Goal: Task Accomplishment & Management: Manage account settings

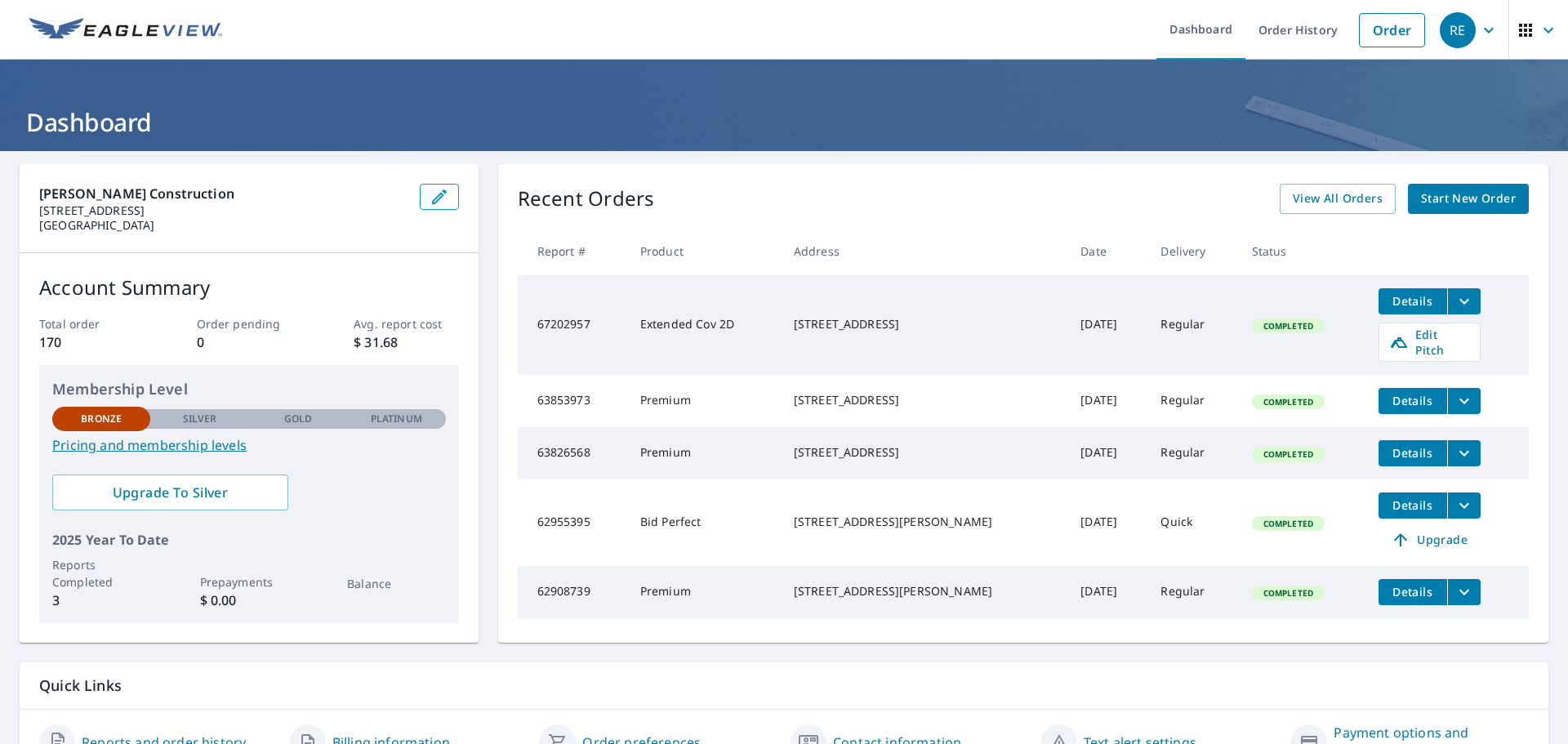
click at [1267, 320] on span "Completed" at bounding box center [1288, 326] width 69 height 12
click at [1412, 305] on span "Details" at bounding box center [1413, 301] width 49 height 15
click at [1423, 338] on span "Edit Pitch" at bounding box center [1430, 342] width 81 height 31
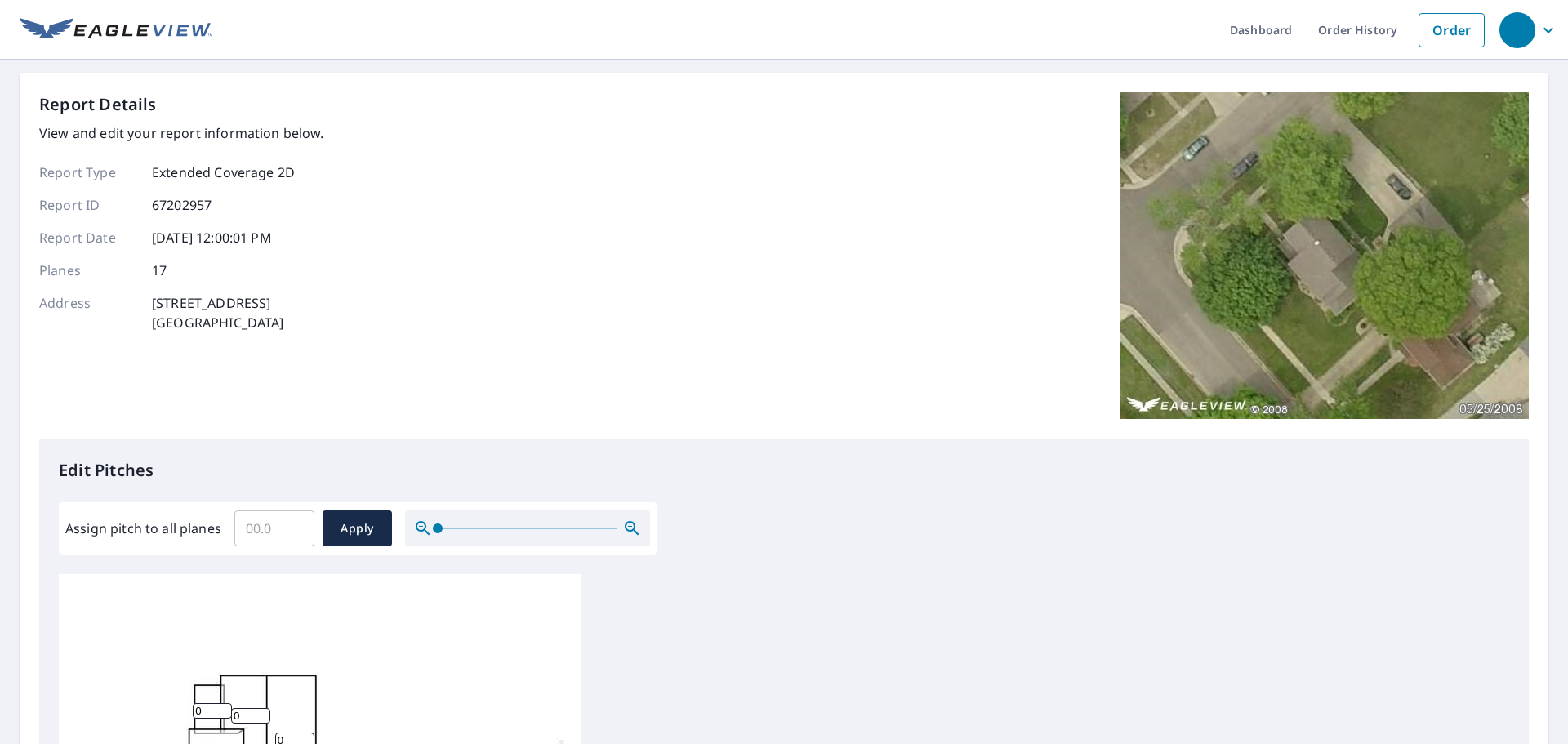
click at [1342, 311] on img at bounding box center [1324, 256] width 408 height 327
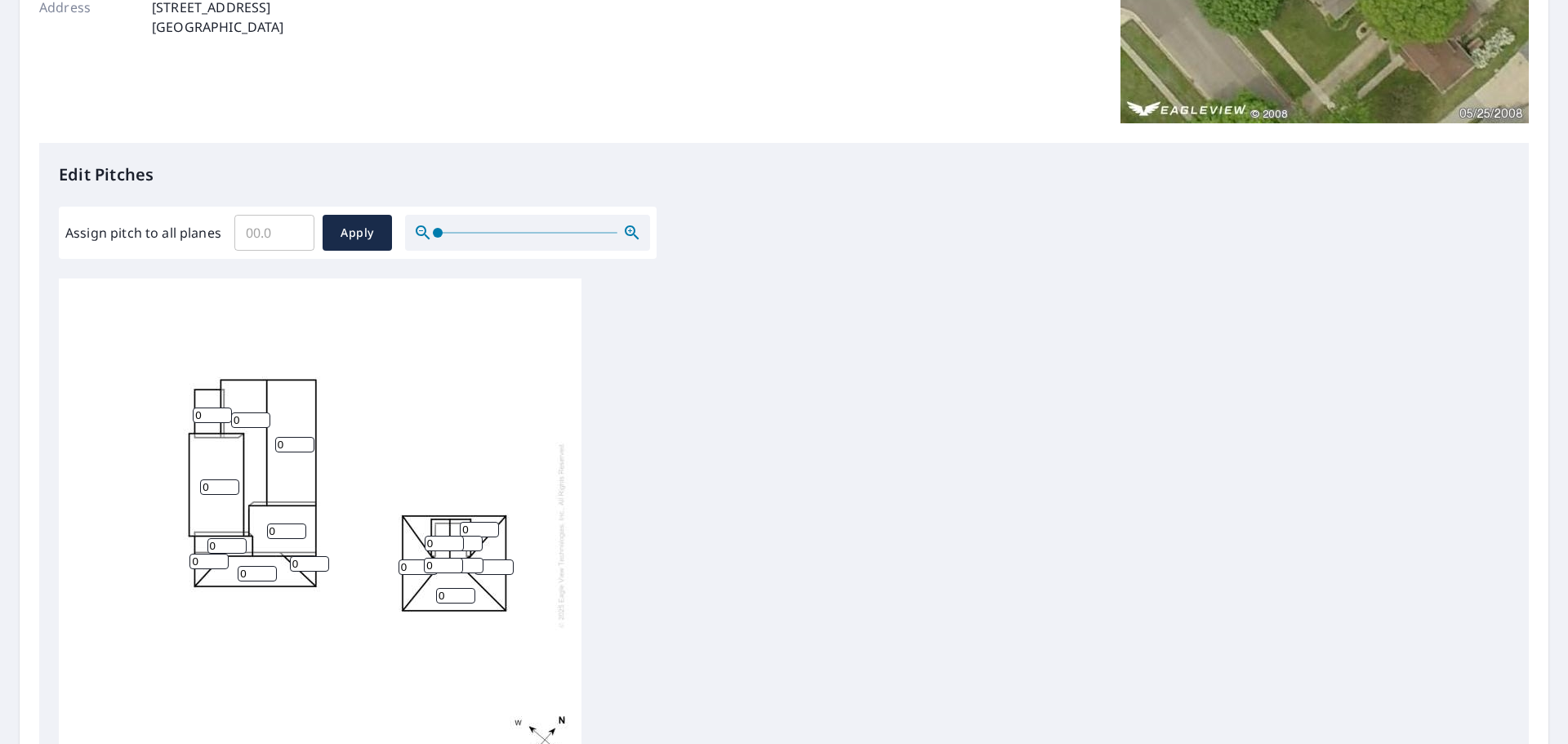
scroll to position [327, 0]
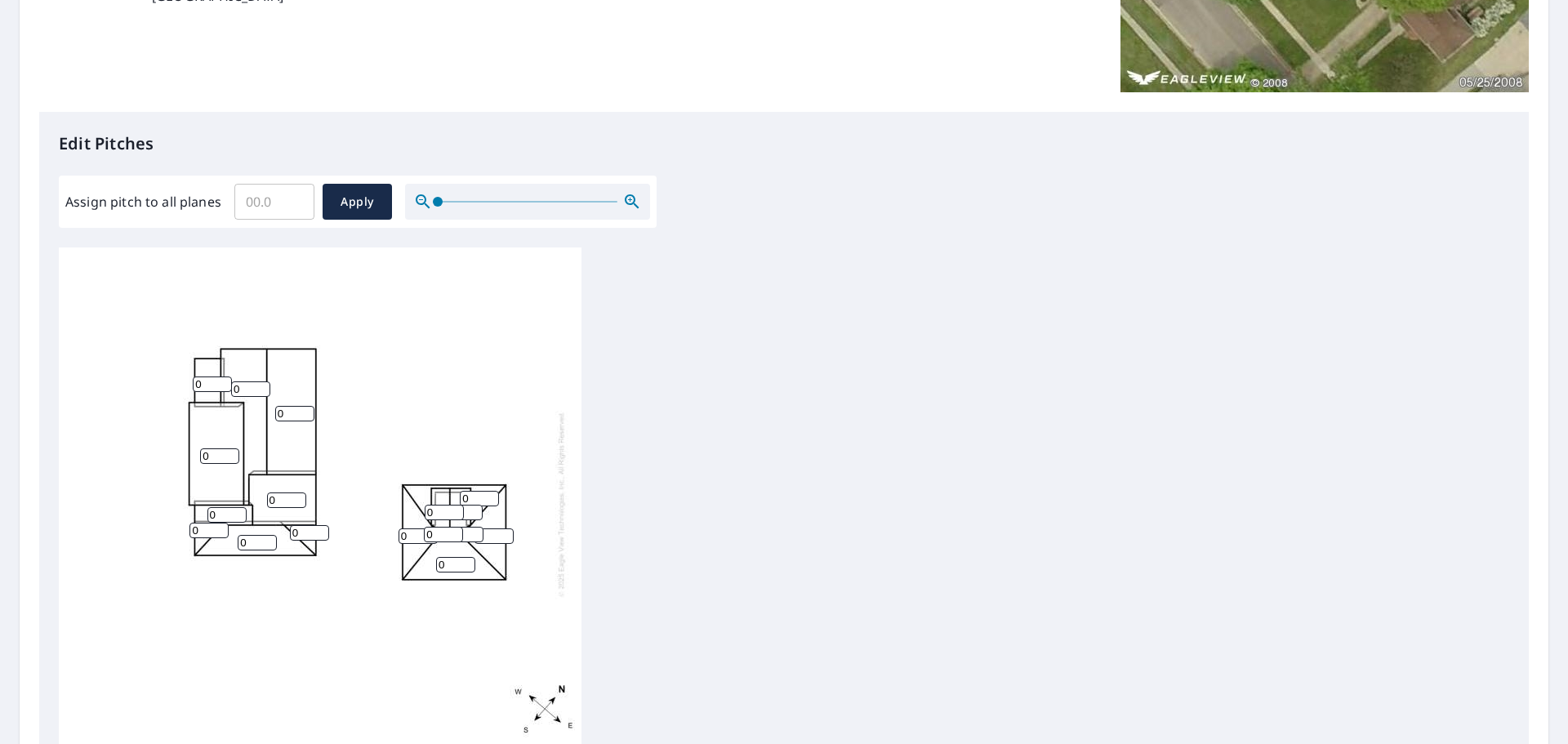
click at [206, 385] on input "0" at bounding box center [213, 383] width 39 height 15
click at [221, 372] on input "1" at bounding box center [213, 380] width 39 height 15
click at [221, 372] on input "2" at bounding box center [213, 380] width 39 height 15
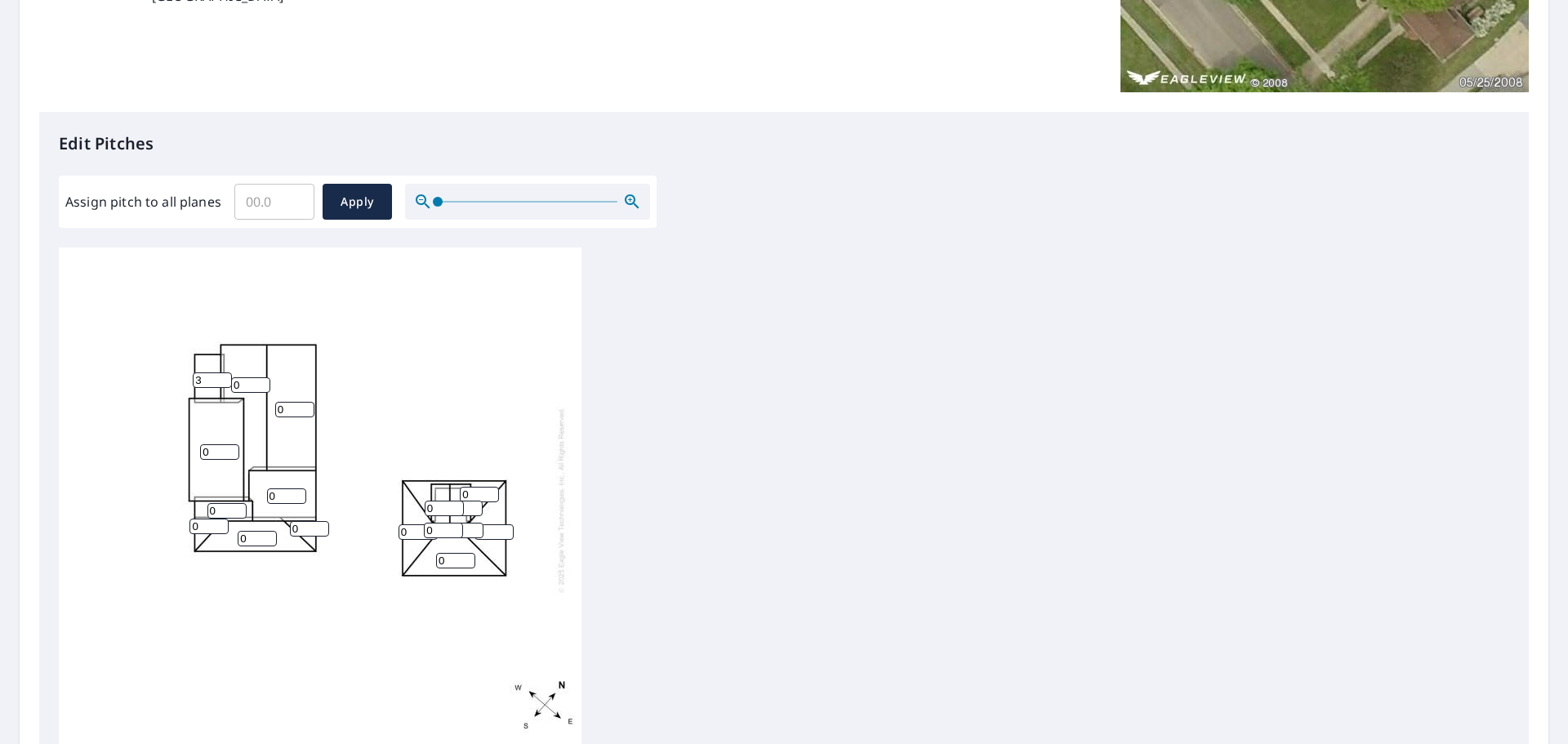
click at [221, 372] on input "3" at bounding box center [213, 380] width 39 height 15
click at [221, 372] on input "4" at bounding box center [213, 380] width 39 height 15
click at [221, 372] on input "5" at bounding box center [213, 380] width 39 height 15
type input "6"
click at [221, 372] on input "6" at bounding box center [213, 380] width 39 height 15
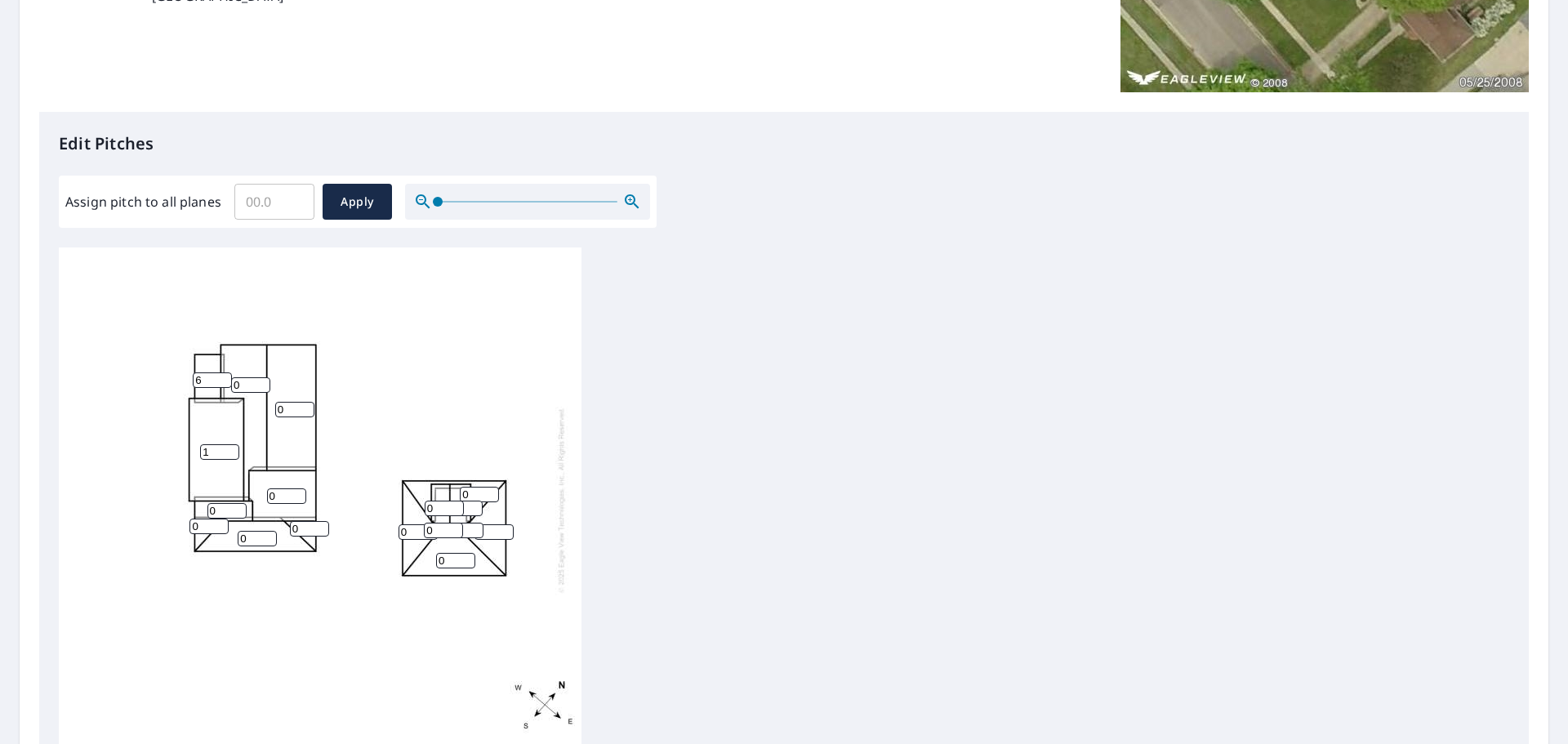
click at [232, 444] on input "1" at bounding box center [220, 451] width 39 height 15
click at [232, 444] on input "2" at bounding box center [220, 451] width 39 height 15
click at [232, 444] on input "3" at bounding box center [220, 451] width 39 height 15
click at [232, 444] on input "4" at bounding box center [220, 451] width 39 height 15
click at [232, 444] on input "5" at bounding box center [220, 451] width 39 height 15
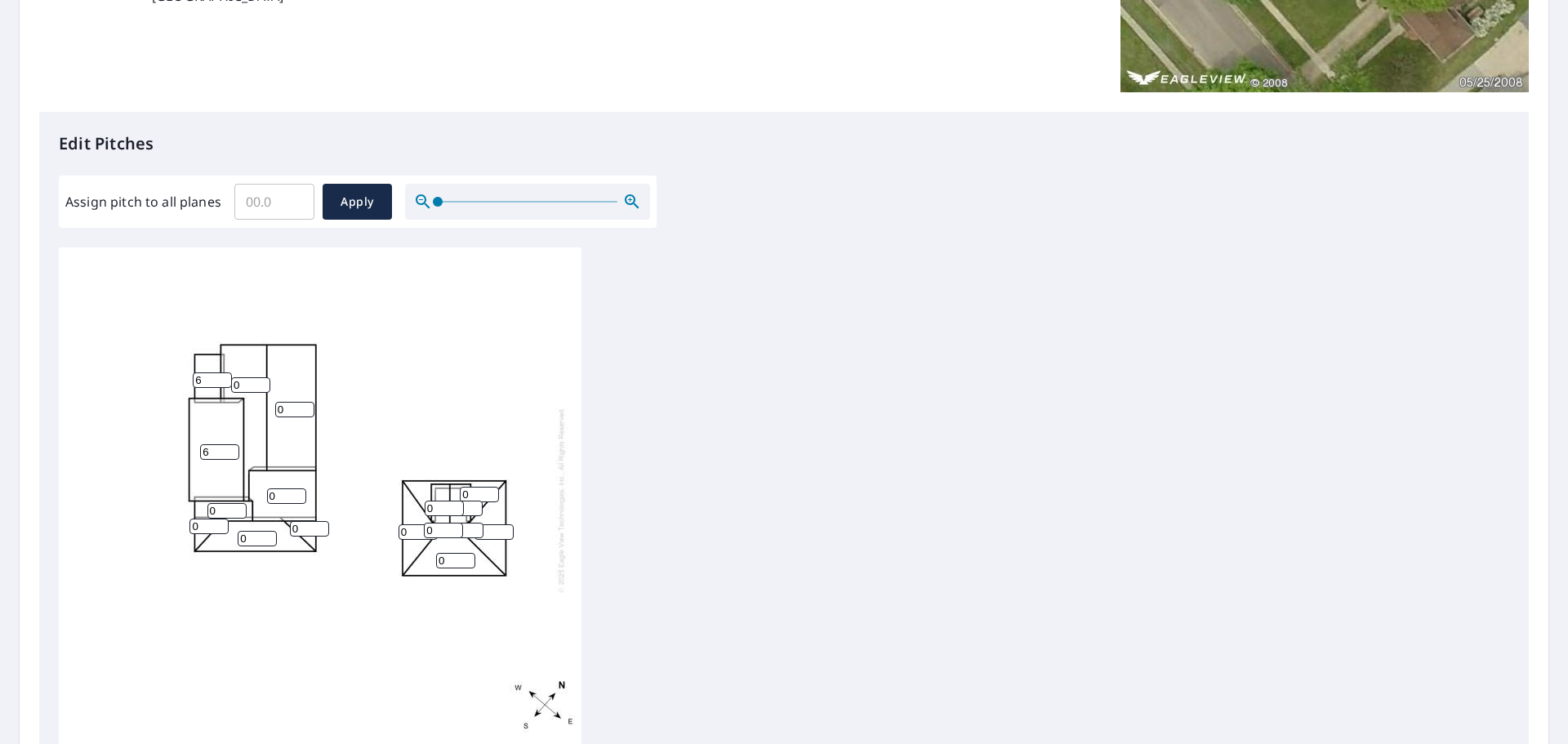
type input "6"
click at [232, 444] on input "6" at bounding box center [220, 451] width 39 height 15
click at [266, 377] on input "1" at bounding box center [251, 384] width 39 height 15
click at [266, 377] on input "2" at bounding box center [251, 384] width 39 height 15
click at [266, 377] on input "3" at bounding box center [251, 384] width 39 height 15
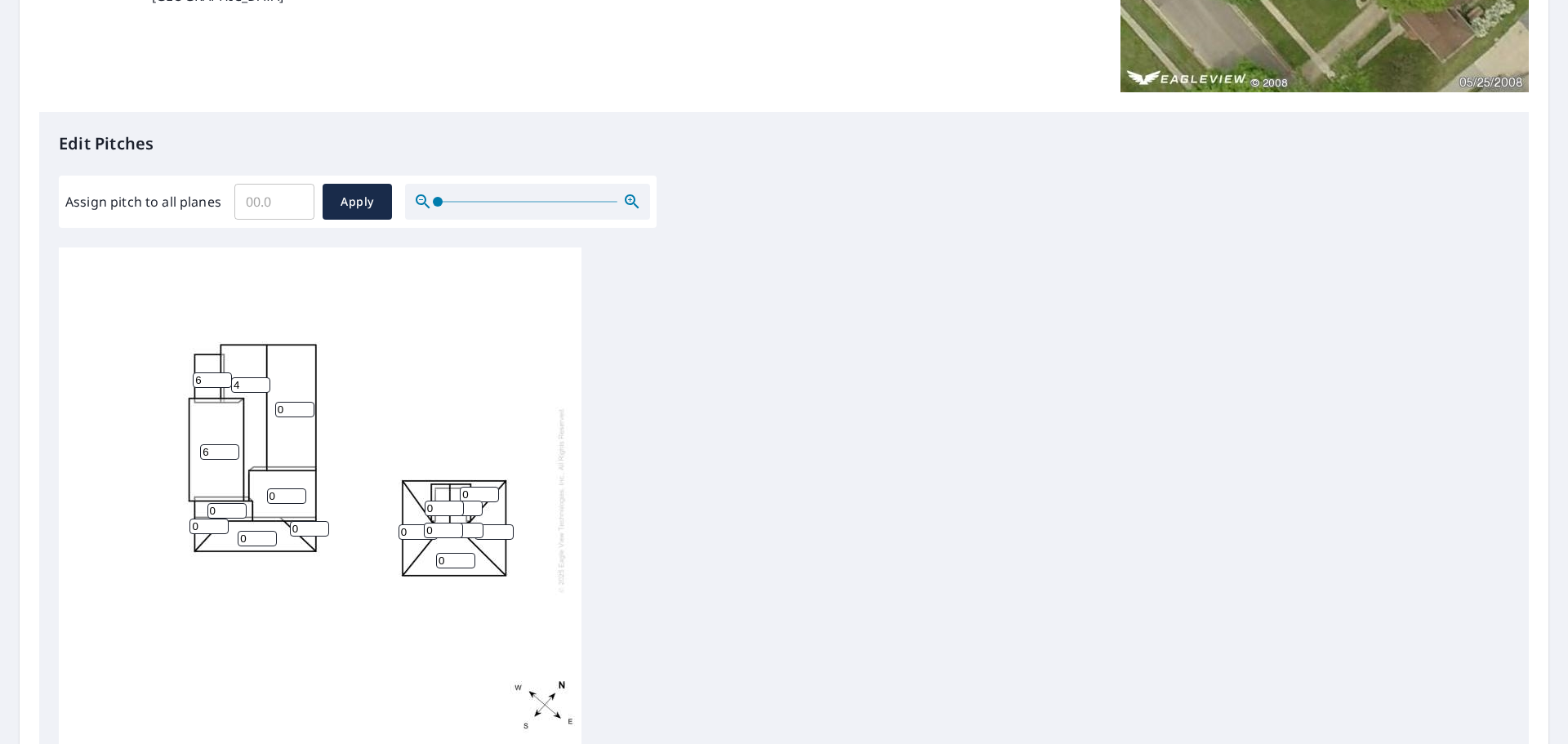
click at [266, 377] on input "4" at bounding box center [251, 384] width 39 height 15
click at [266, 377] on input "5" at bounding box center [251, 384] width 39 height 15
click at [266, 377] on input "6" at bounding box center [251, 384] width 39 height 15
click at [266, 377] on input "7" at bounding box center [251, 384] width 39 height 15
click at [266, 377] on input "8" at bounding box center [251, 384] width 39 height 15
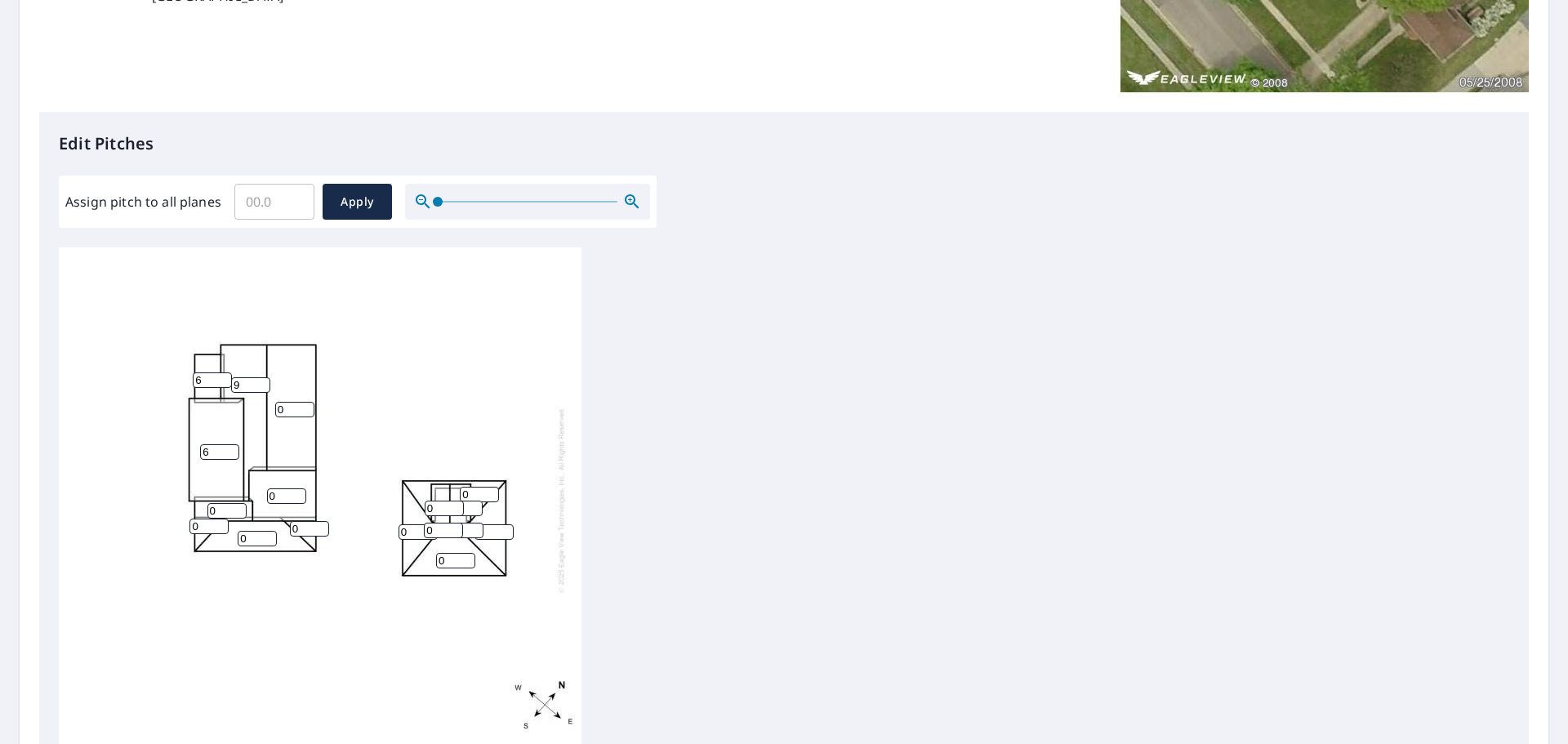
click at [266, 377] on input "9" at bounding box center [251, 384] width 39 height 15
click at [266, 377] on input "10" at bounding box center [251, 384] width 39 height 15
click at [266, 377] on input "11" at bounding box center [251, 384] width 39 height 15
type input "12"
click at [266, 377] on input "12" at bounding box center [251, 384] width 39 height 15
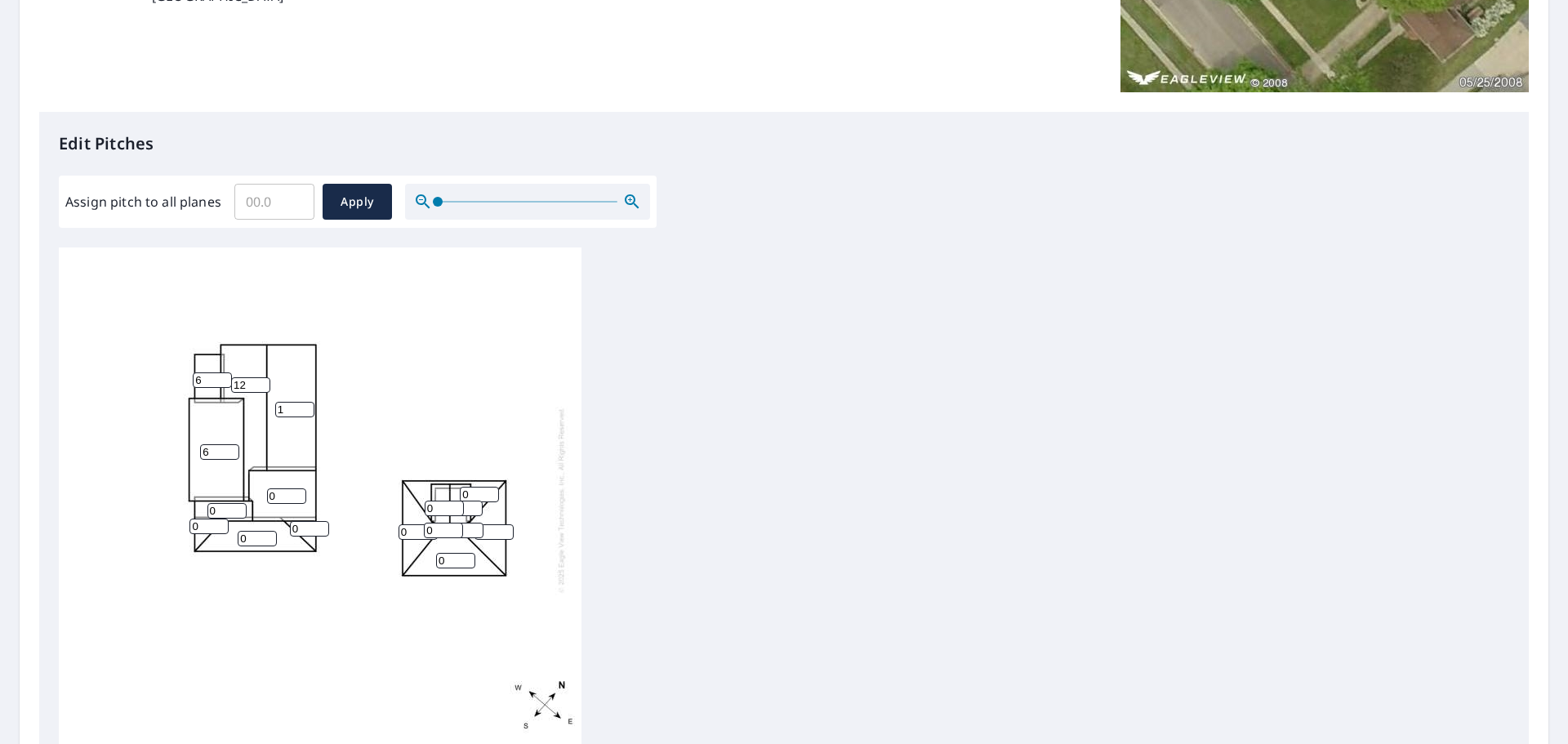
click at [310, 402] on input "1" at bounding box center [295, 409] width 39 height 15
click at [310, 402] on input "2" at bounding box center [295, 409] width 39 height 15
click at [310, 402] on input "3" at bounding box center [295, 409] width 39 height 15
click at [310, 402] on input "4" at bounding box center [295, 409] width 39 height 15
click at [310, 402] on input "5" at bounding box center [295, 409] width 39 height 15
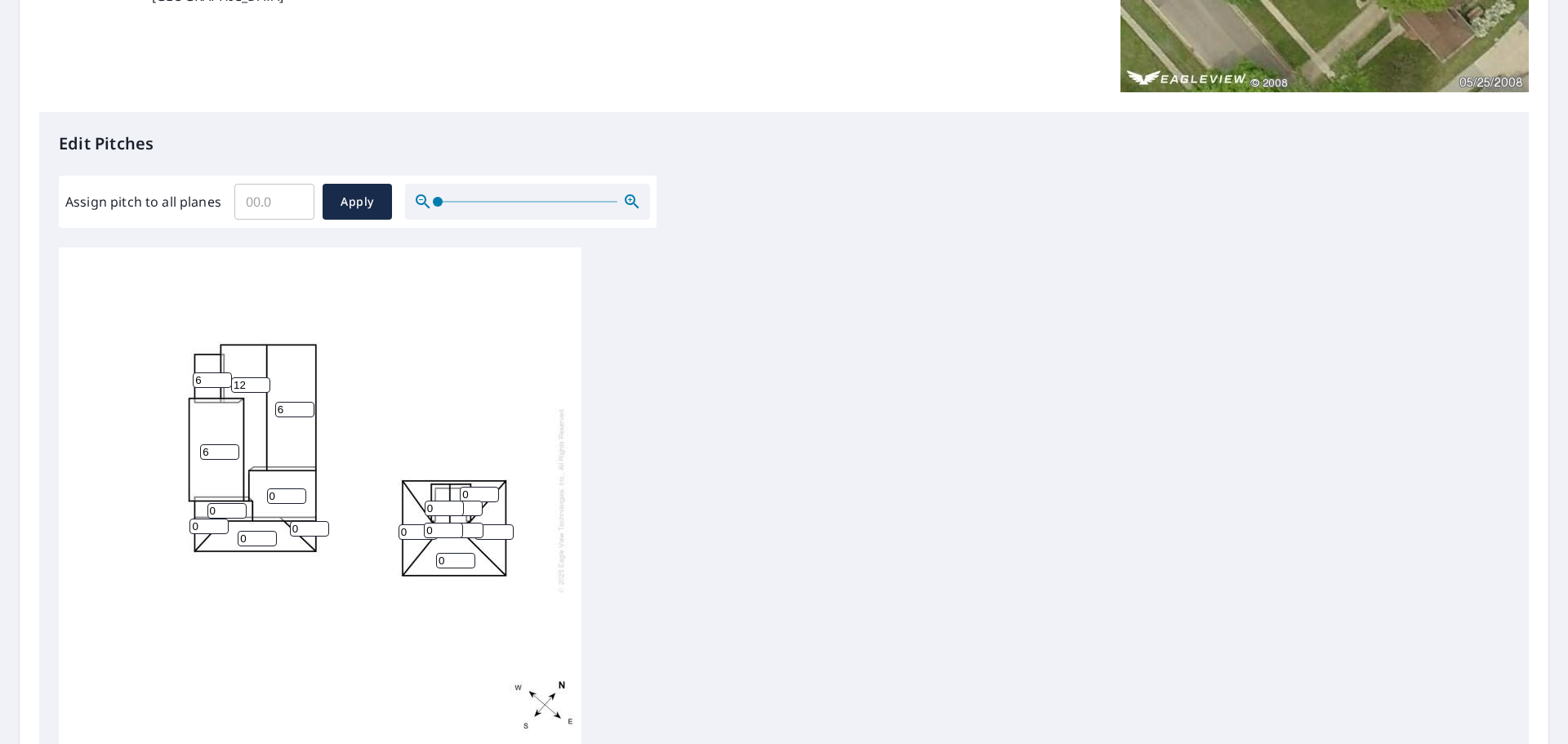
click at [310, 402] on input "6" at bounding box center [295, 409] width 39 height 15
click at [310, 402] on input "7" at bounding box center [295, 409] width 39 height 15
click at [310, 402] on input "8" at bounding box center [295, 409] width 39 height 15
click at [310, 402] on input "9" at bounding box center [295, 409] width 39 height 15
click at [310, 402] on input "10" at bounding box center [295, 409] width 39 height 15
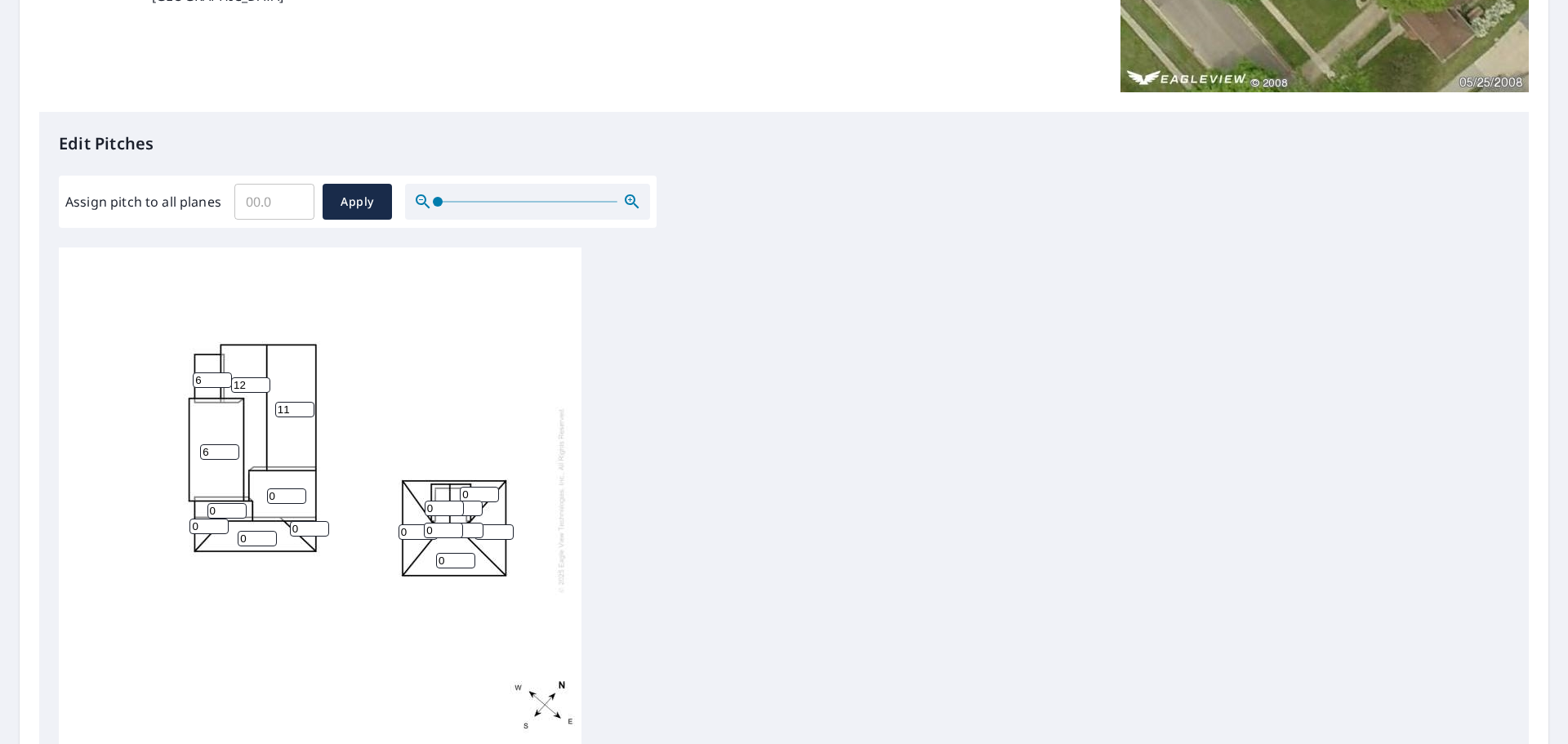
click at [310, 402] on input "11" at bounding box center [295, 409] width 39 height 15
type input "12"
click at [310, 402] on input "12" at bounding box center [295, 409] width 39 height 15
click at [297, 488] on input "1" at bounding box center [287, 495] width 39 height 15
click at [297, 488] on input "2" at bounding box center [287, 495] width 39 height 15
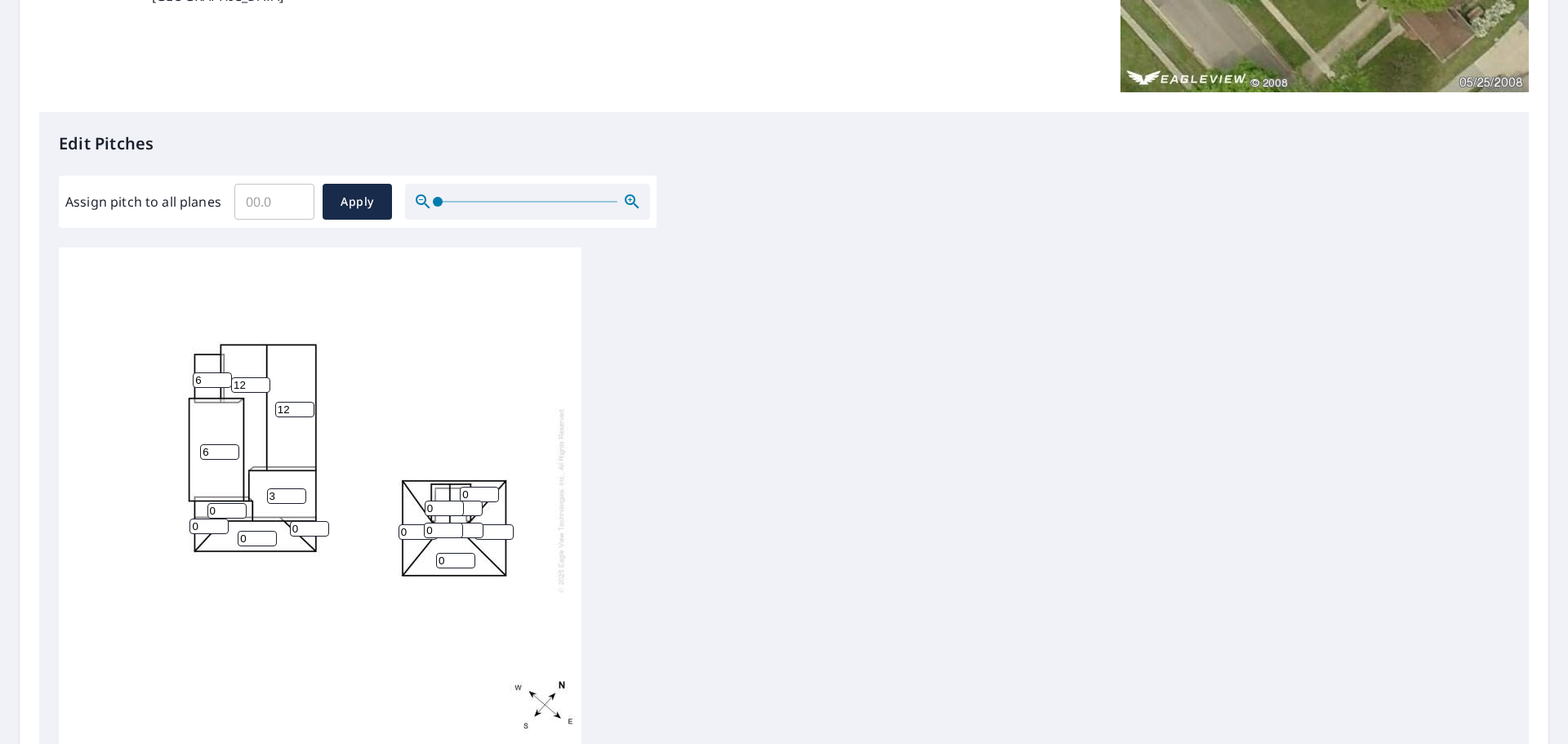
click at [297, 488] on input "3" at bounding box center [287, 495] width 39 height 15
click at [297, 488] on input "4" at bounding box center [287, 495] width 39 height 15
click at [297, 488] on input "5" at bounding box center [287, 495] width 39 height 15
click at [297, 488] on input "6" at bounding box center [287, 495] width 39 height 15
click at [297, 488] on input "7" at bounding box center [287, 495] width 39 height 15
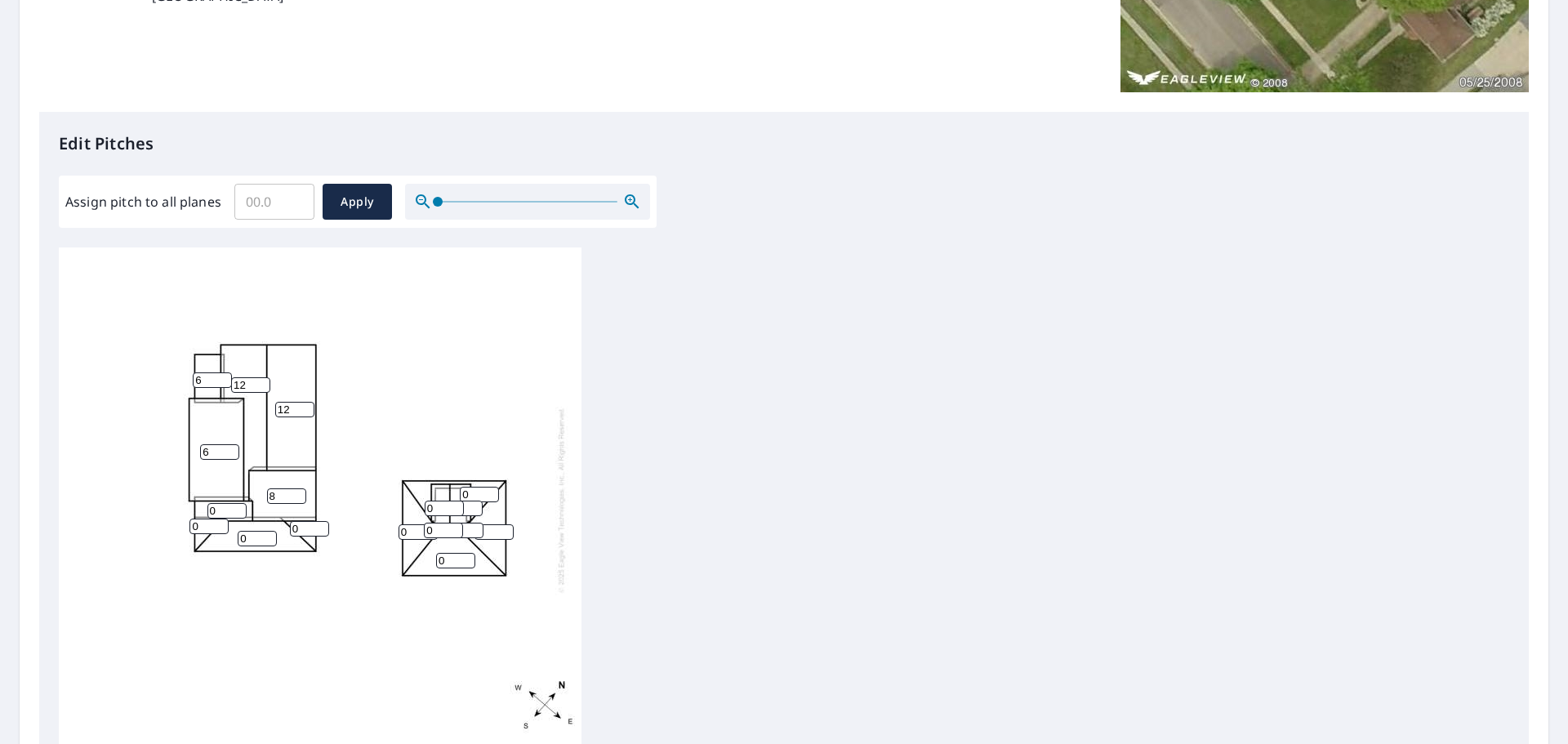
click at [297, 488] on input "8" at bounding box center [287, 495] width 39 height 15
click at [297, 488] on input "9" at bounding box center [287, 495] width 39 height 15
click at [297, 488] on input "10" at bounding box center [287, 495] width 39 height 15
click at [297, 488] on input "11" at bounding box center [287, 495] width 39 height 15
type input "12"
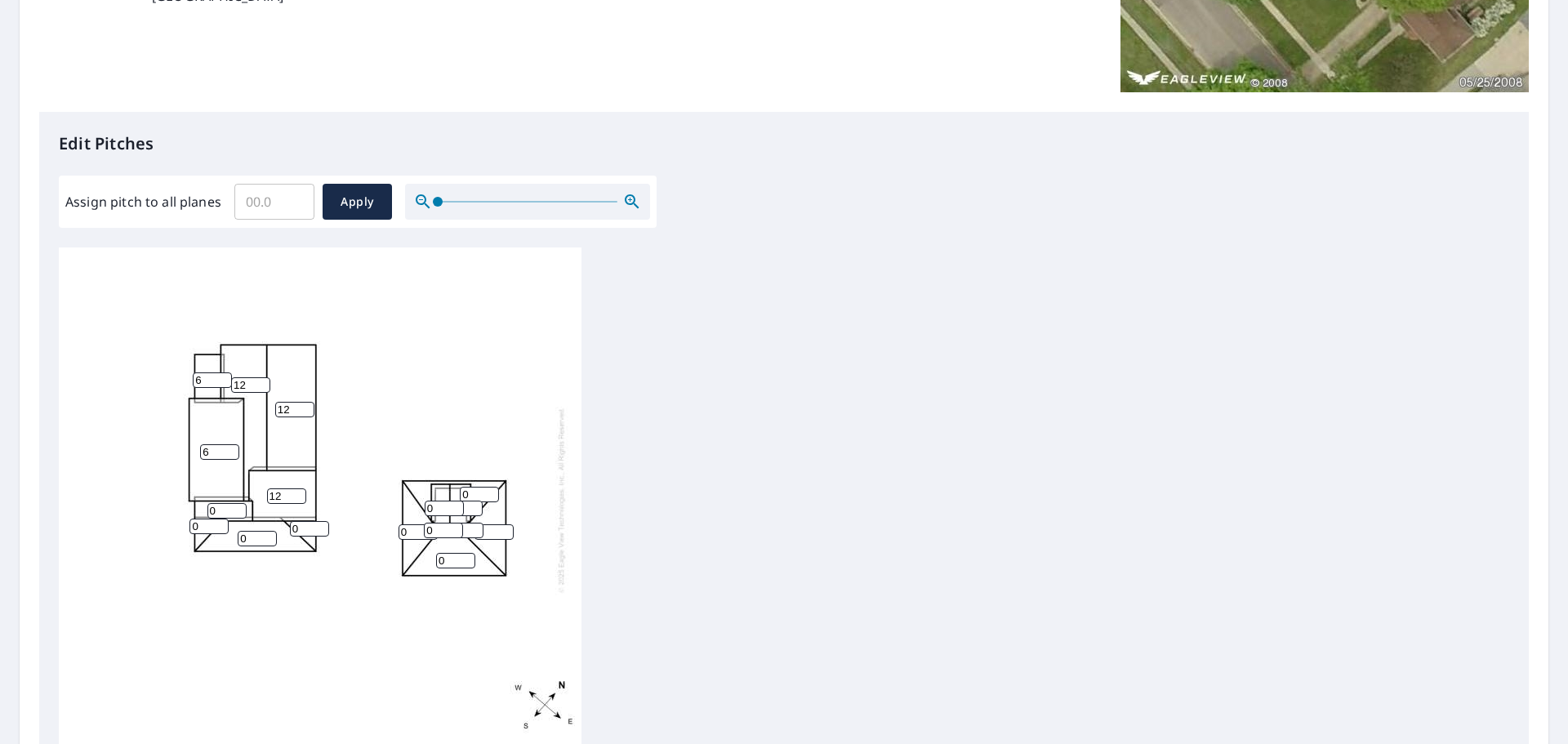
click at [297, 488] on input "12" at bounding box center [287, 495] width 39 height 15
click at [241, 503] on input "1" at bounding box center [227, 510] width 39 height 15
click at [241, 503] on input "2" at bounding box center [227, 510] width 39 height 15
click at [241, 503] on input "3" at bounding box center [227, 510] width 39 height 15
click at [241, 503] on input "4" at bounding box center [227, 510] width 39 height 15
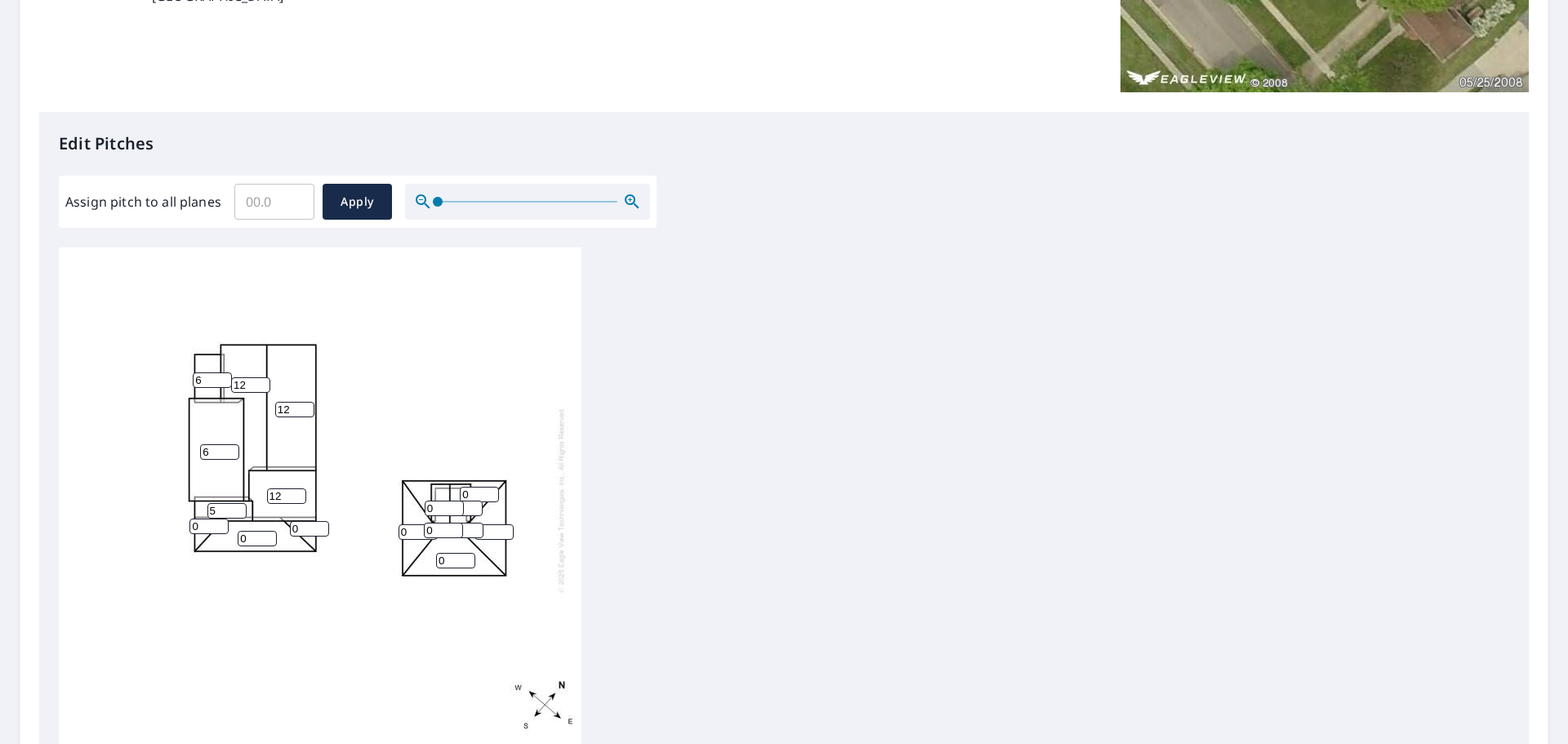
click at [241, 503] on input "5" at bounding box center [227, 510] width 39 height 15
click at [241, 503] on input "6" at bounding box center [227, 510] width 39 height 15
click at [241, 503] on input "7" at bounding box center [227, 510] width 39 height 15
click at [241, 503] on input "8" at bounding box center [227, 510] width 39 height 15
click at [241, 503] on input "9" at bounding box center [227, 510] width 39 height 15
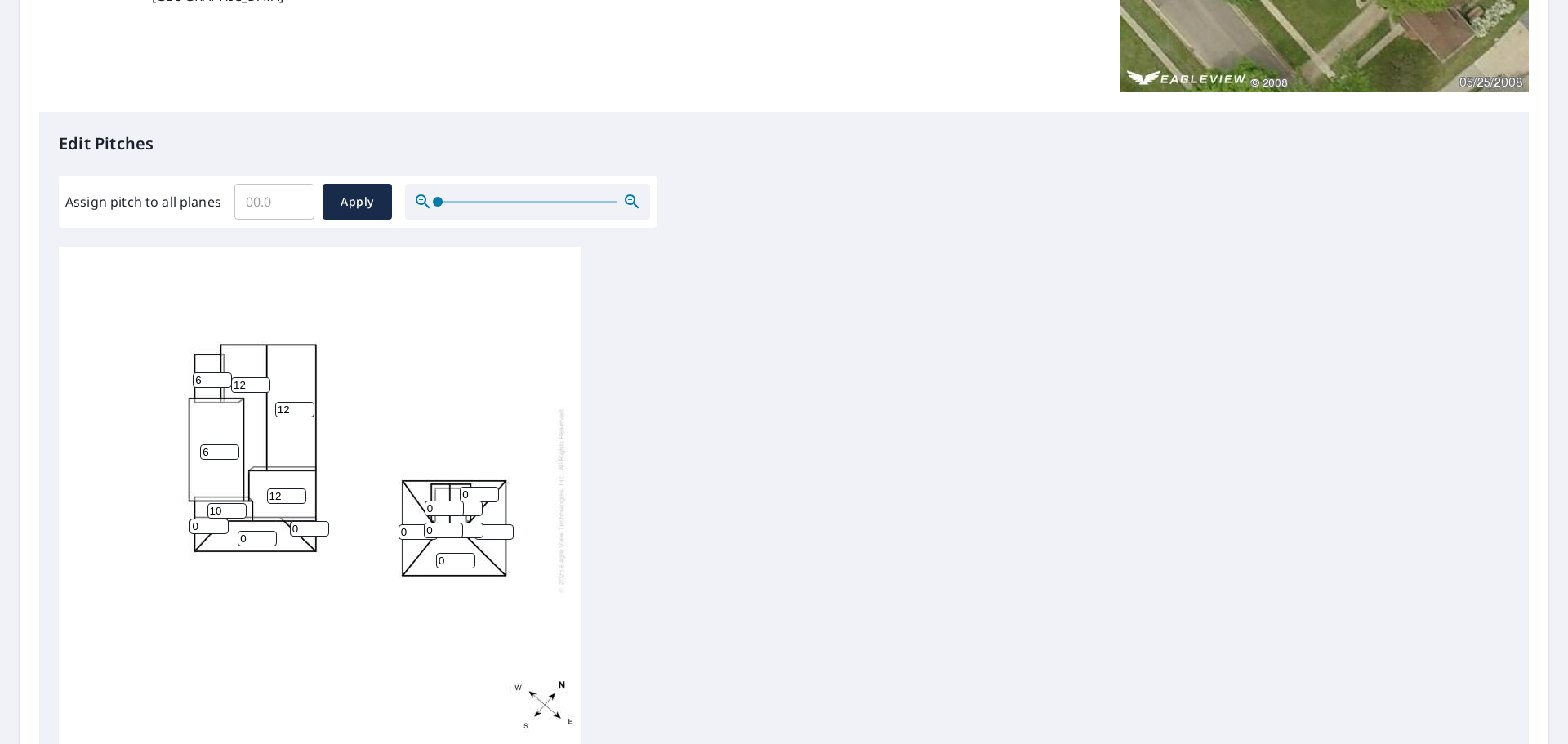
click at [241, 503] on input "10" at bounding box center [227, 510] width 39 height 15
click at [241, 503] on input "11" at bounding box center [227, 510] width 39 height 15
type input "12"
click at [241, 503] on input "12" at bounding box center [227, 510] width 39 height 15
click at [220, 519] on input "1" at bounding box center [209, 526] width 39 height 15
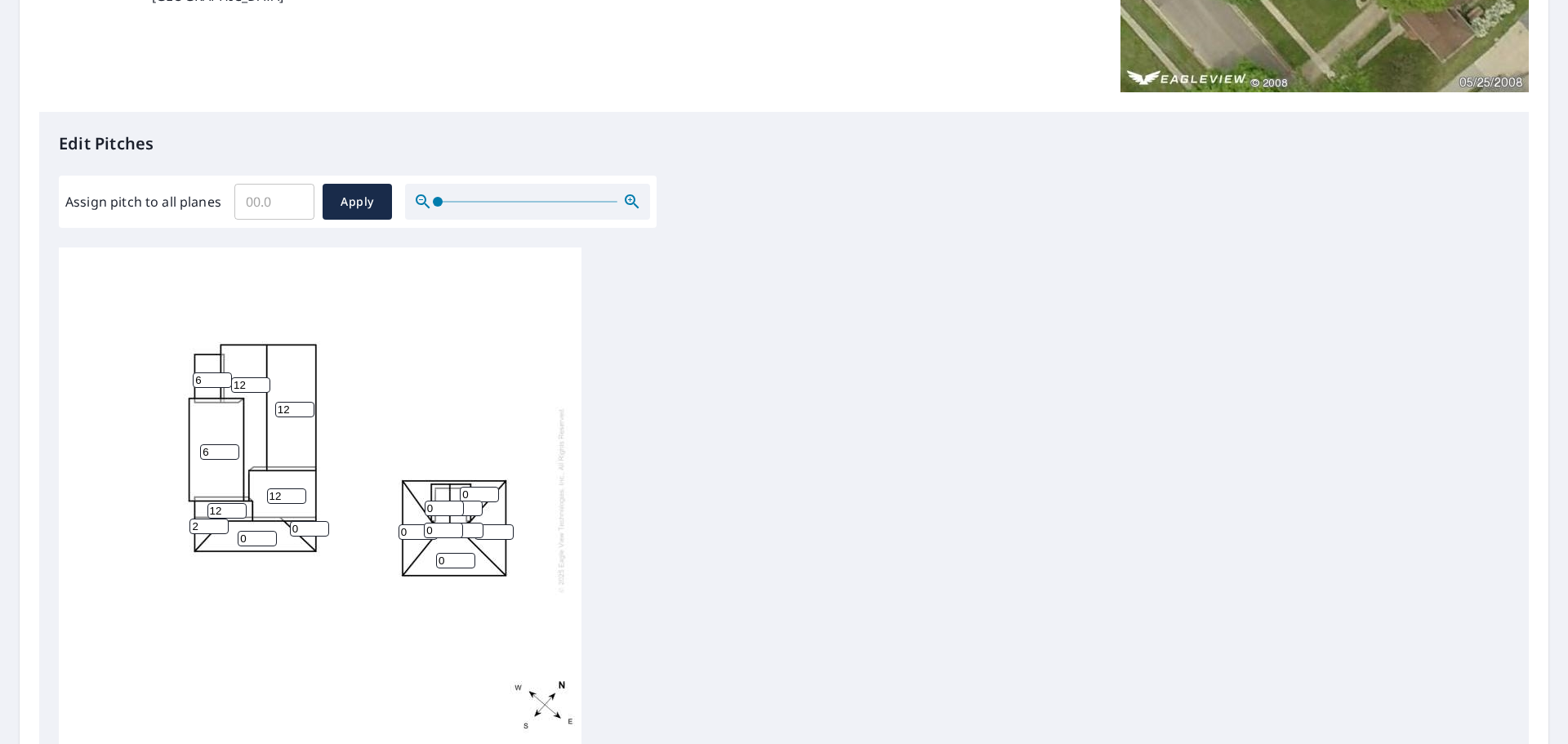
click at [220, 519] on input "2" at bounding box center [209, 526] width 39 height 15
click at [220, 519] on input "3" at bounding box center [209, 526] width 39 height 15
click at [220, 519] on input "4" at bounding box center [209, 526] width 39 height 15
click at [220, 519] on input "5" at bounding box center [209, 526] width 39 height 15
type input "6"
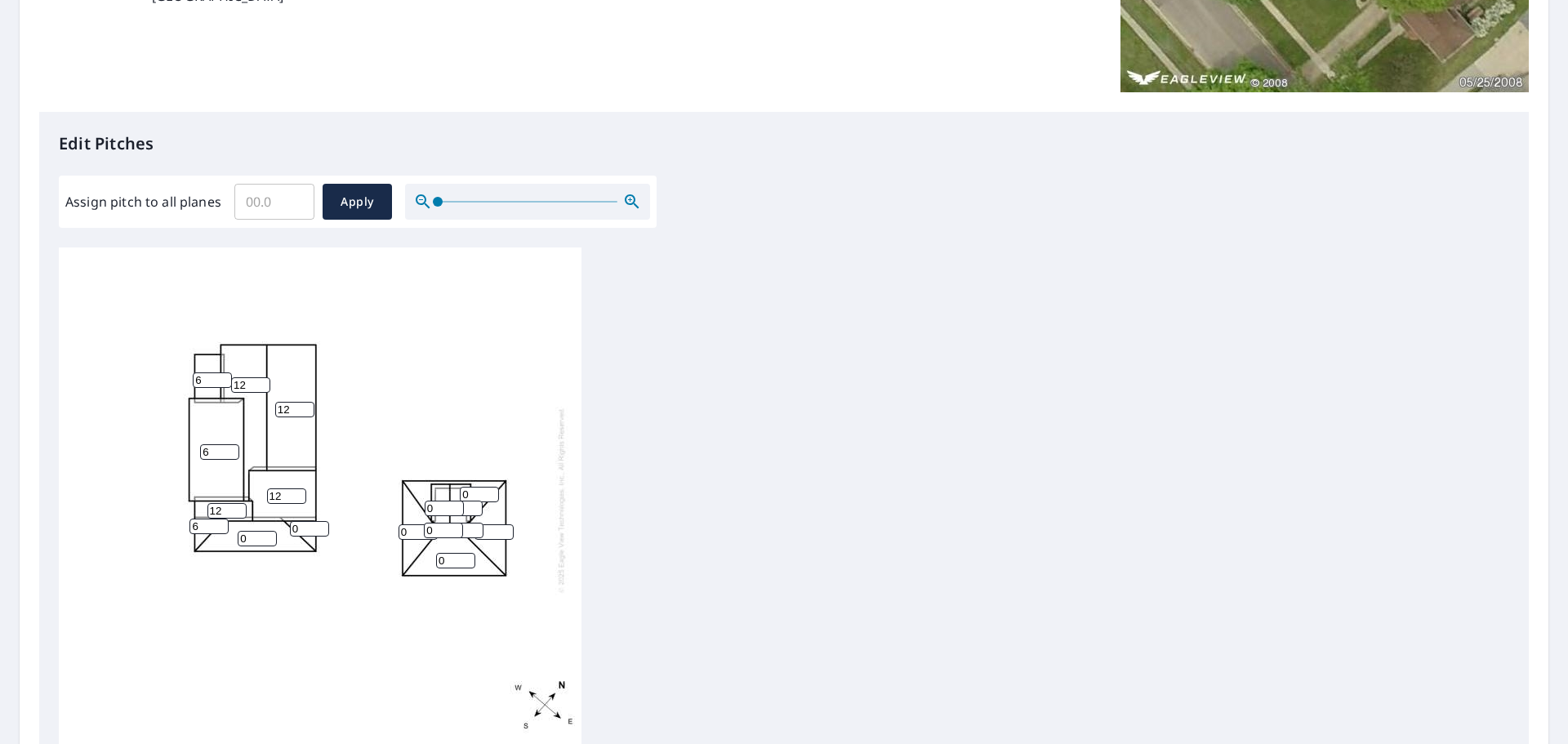
click at [220, 519] on input "6" at bounding box center [209, 526] width 39 height 15
click at [271, 530] on input "1" at bounding box center [258, 538] width 39 height 15
click at [271, 530] on input "2" at bounding box center [258, 538] width 39 height 15
click at [271, 530] on input "3" at bounding box center [258, 538] width 39 height 15
click at [271, 530] on input "4" at bounding box center [258, 538] width 39 height 15
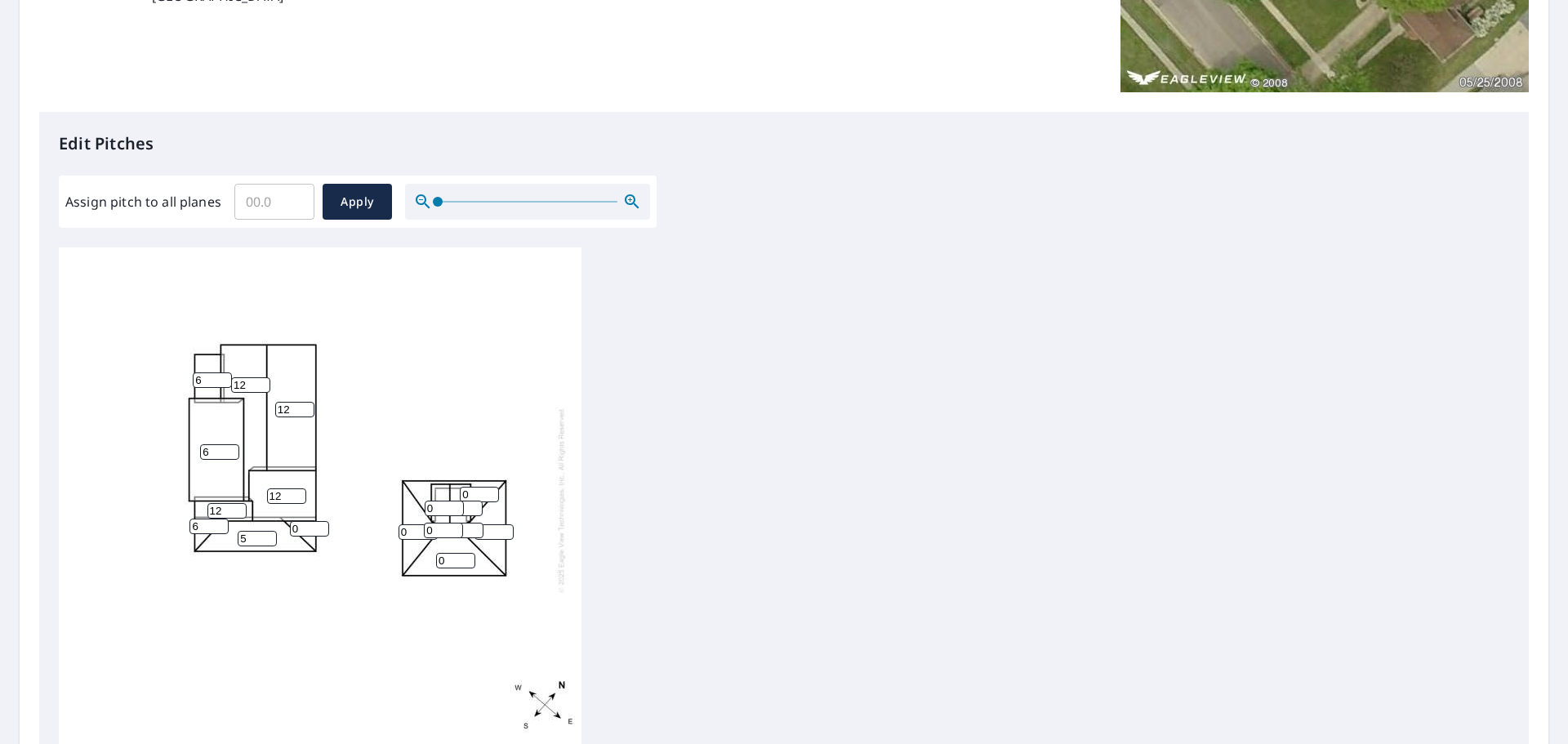
click at [271, 530] on input "5" at bounding box center [258, 538] width 39 height 15
click at [271, 530] on input "6" at bounding box center [258, 538] width 39 height 15
click at [271, 530] on input "7" at bounding box center [258, 538] width 39 height 15
click at [267, 530] on input "6" at bounding box center [258, 538] width 39 height 15
click at [272, 530] on input "7" at bounding box center [258, 538] width 39 height 15
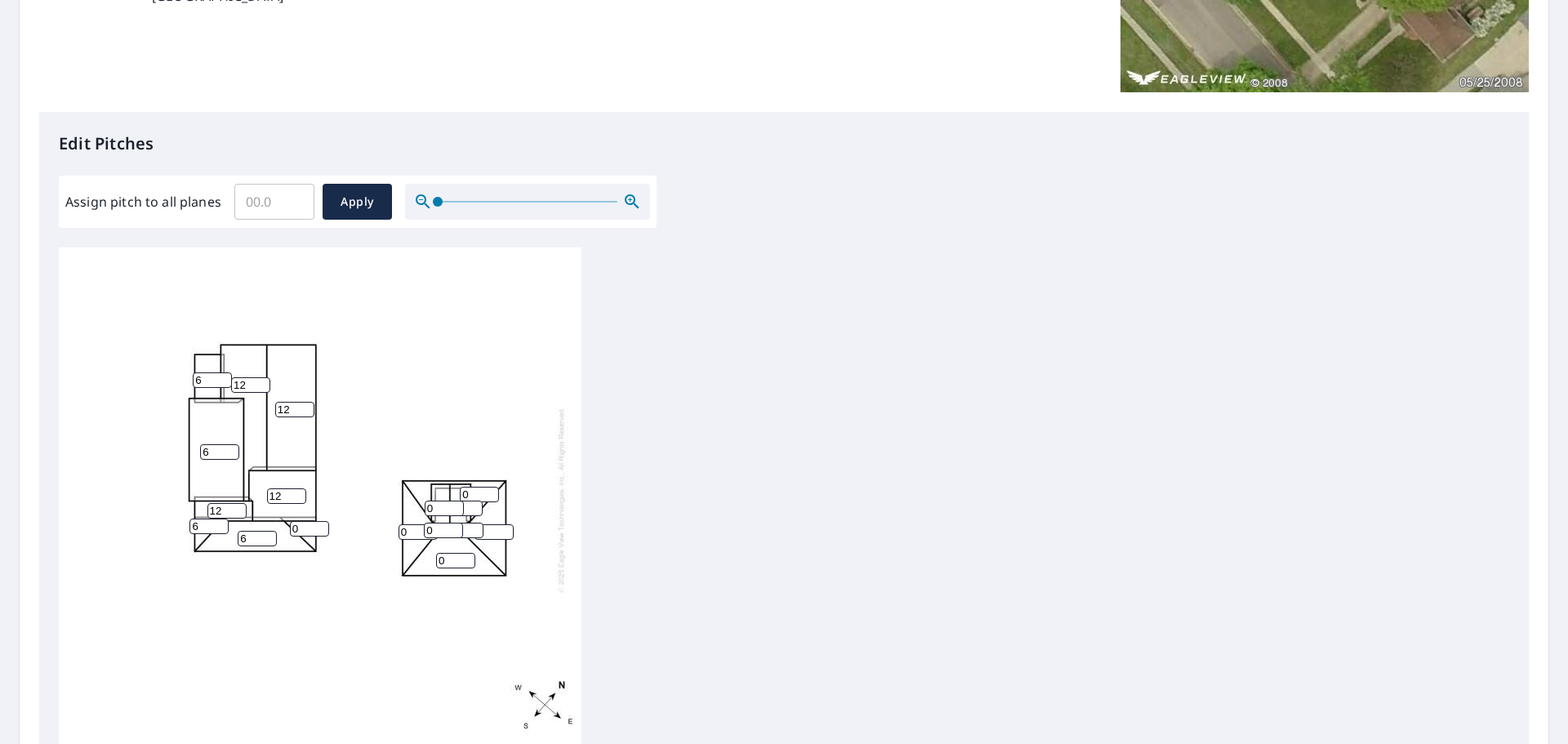
type input "6"
click at [272, 530] on input "6" at bounding box center [258, 538] width 39 height 15
click at [318, 521] on input "1" at bounding box center [310, 529] width 39 height 15
click at [318, 521] on input "2" at bounding box center [310, 529] width 39 height 15
click at [318, 521] on input "3" at bounding box center [310, 529] width 39 height 15
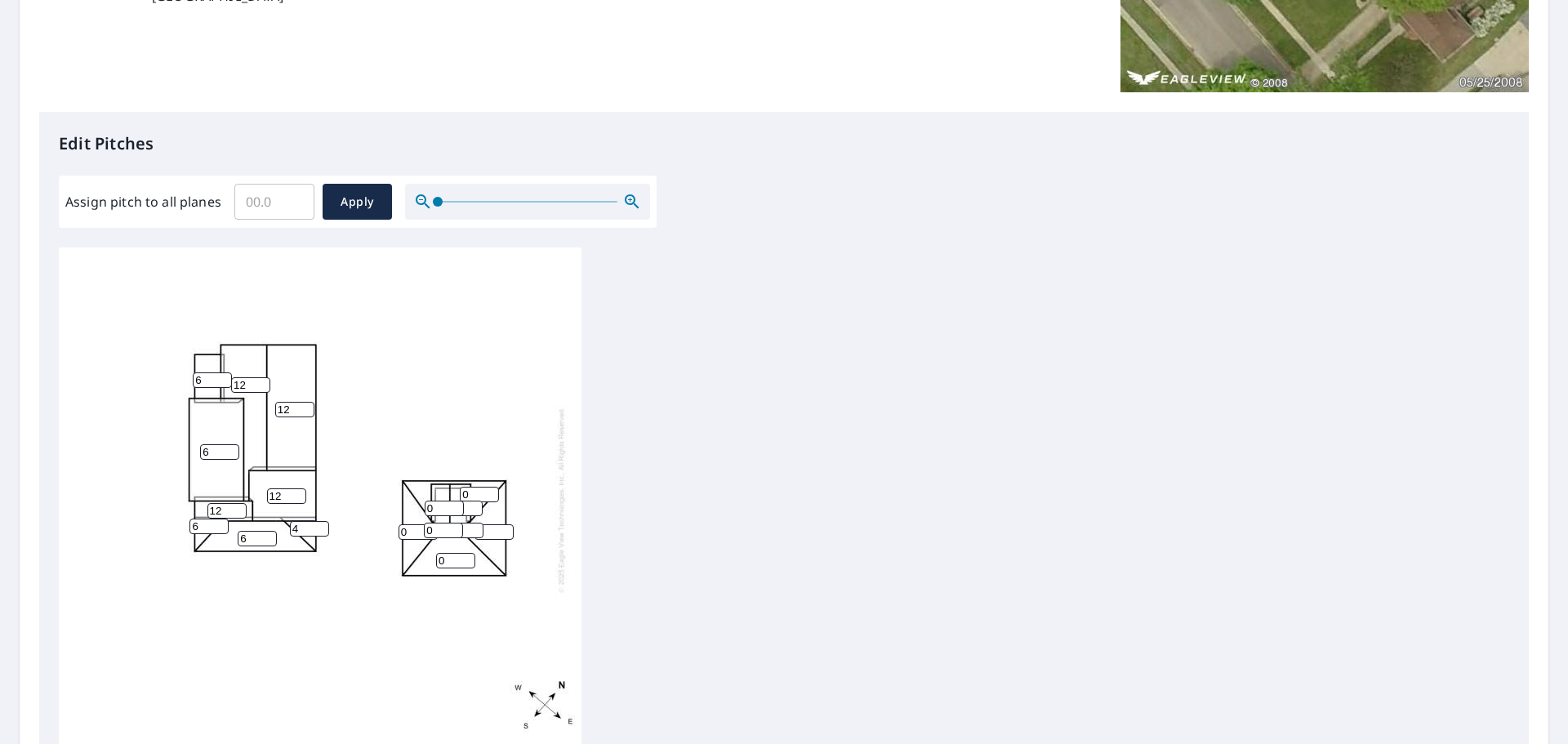
click at [318, 521] on input "4" at bounding box center [310, 529] width 39 height 15
click at [318, 521] on input "5" at bounding box center [310, 529] width 39 height 15
click at [318, 521] on input "6" at bounding box center [310, 529] width 39 height 15
click at [318, 521] on input "7" at bounding box center [310, 529] width 39 height 15
type input "6"
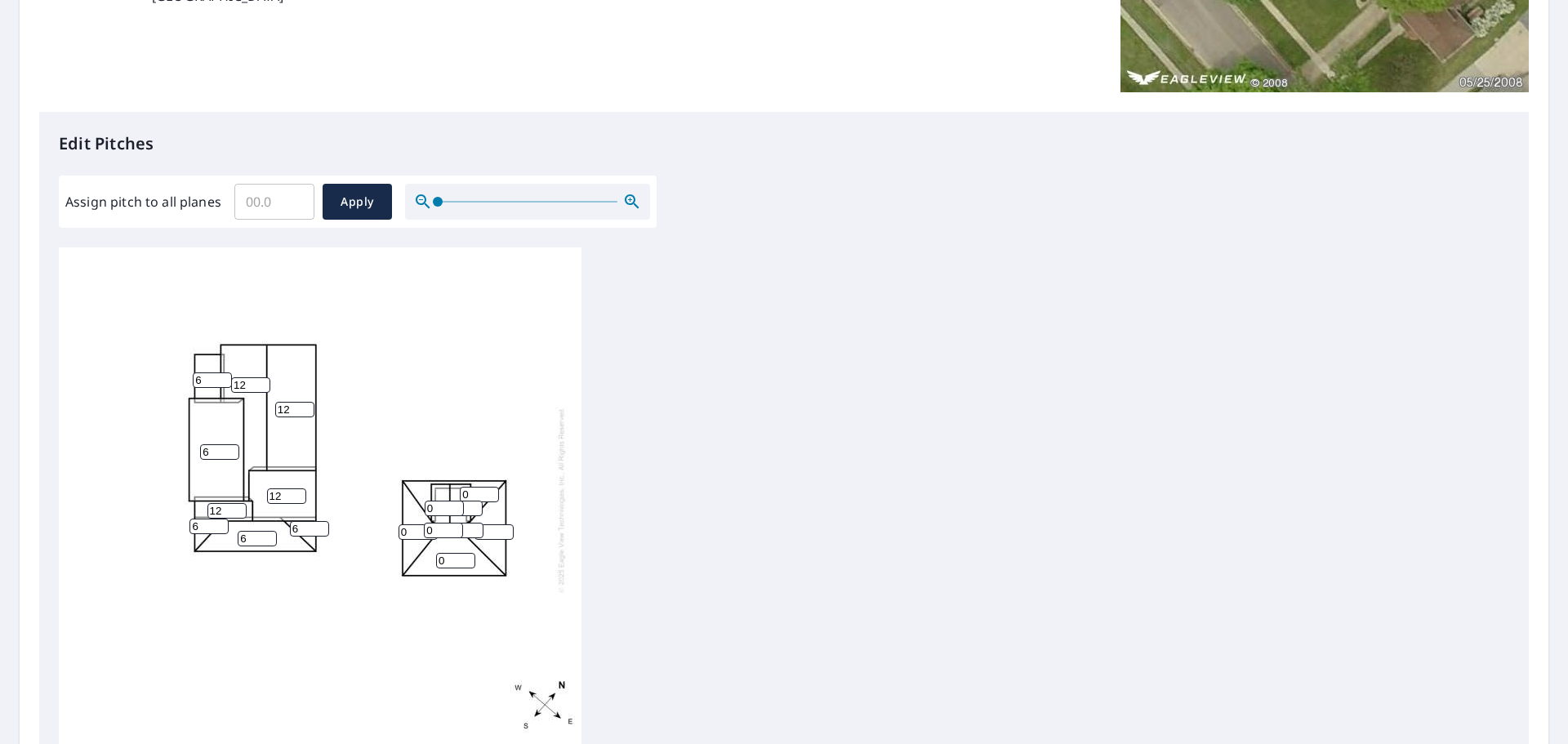
click at [322, 521] on input "6" at bounding box center [310, 529] width 39 height 15
click at [470, 553] on input "1" at bounding box center [456, 560] width 39 height 15
click at [470, 553] on input "2" at bounding box center [456, 560] width 39 height 15
click at [470, 553] on input "3" at bounding box center [456, 560] width 39 height 15
click at [470, 553] on input "4" at bounding box center [456, 560] width 39 height 15
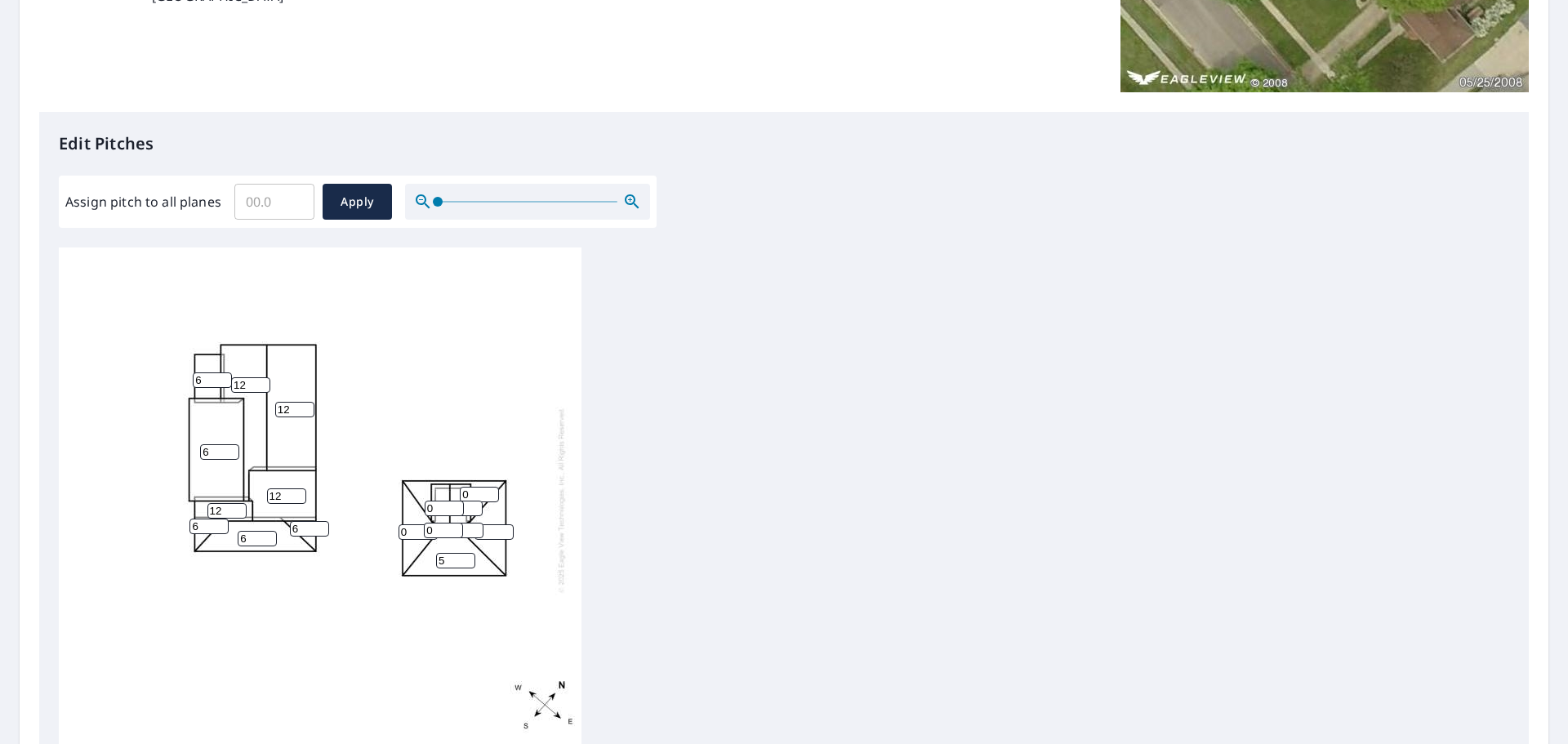
click at [470, 553] on input "5" at bounding box center [456, 560] width 39 height 15
click at [470, 553] on input "6" at bounding box center [456, 560] width 39 height 15
click at [470, 553] on input "7" at bounding box center [456, 560] width 39 height 15
type input "8"
click at [470, 553] on input "8" at bounding box center [456, 560] width 39 height 15
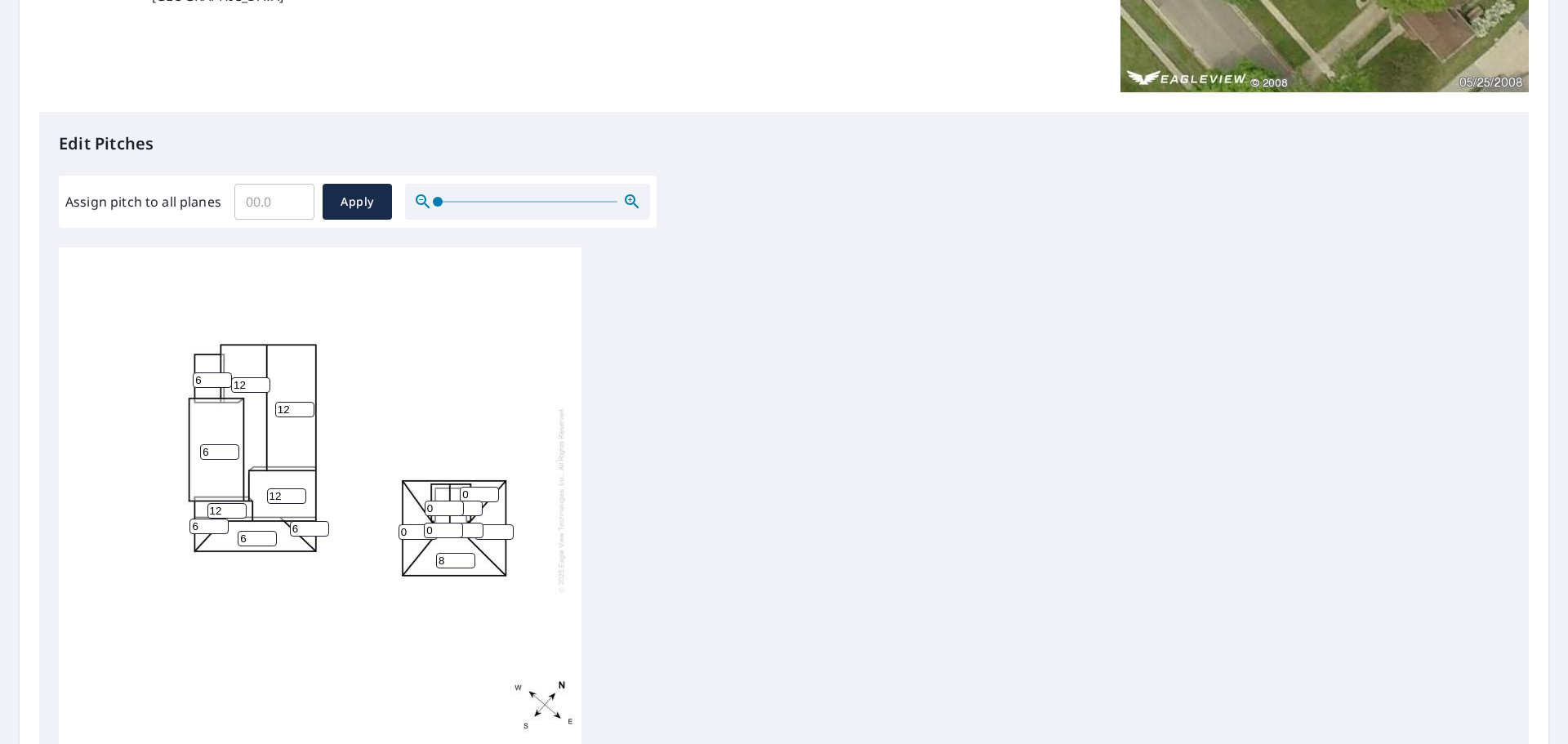
click at [506, 524] on input "1" at bounding box center [495, 531] width 39 height 15
click at [506, 524] on input "2" at bounding box center [495, 531] width 39 height 15
click at [506, 524] on input "3" at bounding box center [495, 531] width 39 height 15
click at [504, 524] on input "2" at bounding box center [495, 531] width 39 height 15
click at [504, 524] on input "1" at bounding box center [495, 531] width 39 height 15
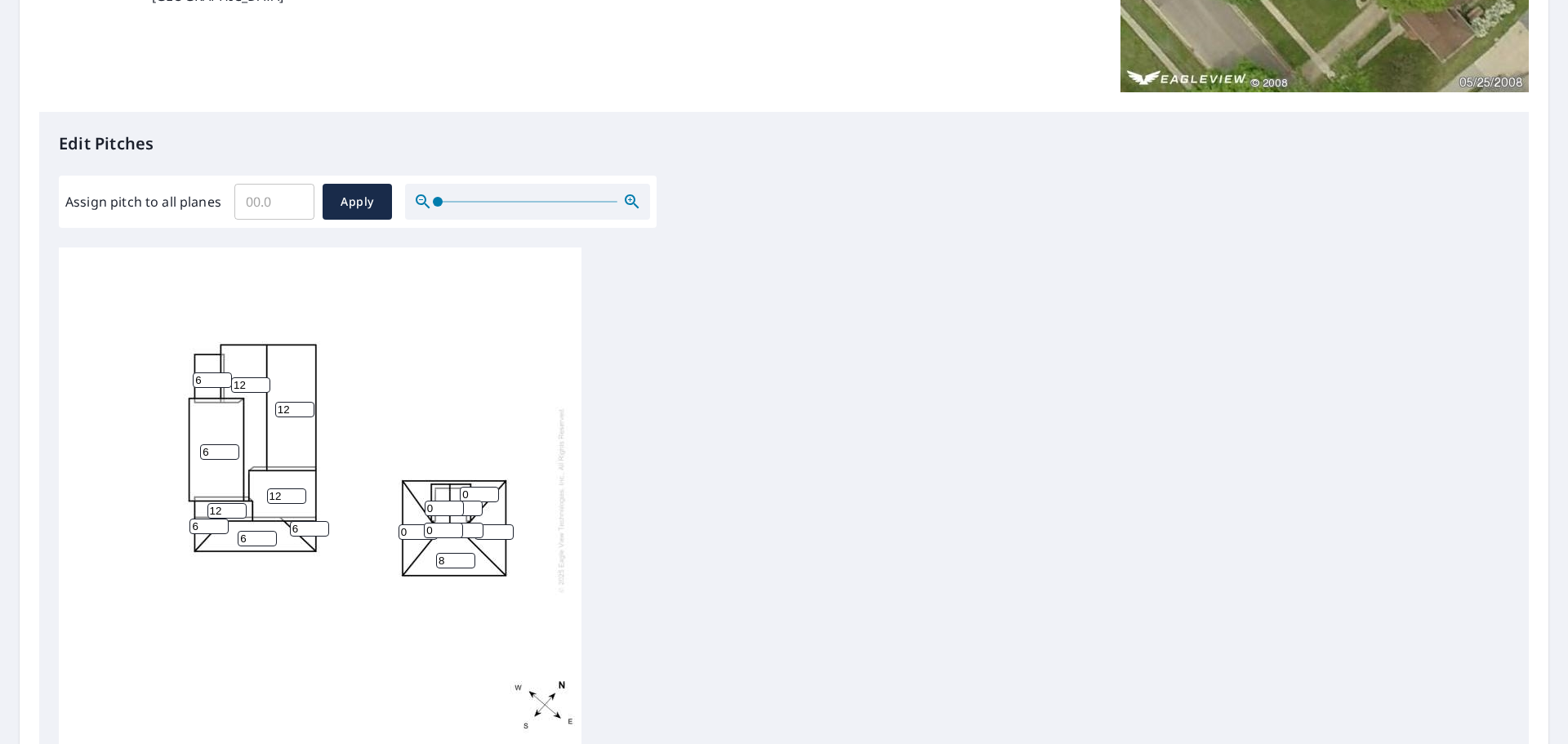
type input "0"
click at [504, 524] on input "0" at bounding box center [495, 531] width 39 height 15
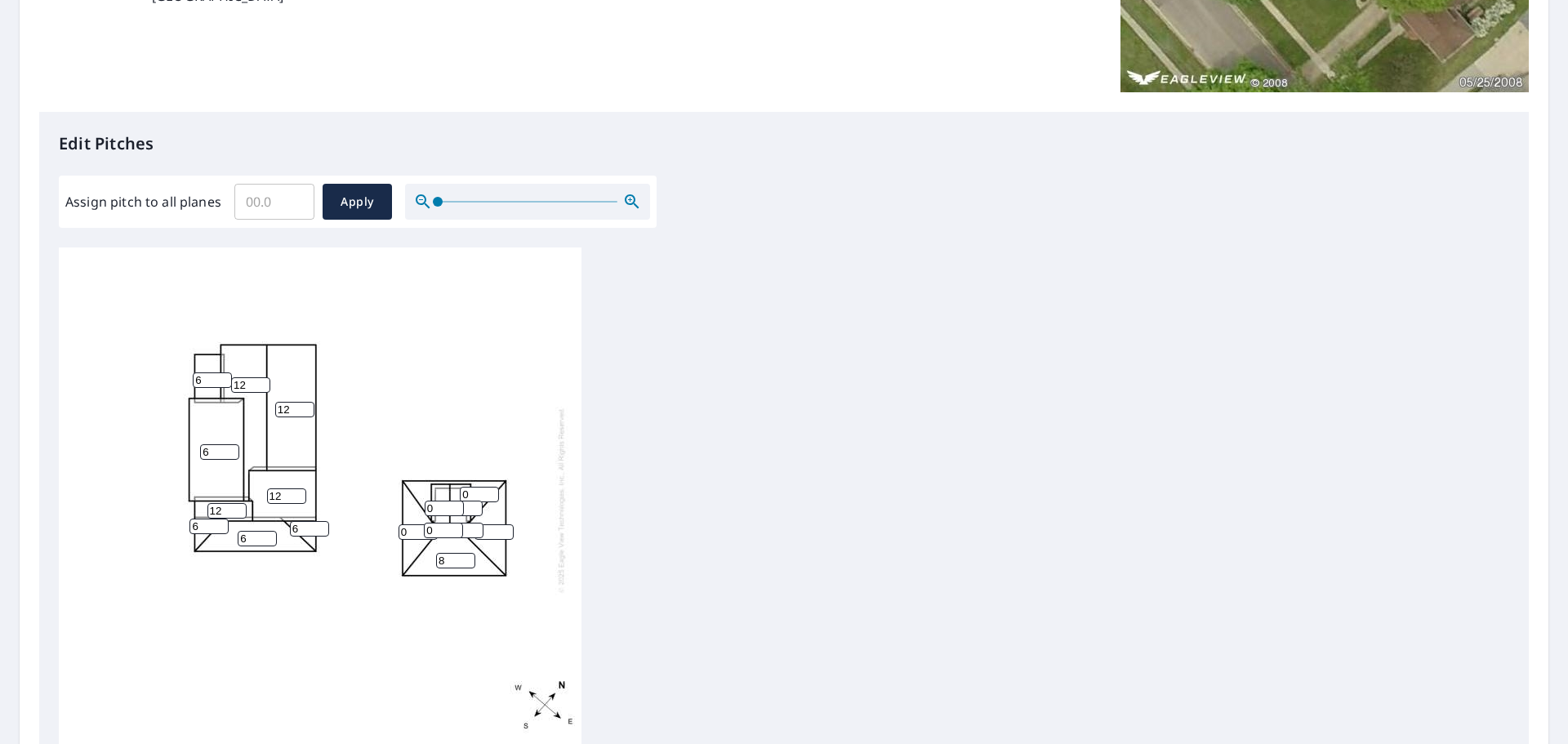
click at [504, 524] on input "0" at bounding box center [495, 531] width 39 height 15
click at [471, 501] on input "1" at bounding box center [463, 508] width 39 height 15
click at [471, 501] on input "2" at bounding box center [463, 508] width 39 height 15
click at [475, 501] on input "3" at bounding box center [463, 508] width 39 height 15
type input "4"
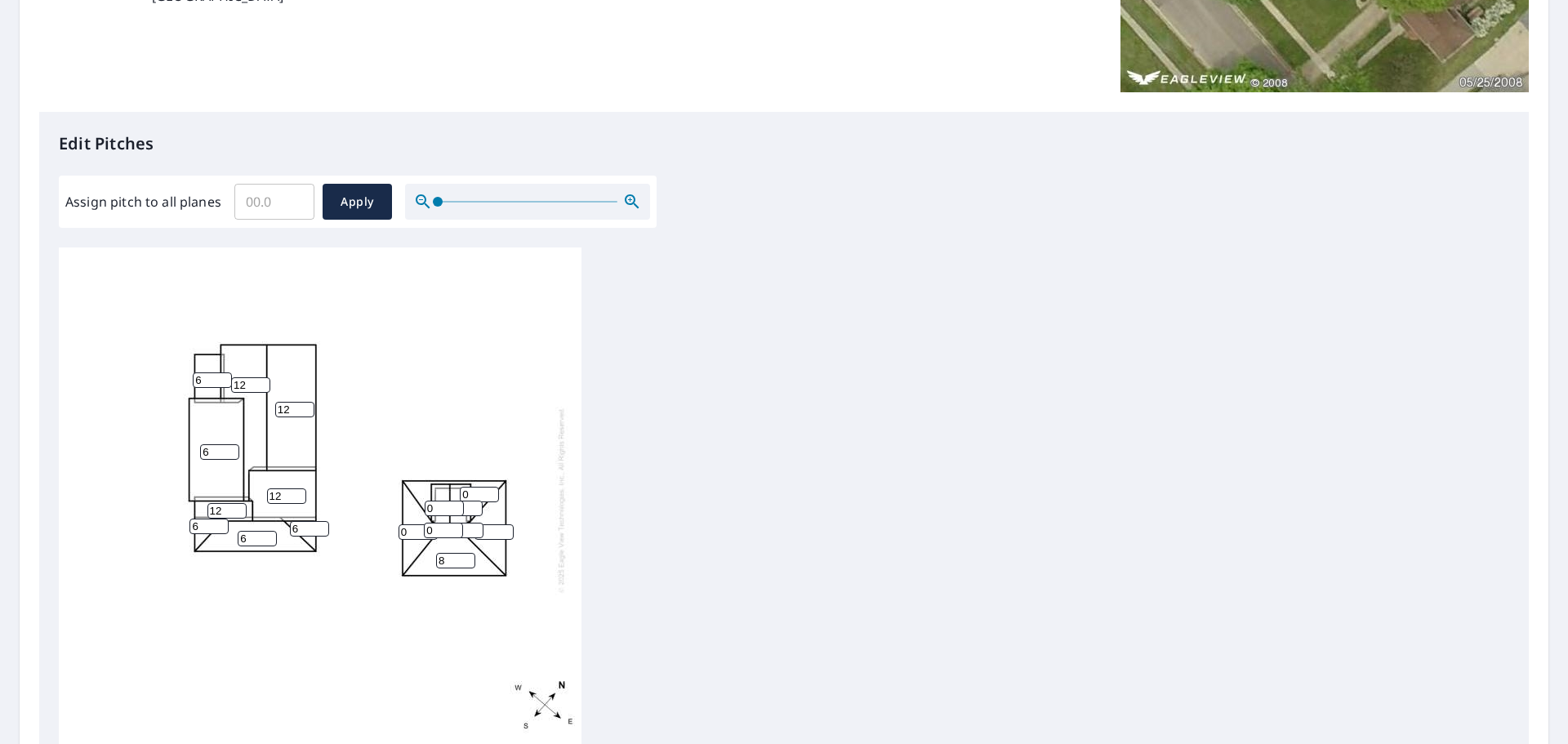
click at [475, 501] on input "4" at bounding box center [463, 508] width 39 height 15
click at [457, 522] on input "1" at bounding box center [443, 530] width 39 height 15
click at [457, 522] on input "2" at bounding box center [443, 530] width 39 height 15
click at [457, 522] on input "3" at bounding box center [443, 530] width 39 height 15
type input "4"
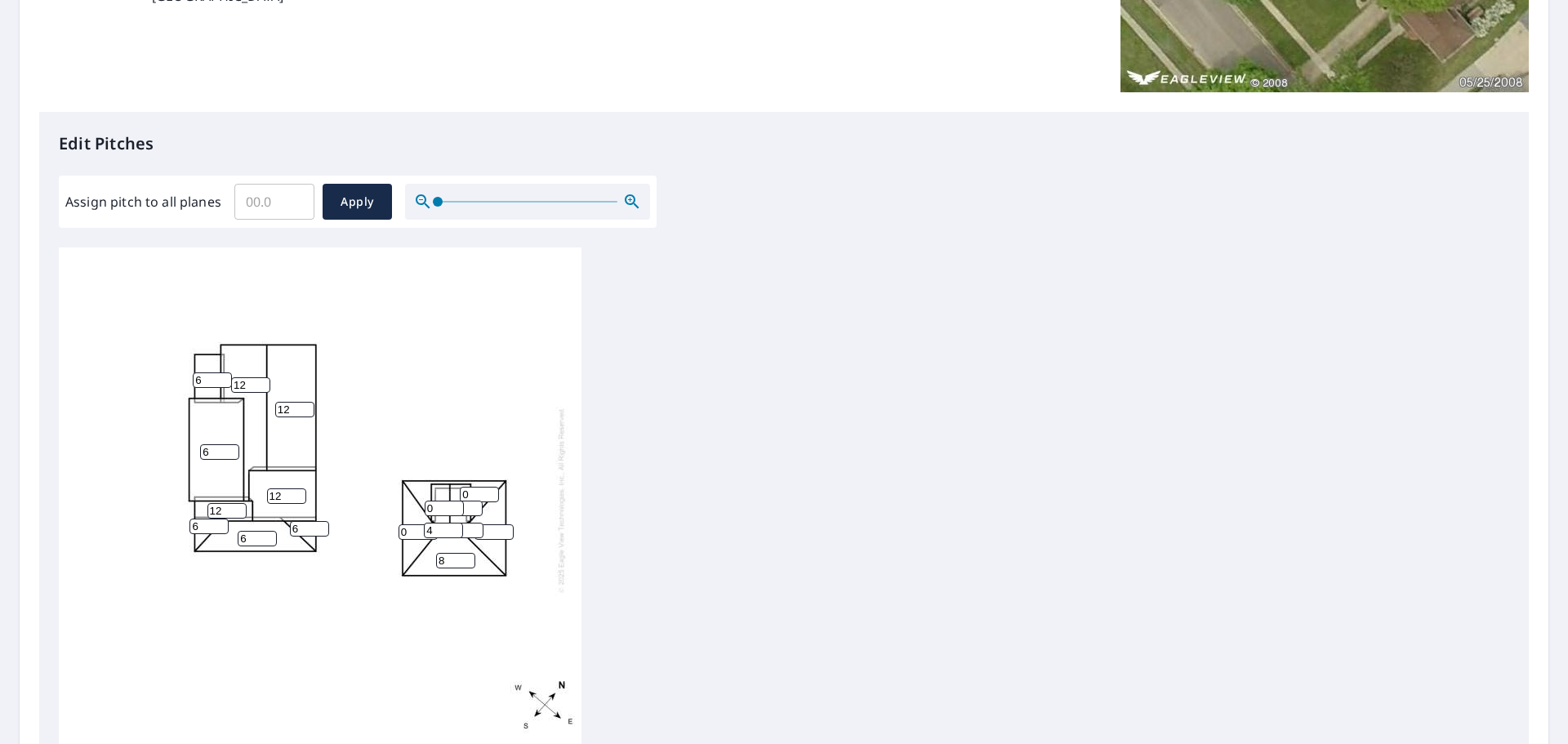
click at [457, 522] on input "4" at bounding box center [443, 530] width 39 height 15
click at [492, 486] on input "1" at bounding box center [479, 494] width 39 height 15
click at [492, 486] on input "2" at bounding box center [479, 494] width 39 height 15
click at [492, 486] on input "3" at bounding box center [479, 494] width 39 height 15
click at [492, 486] on input "4" at bounding box center [479, 494] width 39 height 15
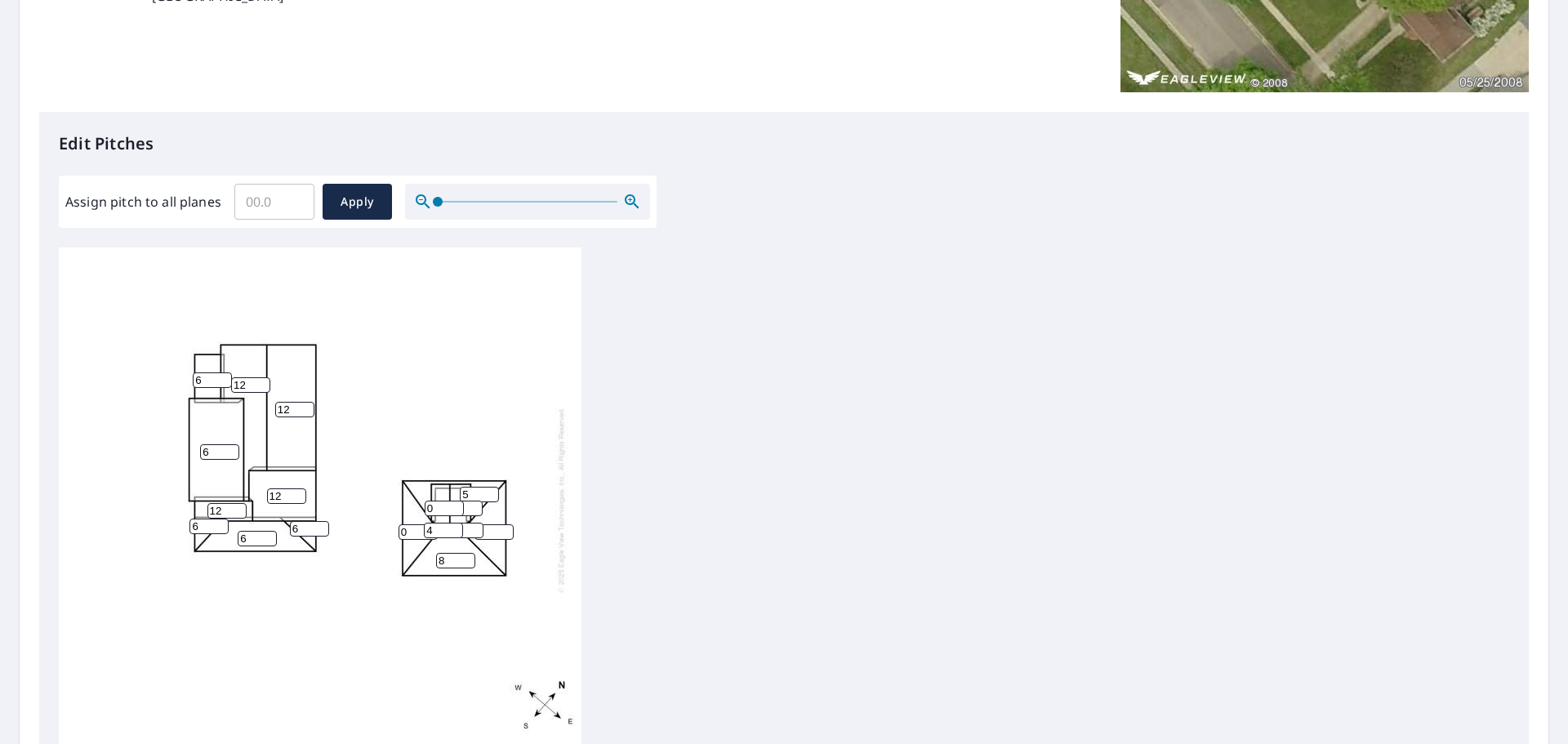
click at [492, 486] on input "5" at bounding box center [479, 494] width 39 height 15
click at [494, 486] on input "4" at bounding box center [479, 494] width 39 height 15
click at [494, 486] on input "3" at bounding box center [479, 494] width 39 height 15
click at [494, 486] on input "2" at bounding box center [479, 494] width 39 height 15
click at [494, 486] on input "1" at bounding box center [479, 494] width 39 height 15
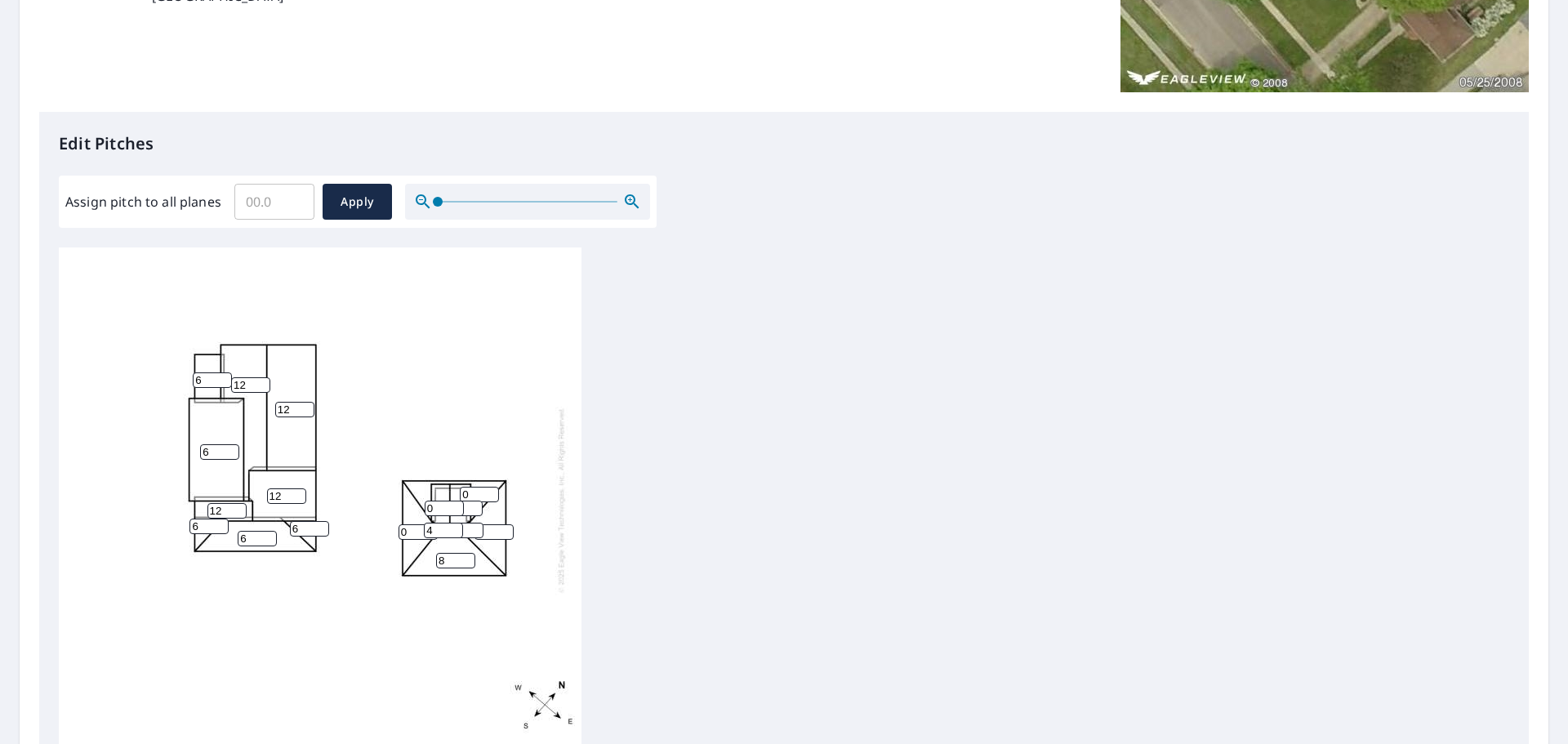
click at [494, 486] on input "0" at bounding box center [479, 494] width 39 height 15
click at [491, 486] on input "1" at bounding box center [479, 494] width 39 height 15
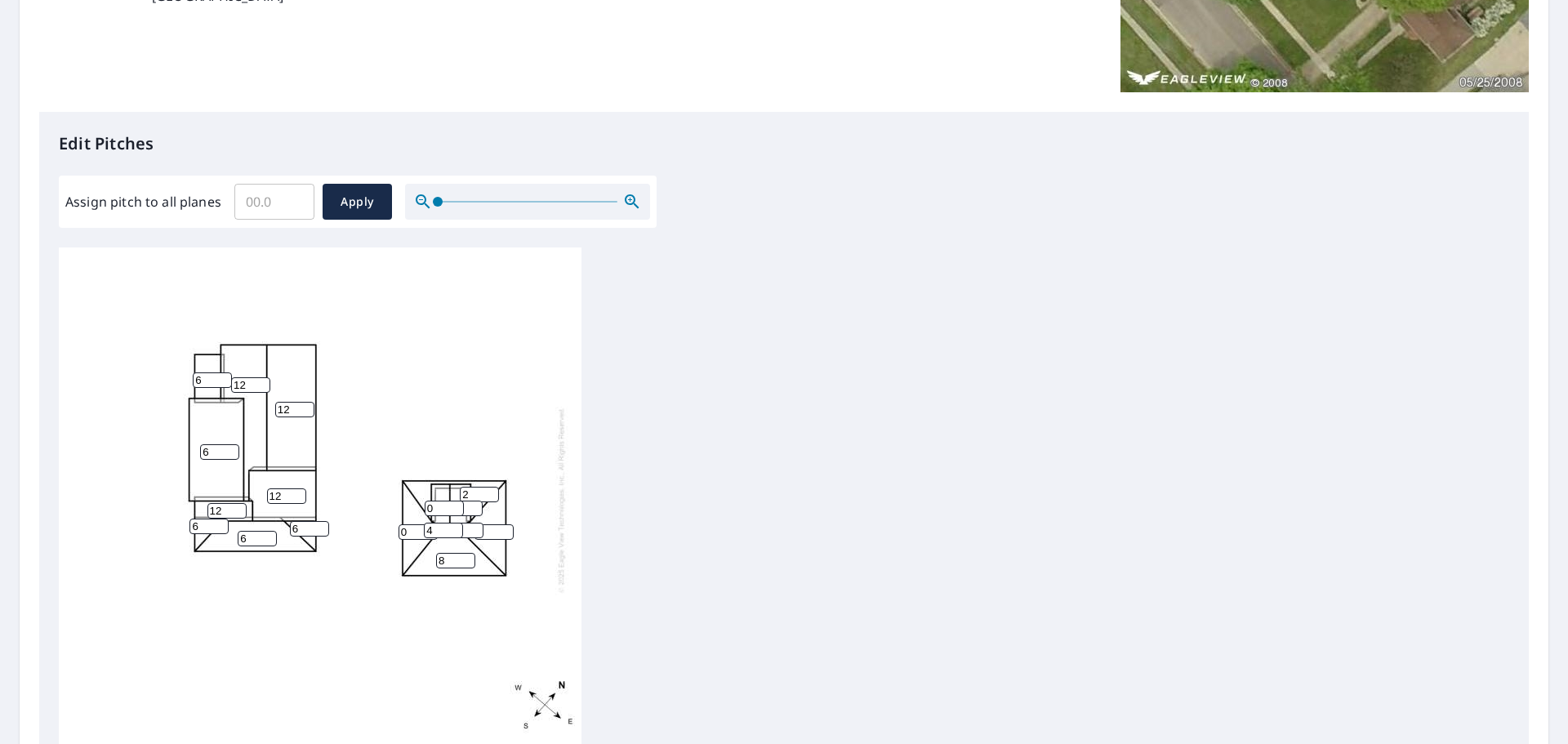
click at [491, 486] on input "2" at bounding box center [479, 494] width 39 height 15
click at [491, 486] on input "3" at bounding box center [479, 494] width 39 height 15
click at [491, 486] on input "4" at bounding box center [479, 494] width 39 height 15
click at [491, 486] on input "5" at bounding box center [479, 494] width 39 height 15
click at [491, 486] on input "6" at bounding box center [479, 494] width 39 height 15
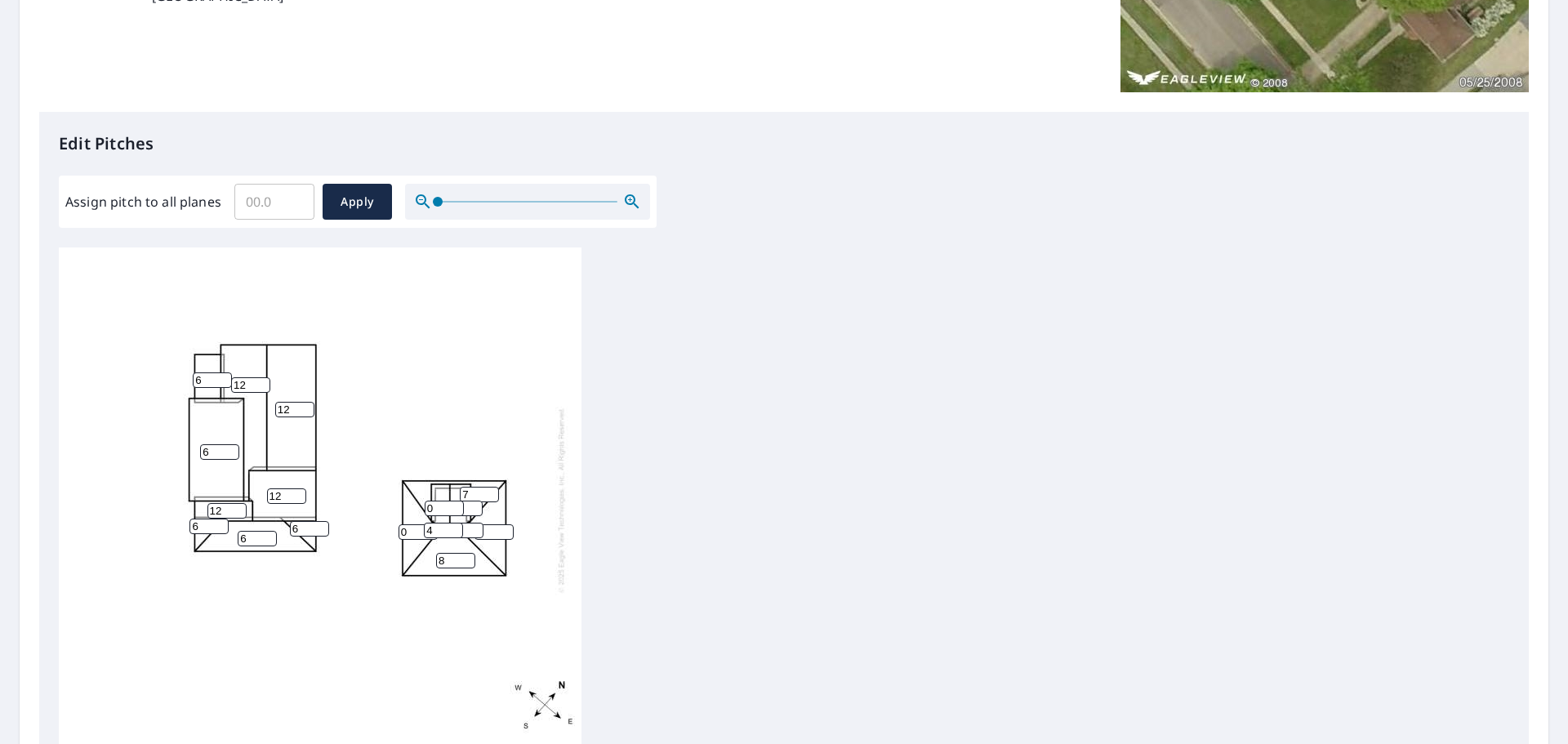
click at [491, 486] on input "7" at bounding box center [479, 494] width 39 height 15
type input "8"
click at [491, 486] on input "8" at bounding box center [479, 494] width 39 height 15
click at [502, 524] on input "0" at bounding box center [495, 531] width 39 height 15
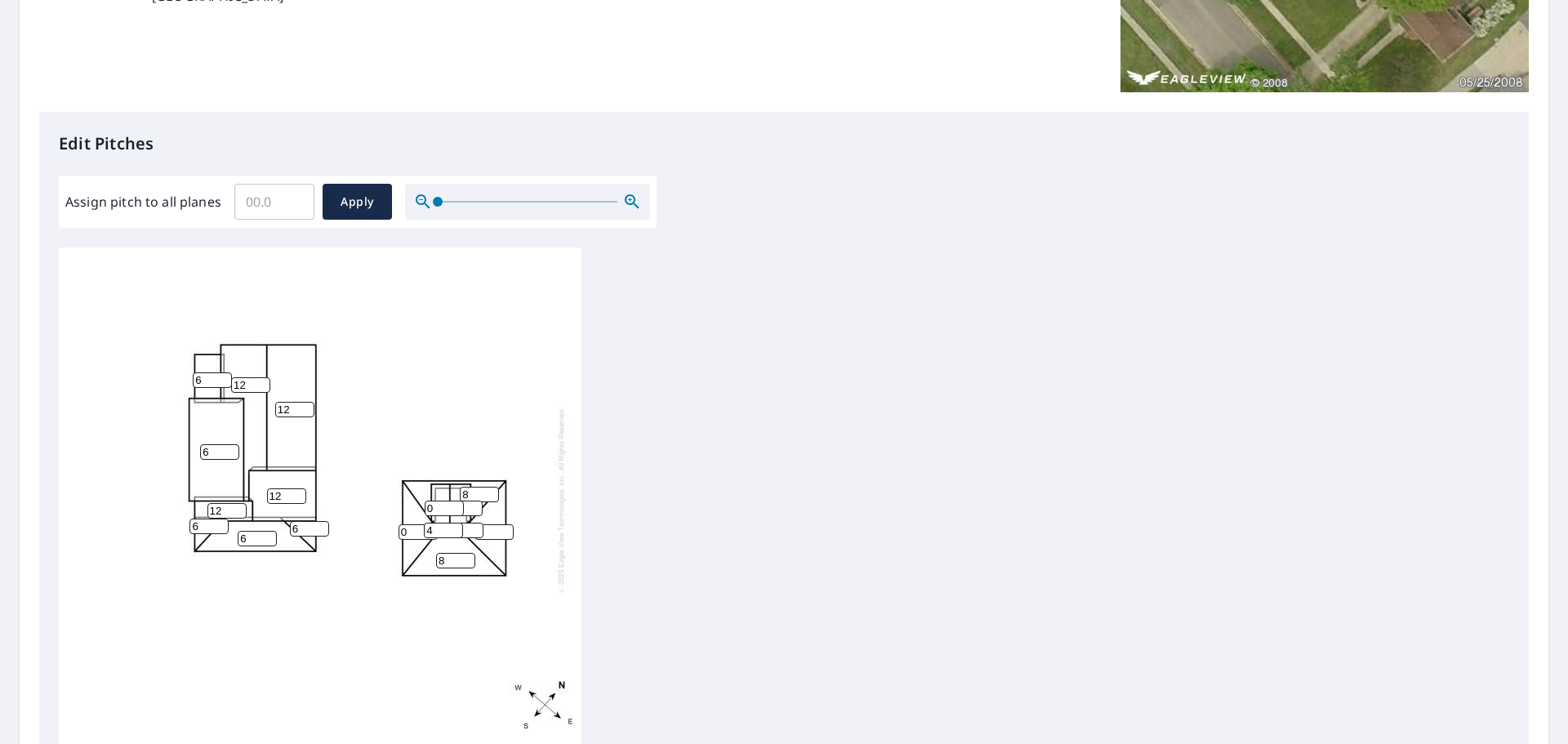
click at [502, 524] on input "0" at bounding box center [495, 531] width 39 height 15
click at [502, 524] on input "1" at bounding box center [495, 531] width 39 height 15
click at [502, 524] on input "2" at bounding box center [495, 531] width 39 height 15
click at [502, 524] on input "3" at bounding box center [495, 531] width 39 height 15
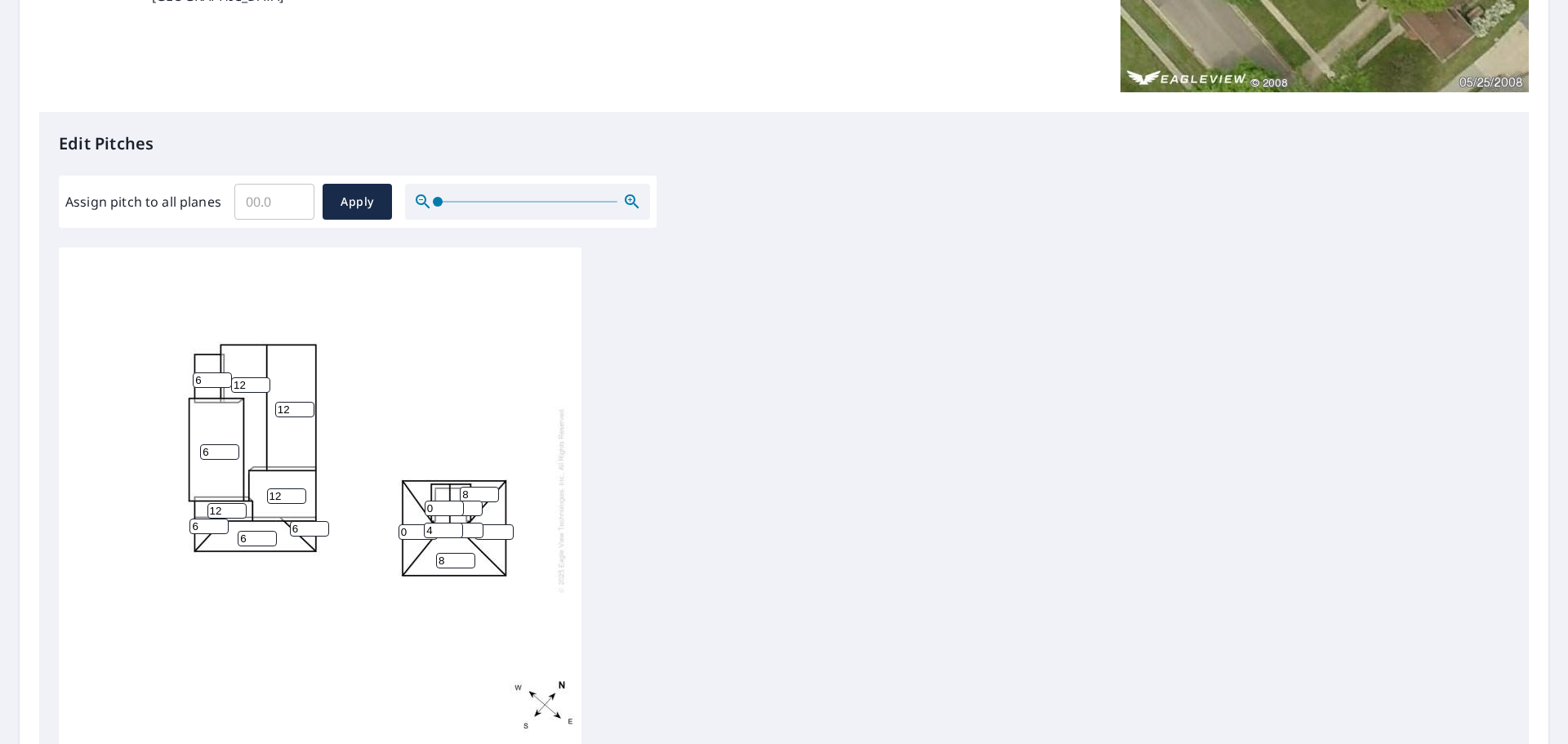
click at [502, 524] on input "4" at bounding box center [495, 531] width 39 height 15
click at [502, 524] on input "5" at bounding box center [495, 531] width 39 height 15
click at [502, 524] on input "6" at bounding box center [495, 531] width 39 height 15
click at [502, 524] on input "7" at bounding box center [495, 531] width 39 height 15
type input "8"
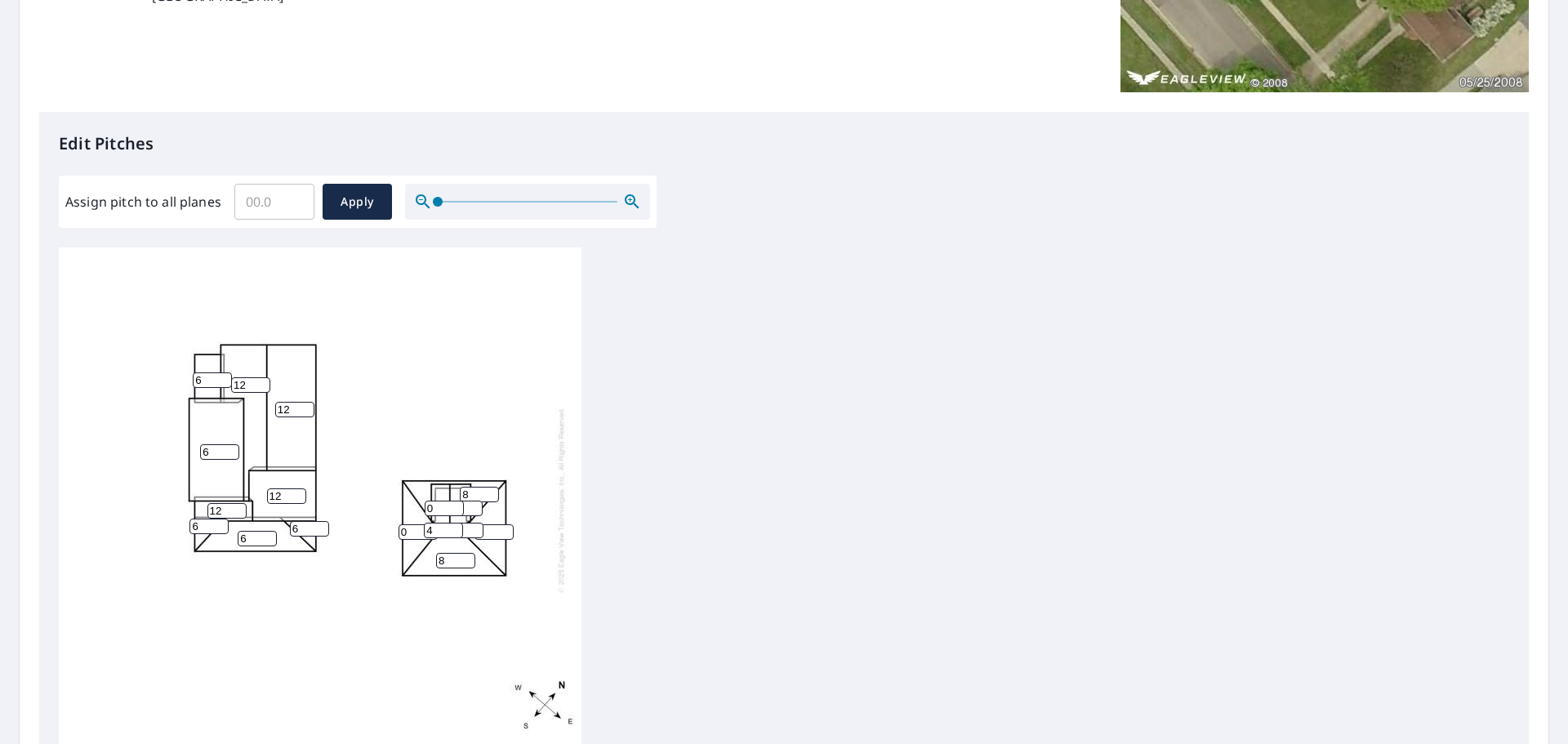
click at [502, 524] on input "8" at bounding box center [495, 531] width 39 height 15
click at [458, 501] on input "1" at bounding box center [444, 508] width 39 height 15
click at [458, 501] on input "2" at bounding box center [444, 508] width 39 height 15
click at [458, 501] on input "3" at bounding box center [444, 508] width 39 height 15
click at [458, 501] on input "4" at bounding box center [444, 508] width 39 height 15
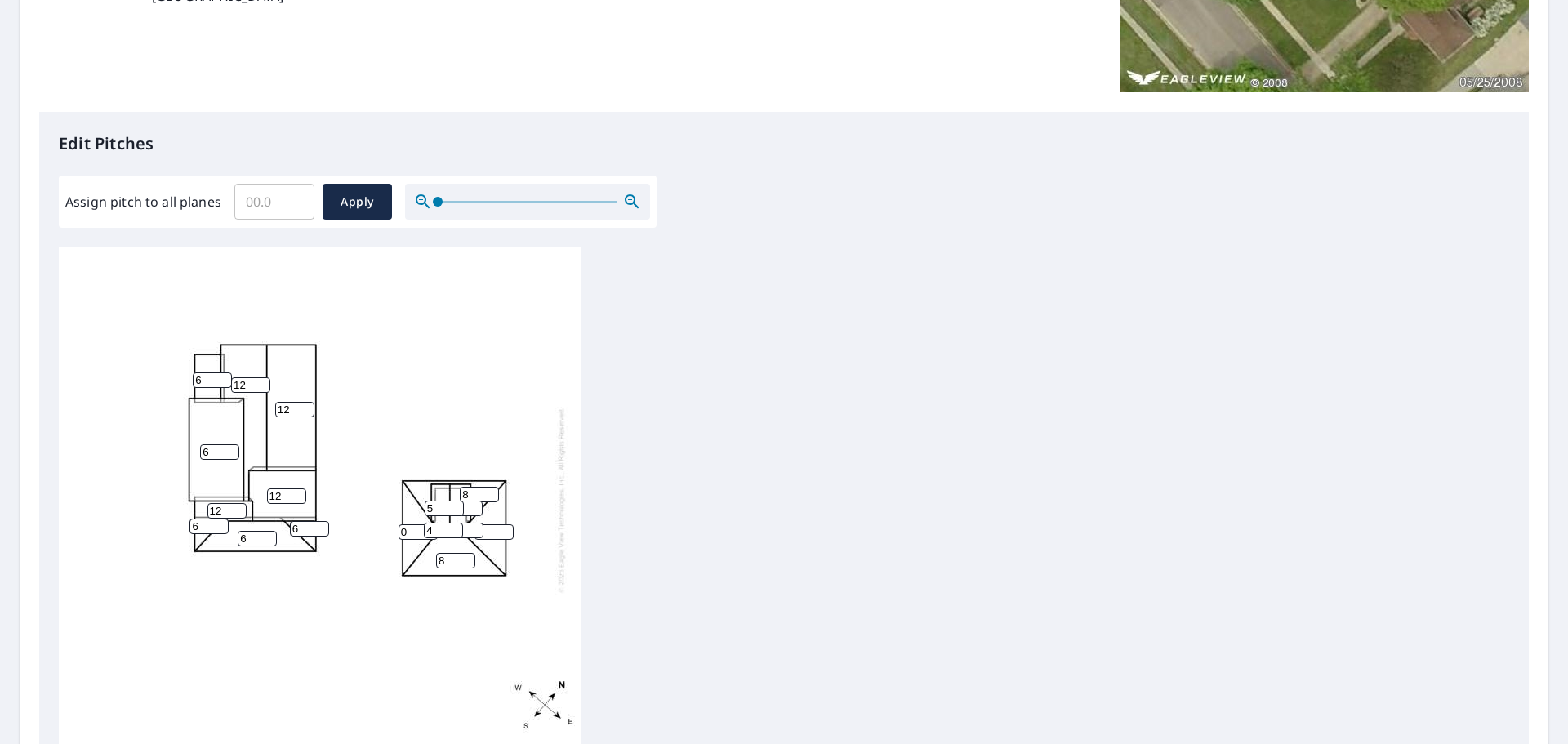
click at [458, 501] on input "5" at bounding box center [444, 508] width 39 height 15
click at [458, 501] on input "6" at bounding box center [444, 508] width 39 height 15
click at [458, 501] on input "7" at bounding box center [444, 508] width 39 height 15
type input "8"
click at [458, 501] on input "8" at bounding box center [444, 508] width 39 height 15
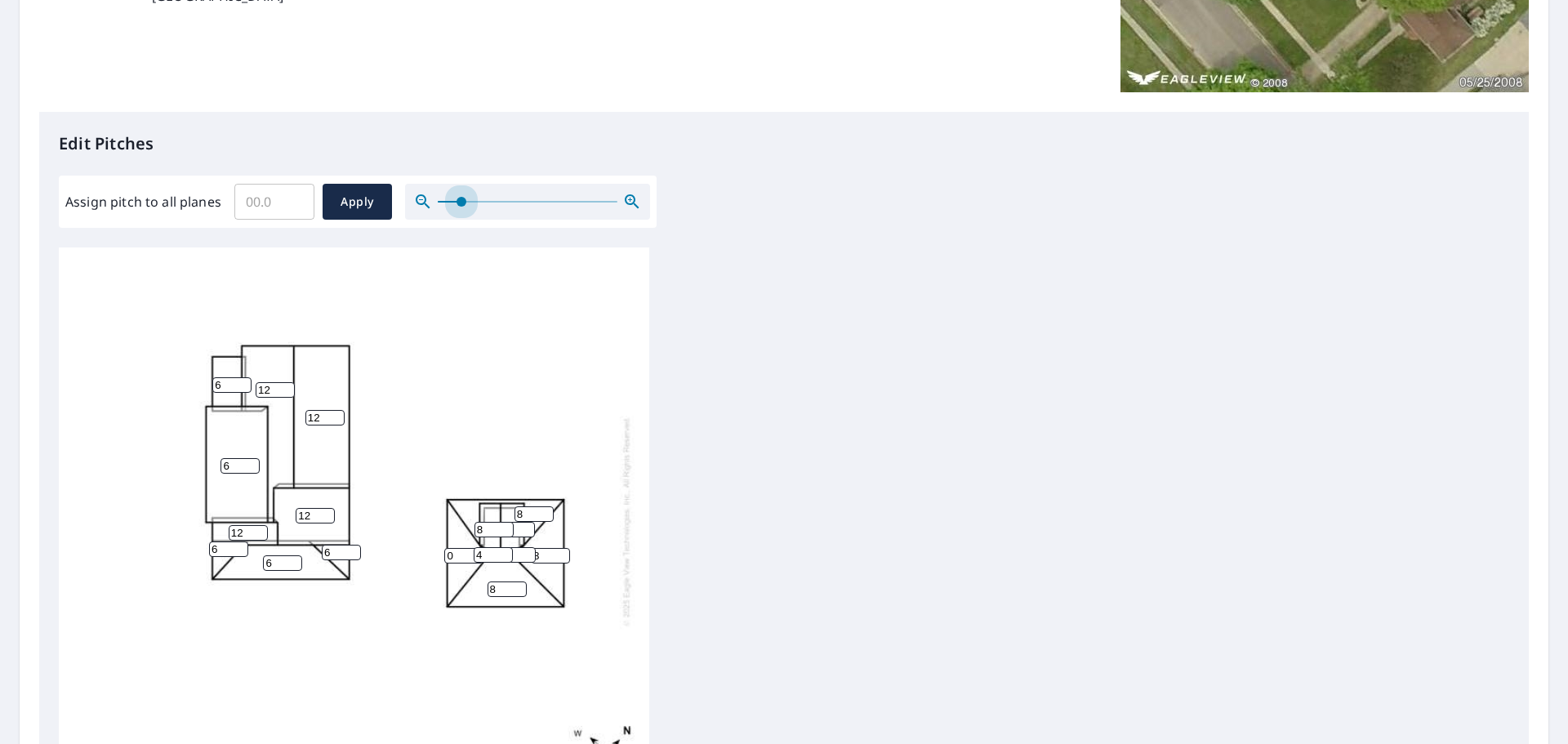
click at [460, 201] on span at bounding box center [528, 202] width 180 height 2
click at [477, 199] on div at bounding box center [527, 202] width 245 height 36
click at [627, 204] on icon "button" at bounding box center [631, 201] width 13 height 13
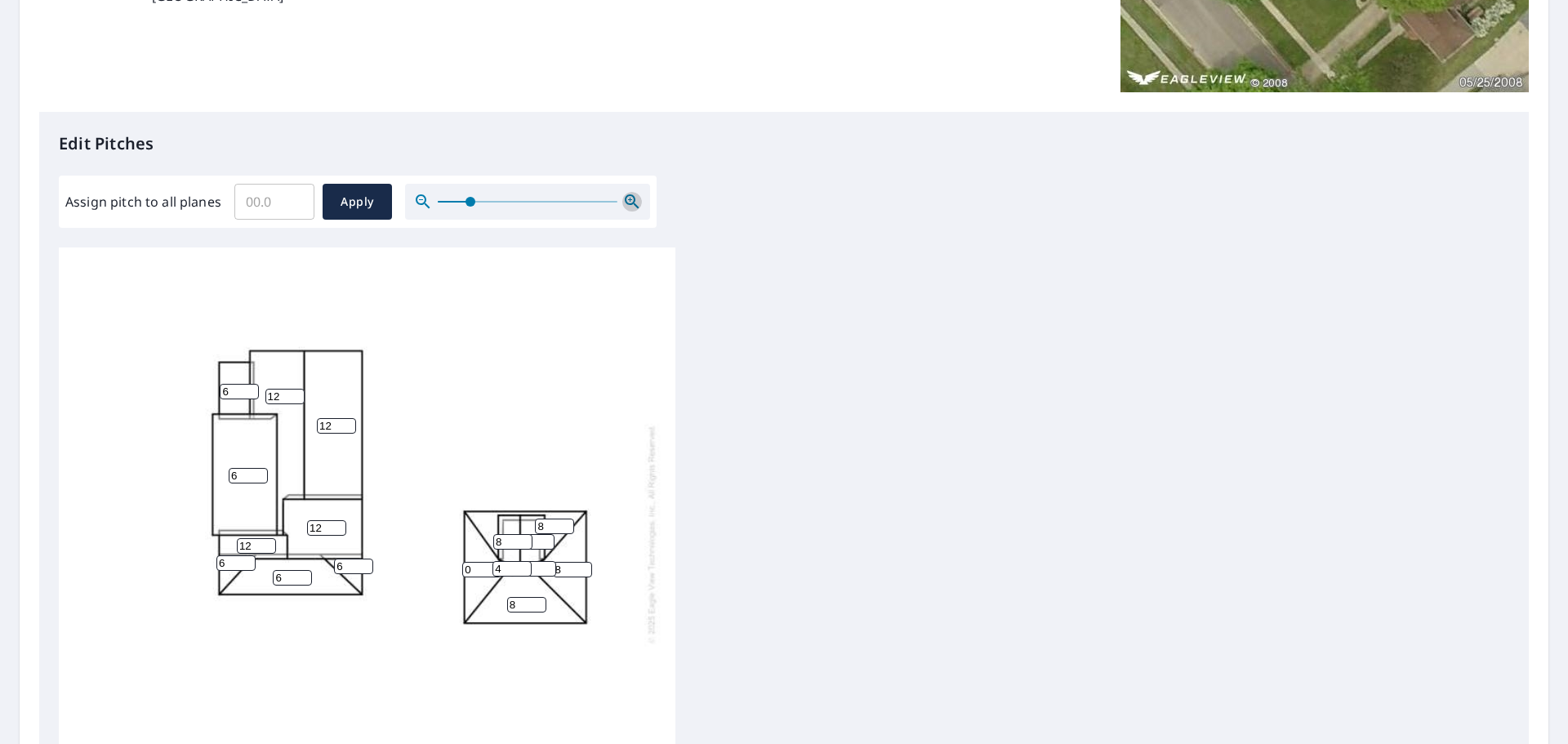
click at [627, 204] on icon "button" at bounding box center [631, 201] width 13 height 13
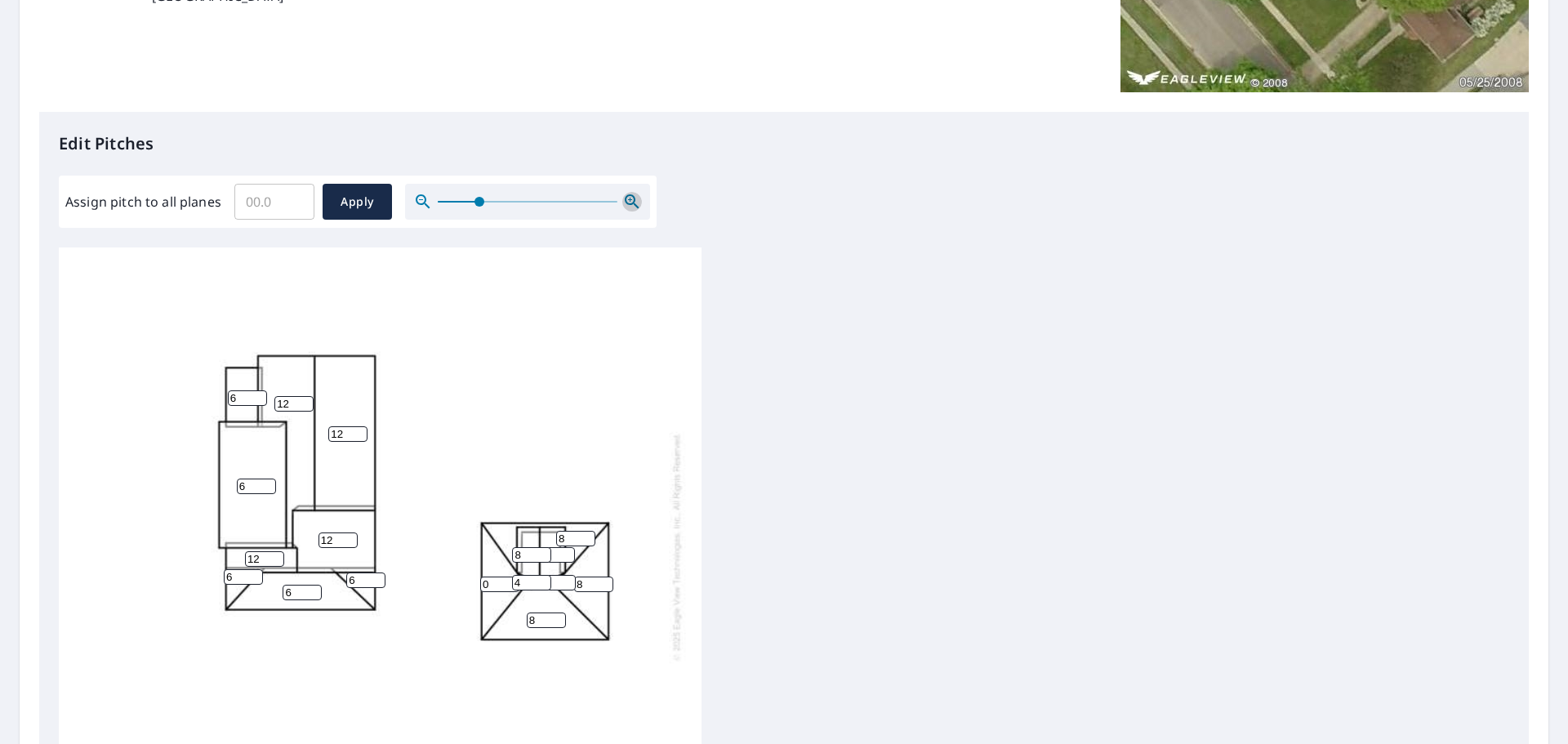
click at [627, 204] on icon "button" at bounding box center [631, 201] width 13 height 13
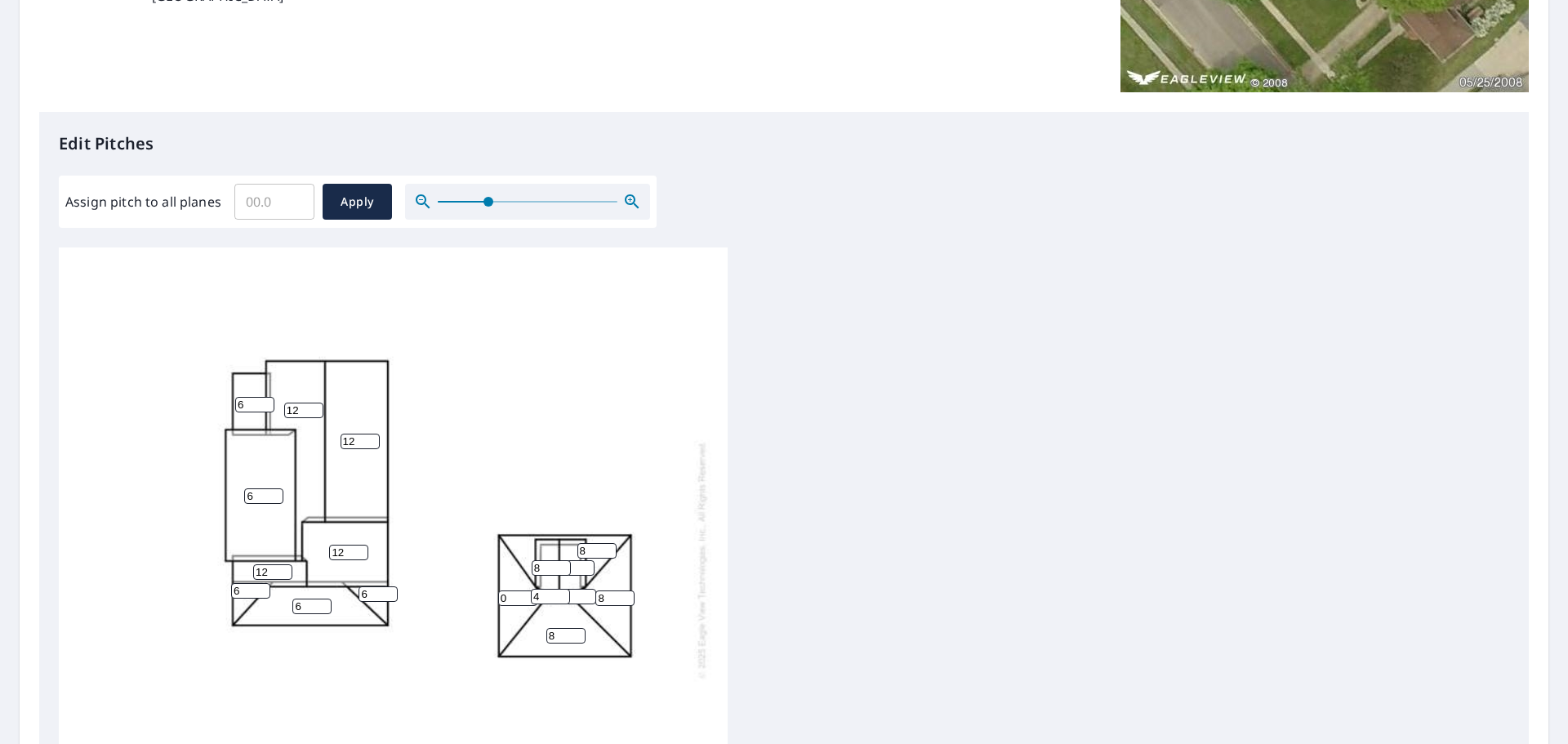
click at [627, 204] on icon "button" at bounding box center [631, 201] width 13 height 13
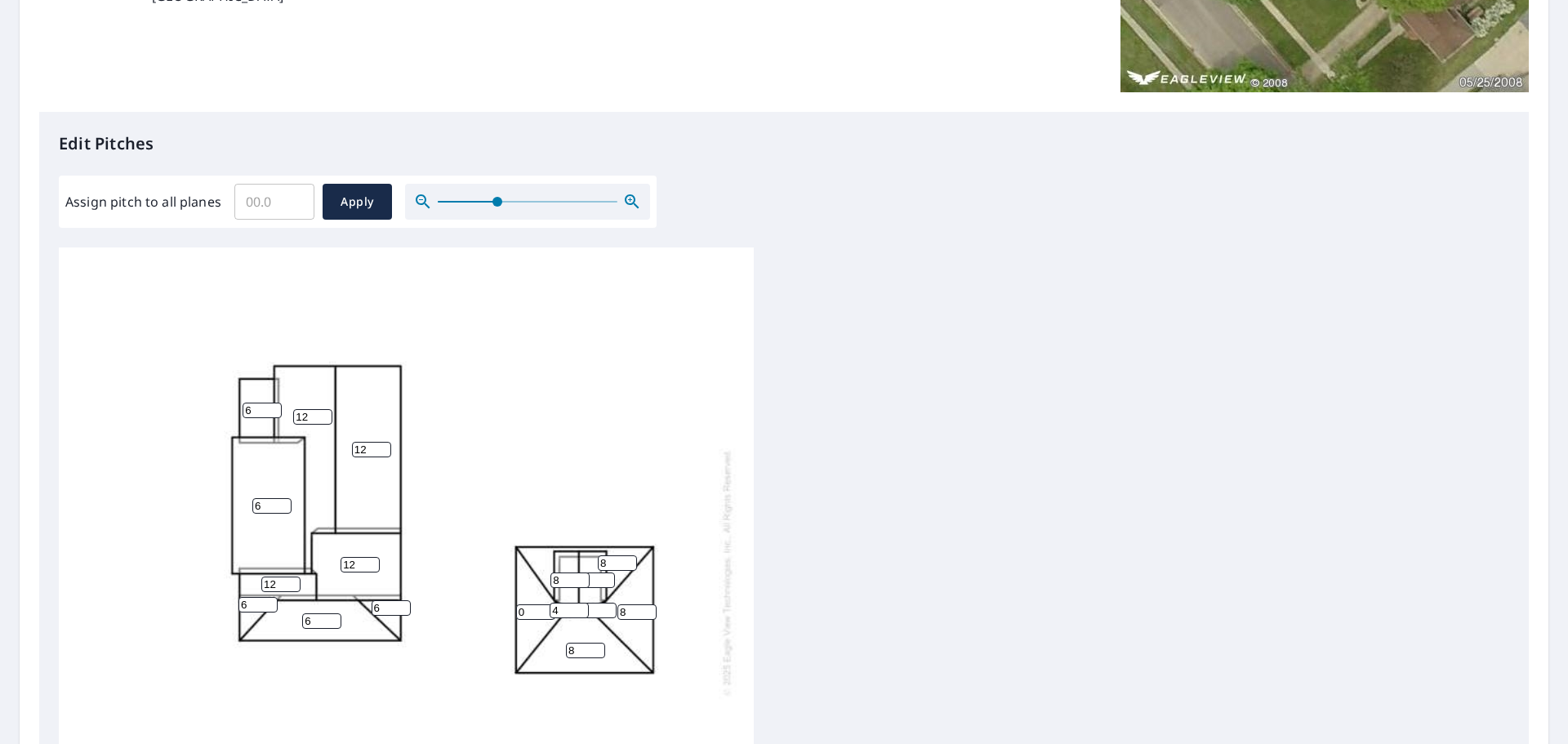
click at [627, 204] on icon "button" at bounding box center [631, 201] width 13 height 13
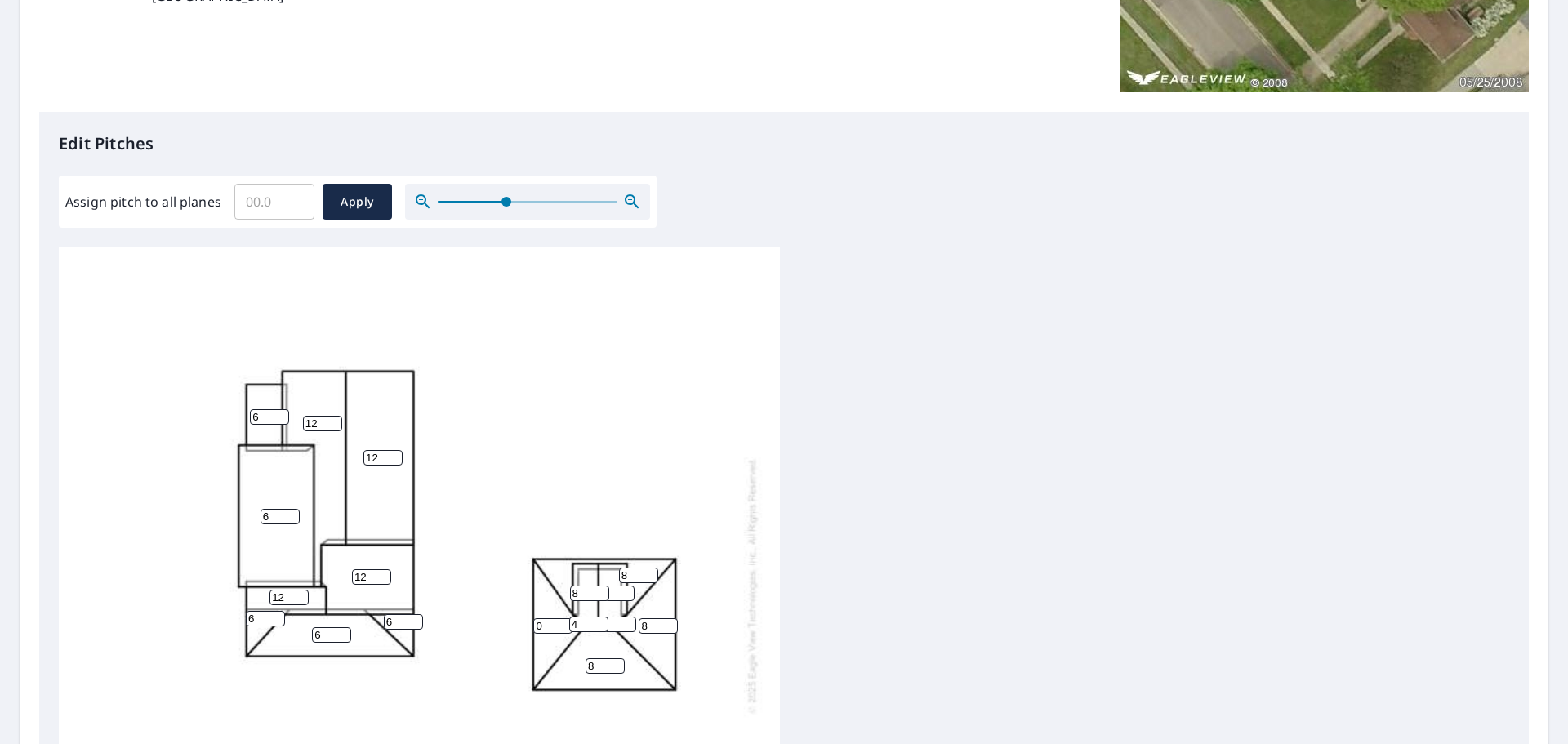
click at [627, 204] on icon "button" at bounding box center [631, 201] width 13 height 13
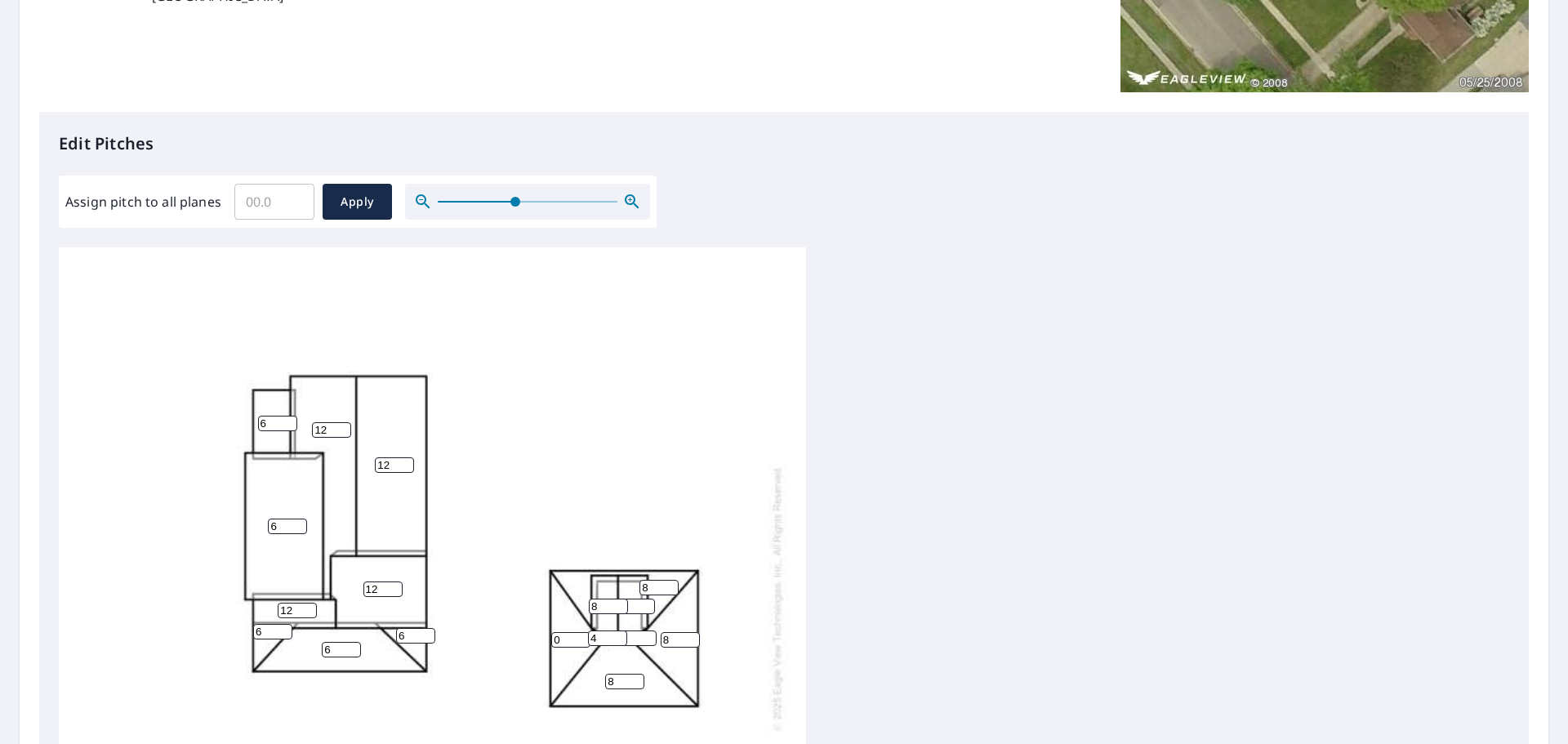
click at [627, 204] on icon "button" at bounding box center [631, 201] width 13 height 13
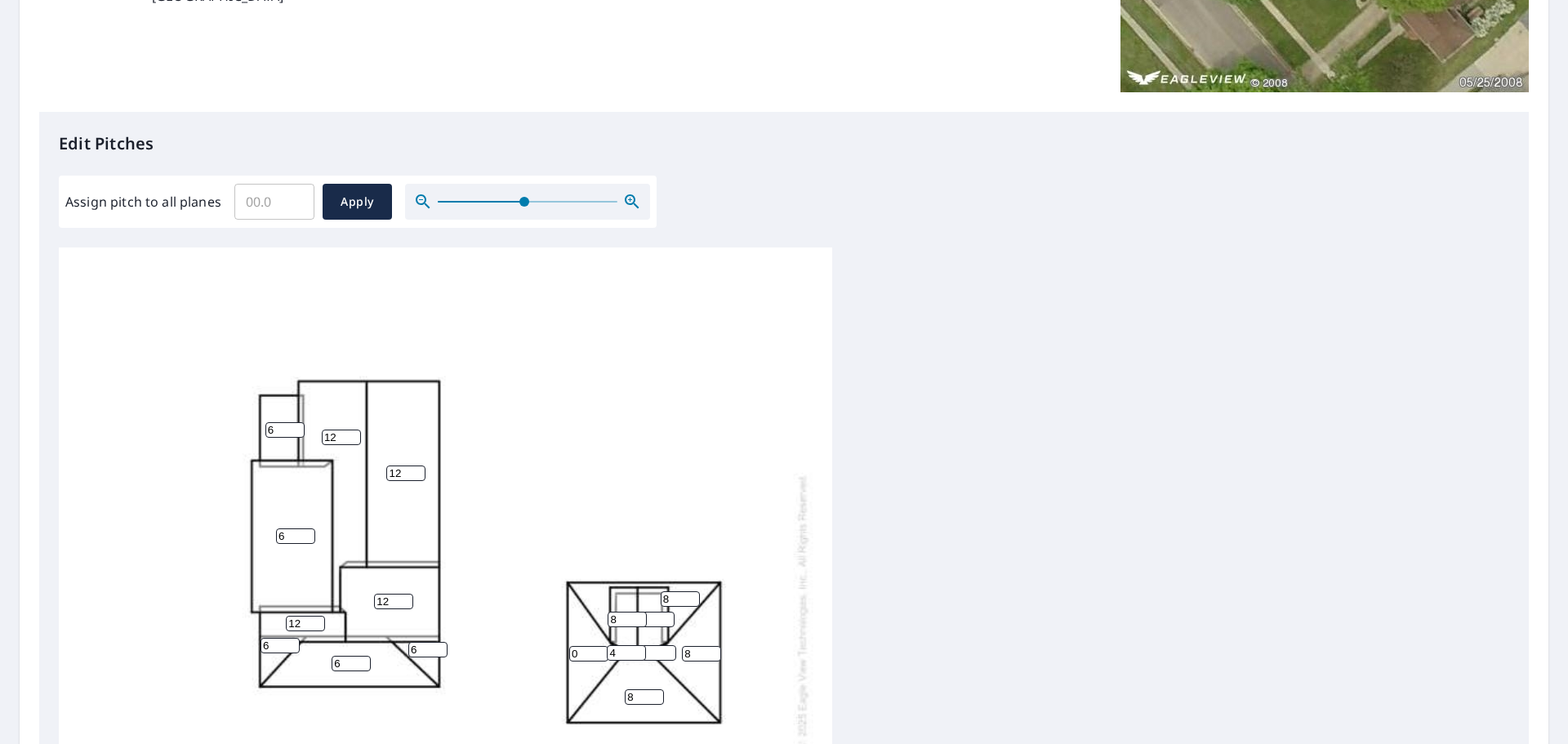
click at [630, 201] on icon "button" at bounding box center [632, 202] width 20 height 20
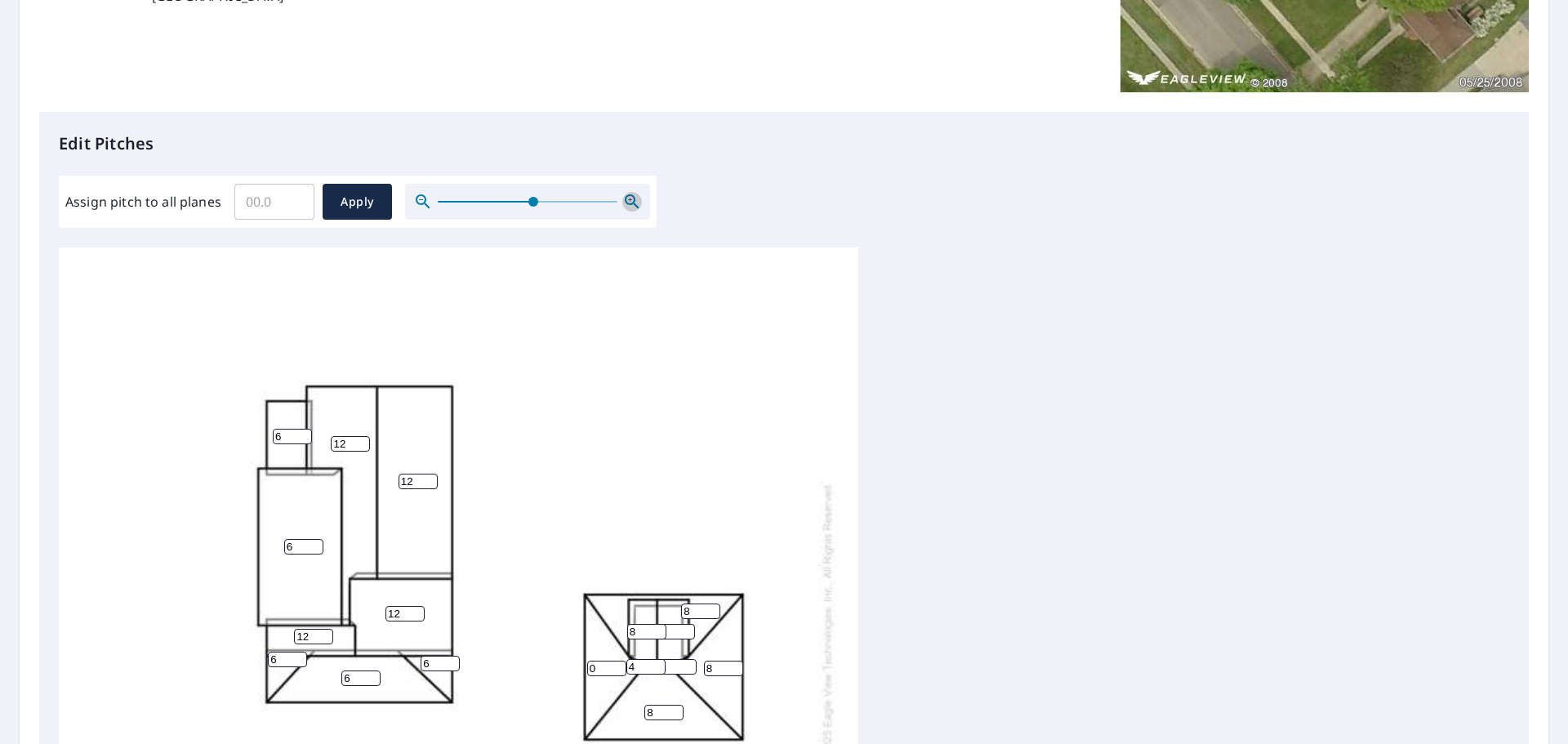
click at [630, 201] on icon "button" at bounding box center [632, 202] width 20 height 20
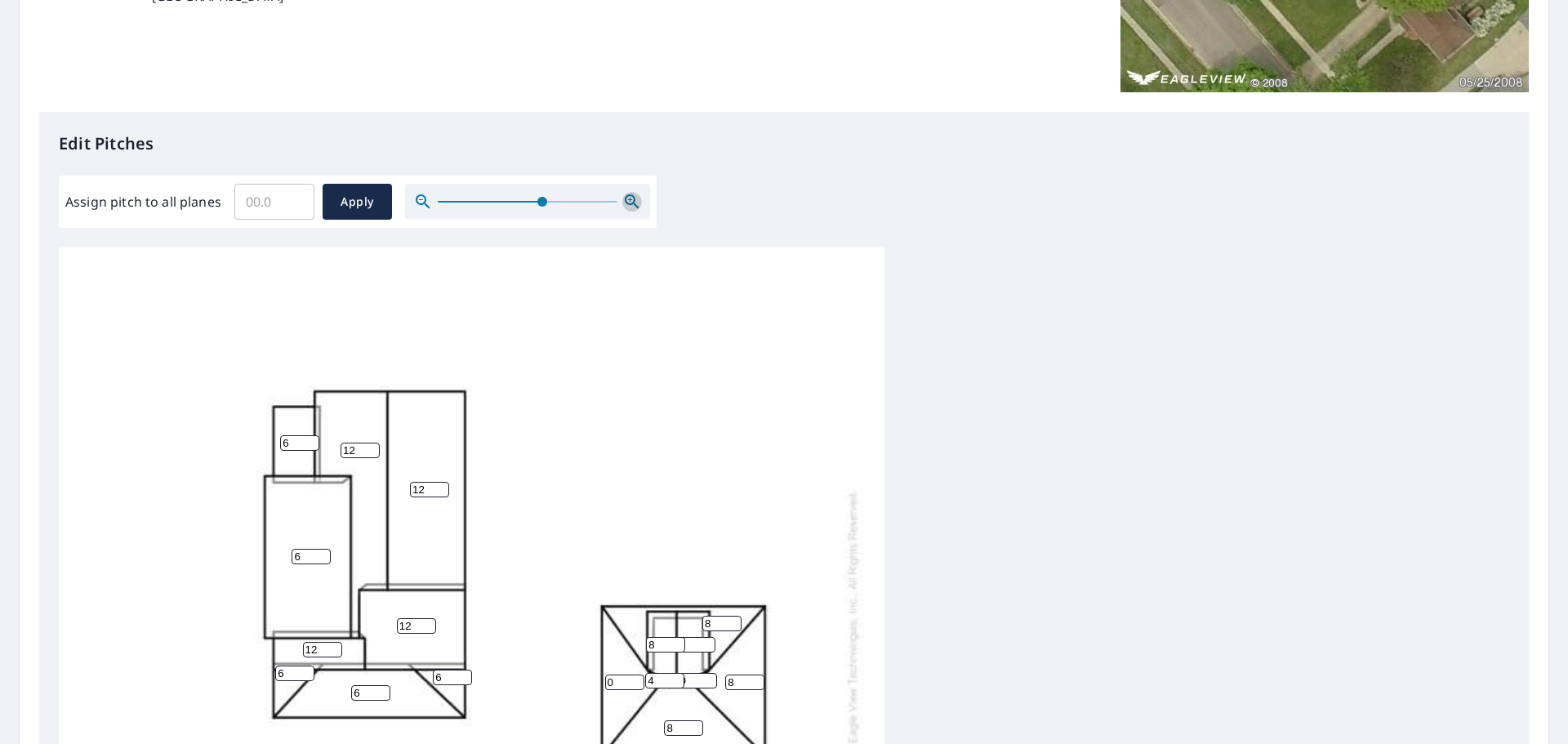
click at [630, 201] on icon "button" at bounding box center [632, 202] width 20 height 20
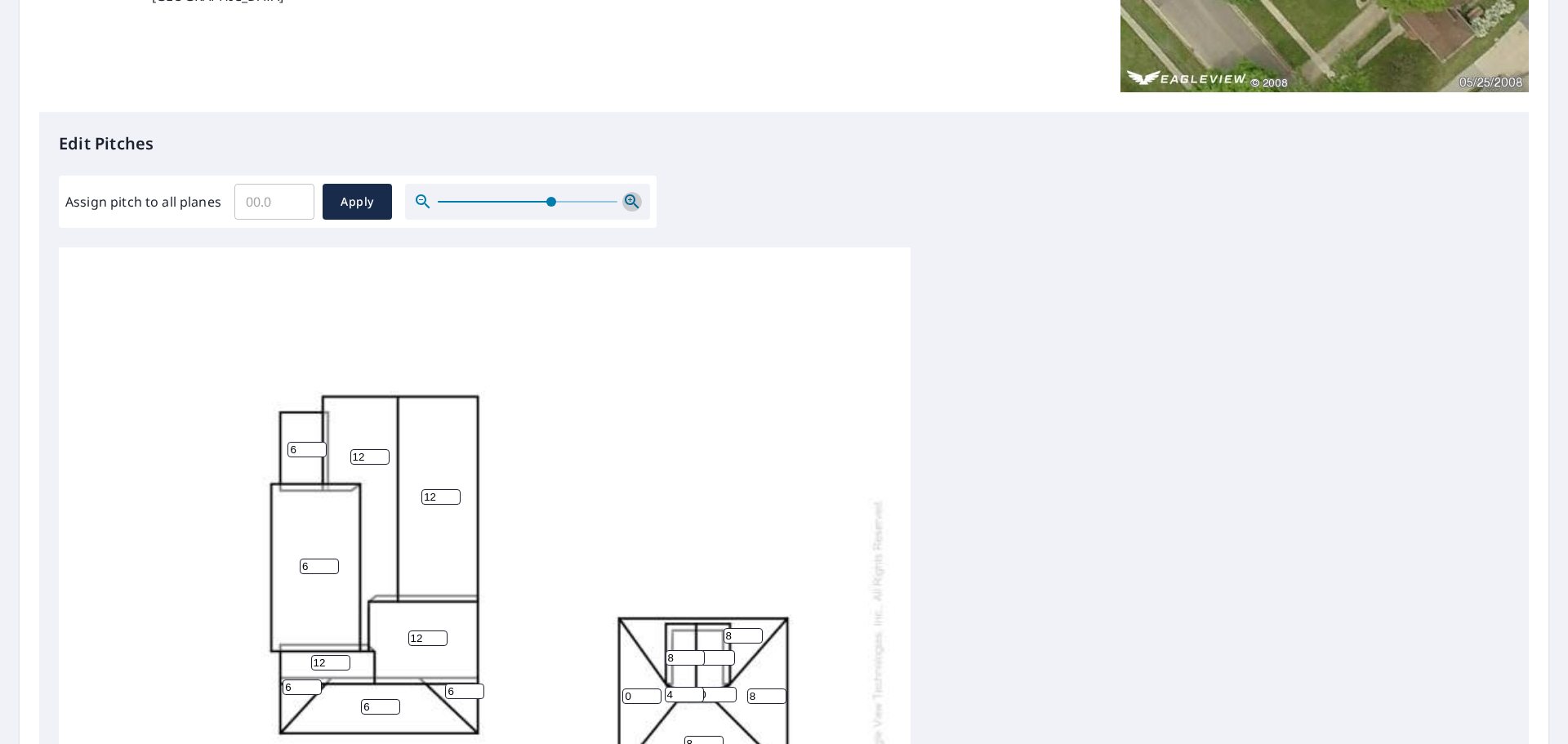
click at [630, 201] on icon "button" at bounding box center [632, 202] width 20 height 20
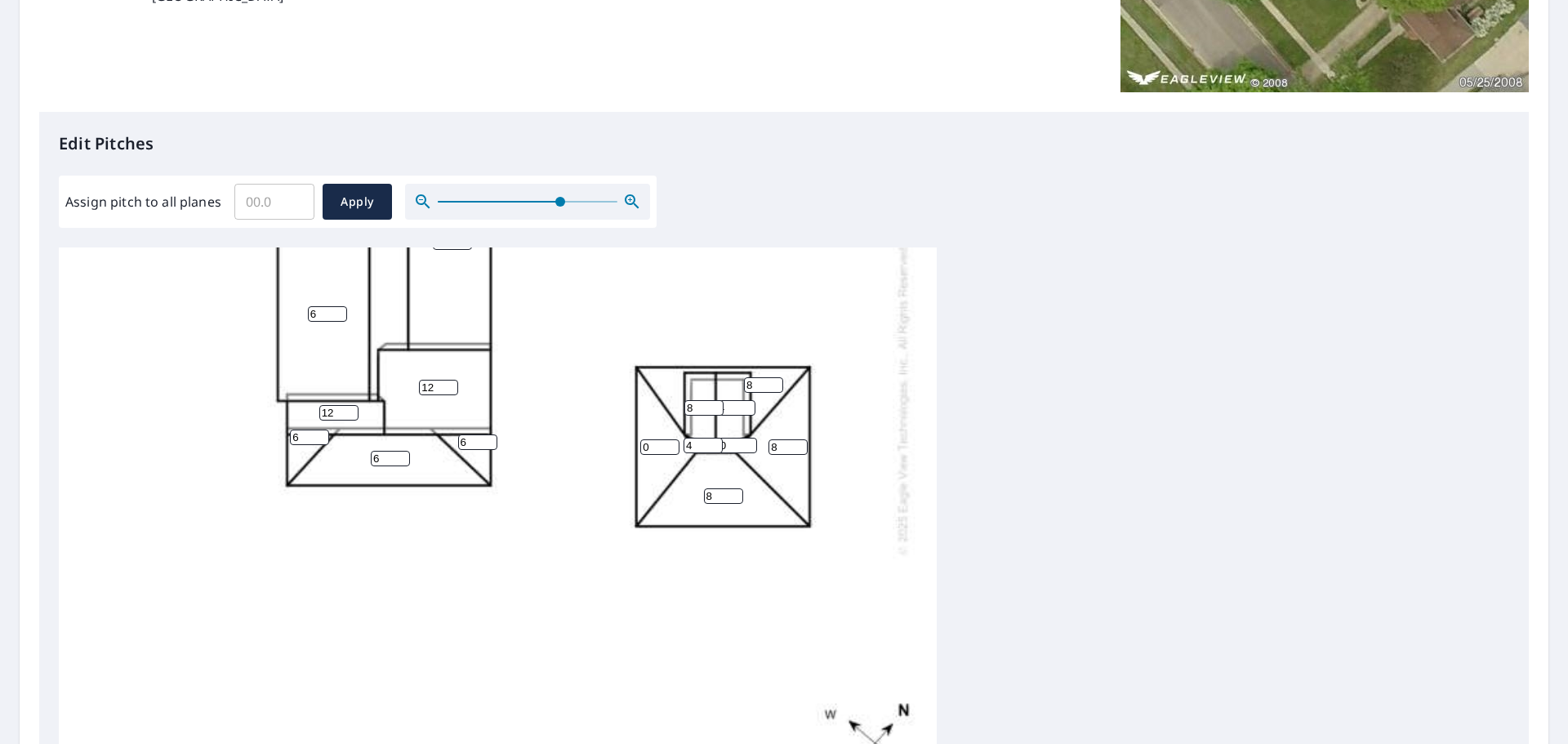
scroll to position [290, 0]
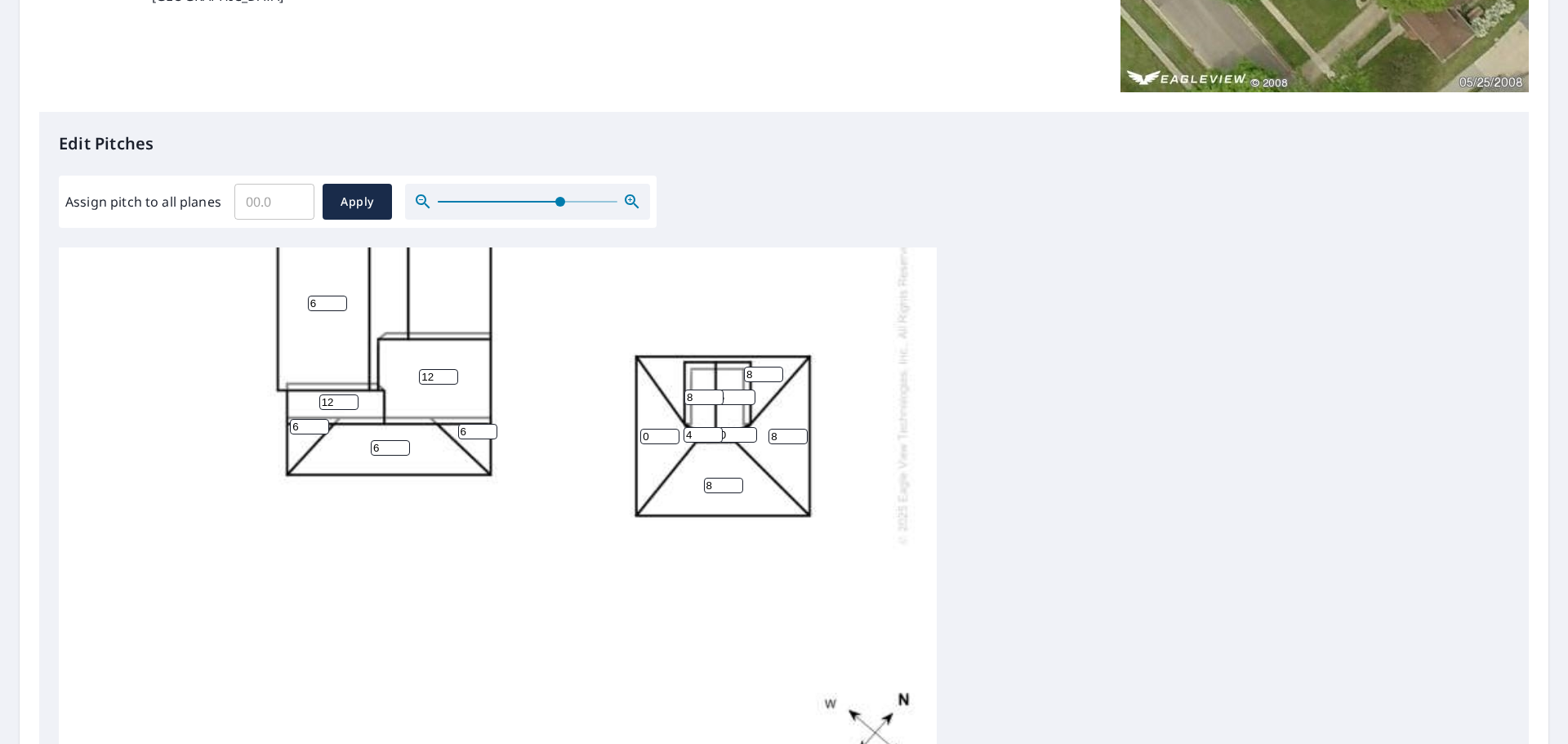
click at [746, 394] on input "5" at bounding box center [736, 397] width 39 height 15
click at [746, 404] on input "5" at bounding box center [736, 397] width 39 height 15
click at [748, 395] on input "6" at bounding box center [736, 397] width 39 height 15
type input "7"
click at [748, 395] on input "7" at bounding box center [736, 397] width 39 height 15
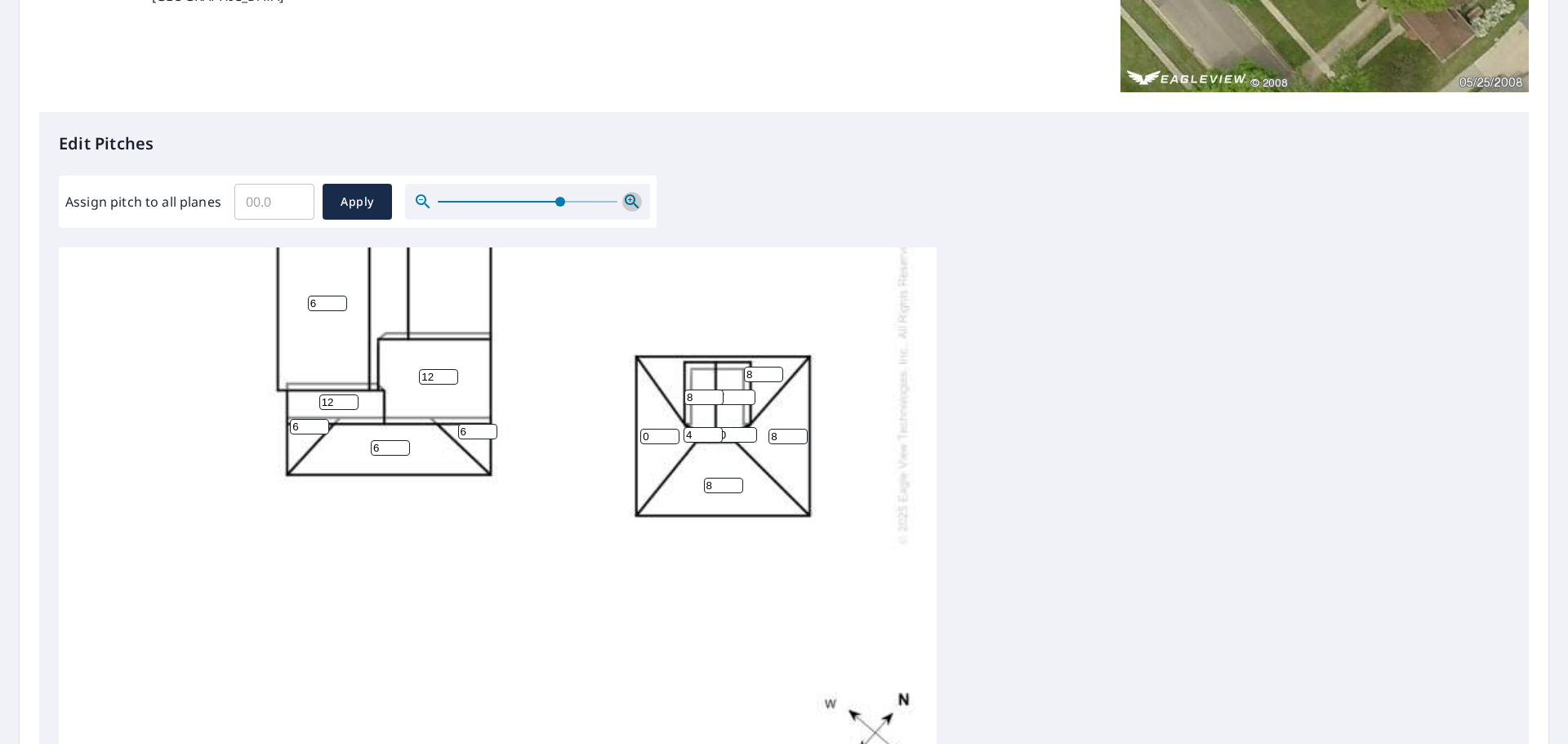
click at [623, 198] on icon "button" at bounding box center [632, 202] width 20 height 20
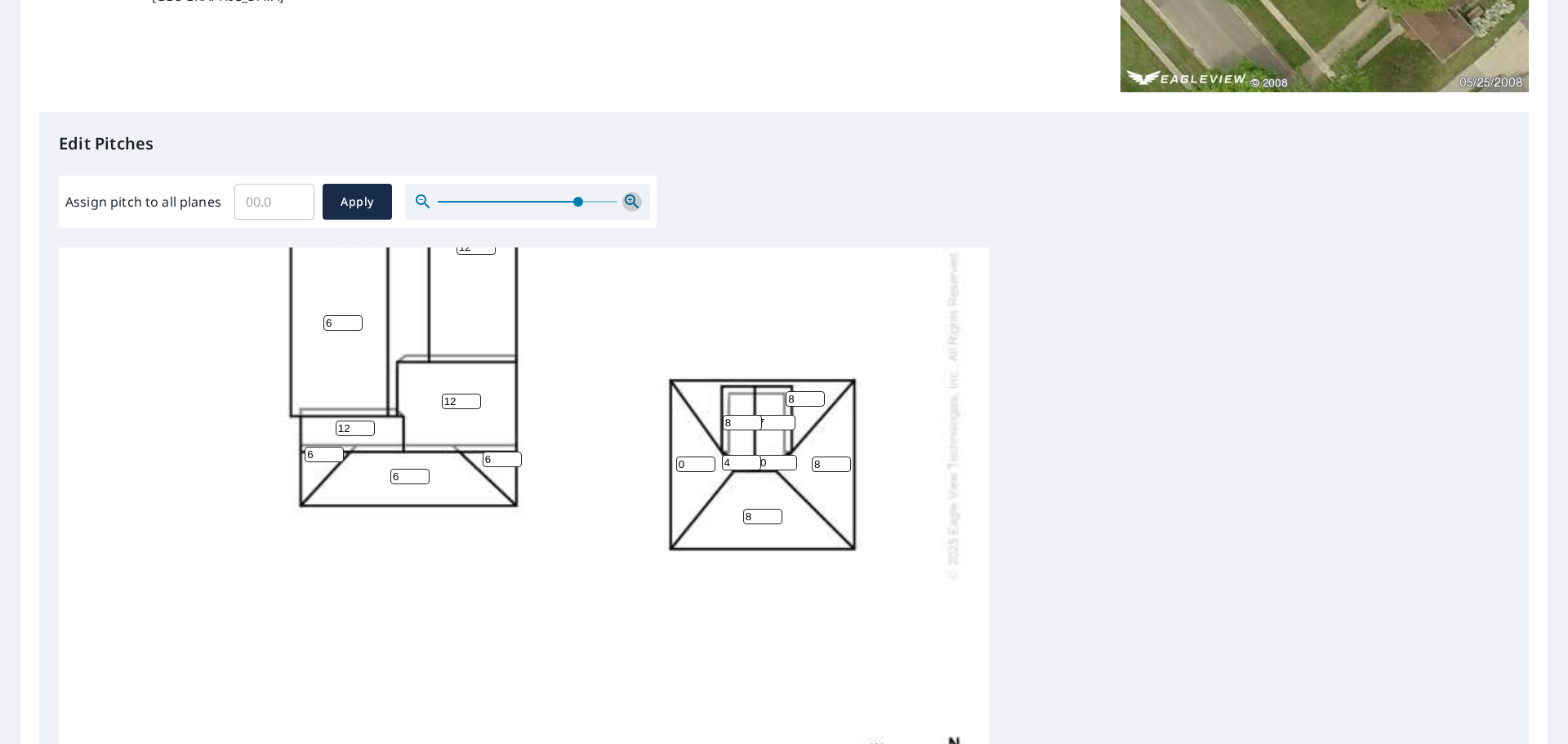
click at [623, 198] on icon "button" at bounding box center [632, 202] width 20 height 20
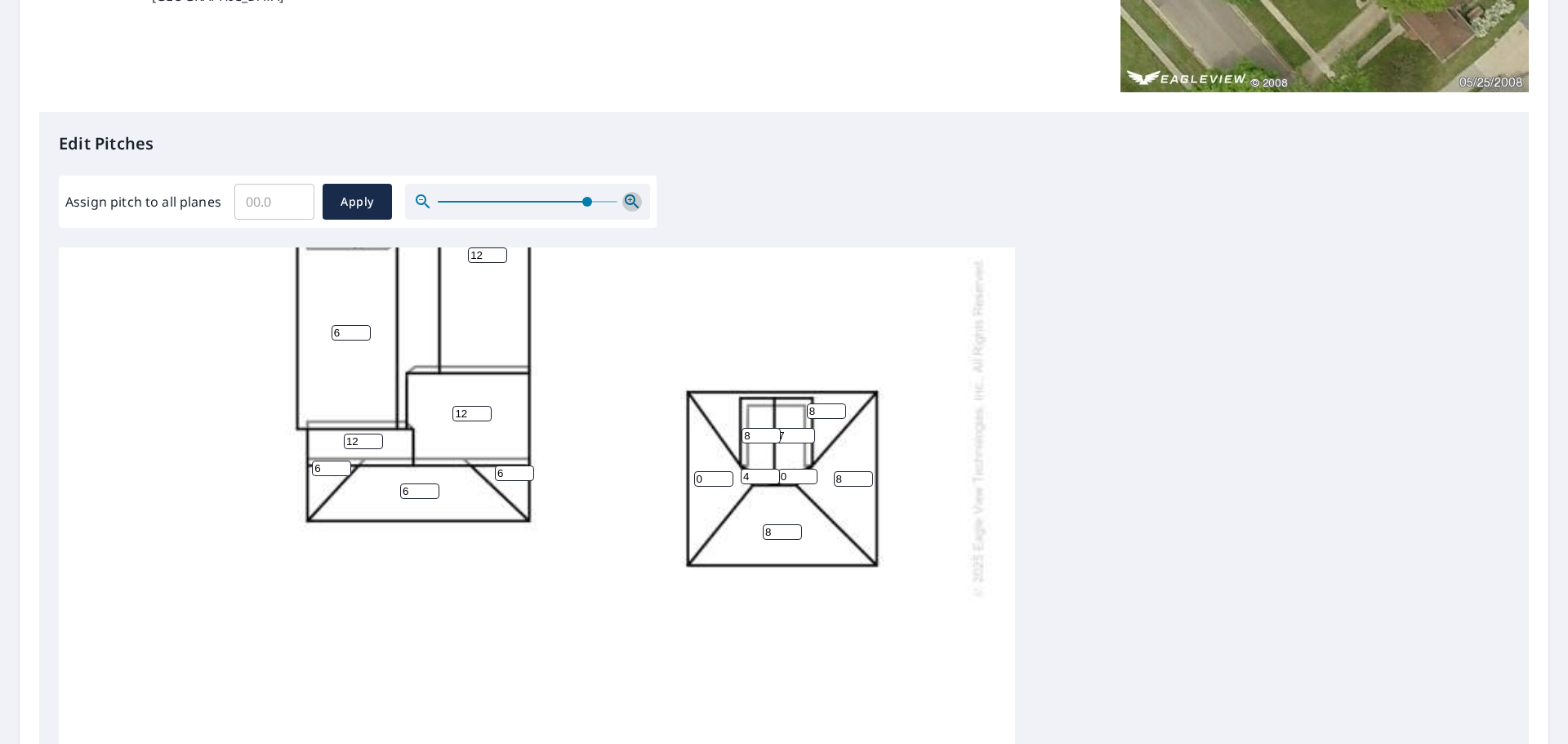
click at [623, 198] on icon "button" at bounding box center [632, 202] width 20 height 20
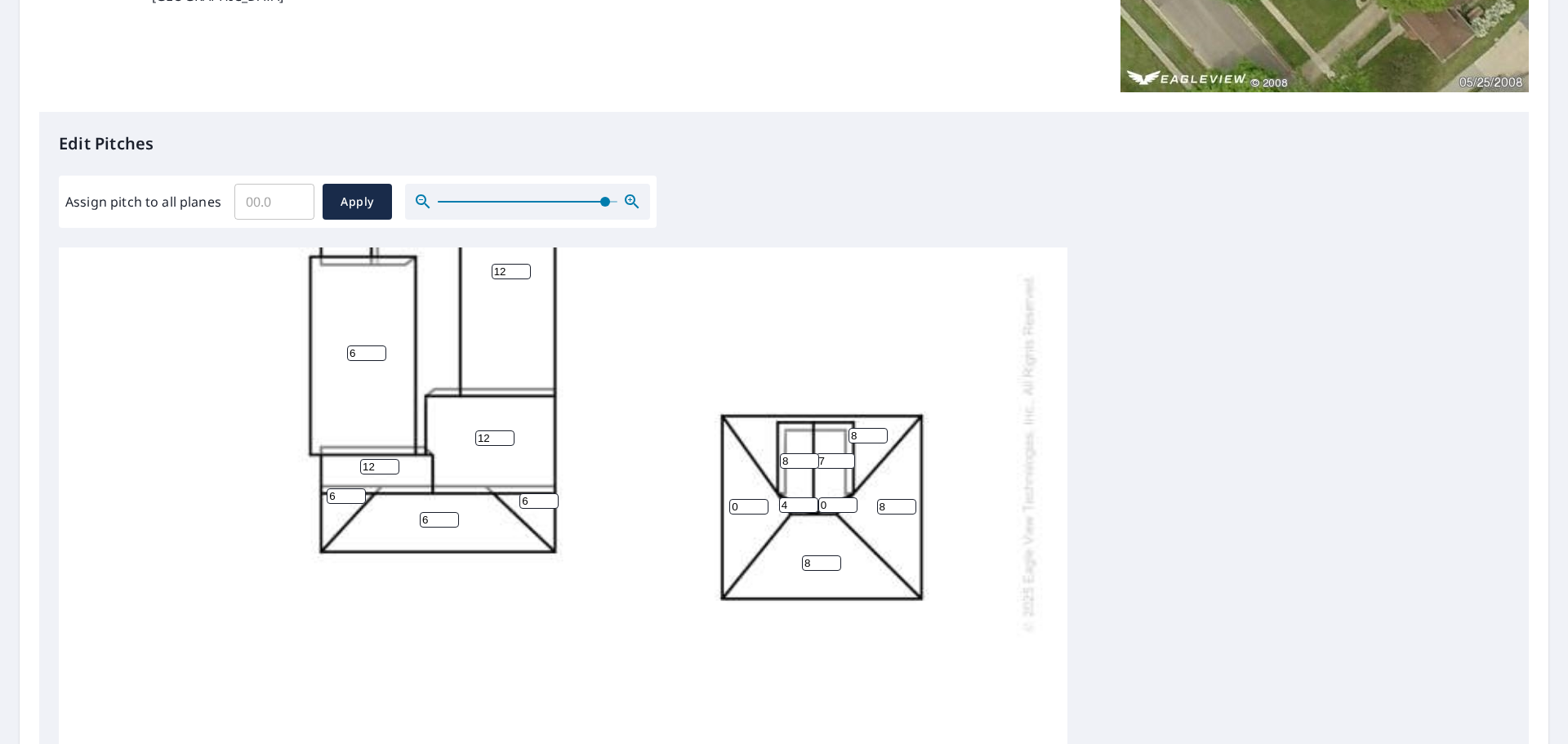
click at [623, 198] on icon "button" at bounding box center [632, 202] width 20 height 20
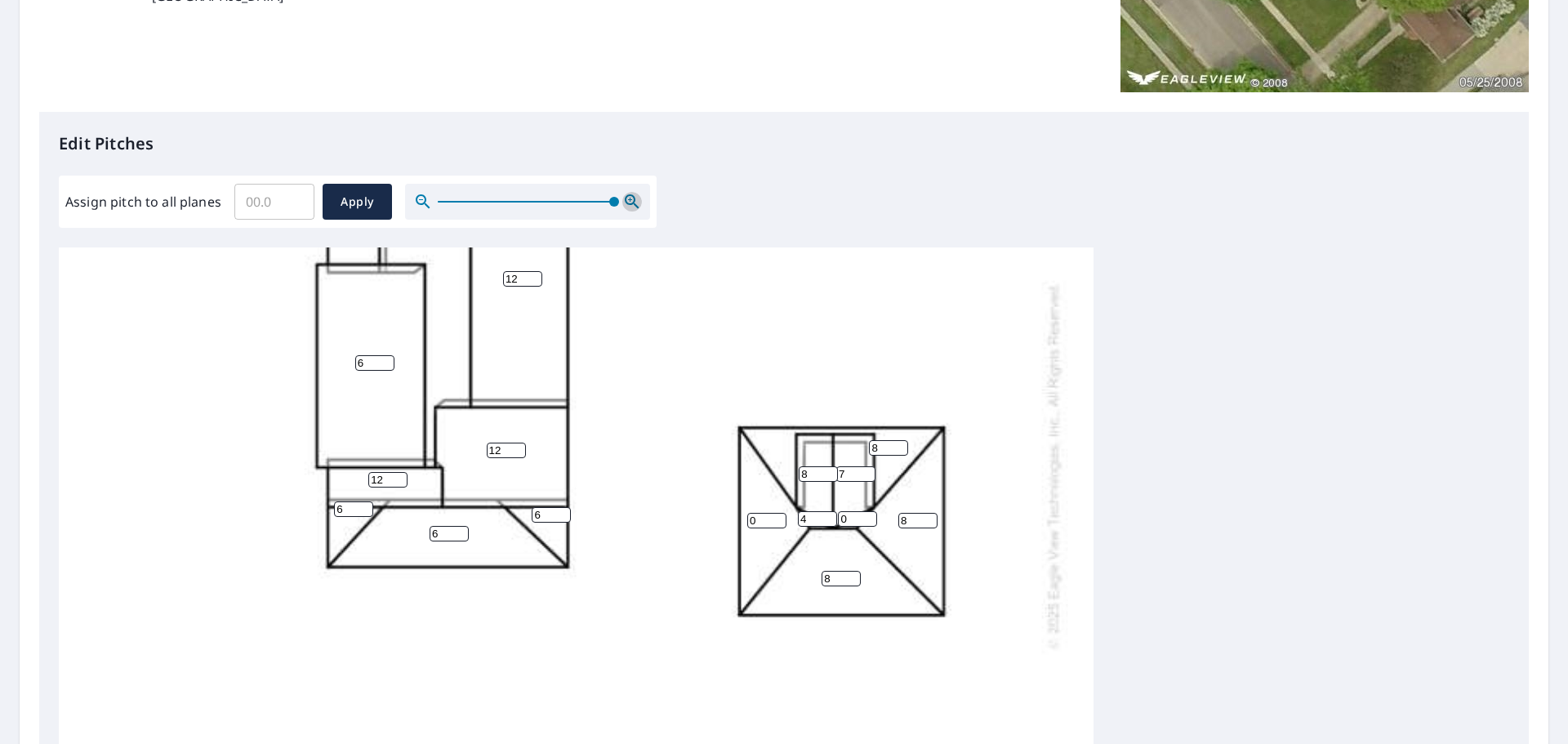
click at [623, 198] on icon "button" at bounding box center [632, 202] width 20 height 20
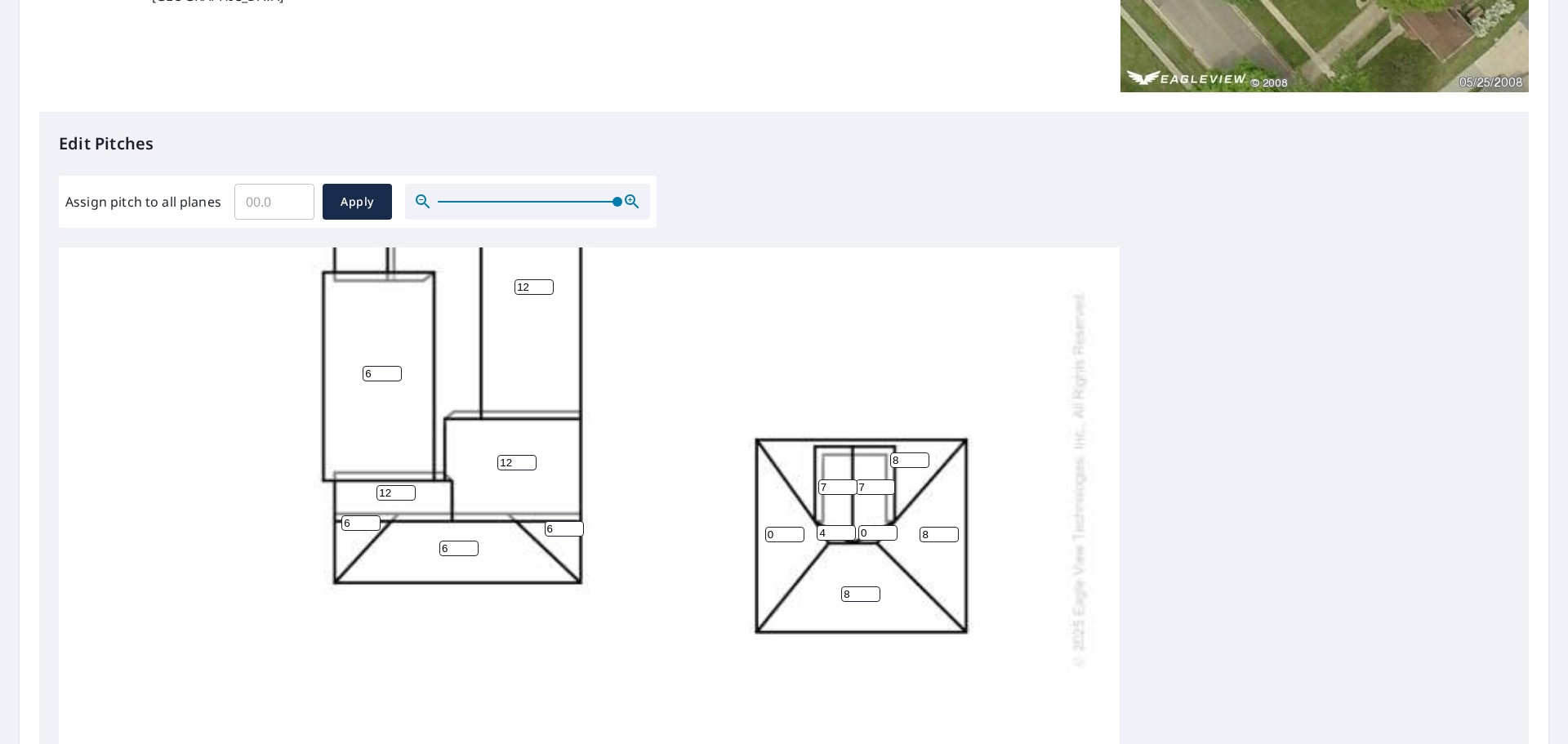
click at [845, 489] on input "7" at bounding box center [838, 486] width 39 height 15
click at [845, 489] on input "6" at bounding box center [838, 486] width 39 height 15
click at [845, 489] on input "5" at bounding box center [838, 486] width 39 height 15
type input "4"
click at [845, 489] on input "4" at bounding box center [838, 486] width 39 height 15
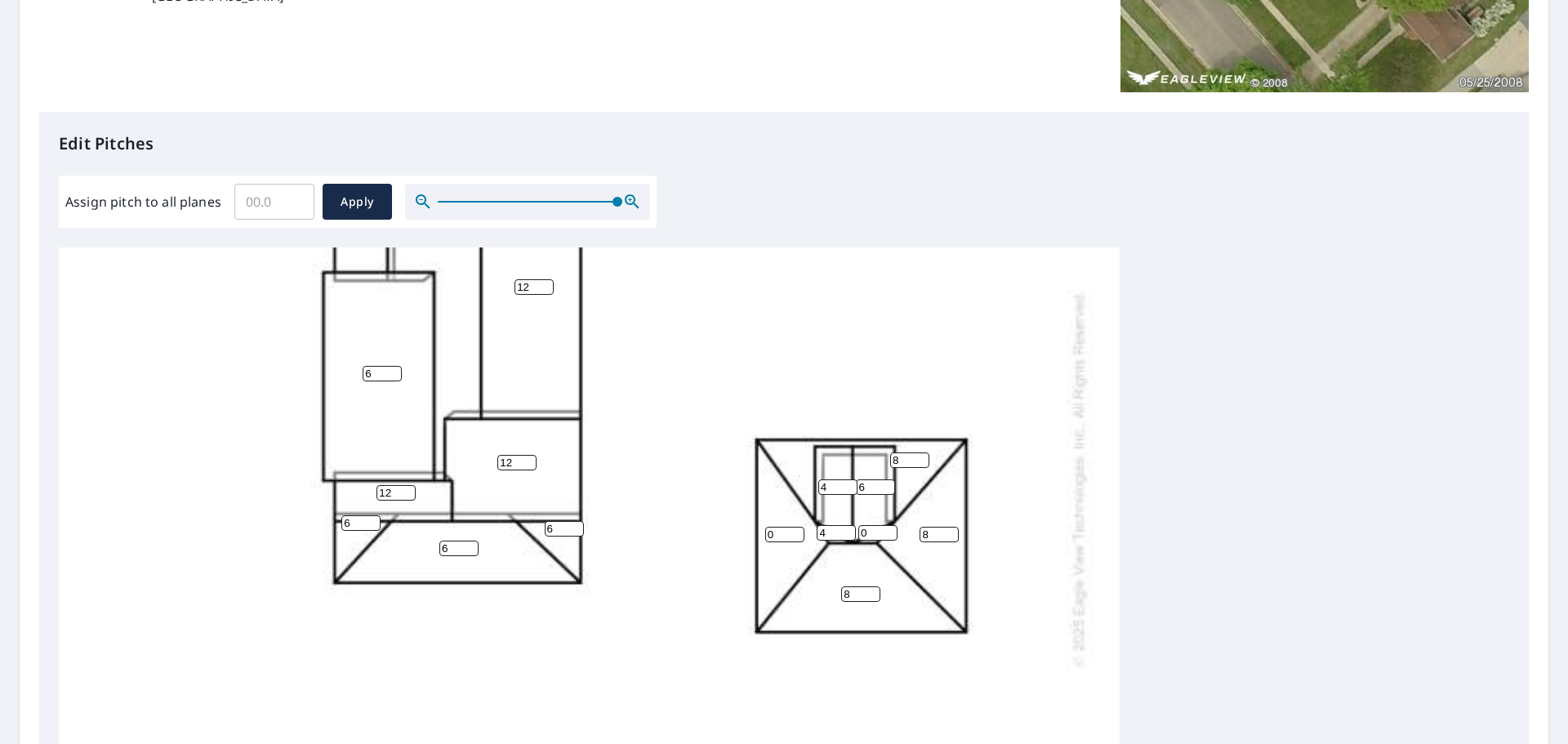
click at [886, 488] on input "6" at bounding box center [876, 486] width 39 height 15
click at [886, 488] on input "5" at bounding box center [876, 486] width 39 height 15
type input "4"
click at [886, 488] on input "4" at bounding box center [876, 486] width 39 height 15
click at [796, 534] on input "1" at bounding box center [785, 534] width 39 height 15
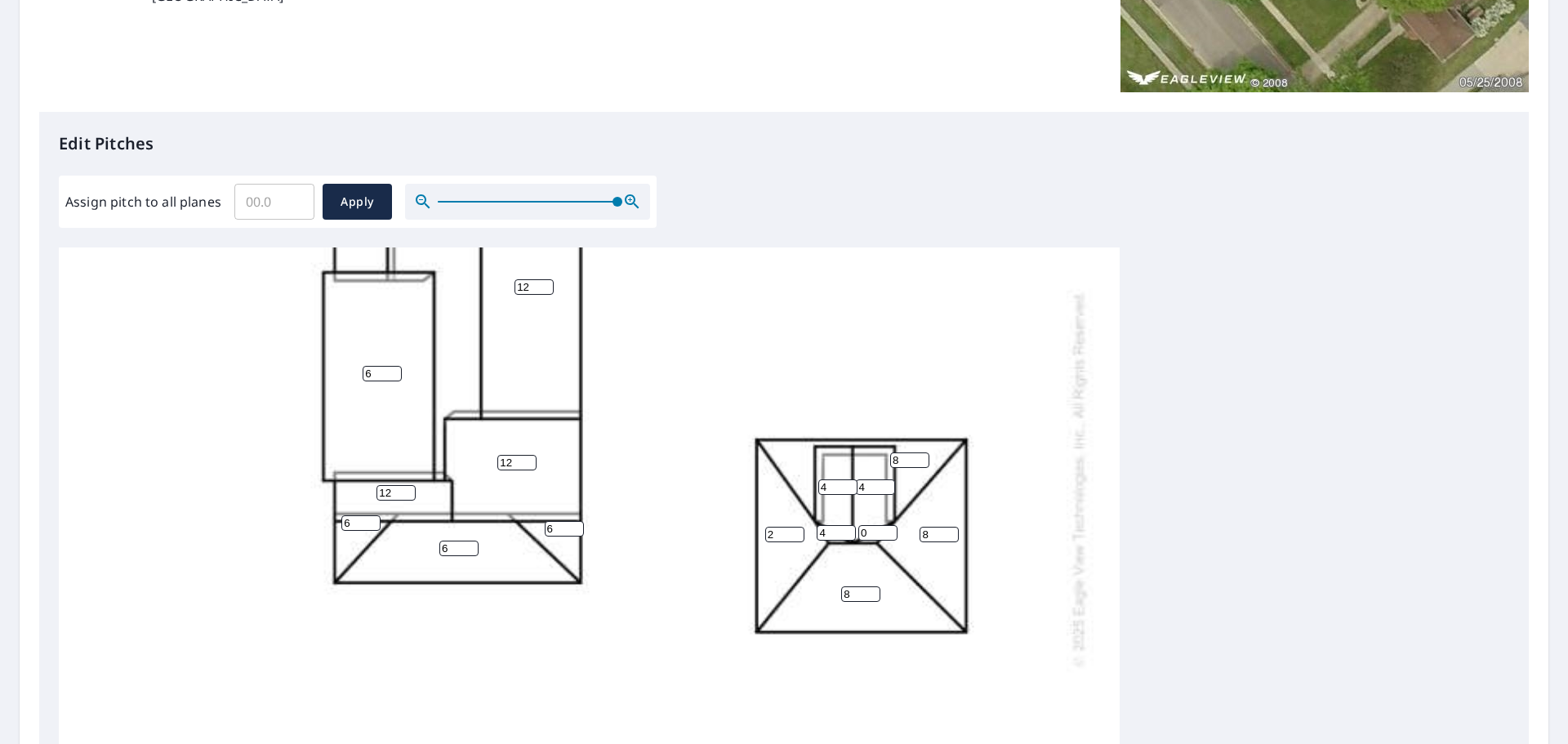
click at [796, 534] on input "2" at bounding box center [785, 534] width 39 height 15
click at [796, 534] on input "3" at bounding box center [785, 534] width 39 height 15
click at [796, 534] on input "4" at bounding box center [785, 534] width 39 height 15
click at [796, 534] on input "5" at bounding box center [785, 534] width 39 height 15
click at [796, 534] on input "6" at bounding box center [785, 534] width 39 height 15
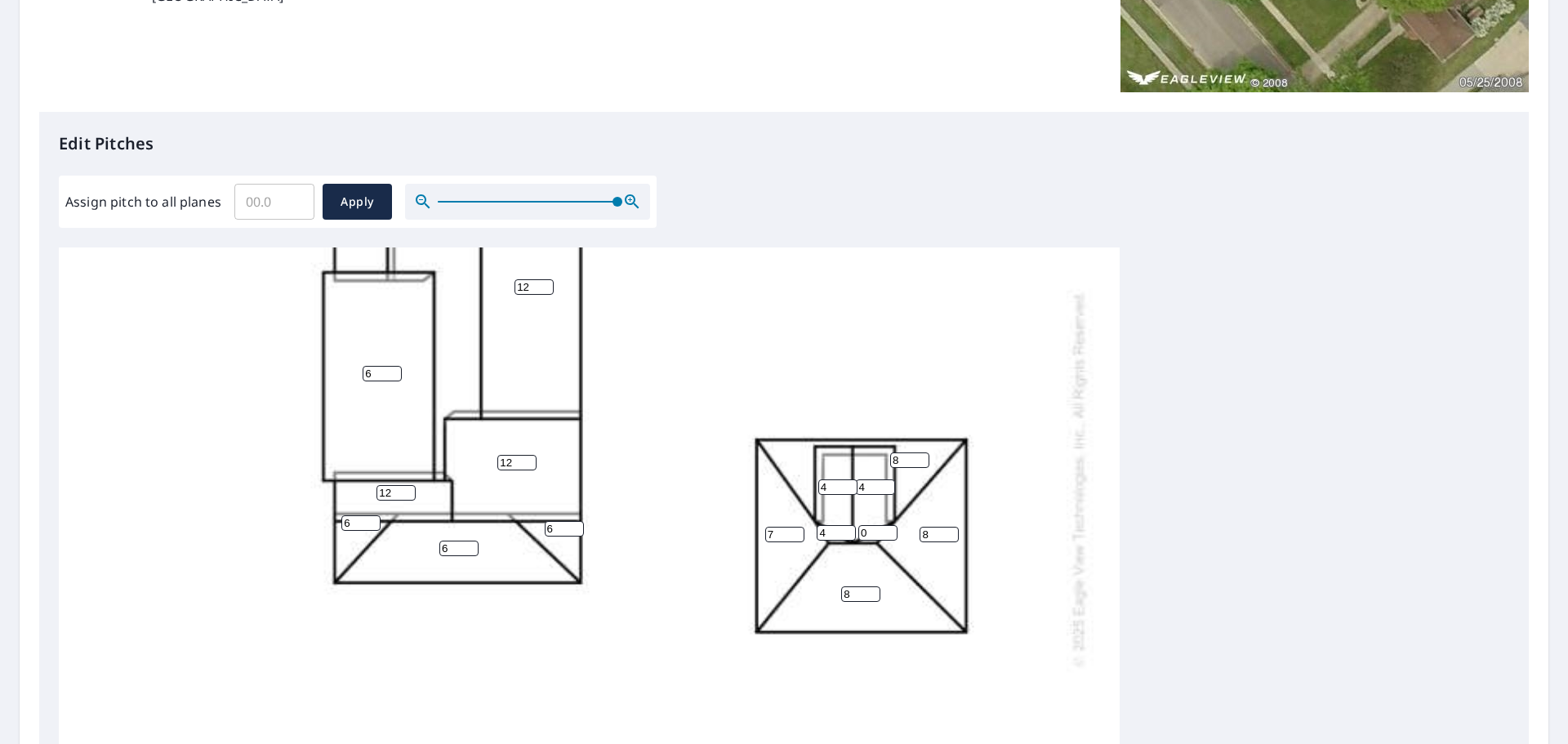
click at [798, 530] on input "7" at bounding box center [785, 534] width 39 height 15
type input "8"
click at [798, 530] on input "8" at bounding box center [785, 534] width 39 height 15
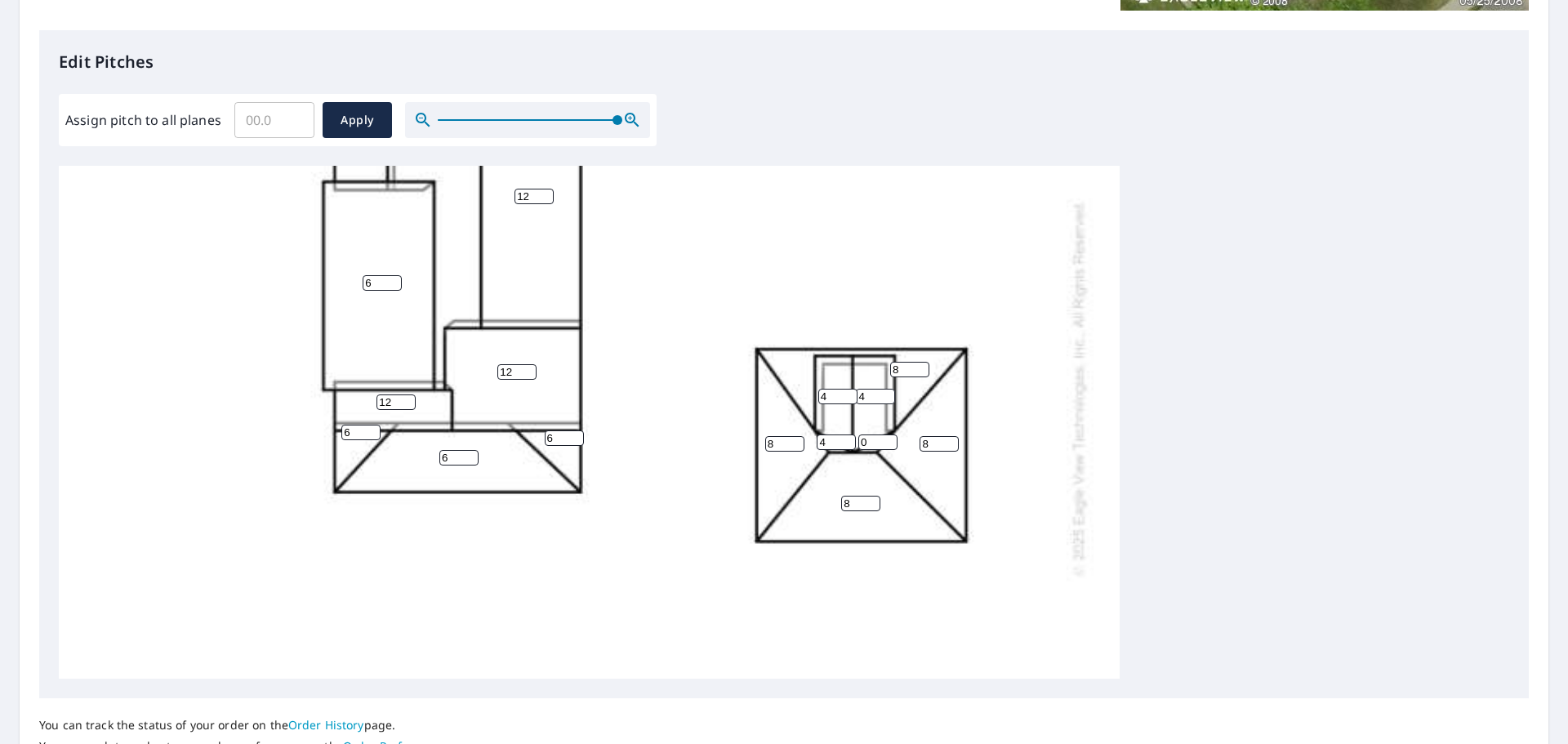
scroll to position [476, 0]
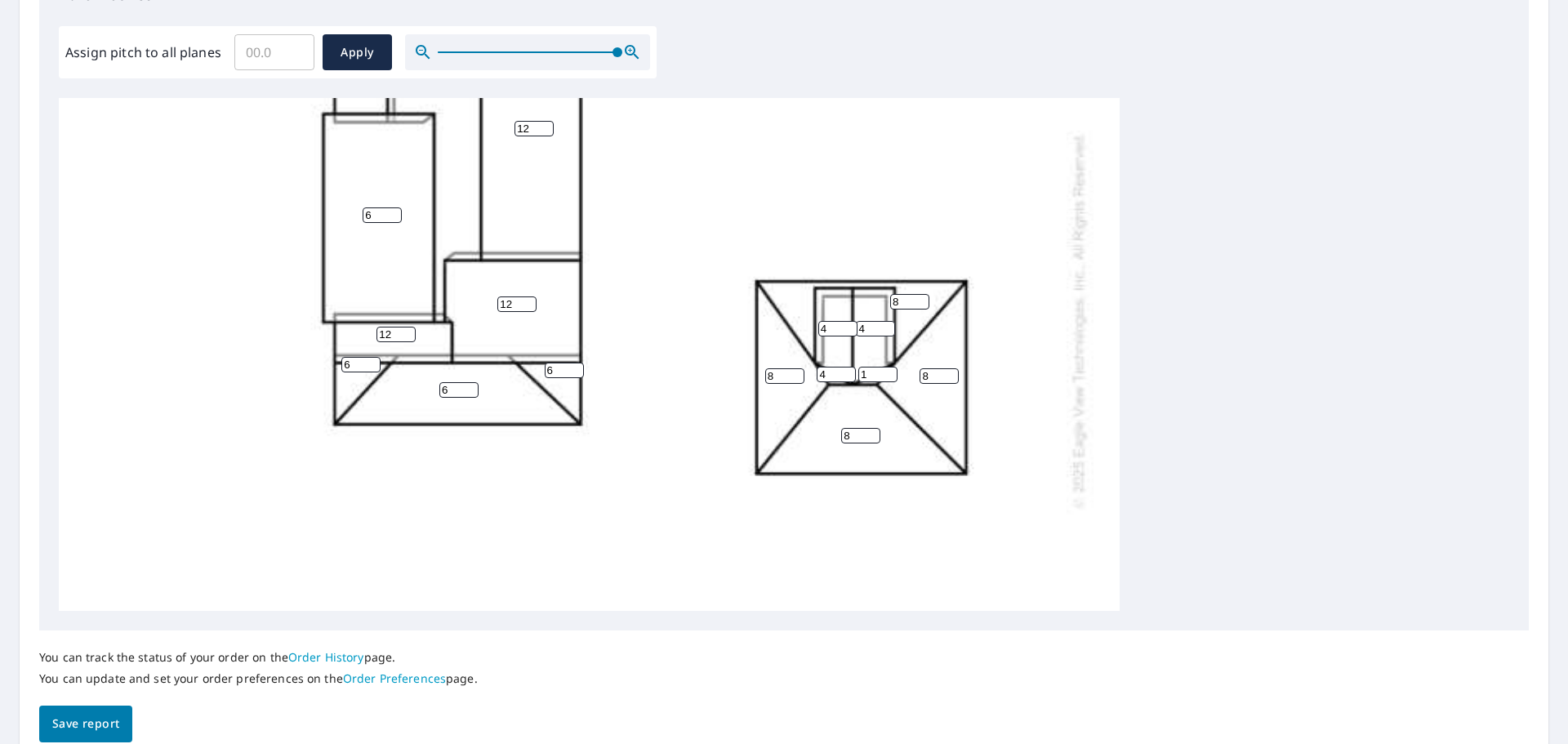
click at [893, 372] on input "1" at bounding box center [878, 374] width 39 height 15
click at [886, 372] on input "2" at bounding box center [878, 374] width 39 height 15
click at [886, 372] on input "3" at bounding box center [878, 374] width 39 height 15
type input "4"
click at [886, 372] on input "4" at bounding box center [878, 374] width 39 height 15
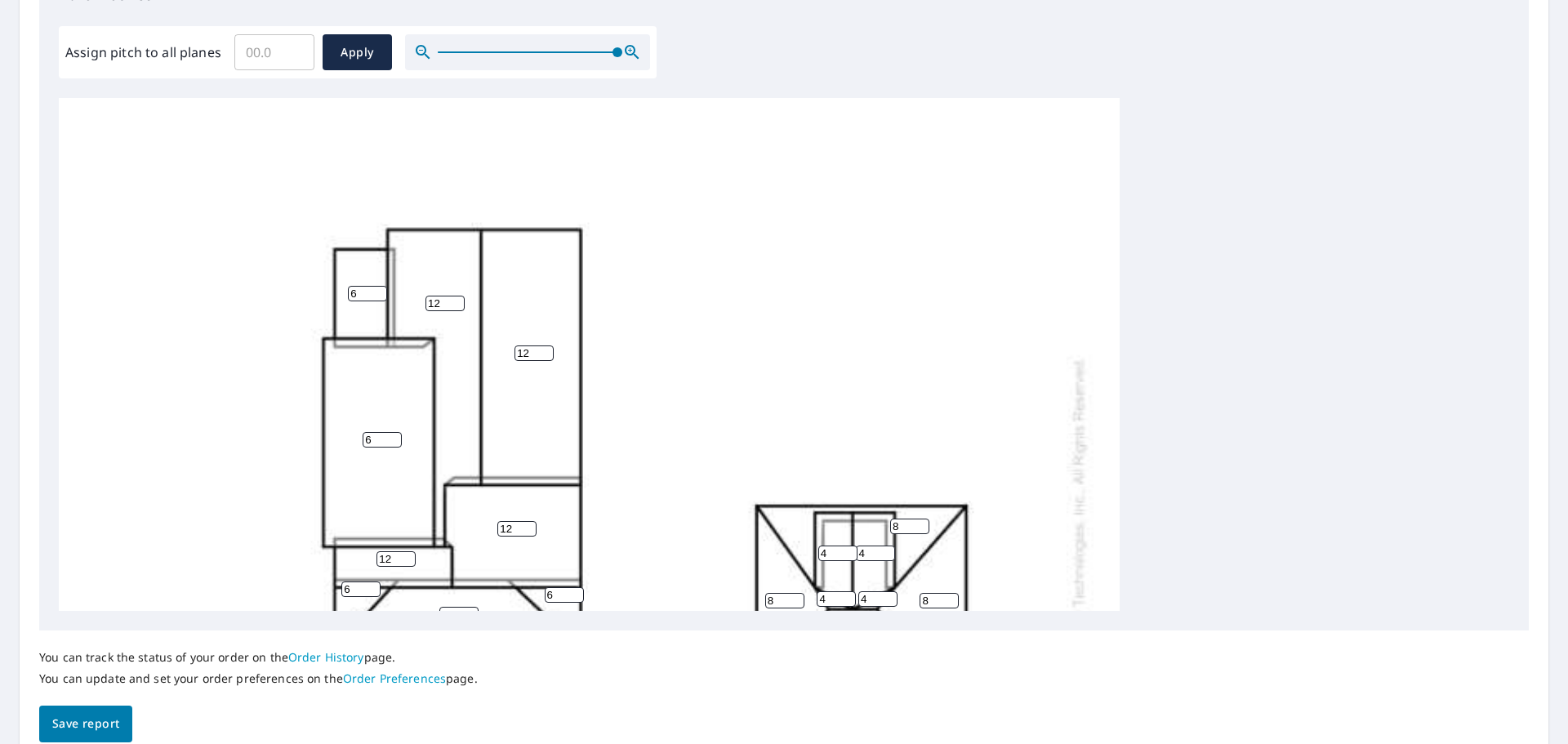
scroll to position [0, 0]
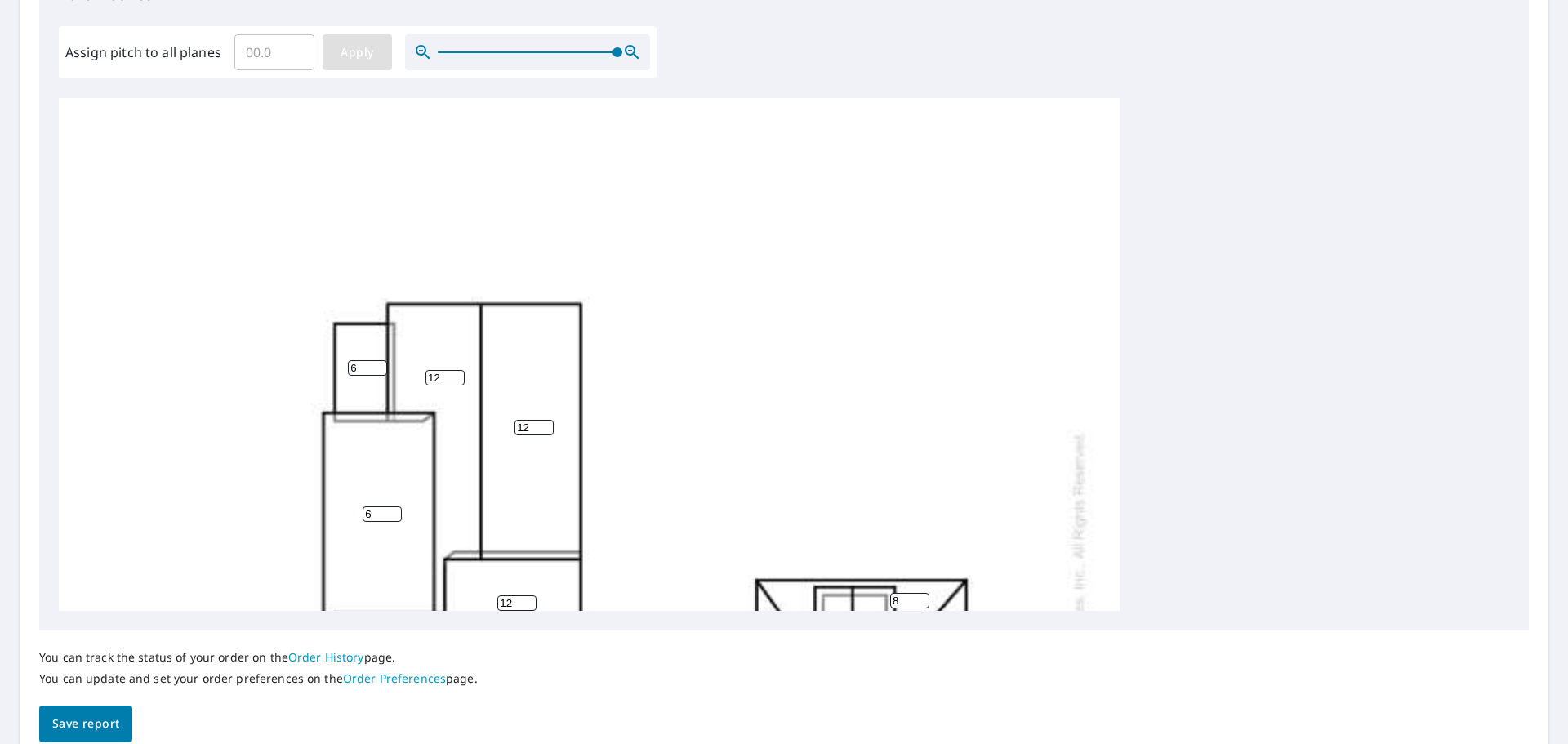
click at [351, 57] on span "Apply" at bounding box center [357, 52] width 43 height 21
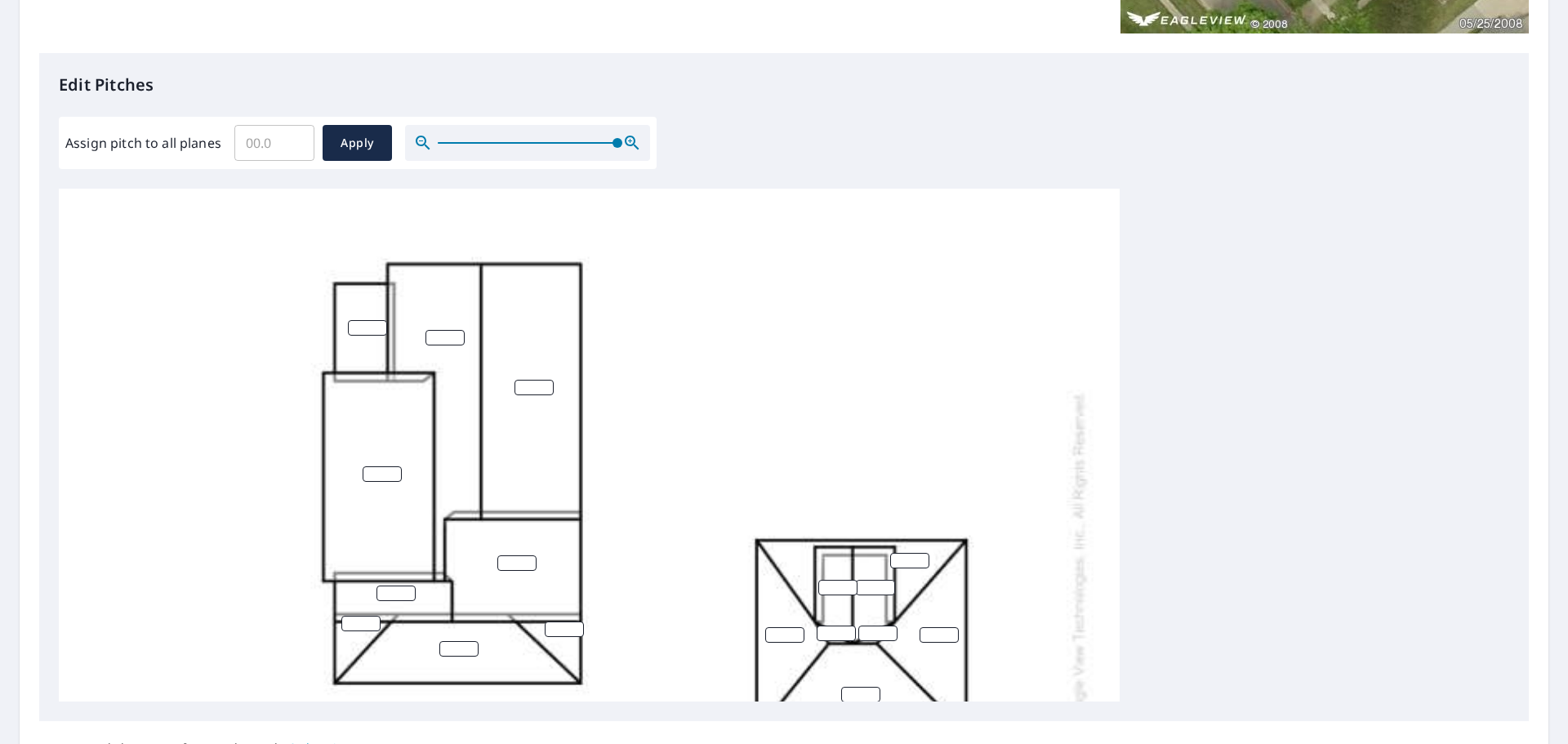
scroll to position [134, 0]
click at [379, 319] on input "1" at bounding box center [368, 324] width 39 height 15
click at [379, 319] on input "4" at bounding box center [368, 324] width 39 height 15
click at [379, 319] on input "5" at bounding box center [368, 324] width 39 height 15
type input "6"
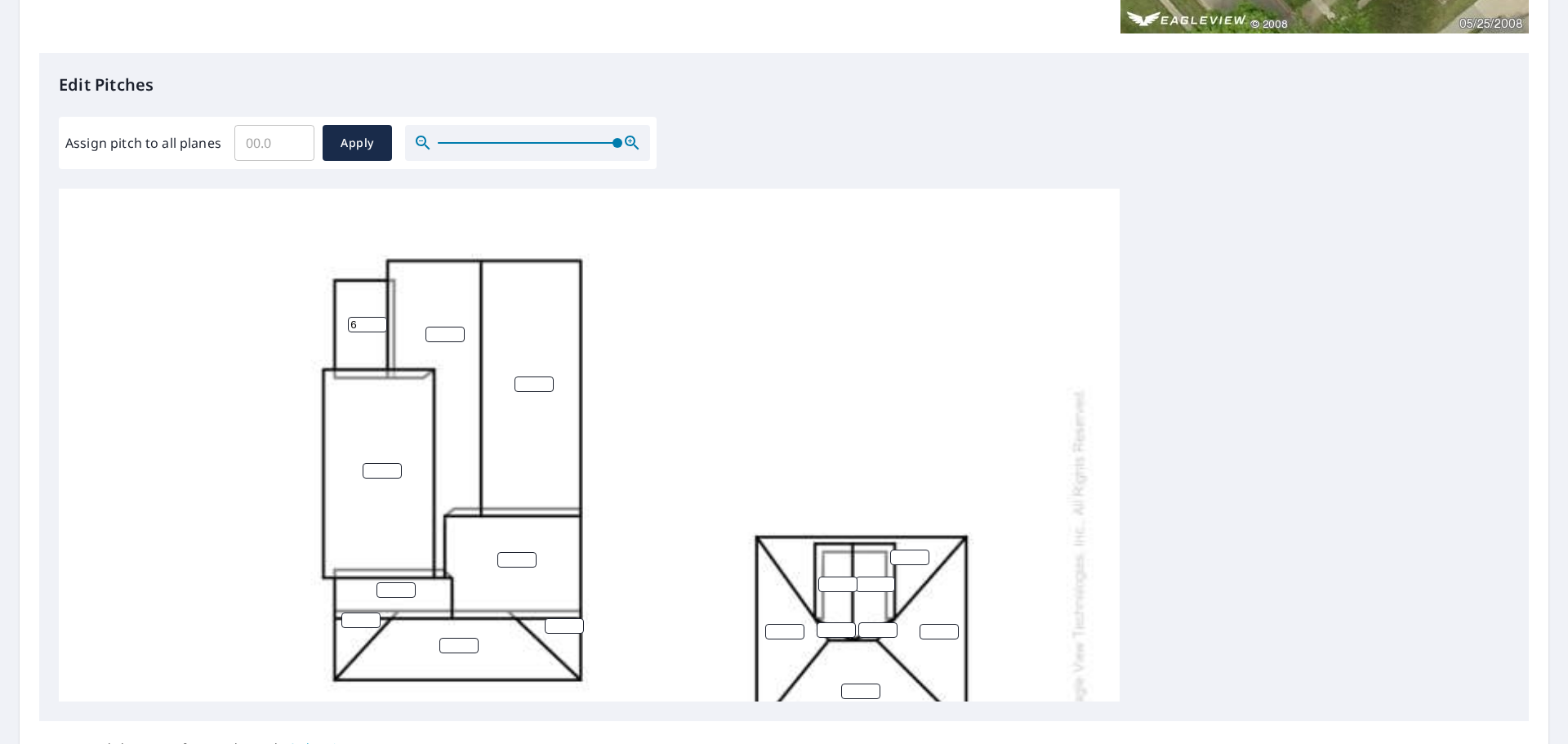
click at [379, 319] on input "6" at bounding box center [368, 324] width 39 height 15
click at [456, 333] on input "1" at bounding box center [445, 334] width 39 height 15
click at [456, 333] on input "2" at bounding box center [445, 334] width 39 height 15
click at [456, 333] on input "3" at bounding box center [445, 334] width 39 height 15
click at [456, 333] on input "4" at bounding box center [445, 334] width 39 height 15
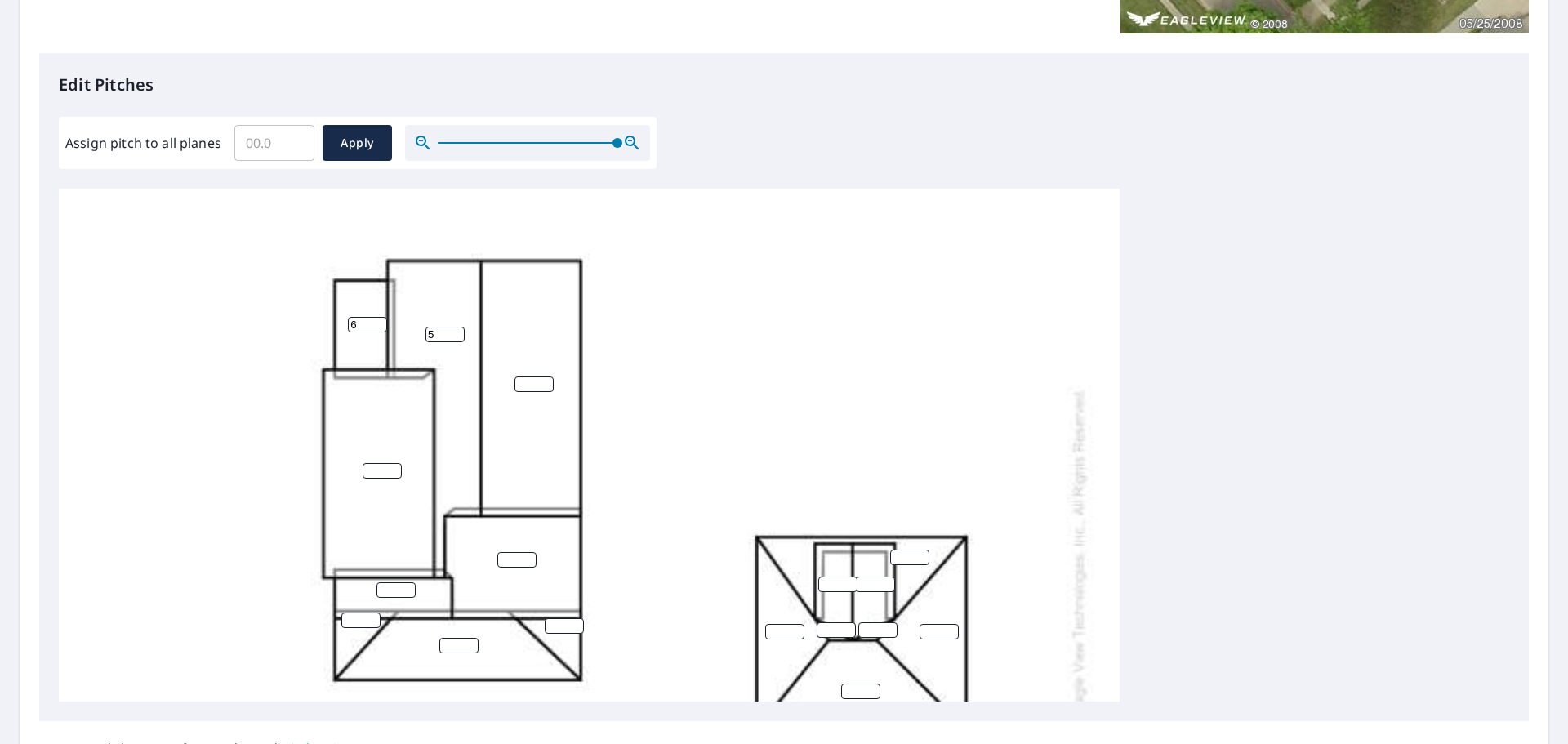
click at [456, 333] on input "5" at bounding box center [445, 334] width 39 height 15
click at [456, 333] on input "6" at bounding box center [445, 334] width 39 height 15
click at [456, 333] on input "7" at bounding box center [445, 334] width 39 height 15
click at [456, 333] on input "8" at bounding box center [445, 334] width 39 height 15
click at [456, 333] on input "9" at bounding box center [445, 334] width 39 height 15
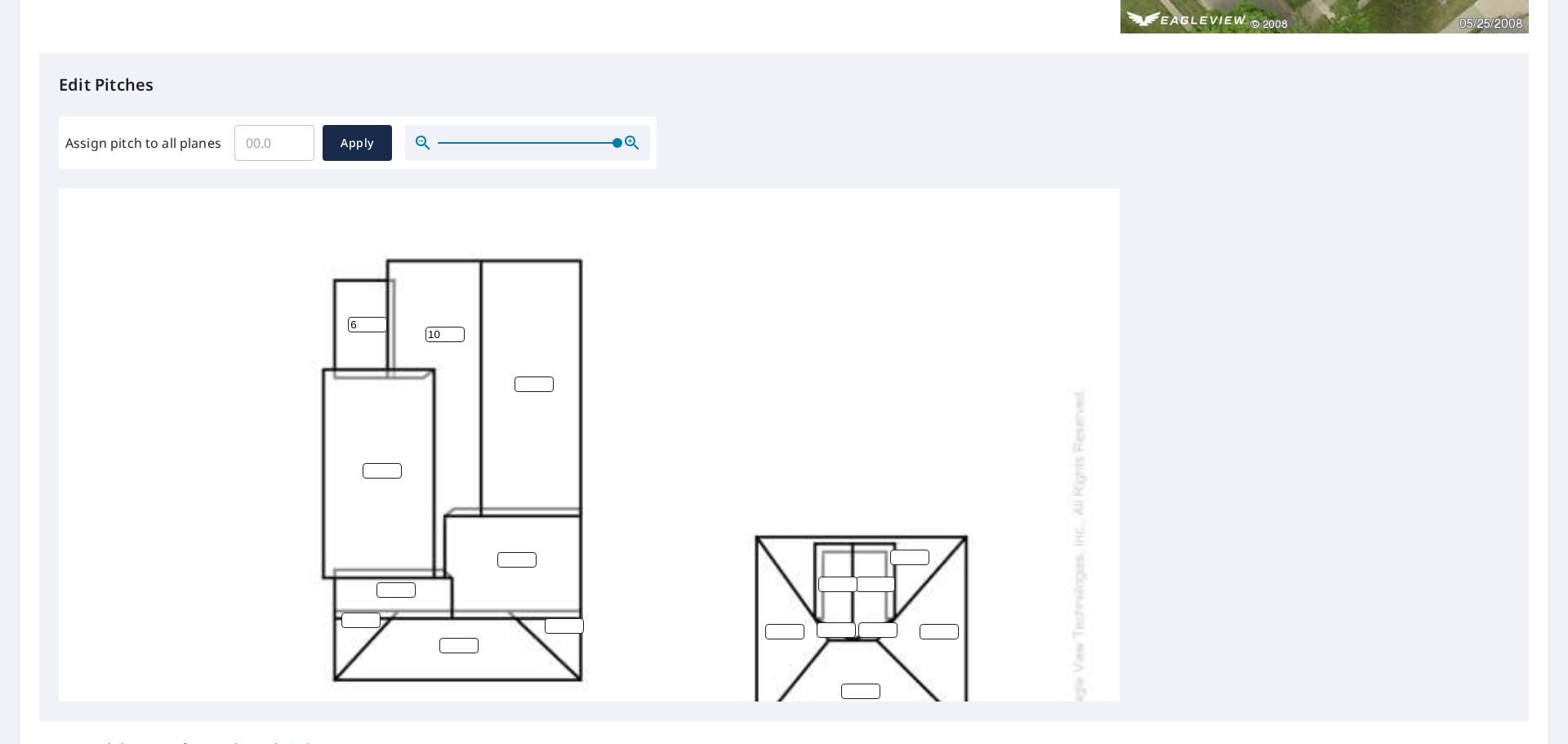
click at [456, 333] on input "10" at bounding box center [445, 334] width 39 height 15
click at [456, 333] on input "11" at bounding box center [445, 334] width 39 height 15
type input "12"
click at [456, 333] on input "12" at bounding box center [445, 334] width 39 height 15
click at [544, 377] on input "1" at bounding box center [534, 383] width 39 height 15
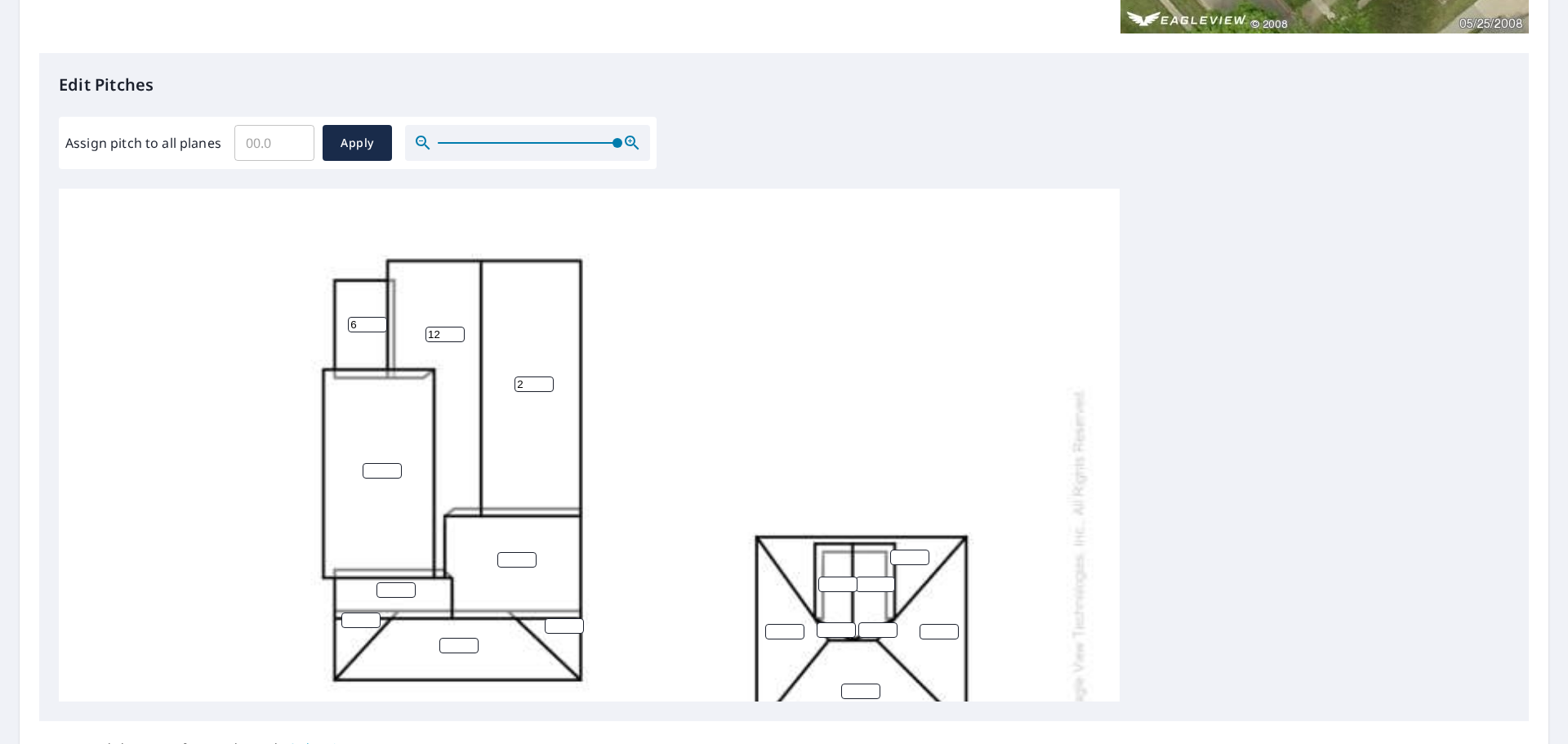
click at [544, 377] on input "2" at bounding box center [534, 383] width 39 height 15
click at [544, 377] on input "3" at bounding box center [534, 383] width 39 height 15
click at [544, 377] on input "4" at bounding box center [534, 383] width 39 height 15
click at [544, 377] on input "5" at bounding box center [534, 383] width 39 height 15
click at [544, 377] on input "6" at bounding box center [534, 383] width 39 height 15
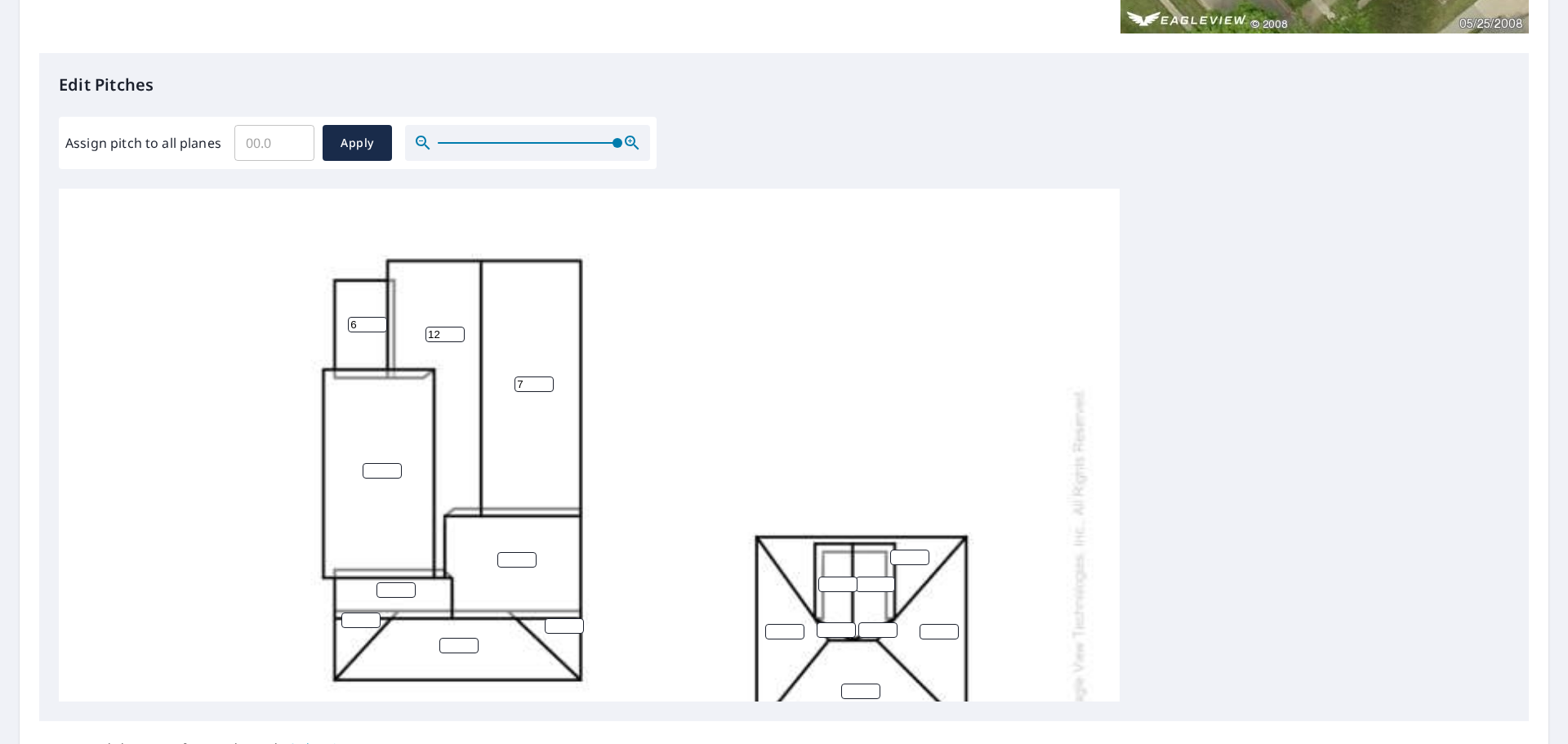
click at [544, 377] on input "7" at bounding box center [534, 383] width 39 height 15
click at [544, 377] on input "8" at bounding box center [534, 383] width 39 height 15
click at [544, 377] on input "9" at bounding box center [534, 383] width 39 height 15
click at [544, 377] on input "10" at bounding box center [534, 383] width 39 height 15
click at [544, 377] on input "11" at bounding box center [534, 383] width 39 height 15
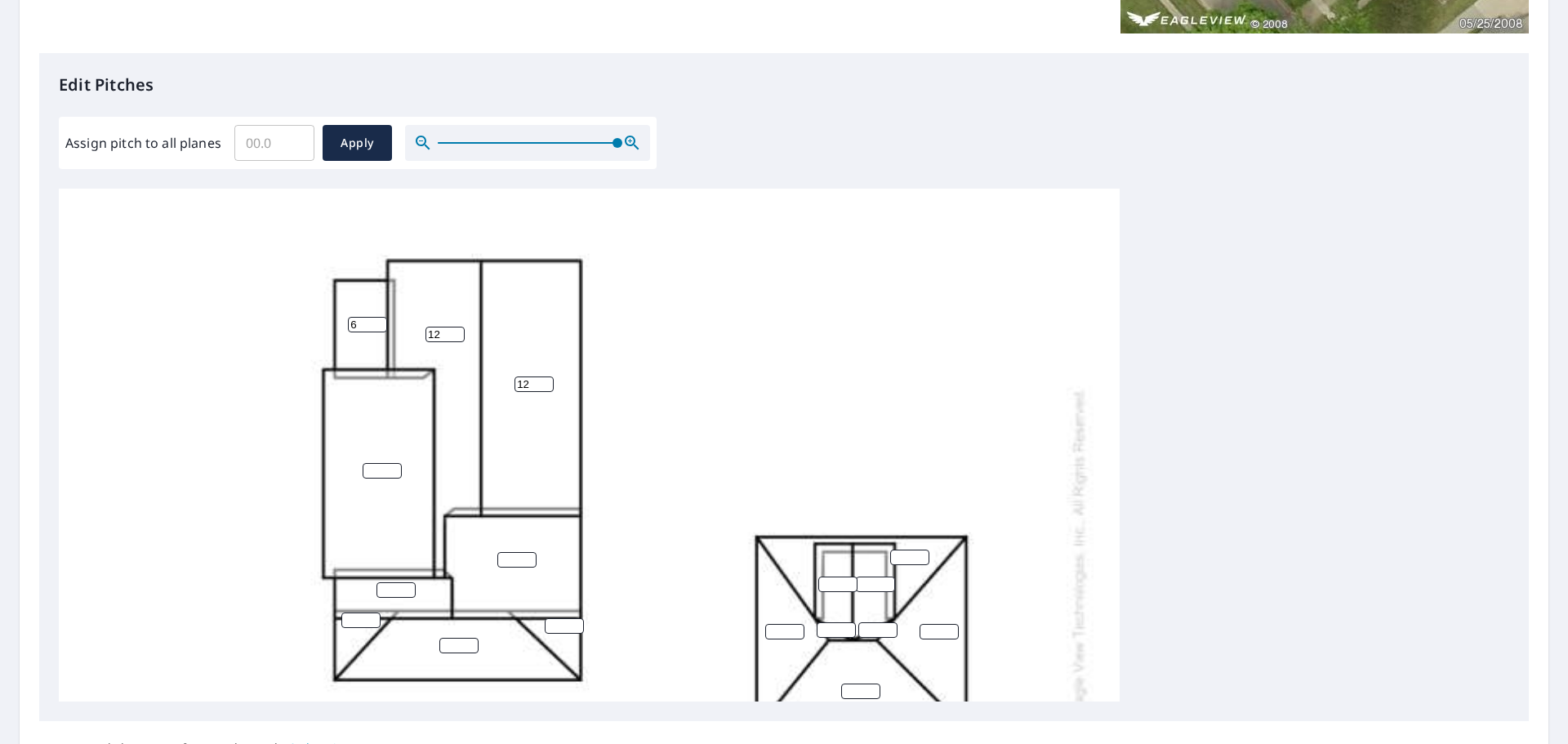
type input "12"
click at [544, 377] on input "12" at bounding box center [534, 383] width 39 height 15
click at [530, 557] on input "1" at bounding box center [517, 559] width 39 height 15
click at [530, 557] on input "2" at bounding box center [517, 559] width 39 height 15
click at [530, 557] on input "3" at bounding box center [517, 559] width 39 height 15
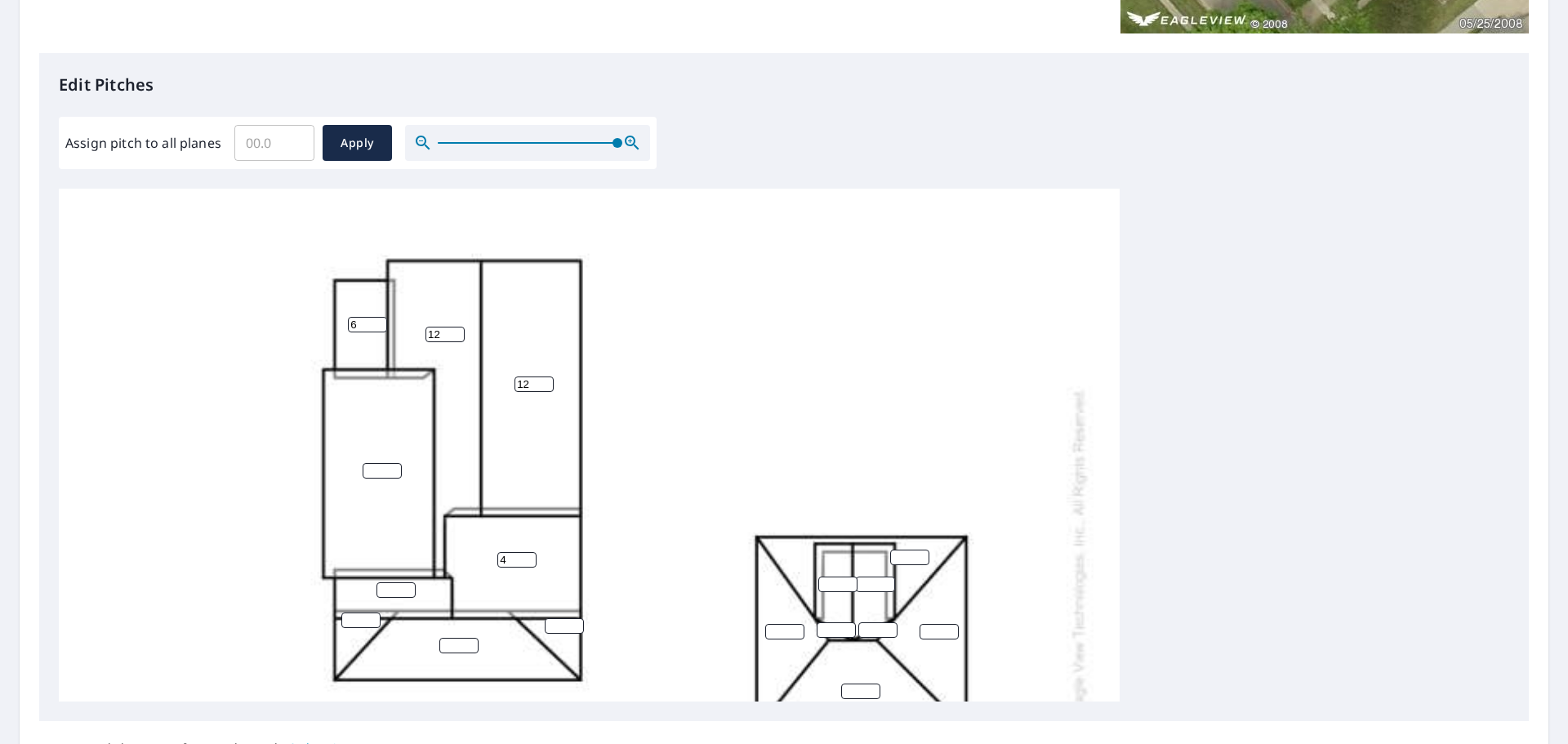
click at [530, 557] on input "4" at bounding box center [517, 559] width 39 height 15
click at [530, 557] on input "5" at bounding box center [517, 559] width 39 height 15
click at [530, 557] on input "6" at bounding box center [517, 559] width 39 height 15
click at [530, 557] on input "7" at bounding box center [517, 559] width 39 height 15
click at [530, 557] on input "8" at bounding box center [517, 559] width 39 height 15
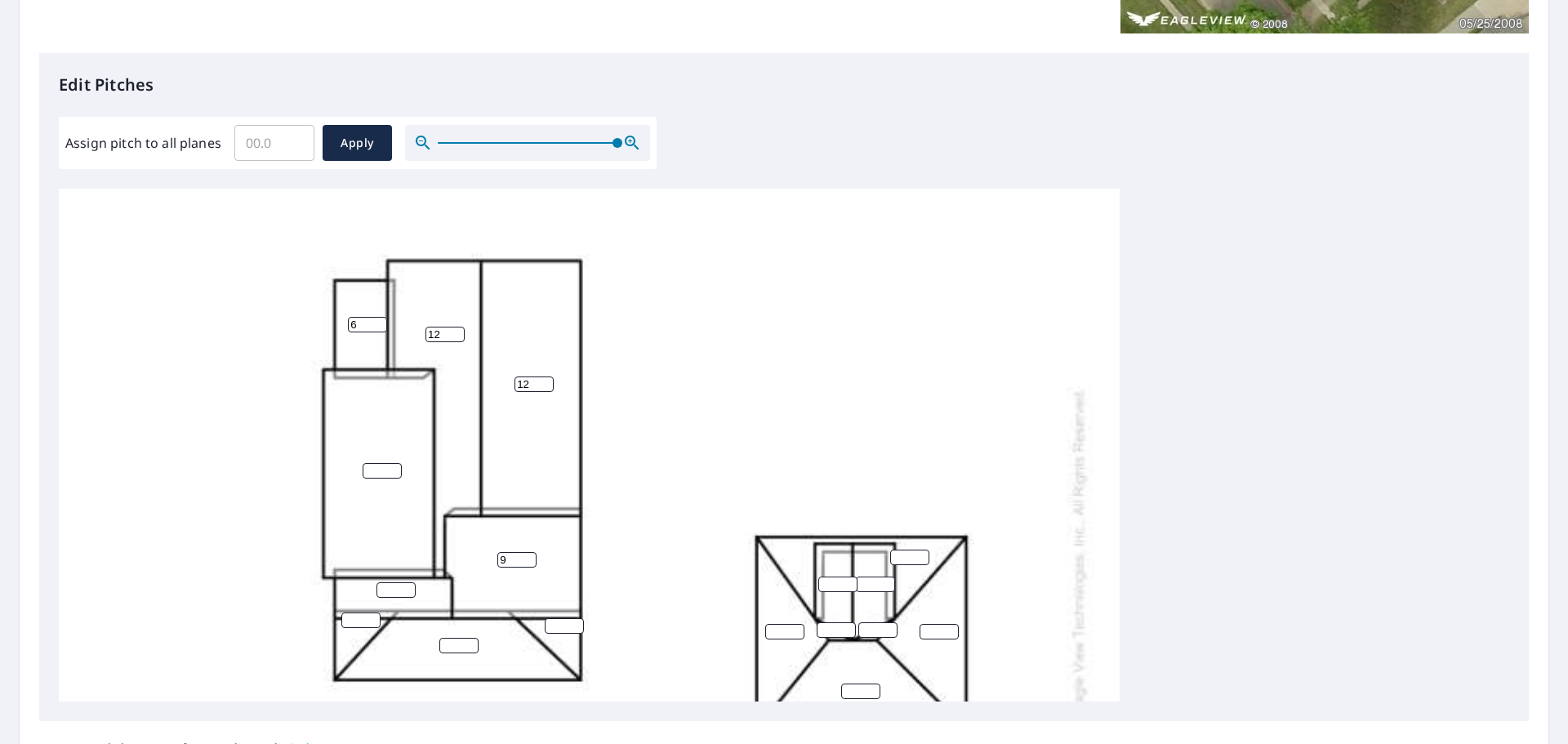
click at [530, 557] on input "9" at bounding box center [517, 559] width 39 height 15
click at [530, 557] on input "10" at bounding box center [517, 559] width 39 height 15
type input "11"
click at [530, 557] on input "11" at bounding box center [517, 559] width 39 height 15
click at [411, 586] on input "1" at bounding box center [396, 590] width 39 height 15
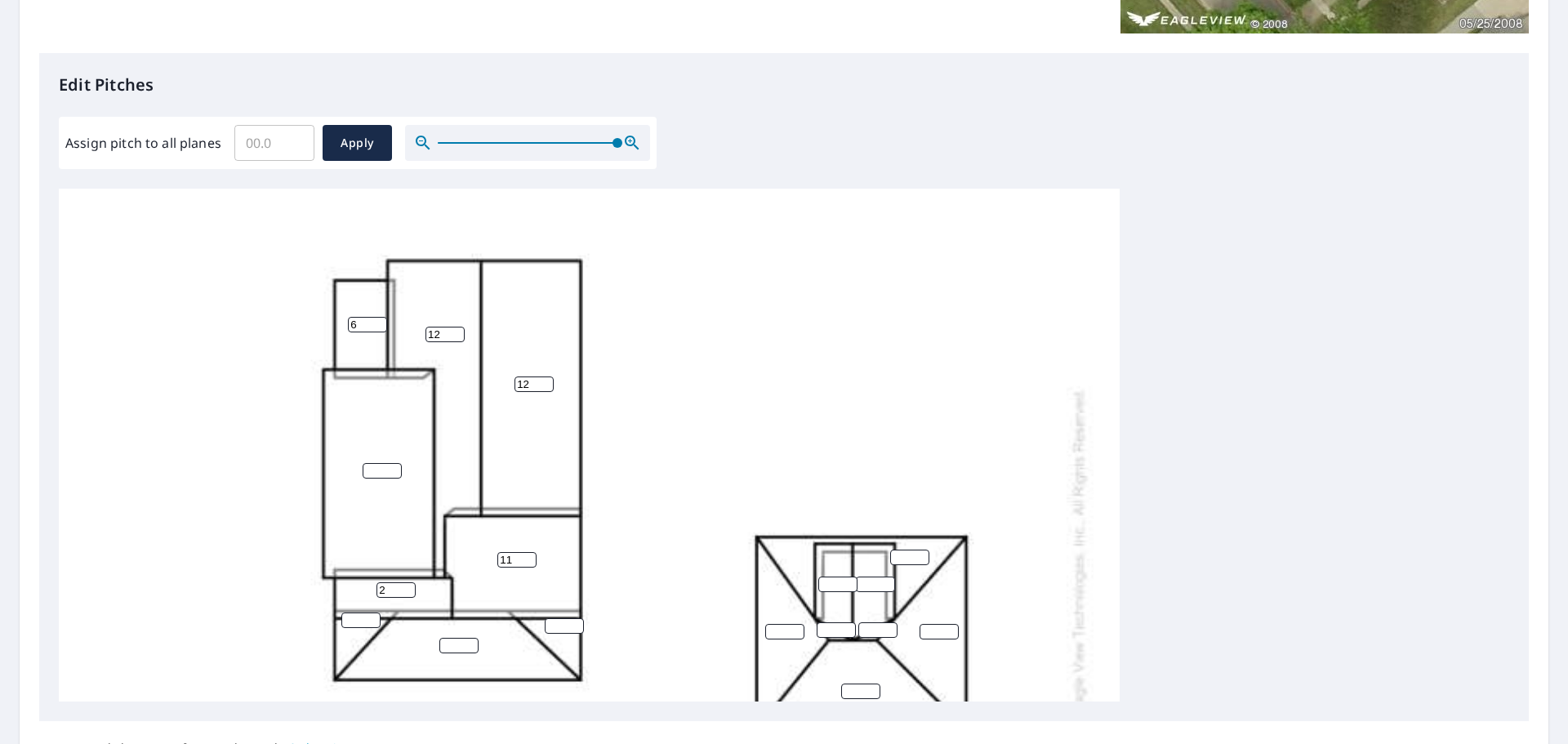
click at [411, 586] on input "2" at bounding box center [396, 590] width 39 height 15
click at [411, 586] on input "3" at bounding box center [396, 590] width 39 height 15
click at [411, 586] on input "5" at bounding box center [396, 590] width 39 height 15
click at [411, 586] on input "6" at bounding box center [396, 590] width 39 height 15
click at [411, 586] on input "7" at bounding box center [396, 590] width 39 height 15
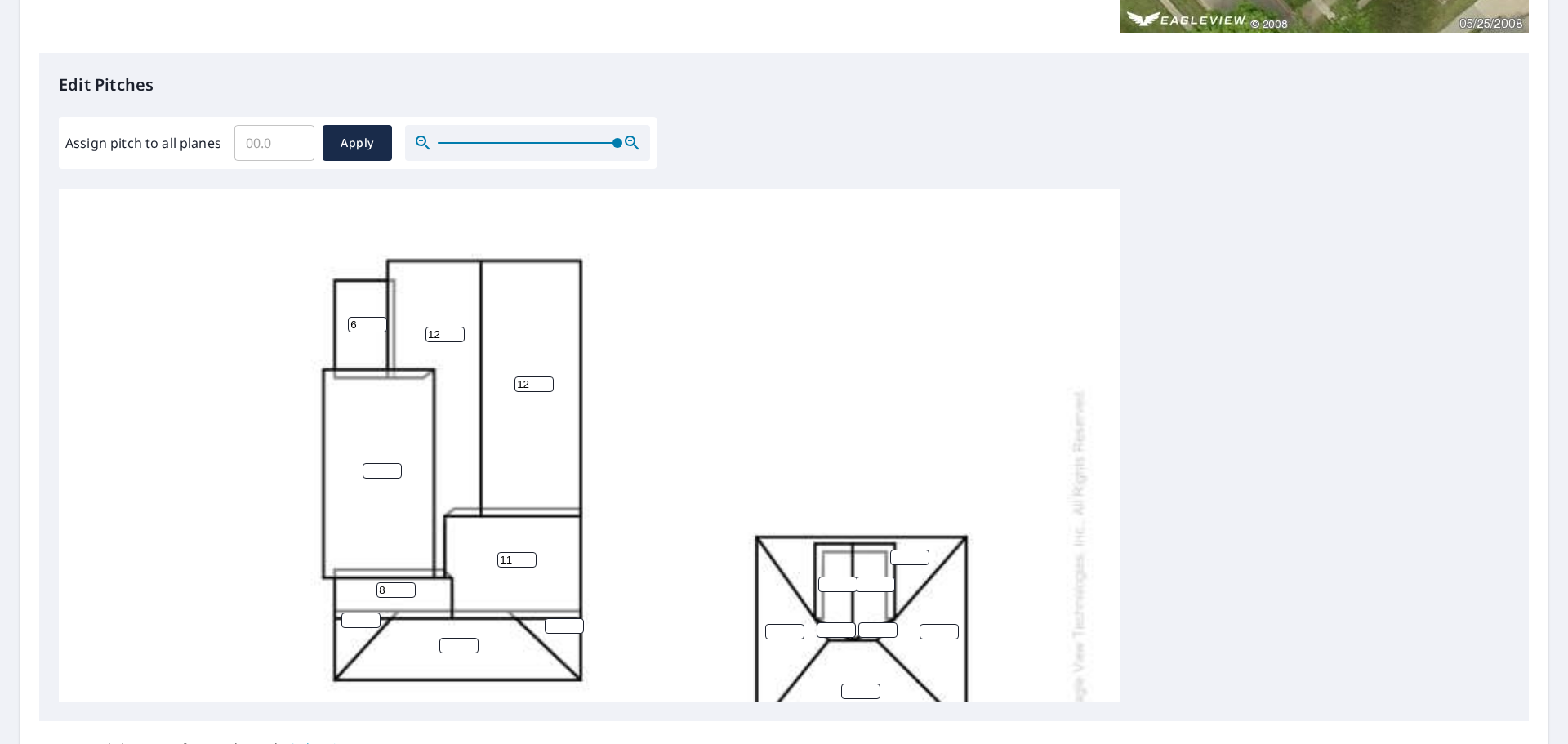
click at [411, 586] on input "8" at bounding box center [396, 590] width 39 height 15
click at [411, 586] on input "9" at bounding box center [396, 590] width 39 height 15
click at [411, 586] on input "10" at bounding box center [396, 590] width 39 height 15
click at [411, 586] on input "11" at bounding box center [396, 590] width 39 height 15
type input "12"
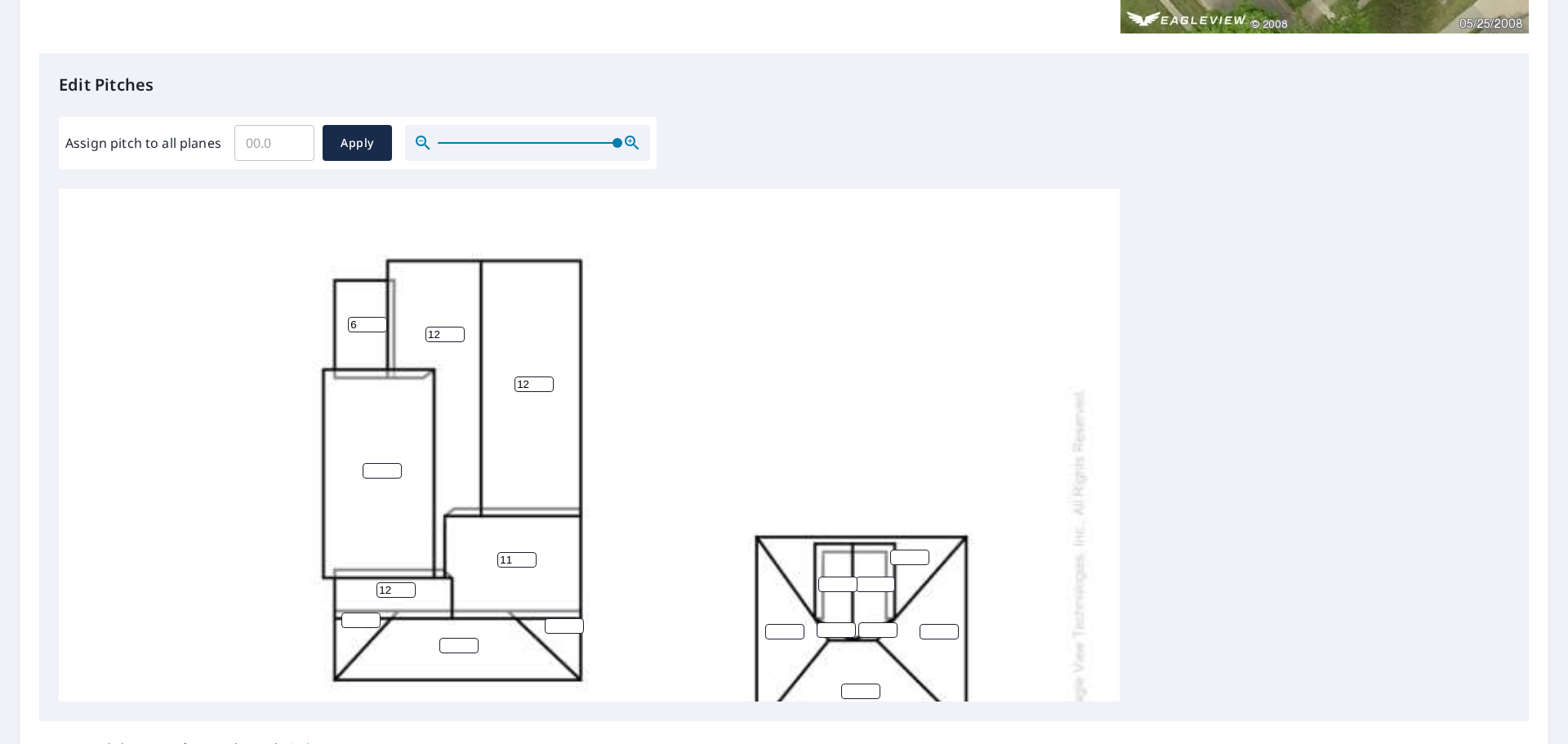
click at [411, 586] on input "12" at bounding box center [396, 590] width 39 height 15
click at [395, 469] on input "1" at bounding box center [382, 470] width 39 height 15
click at [395, 469] on input "2" at bounding box center [382, 470] width 39 height 15
click at [395, 469] on input "3" at bounding box center [382, 470] width 39 height 15
click at [395, 469] on input "4" at bounding box center [382, 470] width 39 height 15
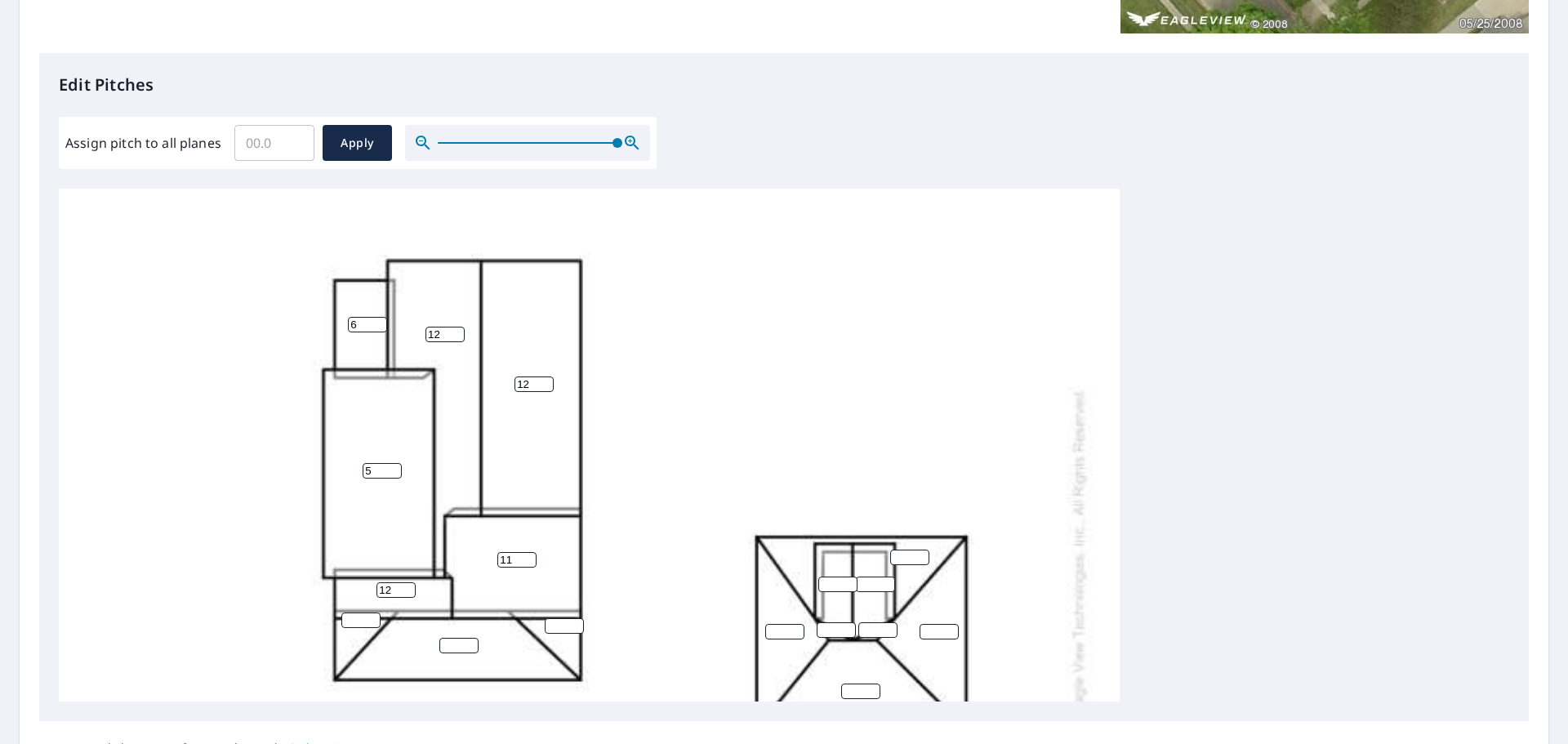
click at [395, 469] on input "5" at bounding box center [382, 470] width 39 height 15
type input "6"
click at [395, 469] on input "6" at bounding box center [382, 470] width 39 height 15
click at [375, 619] on input "1" at bounding box center [361, 619] width 39 height 15
click at [375, 619] on input "2" at bounding box center [361, 619] width 39 height 15
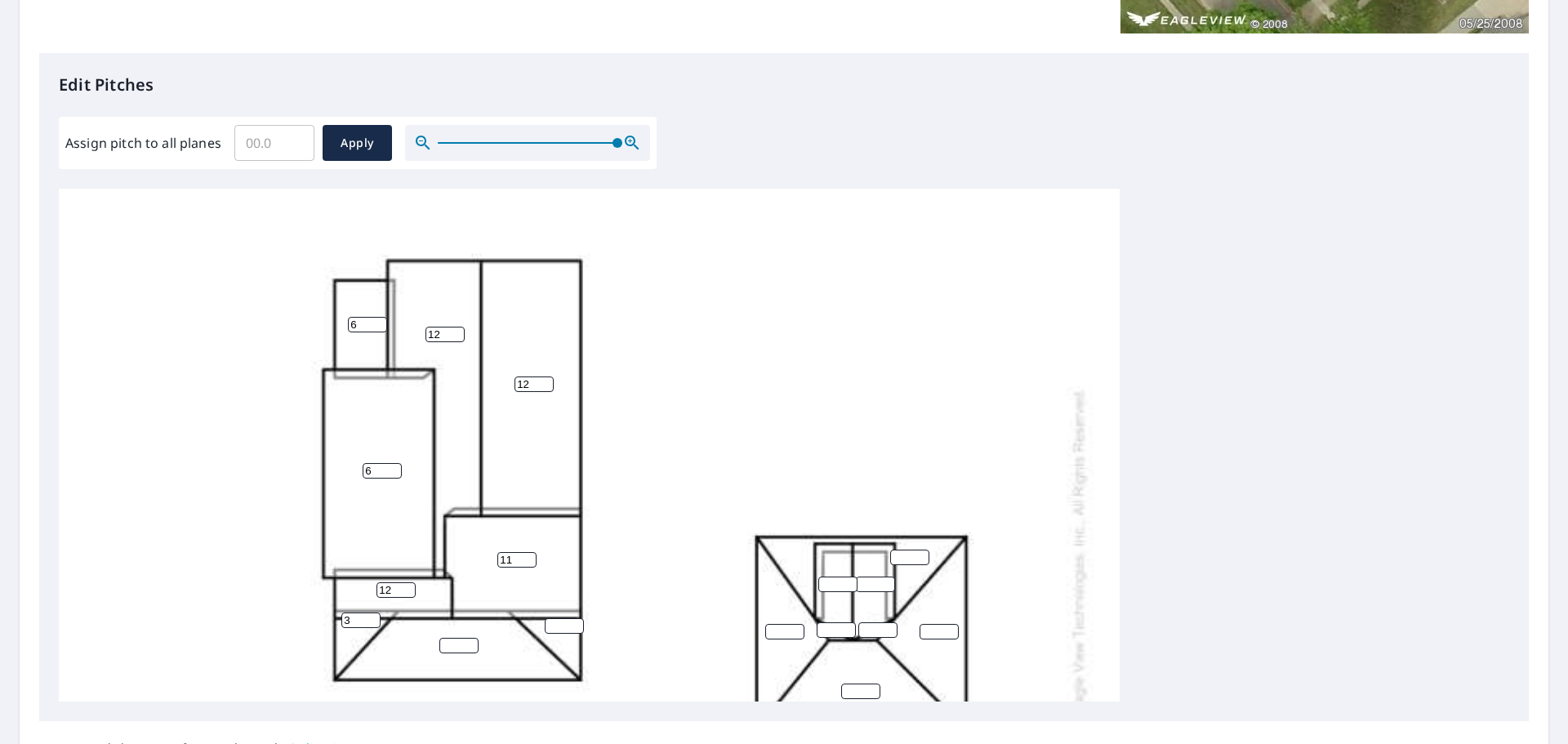
click at [375, 619] on input "3" at bounding box center [361, 619] width 39 height 15
click at [375, 619] on input "4" at bounding box center [361, 619] width 39 height 15
click at [375, 619] on input "5" at bounding box center [361, 619] width 39 height 15
click at [375, 619] on input "6" at bounding box center [361, 619] width 39 height 15
click at [375, 619] on input "7" at bounding box center [361, 619] width 39 height 15
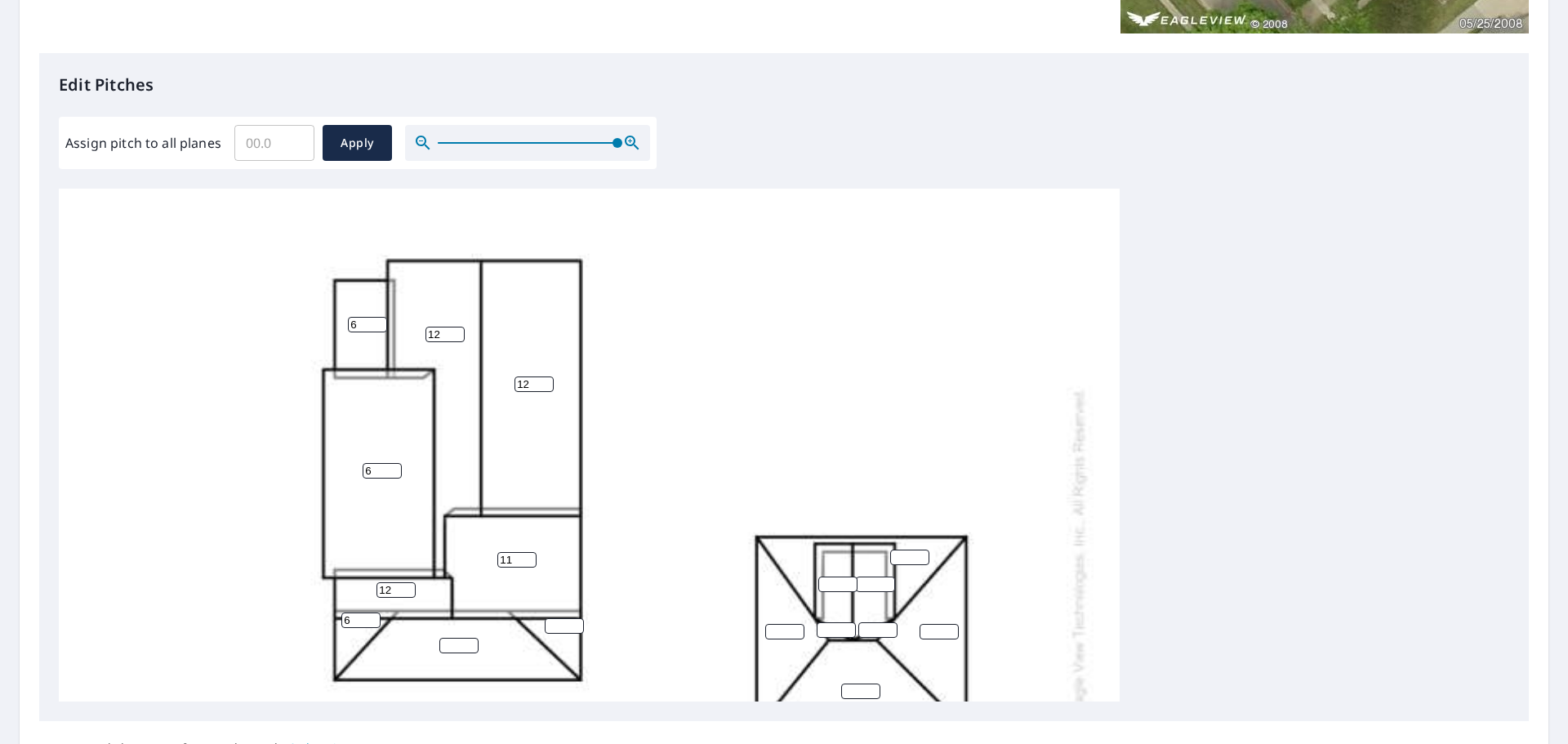
type input "6"
click at [371, 622] on input "6" at bounding box center [361, 619] width 39 height 15
click at [468, 643] on input "1" at bounding box center [460, 645] width 39 height 15
click at [468, 643] on input "2" at bounding box center [460, 645] width 39 height 15
click at [468, 643] on input "3" at bounding box center [460, 645] width 39 height 15
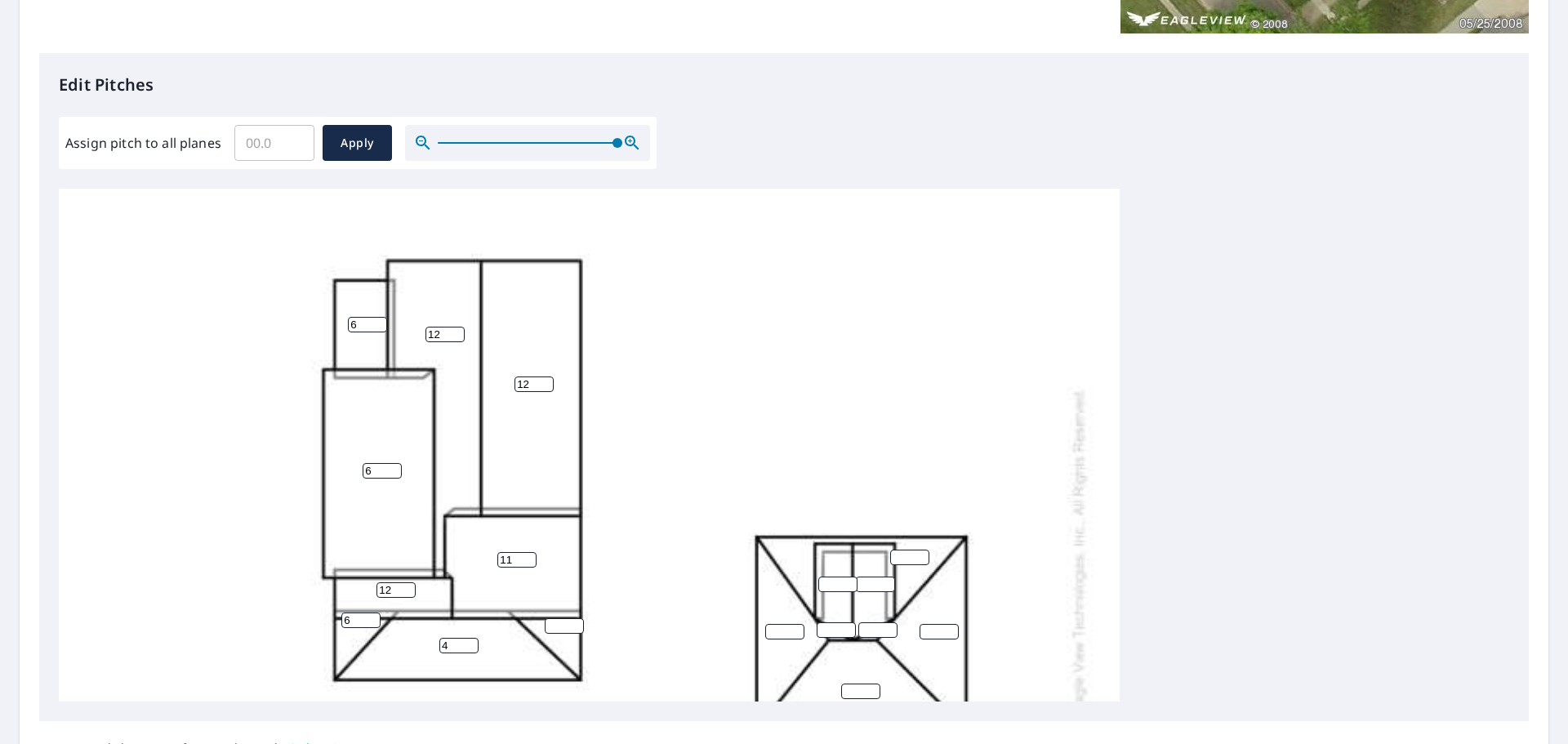
click at [468, 643] on input "4" at bounding box center [460, 645] width 39 height 15
click at [468, 643] on input "5" at bounding box center [460, 645] width 39 height 15
click at [468, 643] on input "6" at bounding box center [460, 645] width 39 height 15
click at [468, 643] on input "7" at bounding box center [460, 645] width 39 height 15
type input "6"
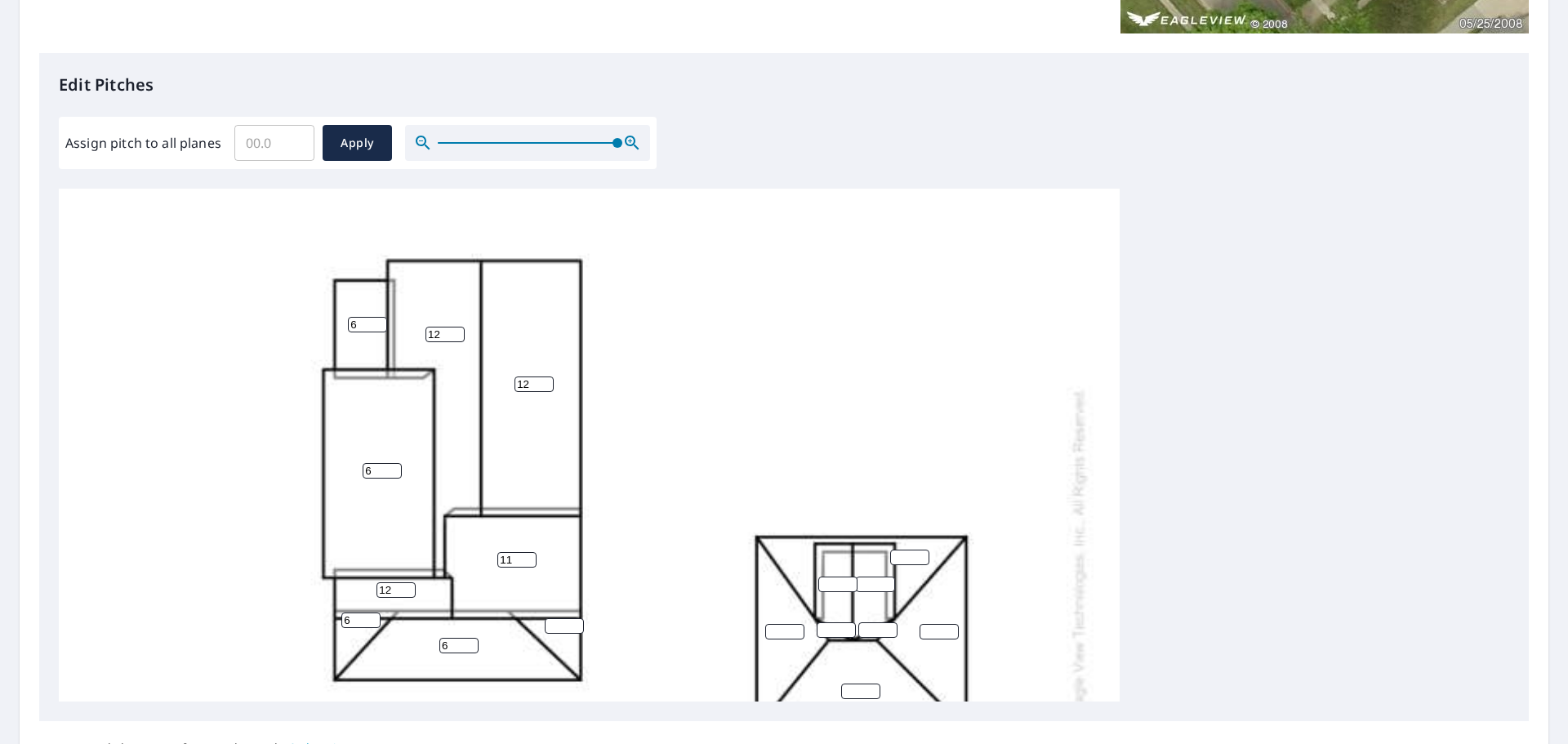
click at [469, 648] on input "6" at bounding box center [460, 645] width 39 height 15
type input "7"
click at [369, 617] on input "7" at bounding box center [361, 619] width 39 height 15
click at [572, 621] on input "1" at bounding box center [565, 626] width 39 height 15
click at [572, 621] on input "2" at bounding box center [565, 626] width 39 height 15
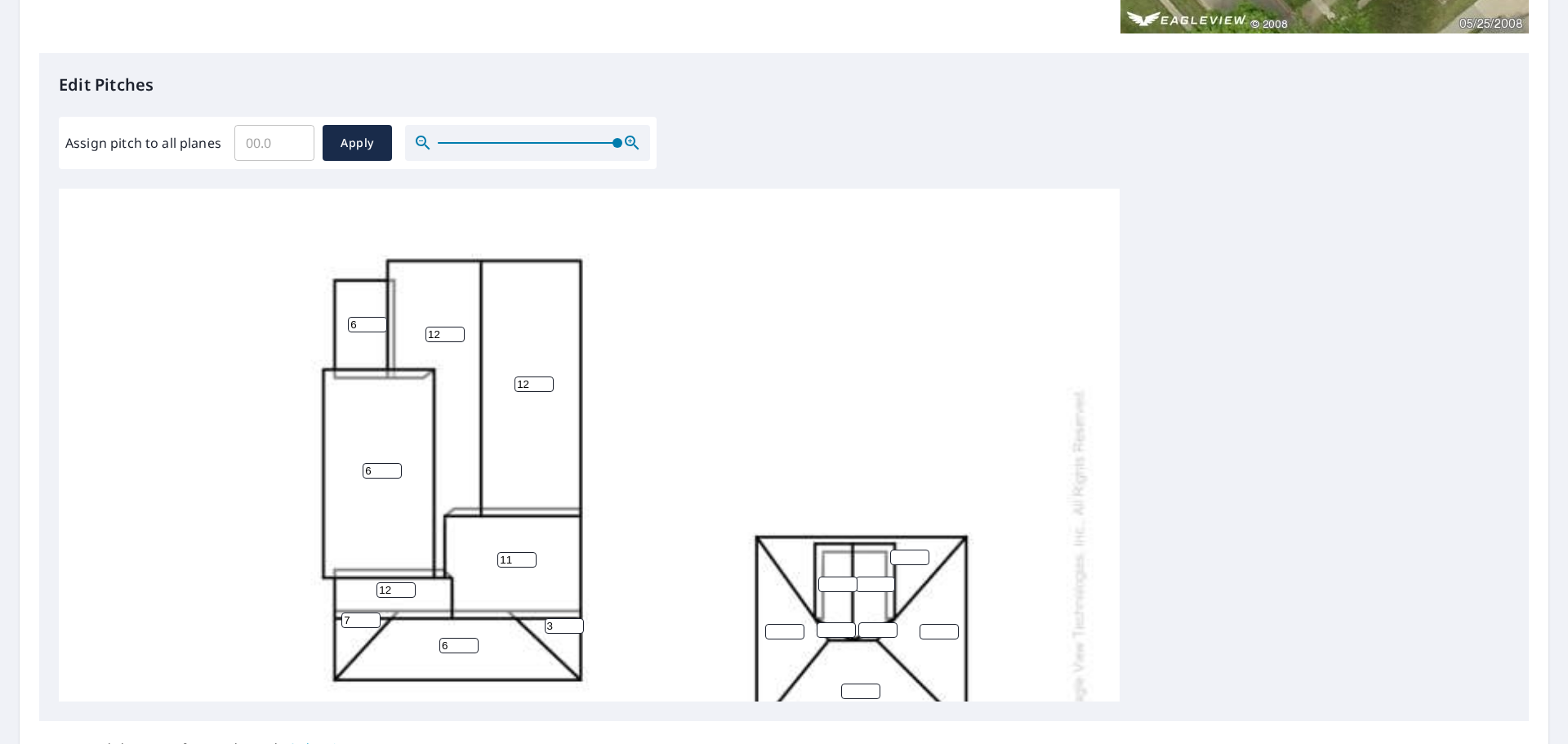
click at [572, 621] on input "3" at bounding box center [565, 626] width 39 height 15
click at [572, 621] on input "4" at bounding box center [565, 626] width 39 height 15
click at [572, 621] on input "5" at bounding box center [565, 626] width 39 height 15
click at [572, 621] on input "6" at bounding box center [565, 626] width 39 height 15
type input "7"
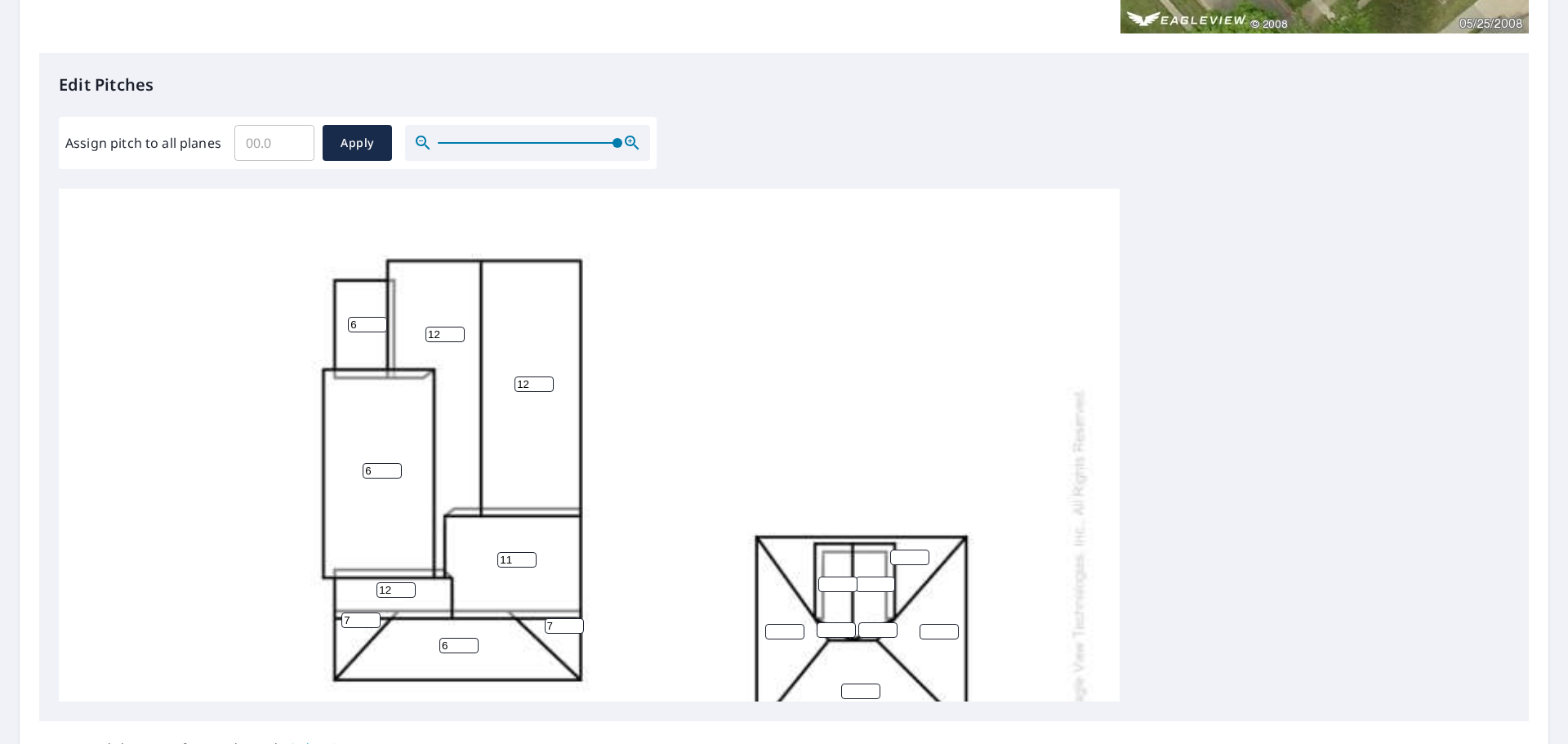
click at [572, 621] on input "7" at bounding box center [565, 626] width 39 height 15
click at [375, 616] on input "8" at bounding box center [361, 619] width 39 height 15
click at [372, 621] on input "7" at bounding box center [361, 619] width 39 height 15
type input "6"
click at [372, 621] on input "6" at bounding box center [361, 619] width 39 height 15
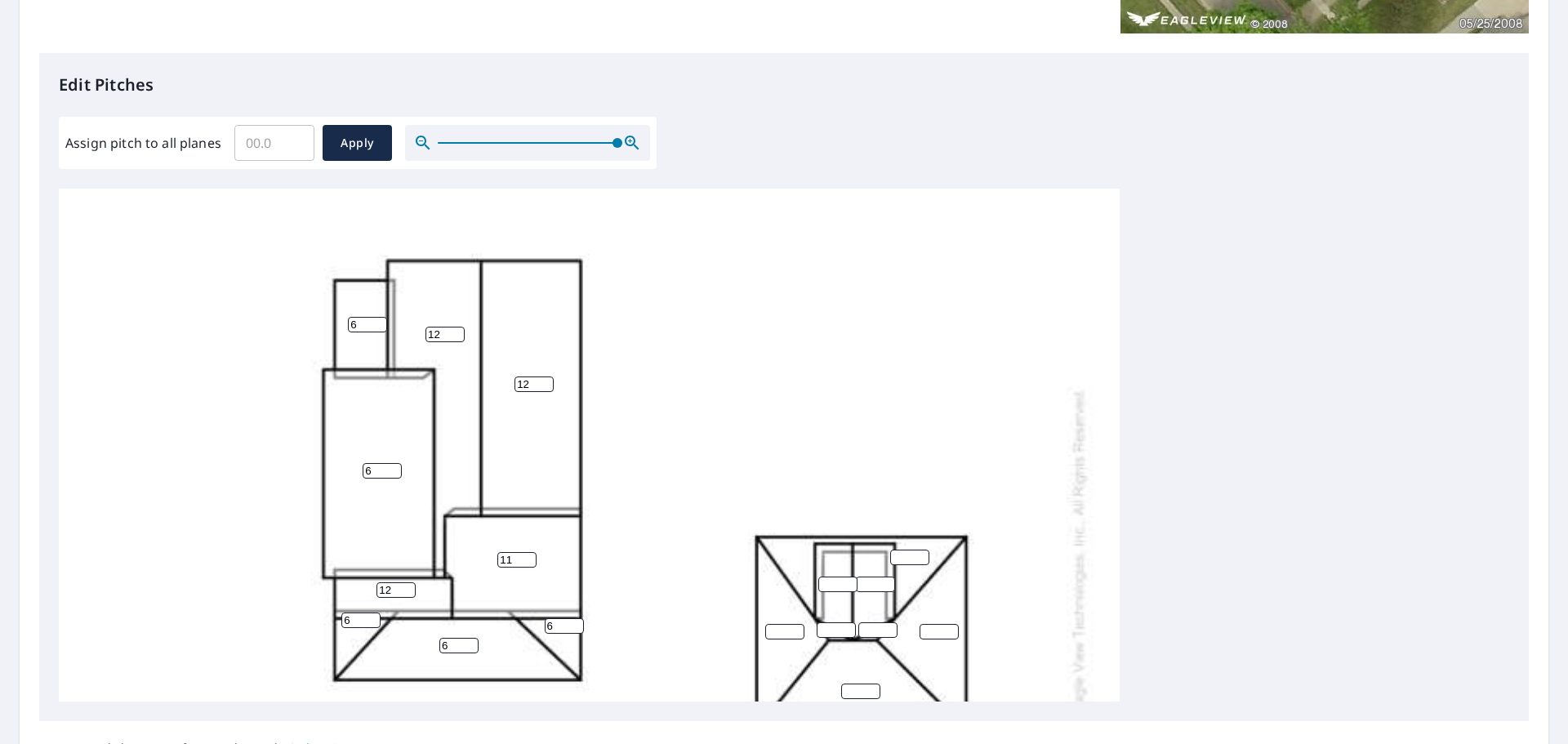
click at [575, 629] on input "6" at bounding box center [565, 626] width 39 height 15
click at [574, 629] on input "5" at bounding box center [565, 626] width 39 height 15
type input "6"
click at [573, 622] on input "6" at bounding box center [565, 626] width 39 height 15
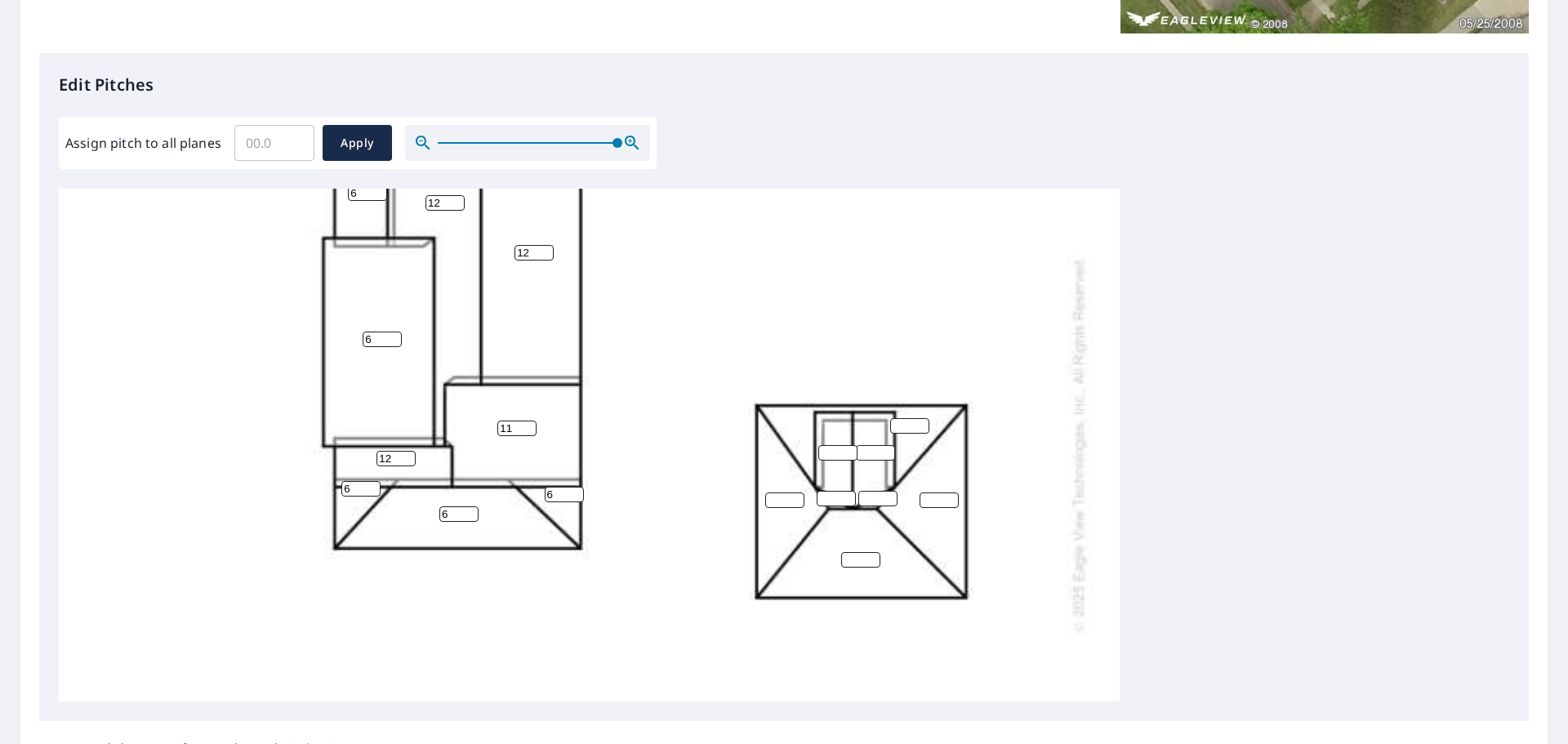
scroll to position [297, 0]
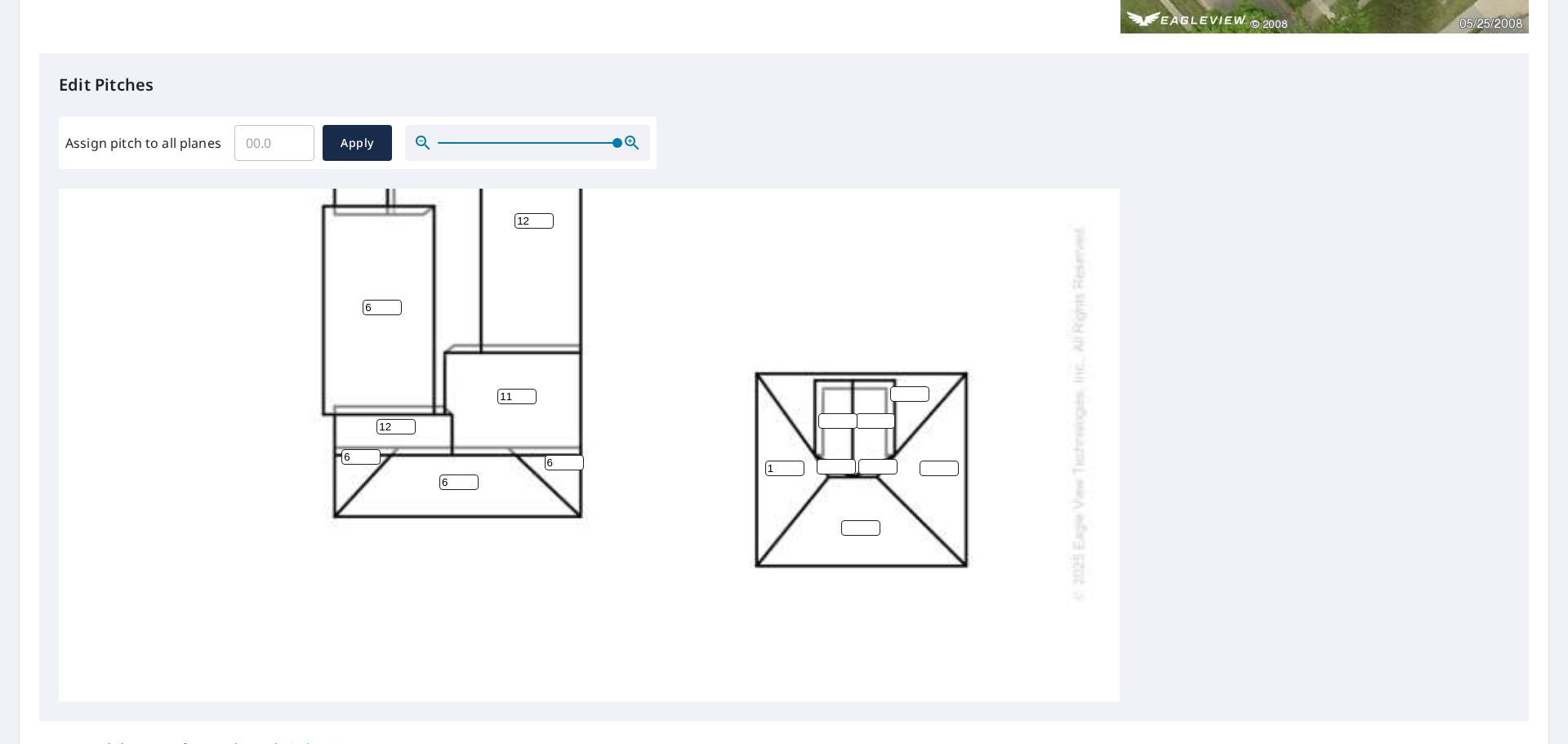
click at [796, 466] on input "1" at bounding box center [785, 468] width 39 height 15
click at [796, 466] on input "2" at bounding box center [785, 468] width 39 height 15
click at [796, 466] on input "3" at bounding box center [785, 468] width 39 height 15
click at [796, 466] on input "4" at bounding box center [785, 468] width 39 height 15
click at [796, 466] on input "5" at bounding box center [785, 468] width 39 height 15
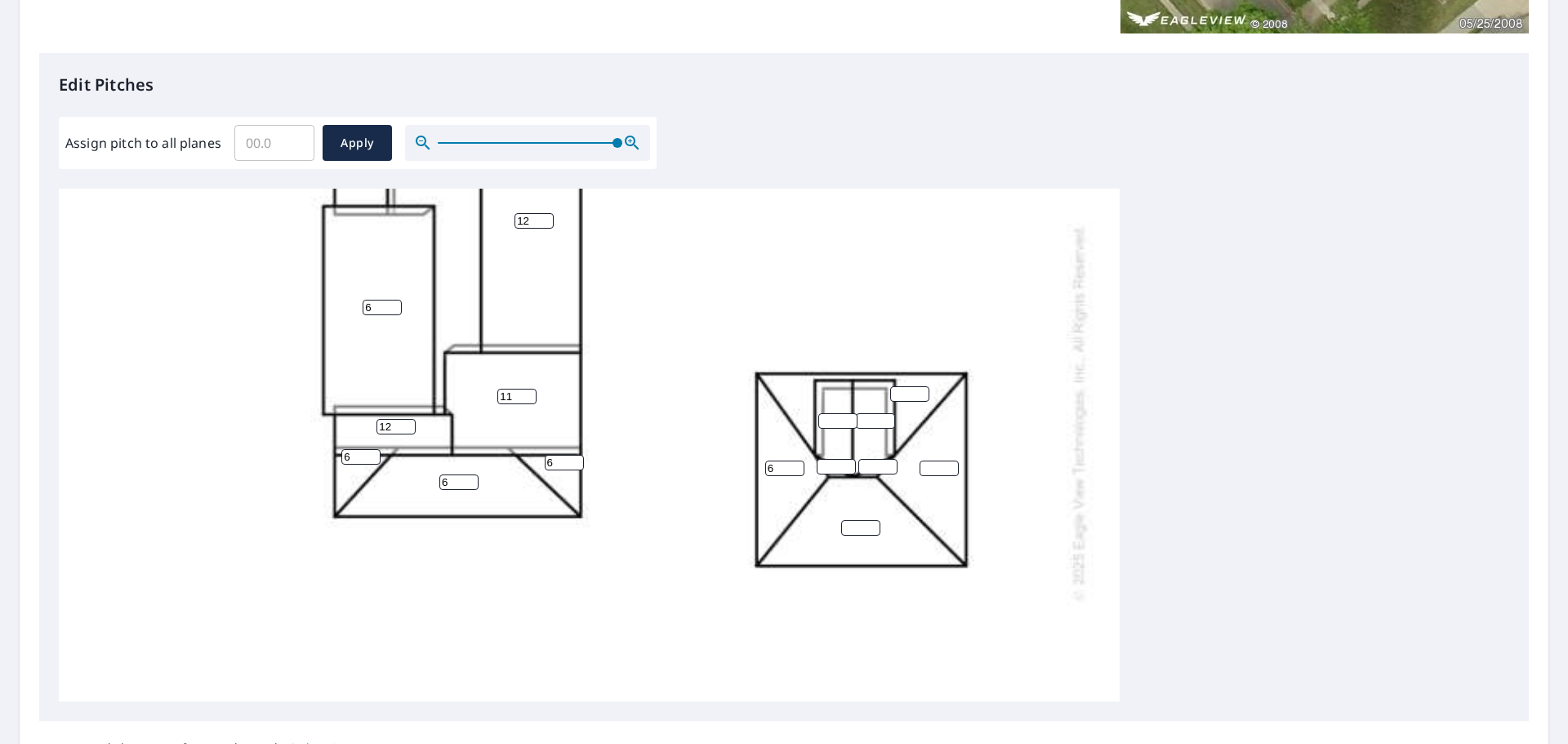
click at [796, 466] on input "6" at bounding box center [785, 468] width 39 height 15
click at [796, 466] on input "7" at bounding box center [785, 468] width 39 height 15
type input "8"
click at [796, 466] on input "8" at bounding box center [785, 468] width 39 height 15
click at [871, 529] on input "0" at bounding box center [861, 528] width 39 height 15
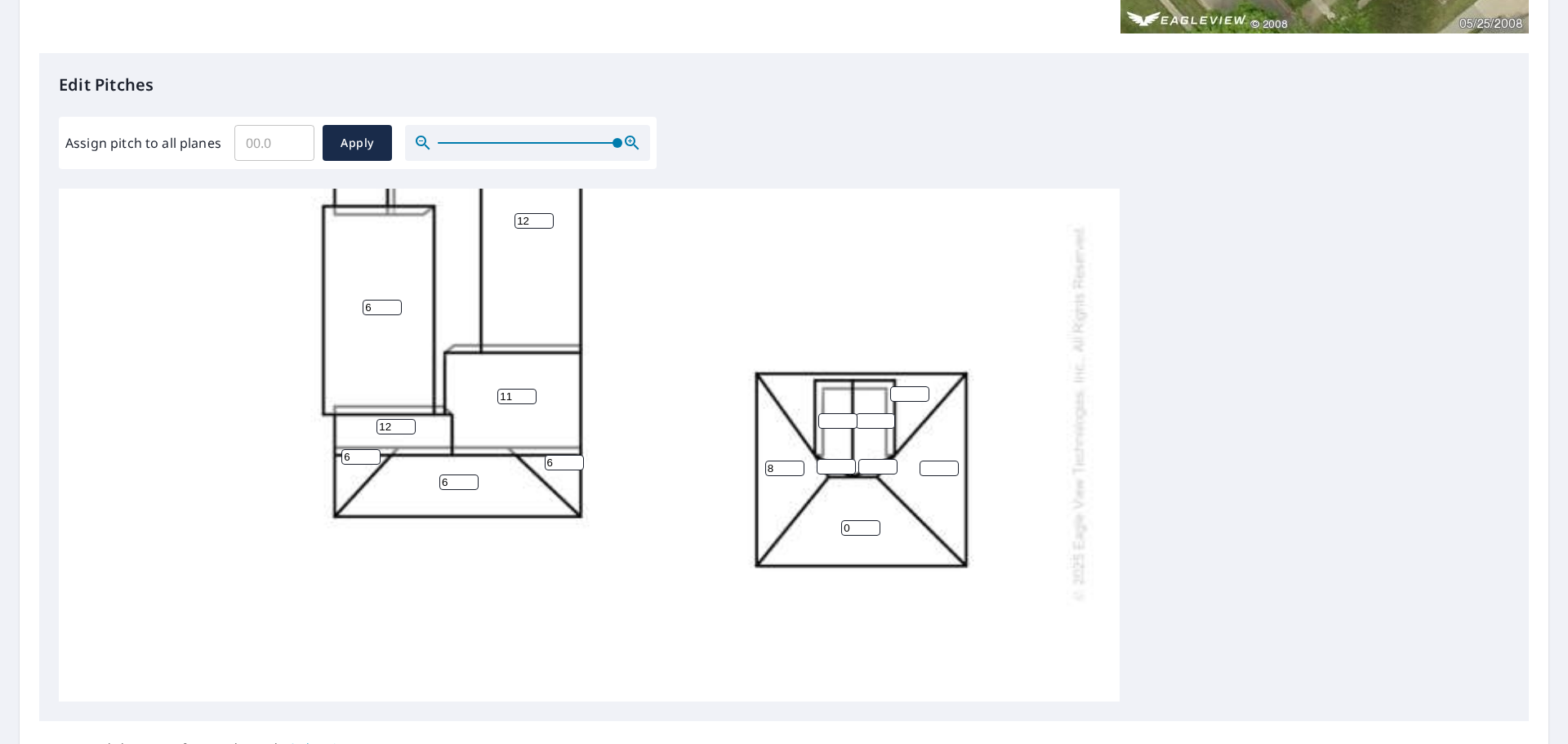
click at [871, 529] on input "0" at bounding box center [861, 528] width 39 height 15
click at [874, 522] on input "1" at bounding box center [861, 528] width 39 height 15
click at [874, 522] on input "2" at bounding box center [861, 528] width 39 height 15
click at [874, 522] on input "3" at bounding box center [861, 528] width 39 height 15
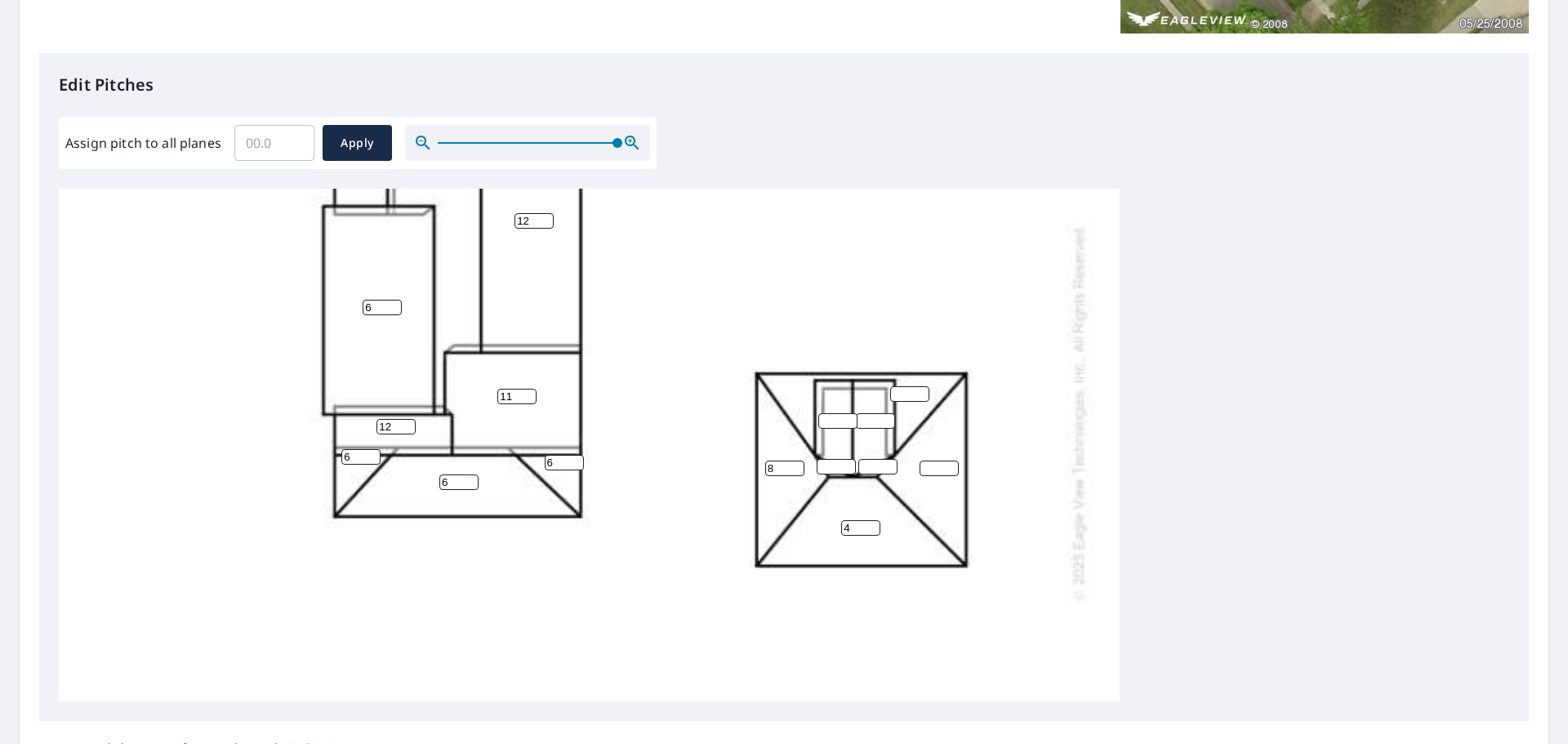
click at [874, 522] on input "4" at bounding box center [861, 528] width 39 height 15
click at [874, 522] on input "5" at bounding box center [861, 528] width 39 height 15
click at [874, 522] on input "6" at bounding box center [861, 528] width 39 height 15
click at [874, 522] on input "7" at bounding box center [861, 528] width 39 height 15
type input "8"
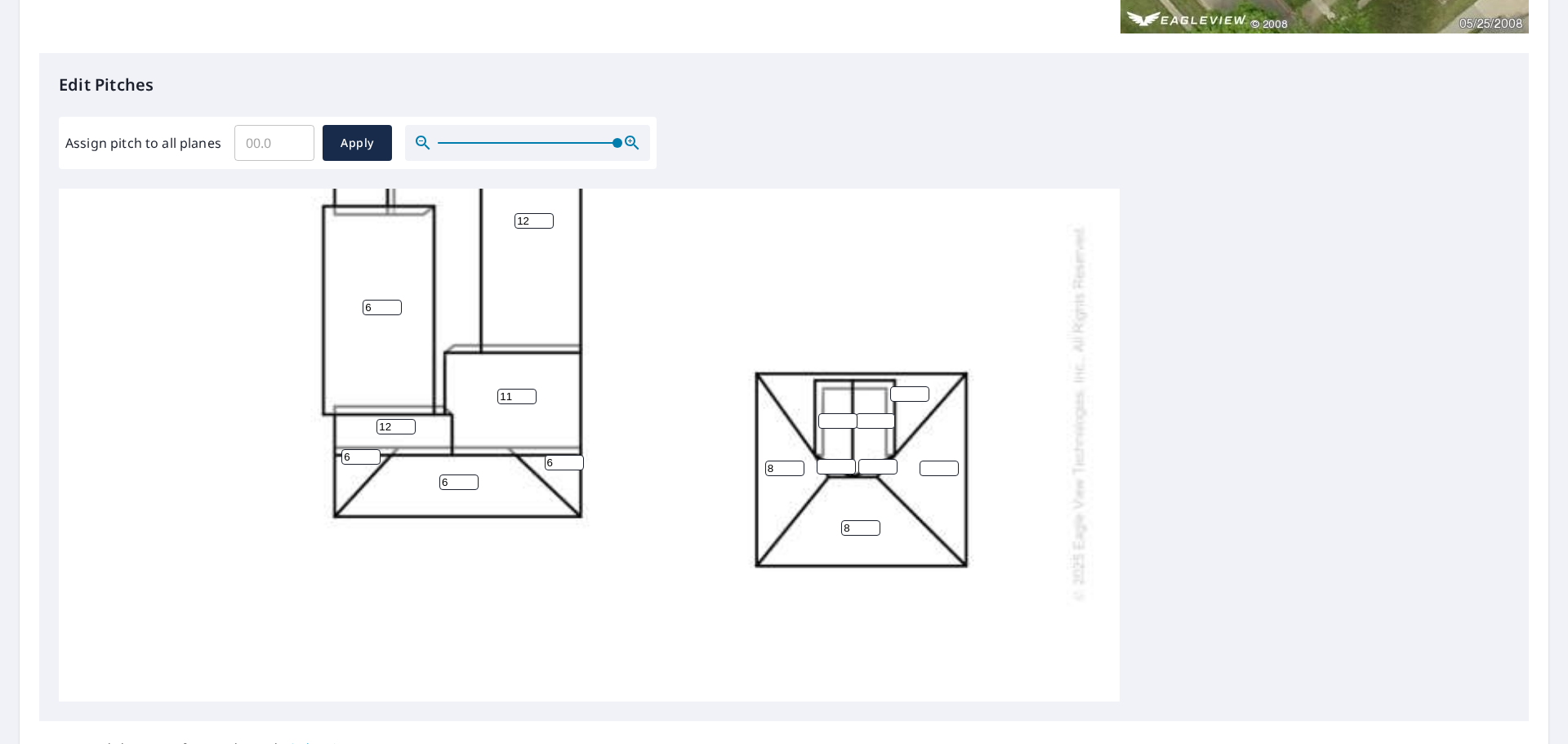
click at [874, 522] on input "8" at bounding box center [861, 528] width 39 height 15
click at [953, 465] on input "1" at bounding box center [940, 468] width 39 height 15
click at [953, 465] on input "2" at bounding box center [940, 468] width 39 height 15
click at [953, 465] on input "3" at bounding box center [940, 468] width 39 height 15
click at [953, 465] on input "4" at bounding box center [940, 468] width 39 height 15
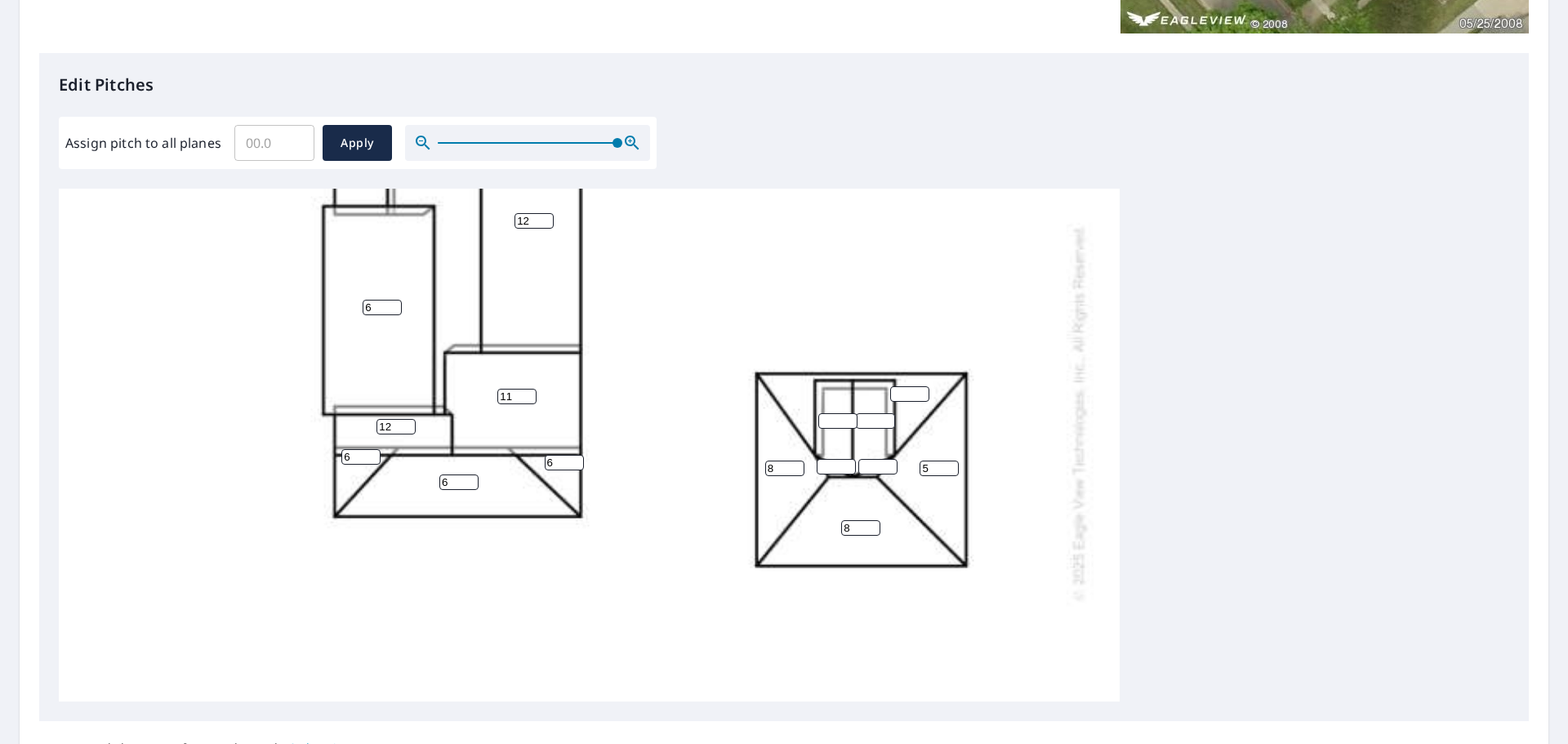
click at [953, 465] on input "5" at bounding box center [940, 468] width 39 height 15
click at [953, 465] on input "6" at bounding box center [940, 468] width 39 height 15
click at [953, 465] on input "7" at bounding box center [940, 468] width 39 height 15
type input "8"
click at [953, 465] on input "8" at bounding box center [940, 468] width 39 height 15
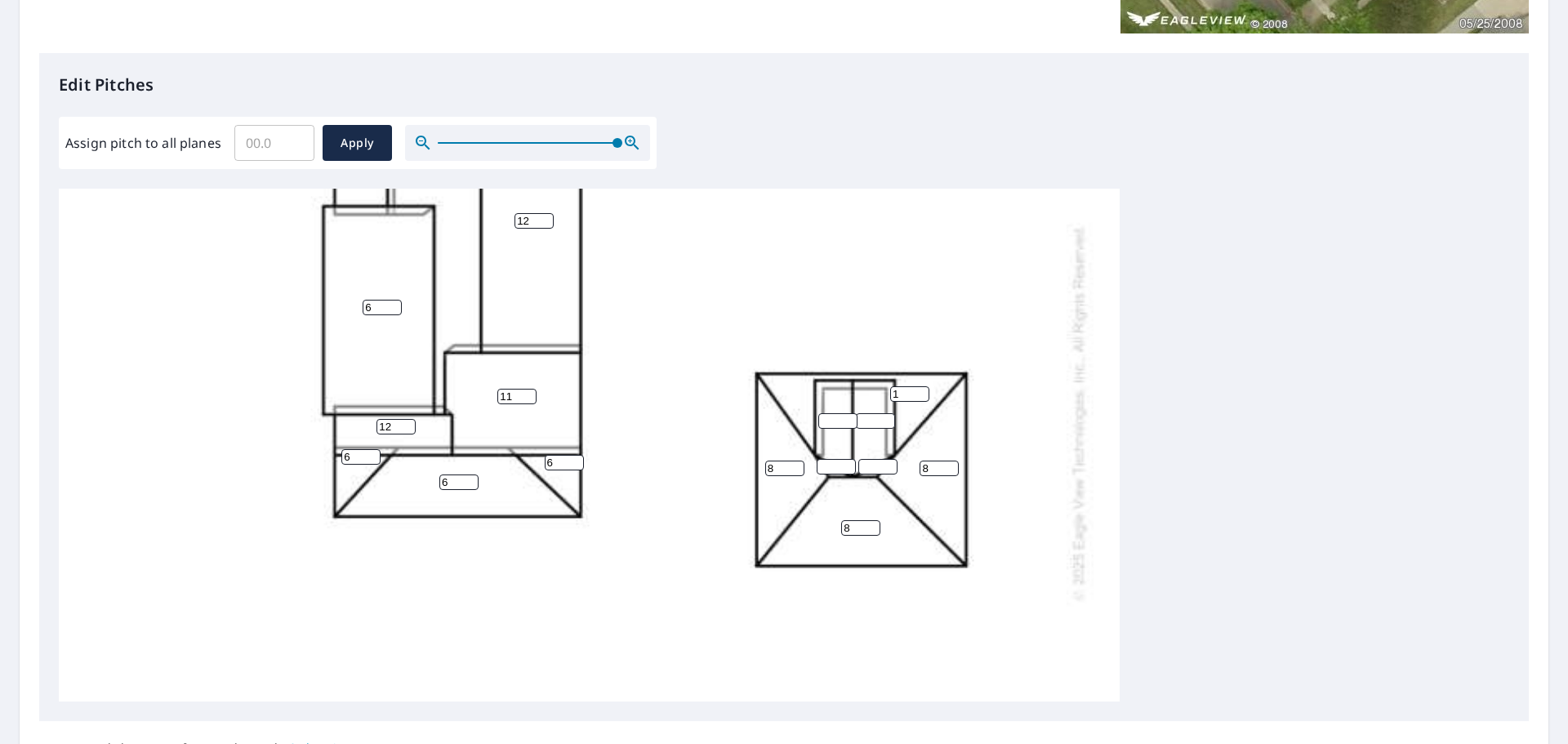
click at [924, 391] on input "1" at bounding box center [910, 393] width 39 height 15
click at [924, 391] on input "2" at bounding box center [910, 393] width 39 height 15
click at [924, 391] on input "3" at bounding box center [910, 393] width 39 height 15
click at [924, 391] on input "4" at bounding box center [910, 393] width 39 height 15
click at [924, 391] on input "5" at bounding box center [910, 393] width 39 height 15
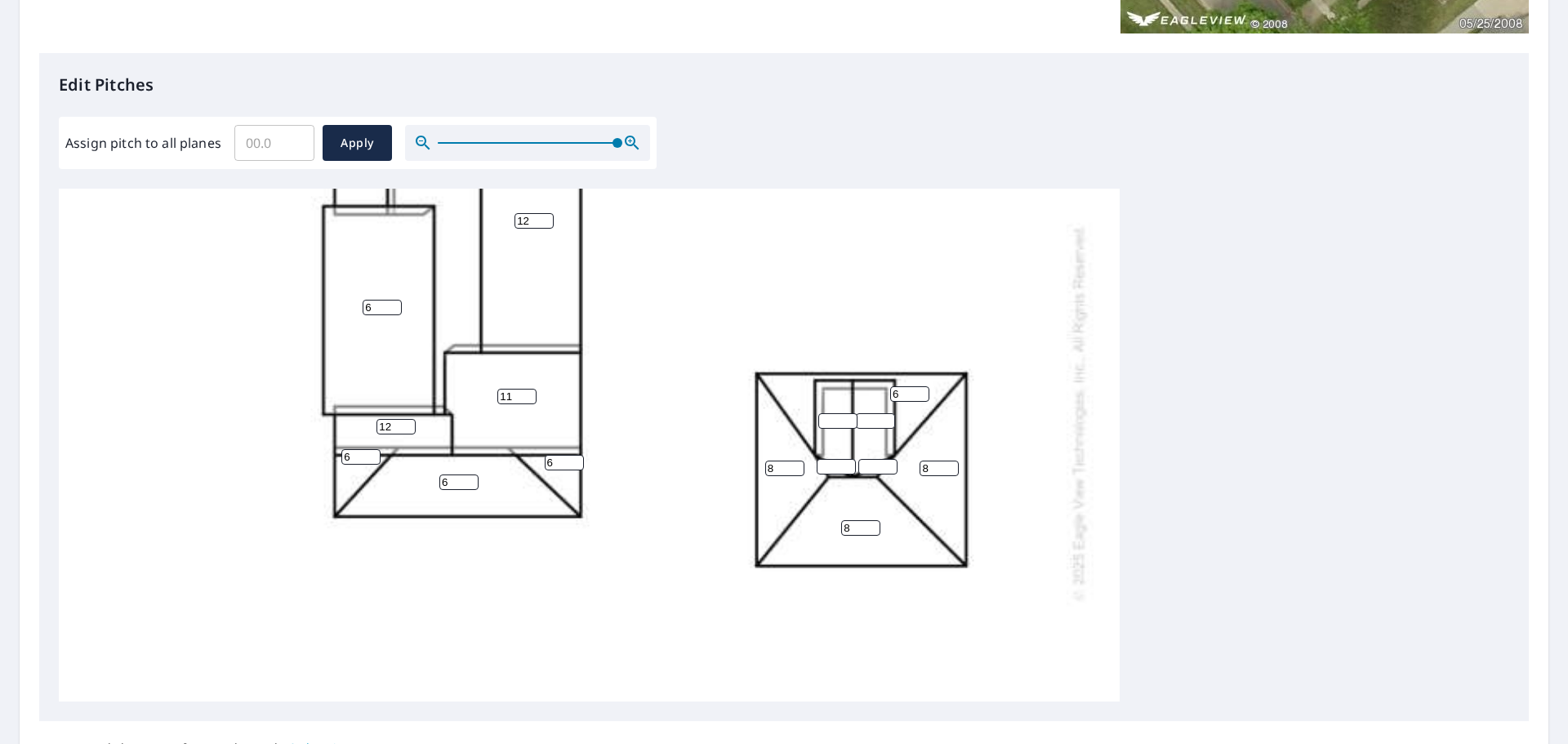
click at [924, 391] on input "6" at bounding box center [910, 393] width 39 height 15
click at [924, 391] on input "7" at bounding box center [910, 393] width 39 height 15
type input "8"
click at [924, 391] on input "8" at bounding box center [910, 393] width 39 height 15
click at [888, 421] on input "1" at bounding box center [876, 420] width 39 height 15
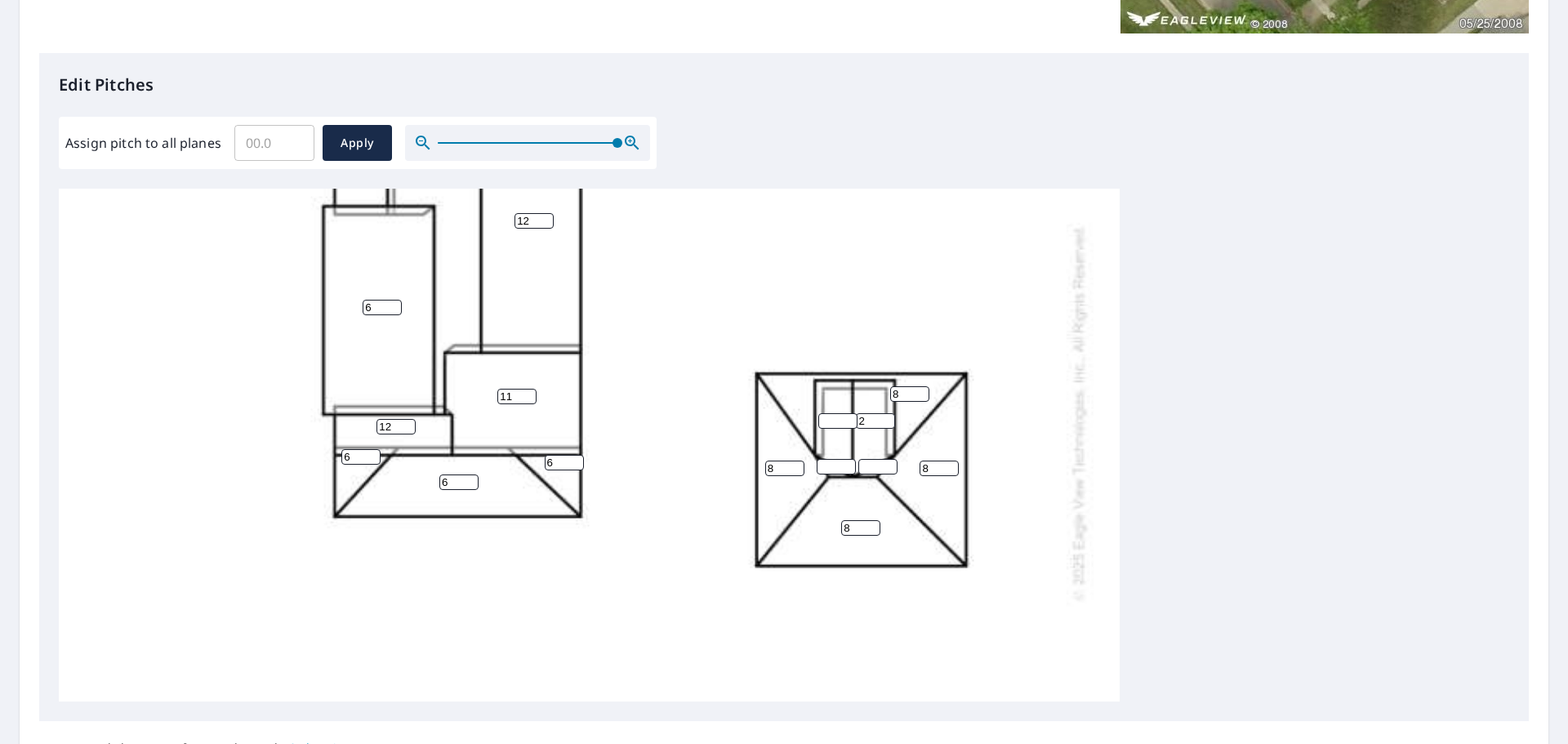
click at [888, 421] on input "2" at bounding box center [876, 420] width 39 height 15
click at [888, 421] on input "3" at bounding box center [876, 420] width 39 height 15
type input "4"
click at [888, 421] on input "4" at bounding box center [876, 420] width 39 height 15
click at [849, 414] on input "1" at bounding box center [838, 420] width 39 height 15
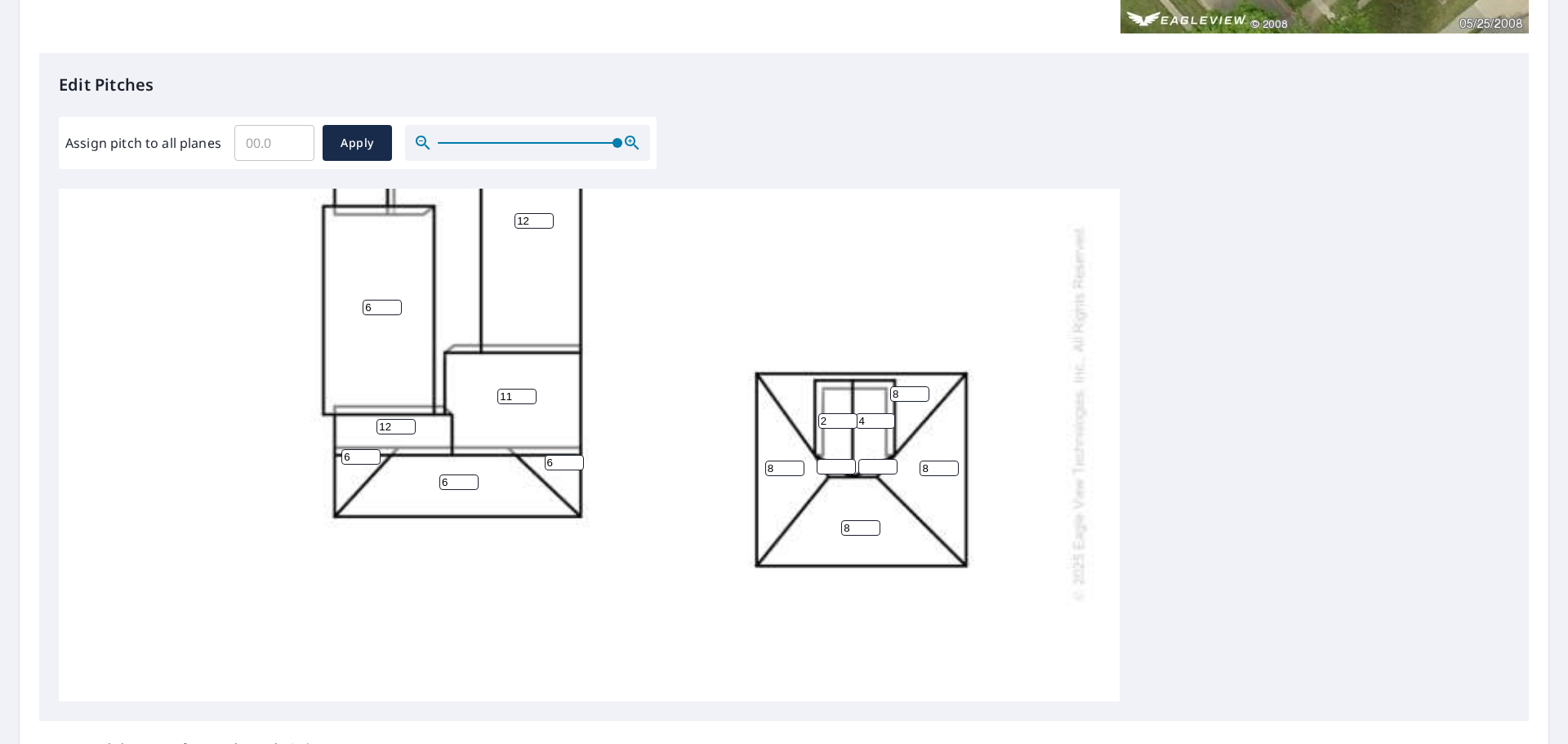
click at [849, 414] on input "2" at bounding box center [838, 420] width 39 height 15
click at [849, 414] on input "3" at bounding box center [838, 420] width 39 height 15
type input "4"
click at [849, 414] on input "4" at bounding box center [838, 420] width 39 height 15
click at [888, 462] on input "1" at bounding box center [878, 466] width 39 height 15
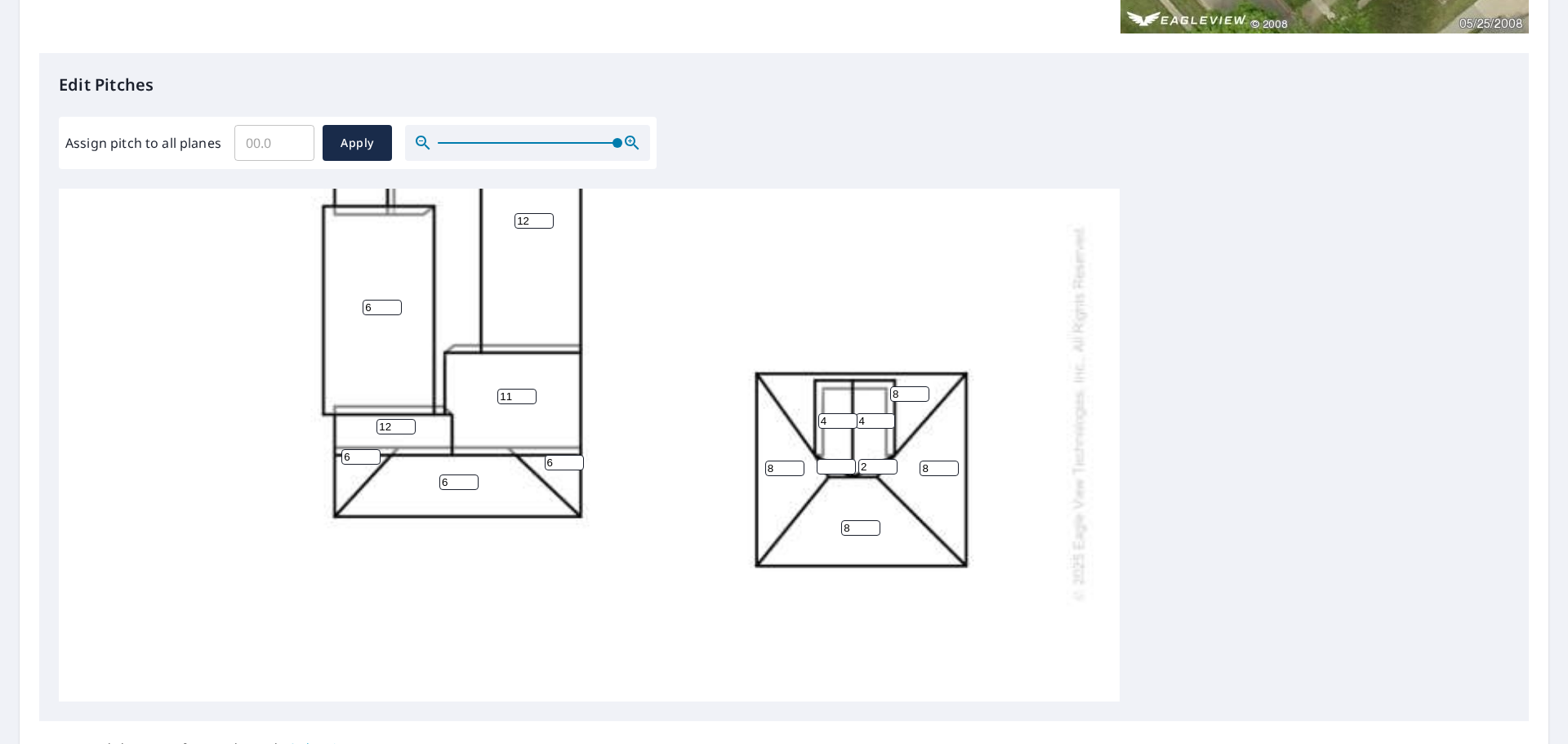
click at [888, 462] on input "2" at bounding box center [878, 466] width 39 height 15
click at [888, 462] on input "7" at bounding box center [878, 466] width 39 height 15
click at [888, 470] on input "6" at bounding box center [878, 466] width 39 height 15
click at [888, 470] on input "5" at bounding box center [878, 466] width 39 height 15
type input "4"
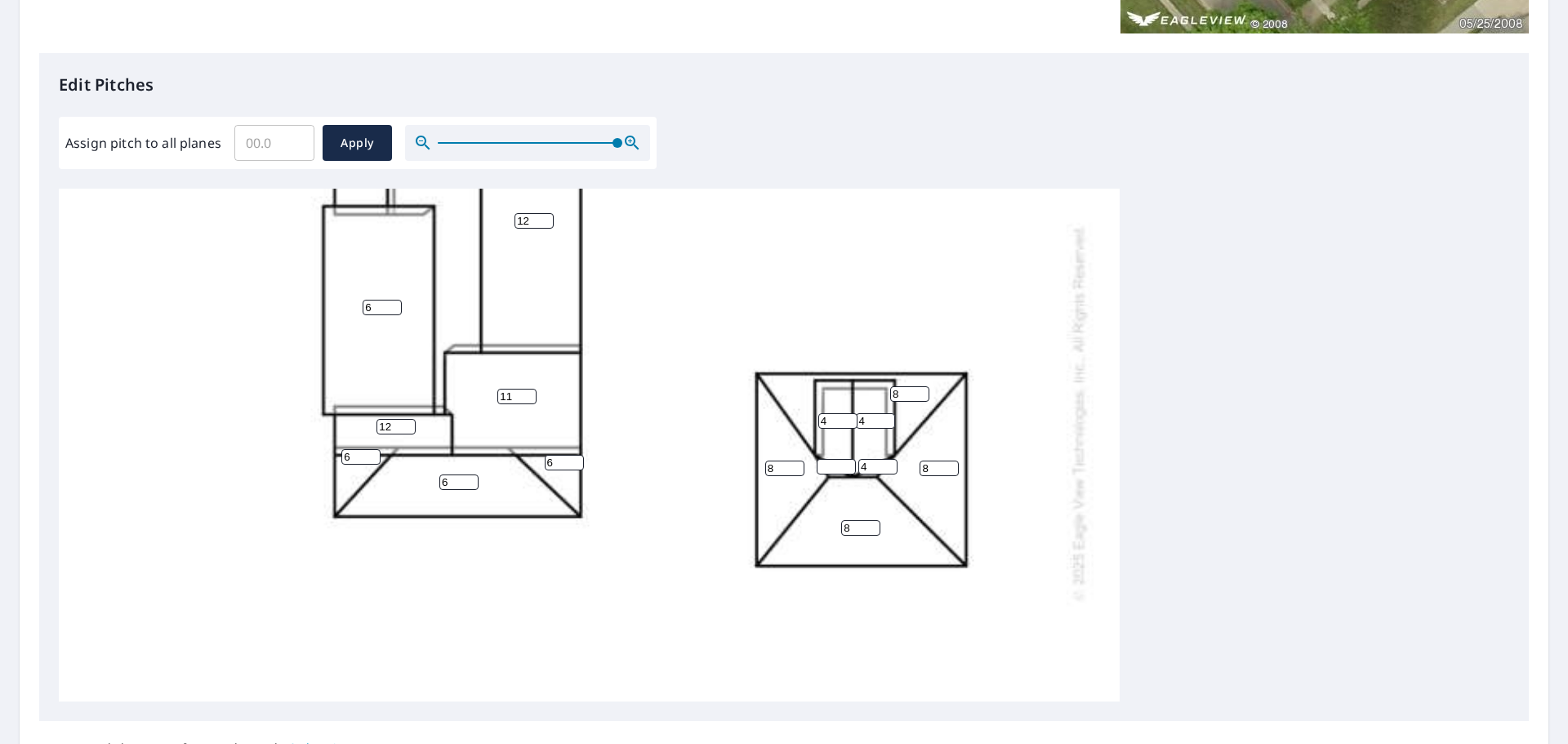
click at [888, 470] on input "4" at bounding box center [878, 466] width 39 height 15
click at [851, 467] on input "1" at bounding box center [837, 466] width 39 height 15
click at [851, 467] on input "2" at bounding box center [837, 466] width 39 height 15
click at [851, 467] on input "3" at bounding box center [837, 466] width 39 height 15
type input "4"
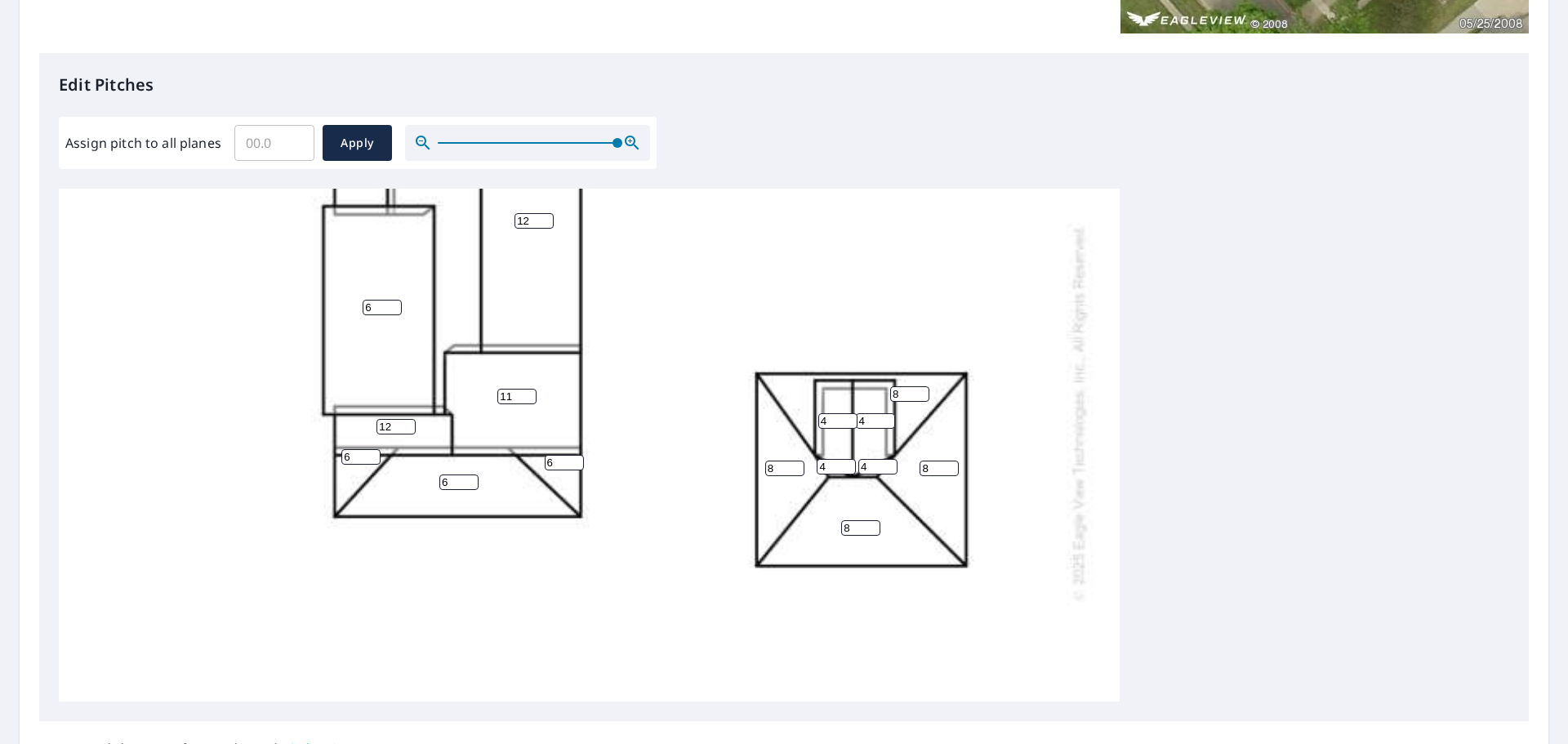
click at [851, 467] on input "4" at bounding box center [837, 466] width 39 height 15
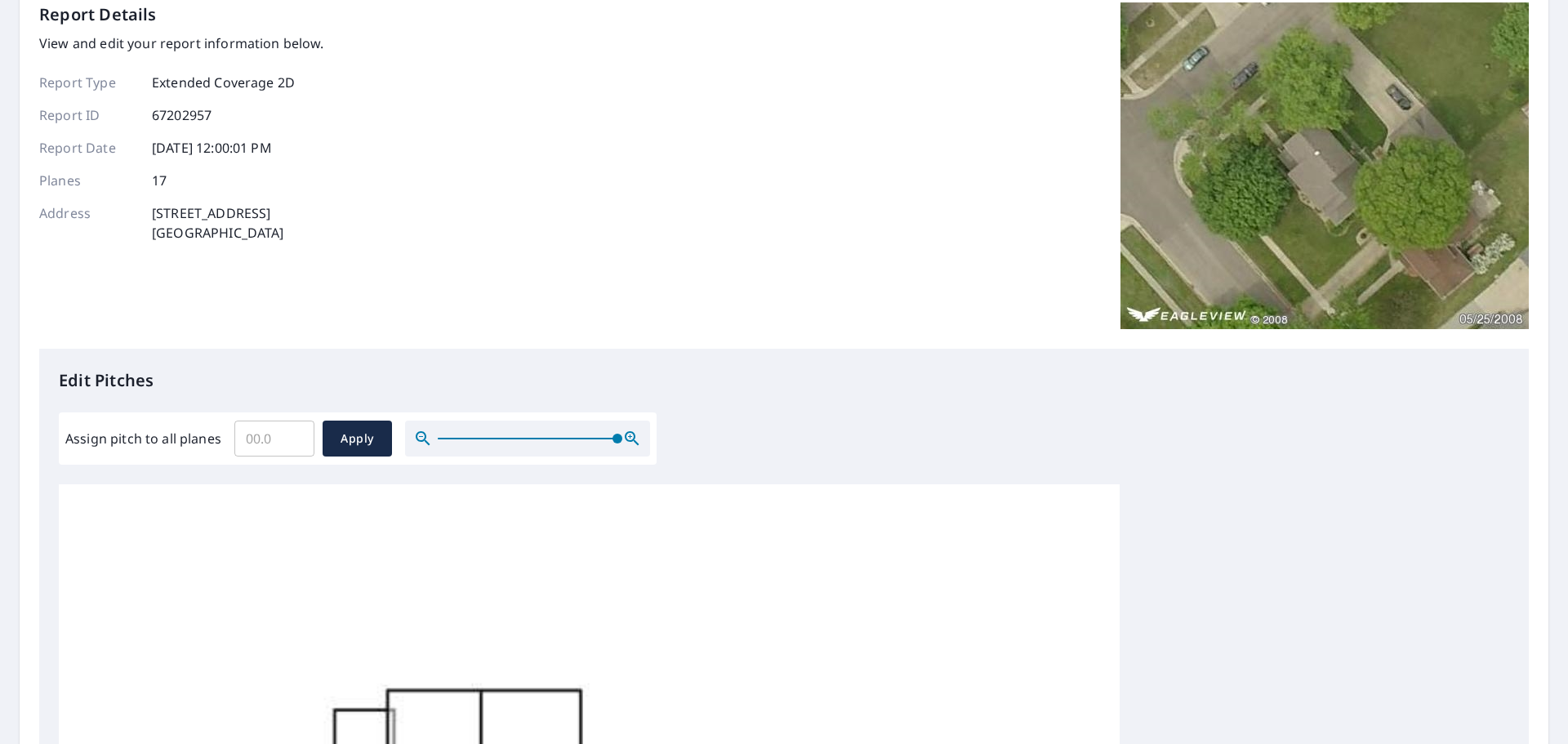
scroll to position [0, 0]
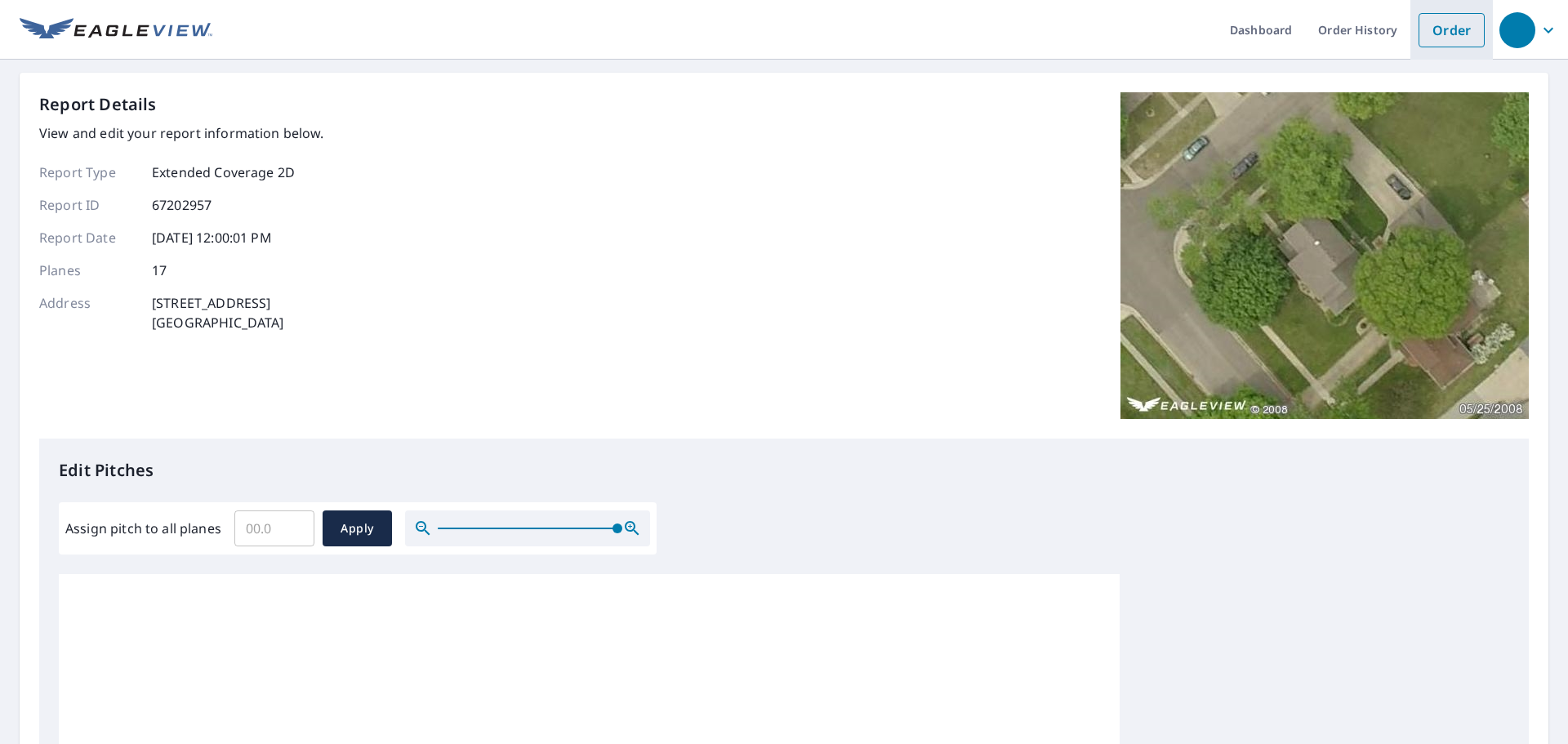
click at [1437, 21] on link "Order" at bounding box center [1451, 31] width 66 height 34
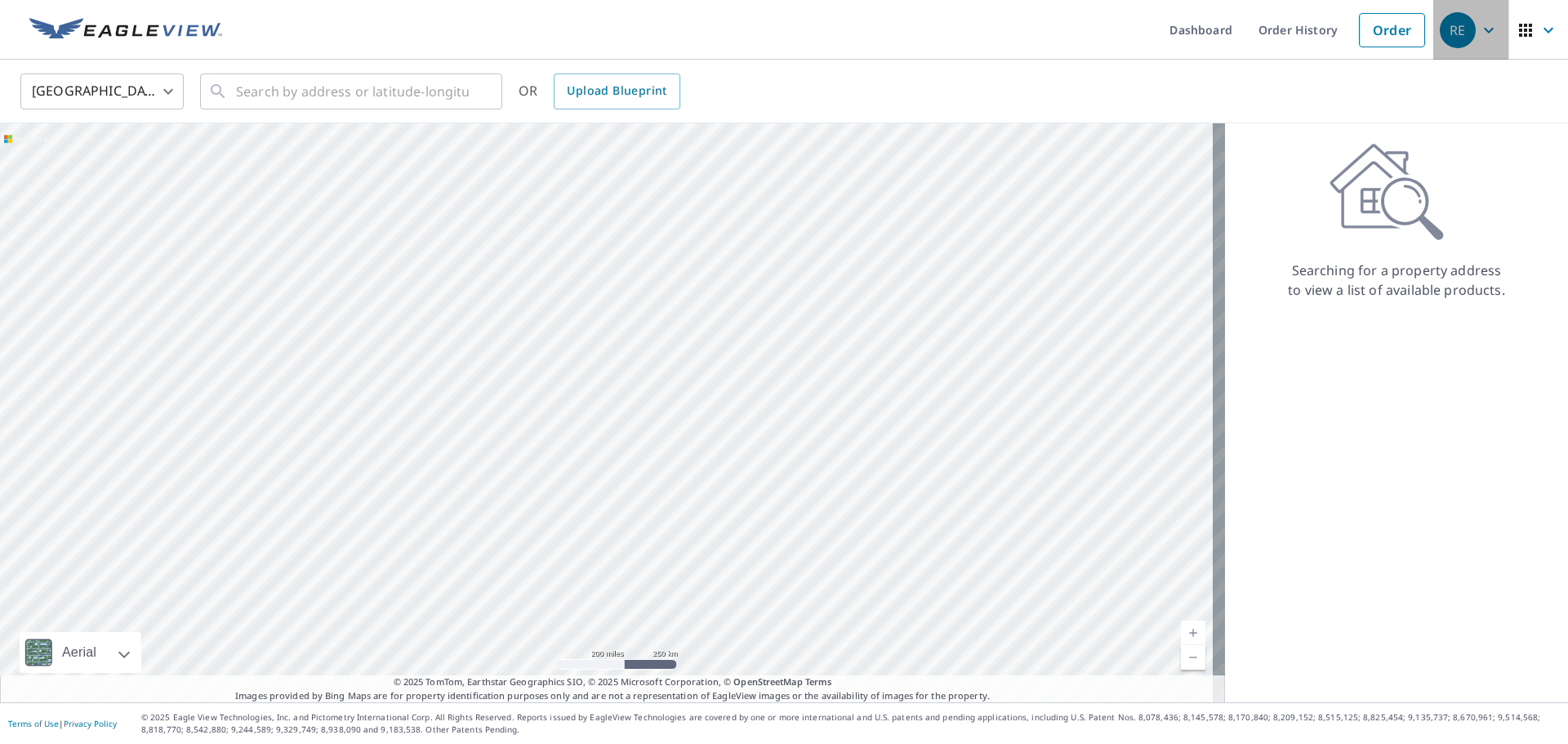
click at [1479, 23] on icon "button" at bounding box center [1489, 31] width 20 height 20
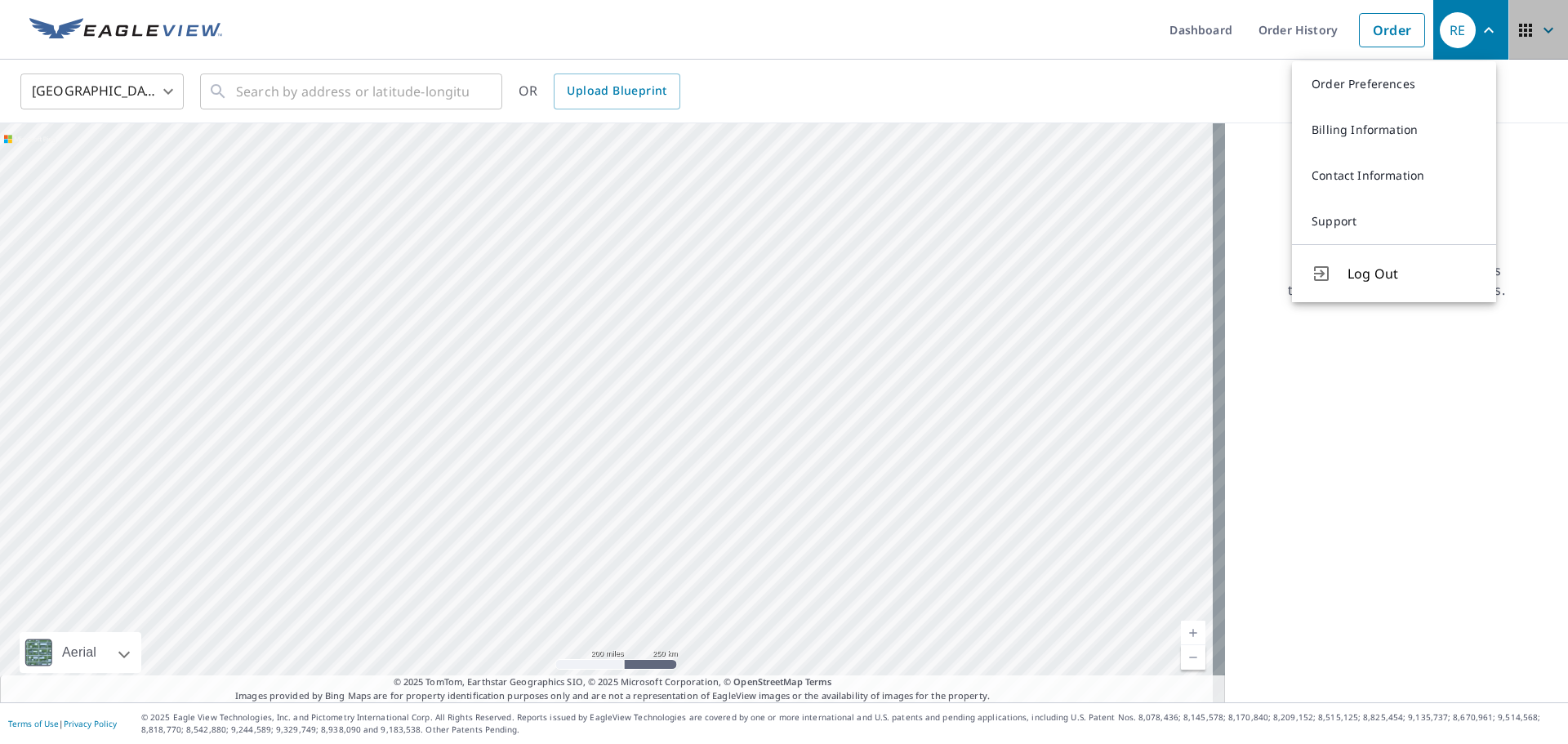
click at [1523, 31] on span "button" at bounding box center [1538, 31] width 46 height 39
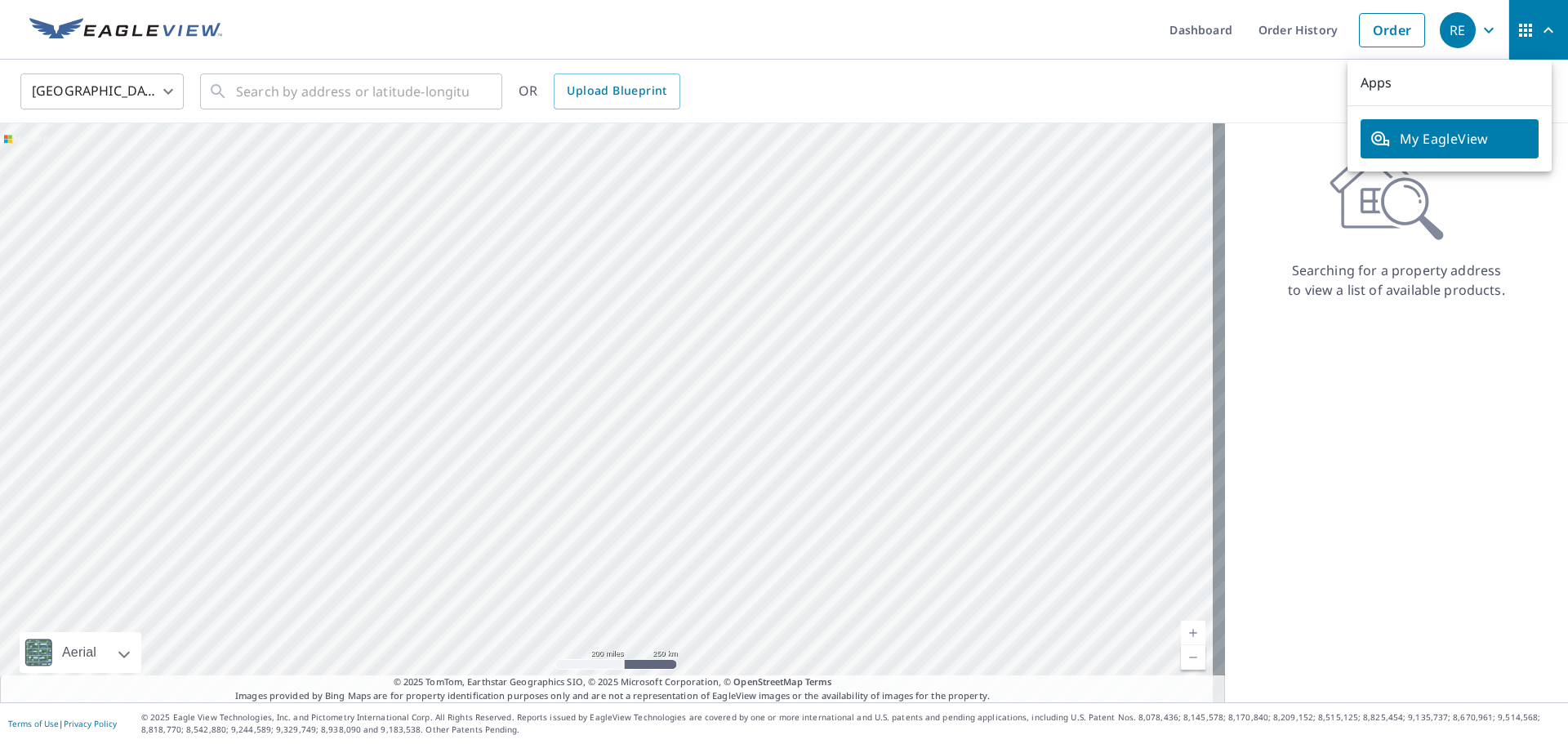
click at [1435, 141] on span "My EagleView" at bounding box center [1450, 139] width 159 height 20
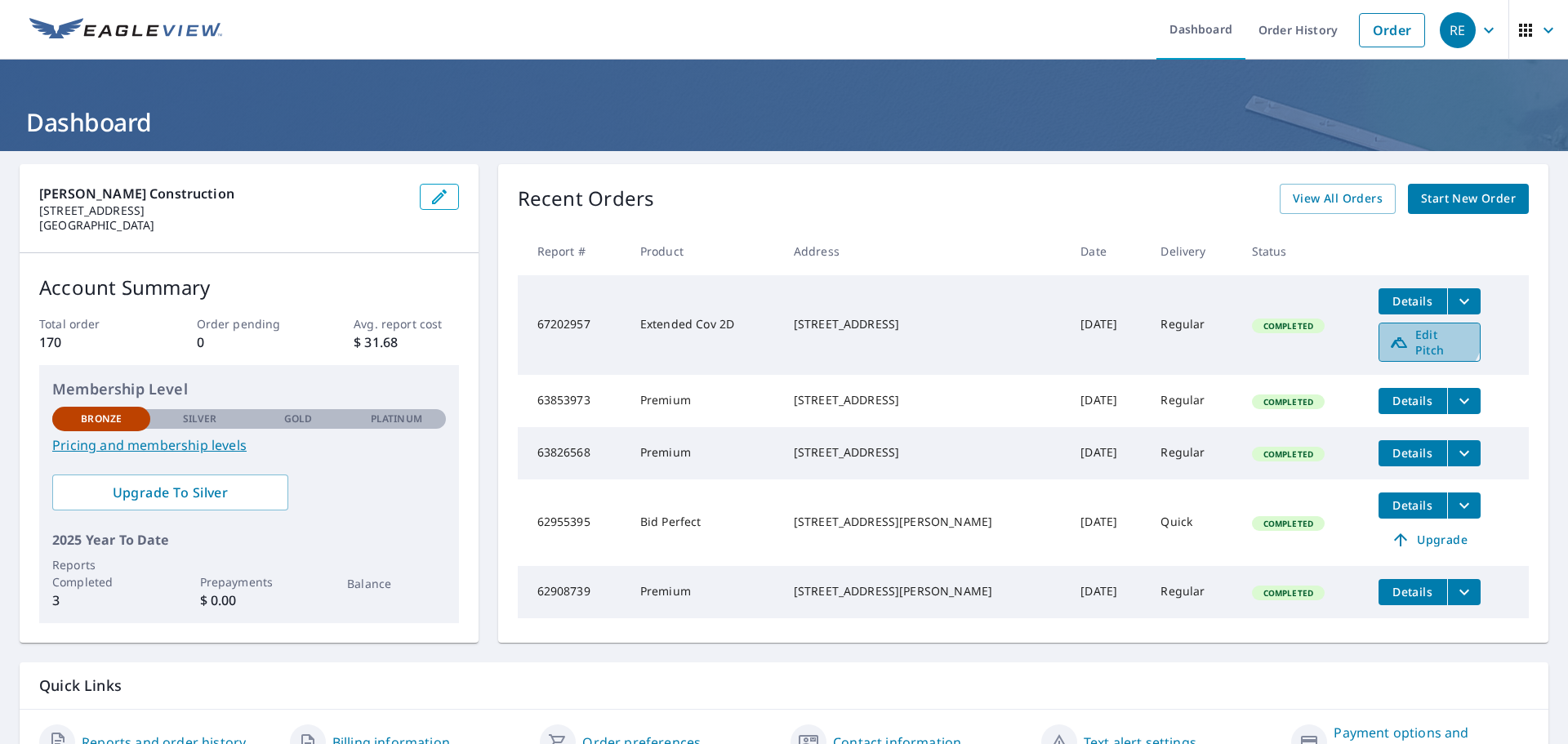
click at [1400, 327] on span "Edit Pitch" at bounding box center [1430, 342] width 81 height 31
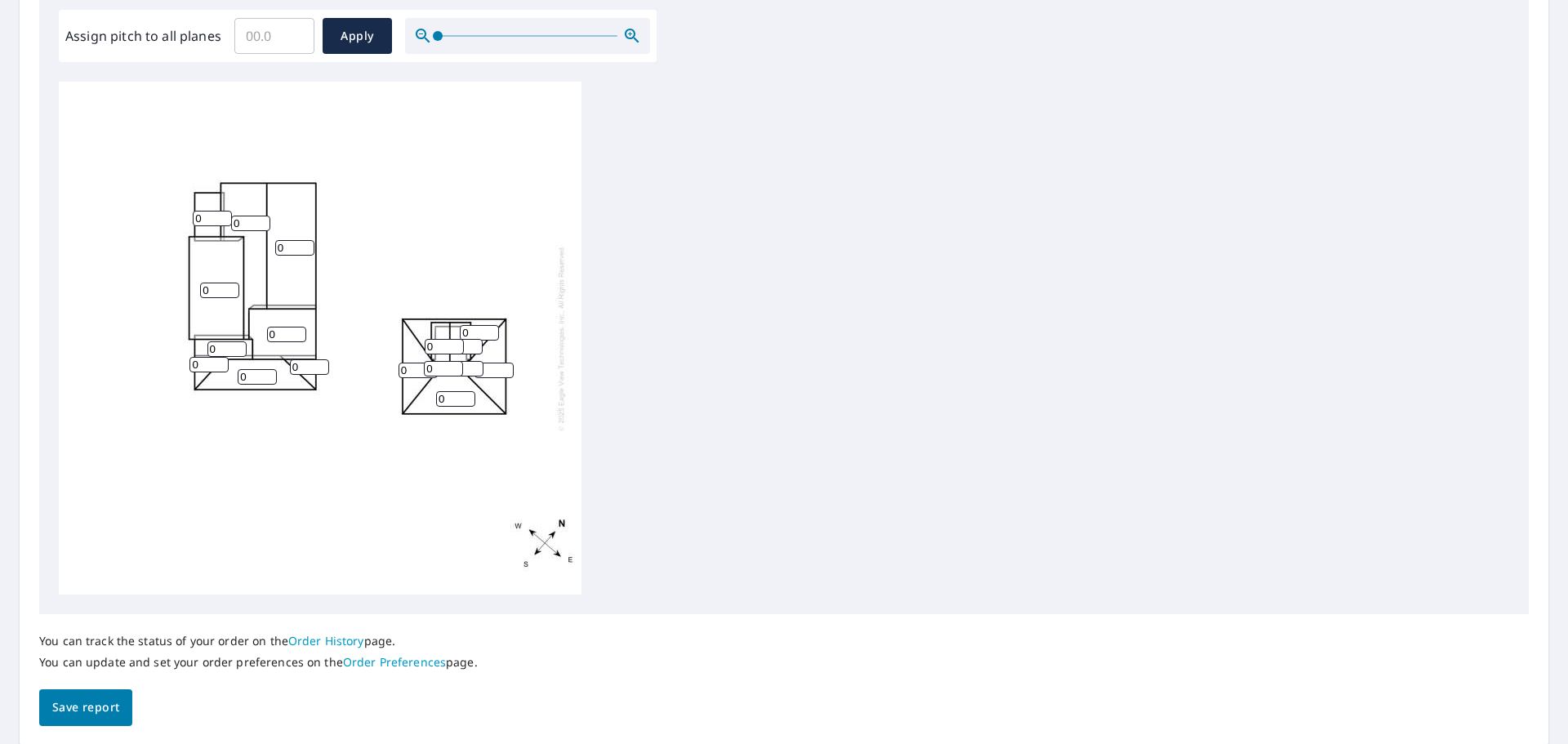
scroll to position [548, 0]
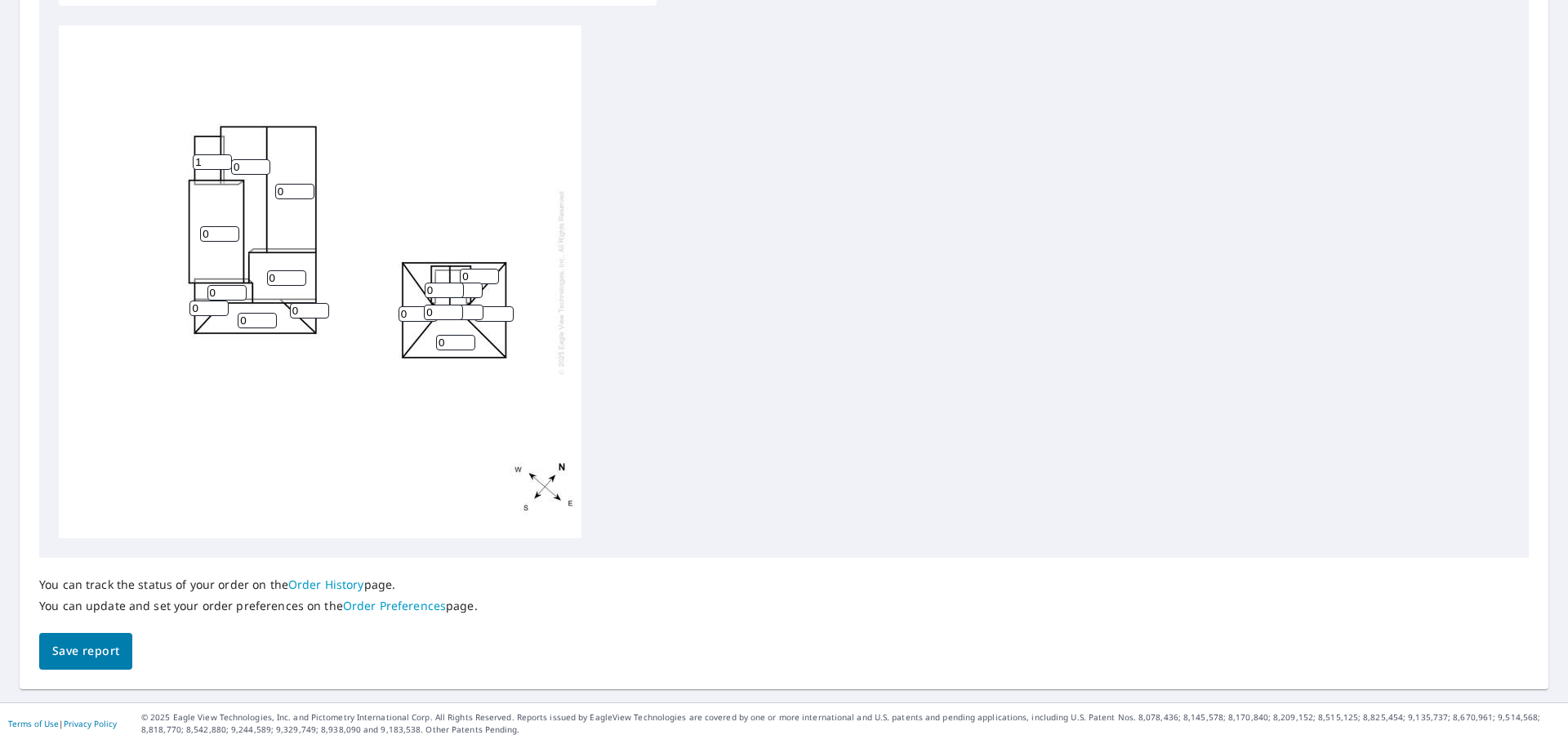
click at [222, 162] on input "1" at bounding box center [213, 162] width 39 height 15
click at [222, 162] on input "2" at bounding box center [213, 162] width 39 height 15
click at [222, 162] on input "4" at bounding box center [213, 162] width 39 height 15
click at [222, 162] on input "5" at bounding box center [213, 162] width 39 height 15
type input "6"
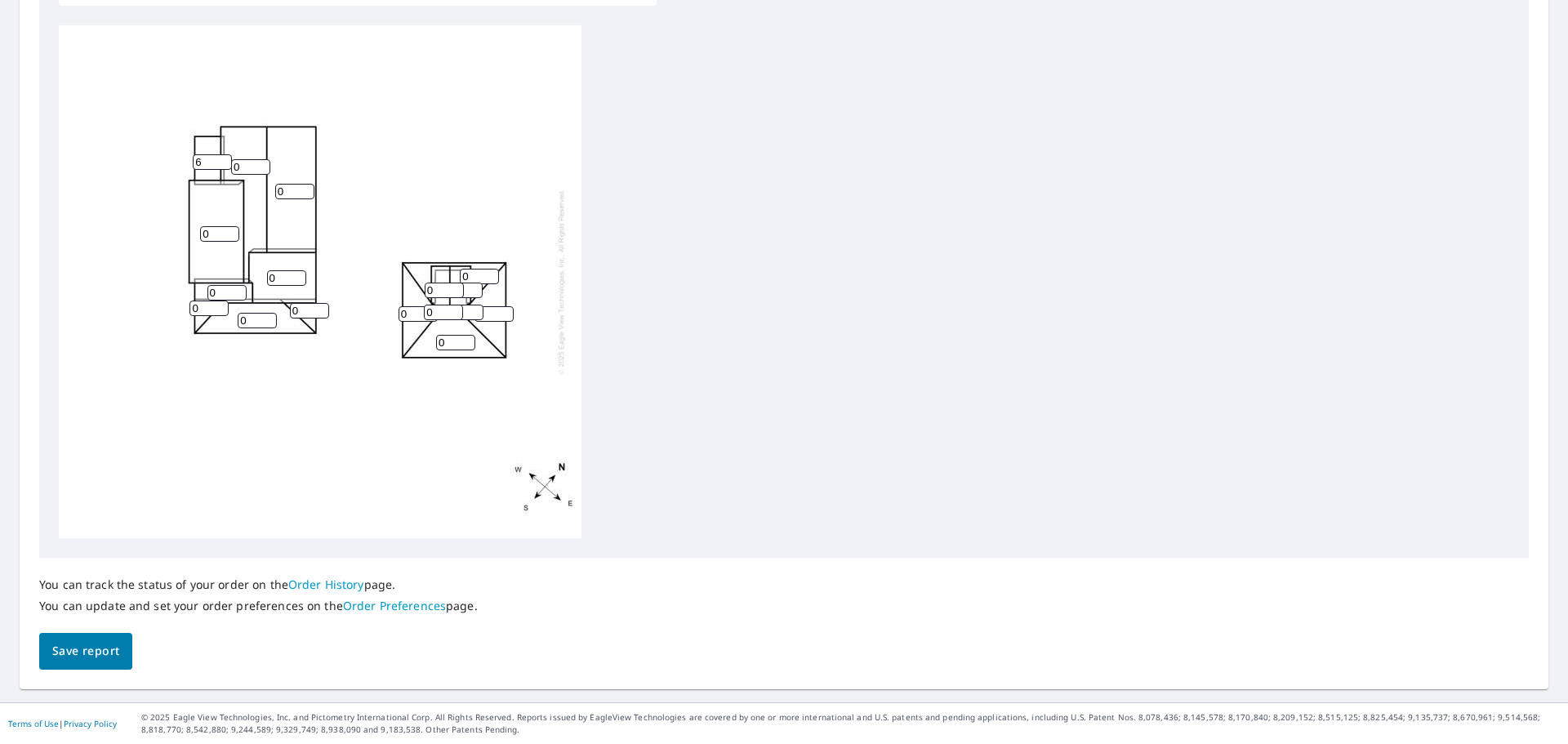
click at [222, 162] on input "6" at bounding box center [213, 162] width 39 height 15
click at [258, 164] on input "1" at bounding box center [251, 166] width 39 height 15
click at [258, 164] on input "3" at bounding box center [251, 166] width 39 height 15
click at [258, 164] on input "4" at bounding box center [251, 166] width 39 height 15
click at [258, 164] on input "5" at bounding box center [251, 166] width 39 height 15
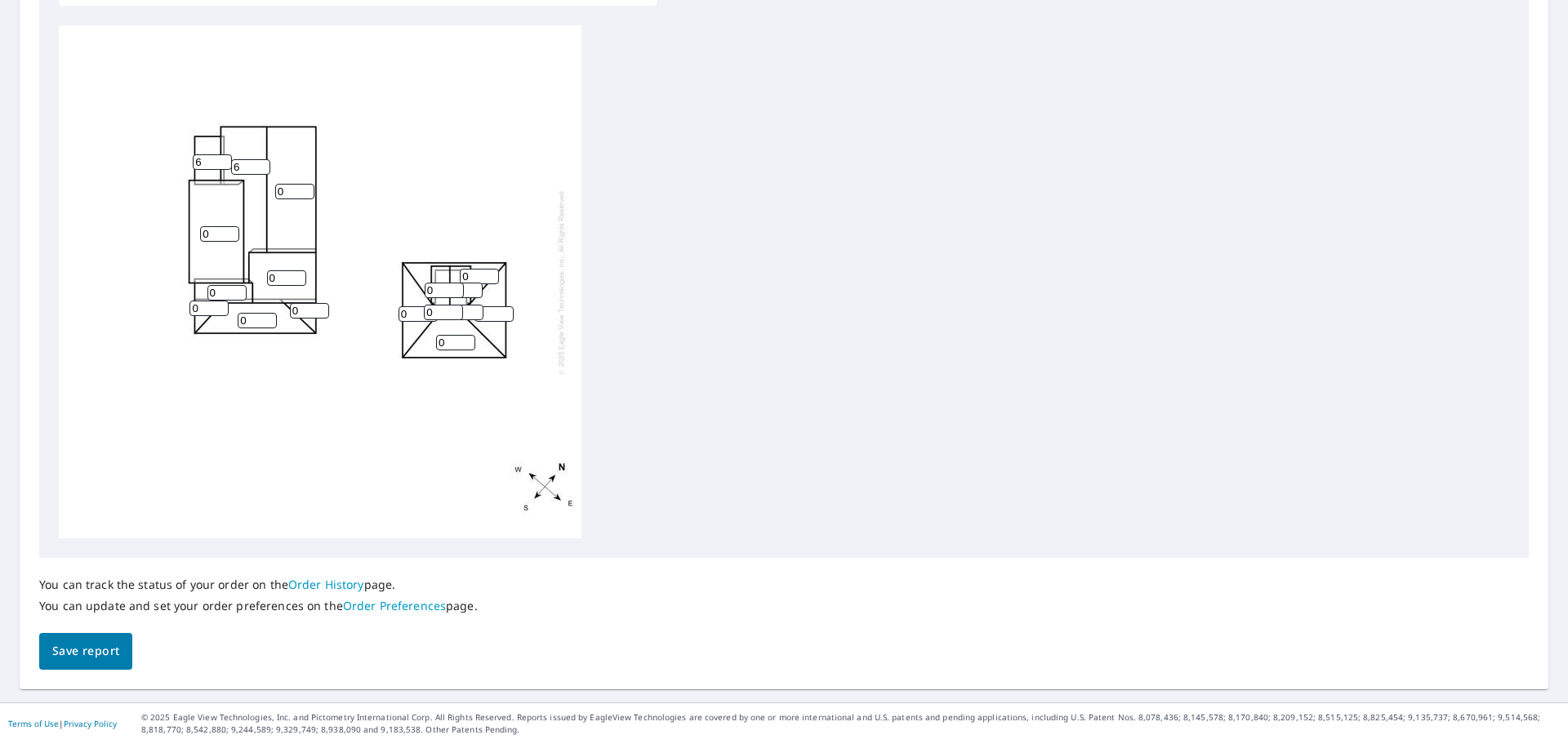
click at [258, 164] on input "6" at bounding box center [251, 166] width 39 height 15
click at [258, 164] on input "7" at bounding box center [251, 166] width 39 height 15
click at [258, 164] on input "8" at bounding box center [251, 166] width 39 height 15
click at [258, 164] on input "9" at bounding box center [251, 166] width 39 height 15
click at [258, 164] on input "10" at bounding box center [251, 166] width 39 height 15
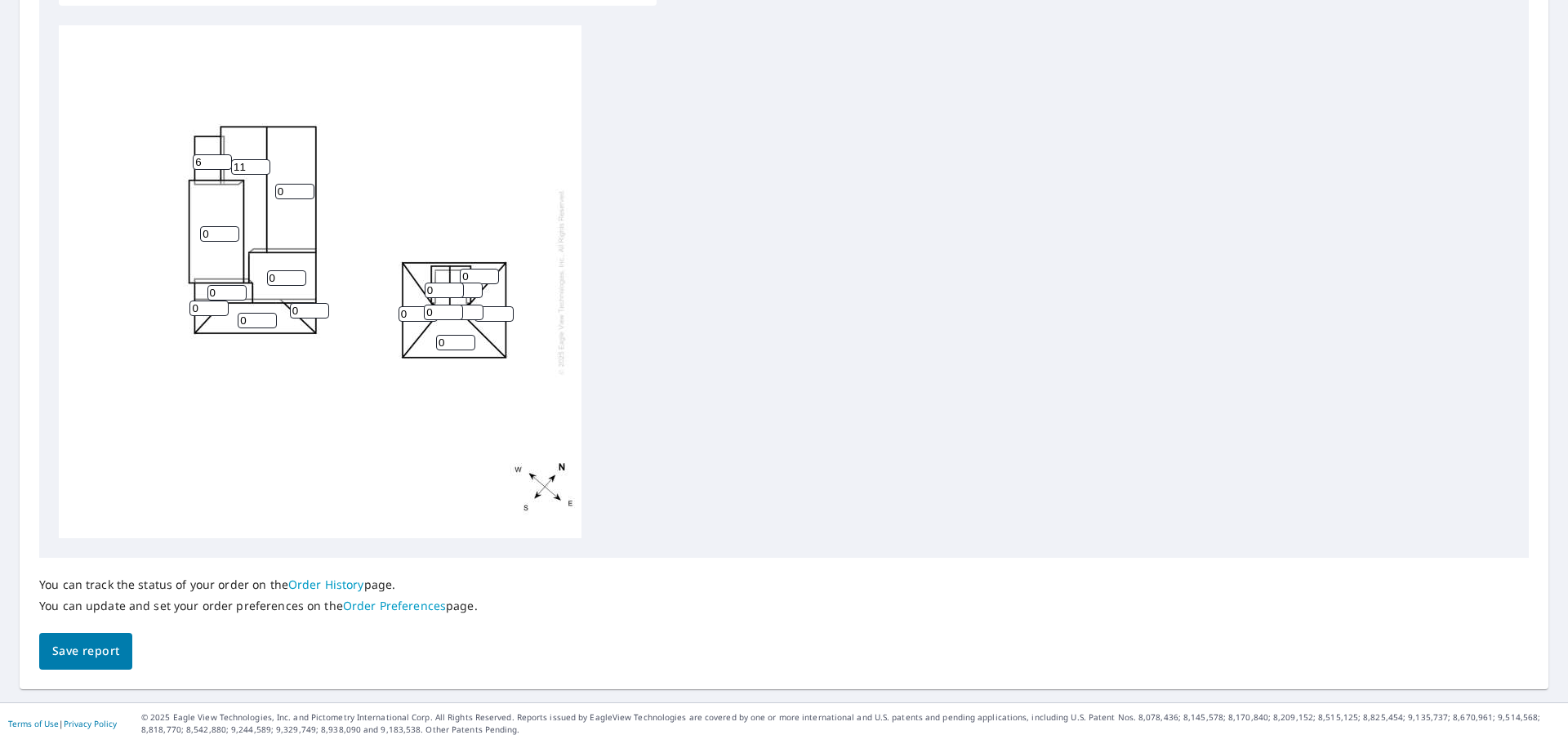
click at [258, 164] on input "11" at bounding box center [251, 166] width 39 height 15
type input "12"
click at [258, 164] on input "12" at bounding box center [251, 166] width 39 height 15
click at [307, 188] on input "1" at bounding box center [295, 191] width 39 height 15
click at [307, 188] on input "2" at bounding box center [295, 191] width 39 height 15
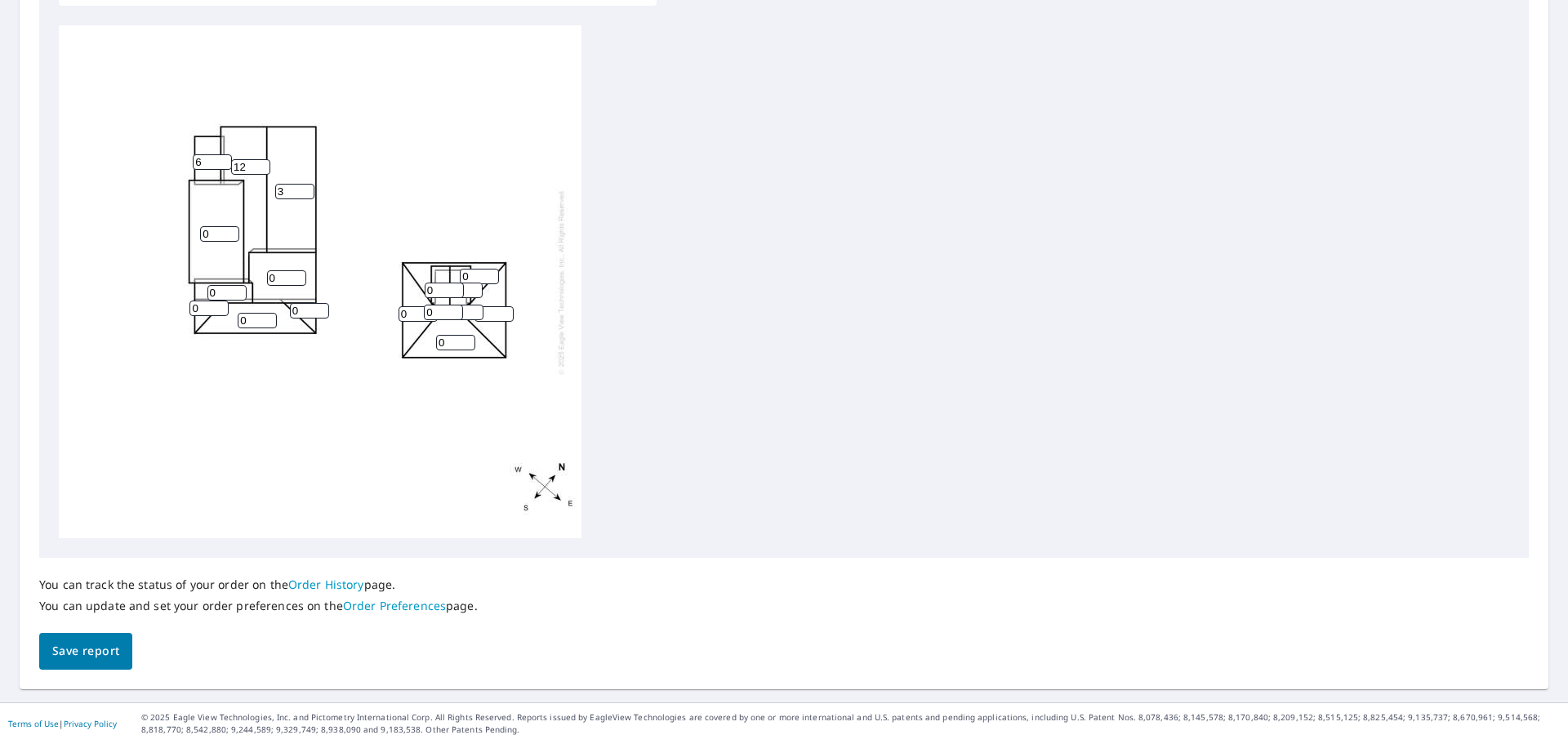
click at [307, 188] on input "3" at bounding box center [295, 191] width 39 height 15
click at [307, 188] on input "4" at bounding box center [295, 191] width 39 height 15
click at [307, 188] on input "5" at bounding box center [295, 191] width 39 height 15
click at [307, 188] on input "6" at bounding box center [295, 191] width 39 height 15
click at [307, 188] on input "7" at bounding box center [295, 191] width 39 height 15
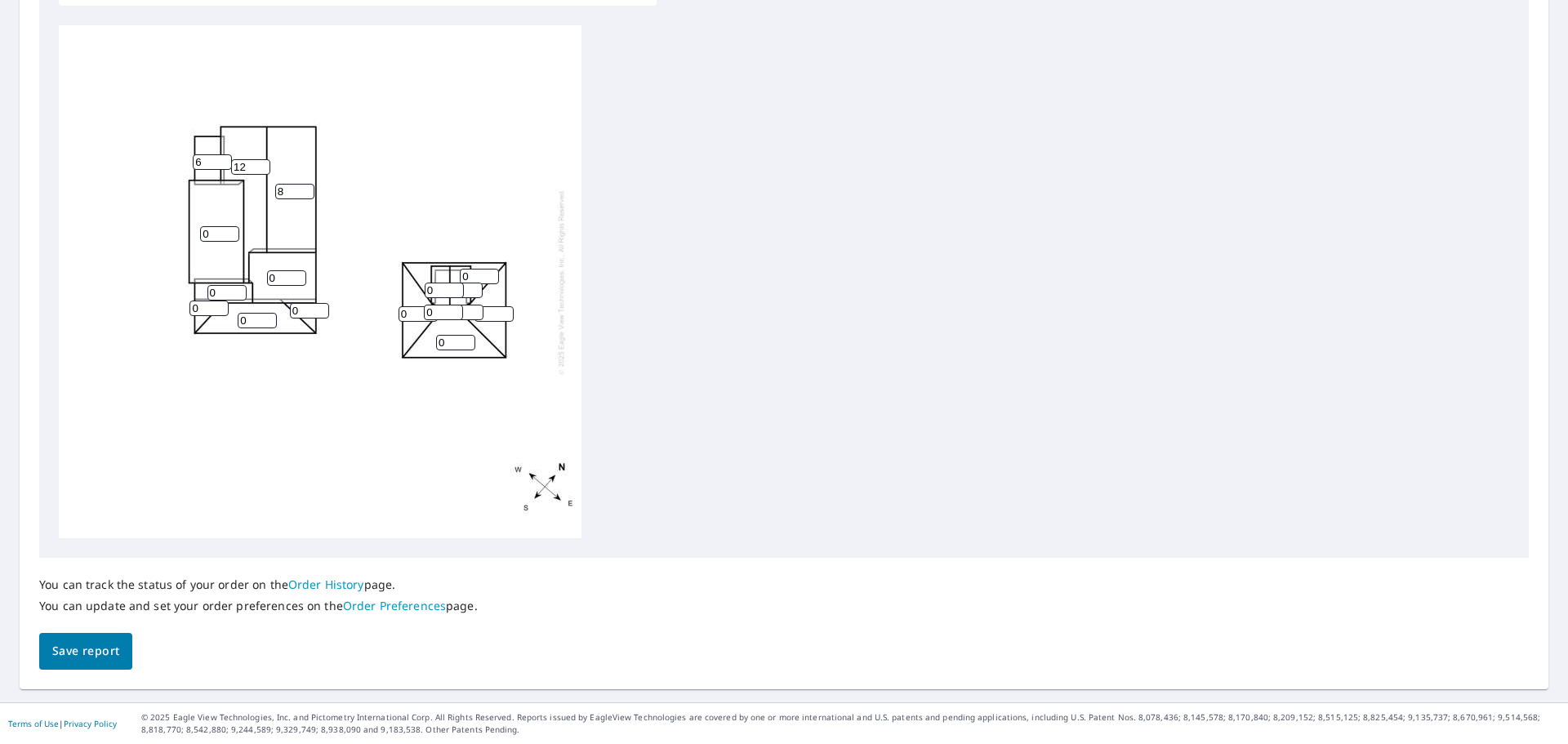
click at [307, 188] on input "8" at bounding box center [295, 191] width 39 height 15
click at [307, 188] on input "9" at bounding box center [295, 191] width 39 height 15
click at [307, 188] on input "10" at bounding box center [295, 191] width 39 height 15
click at [307, 188] on input "11" at bounding box center [295, 191] width 39 height 15
type input "12"
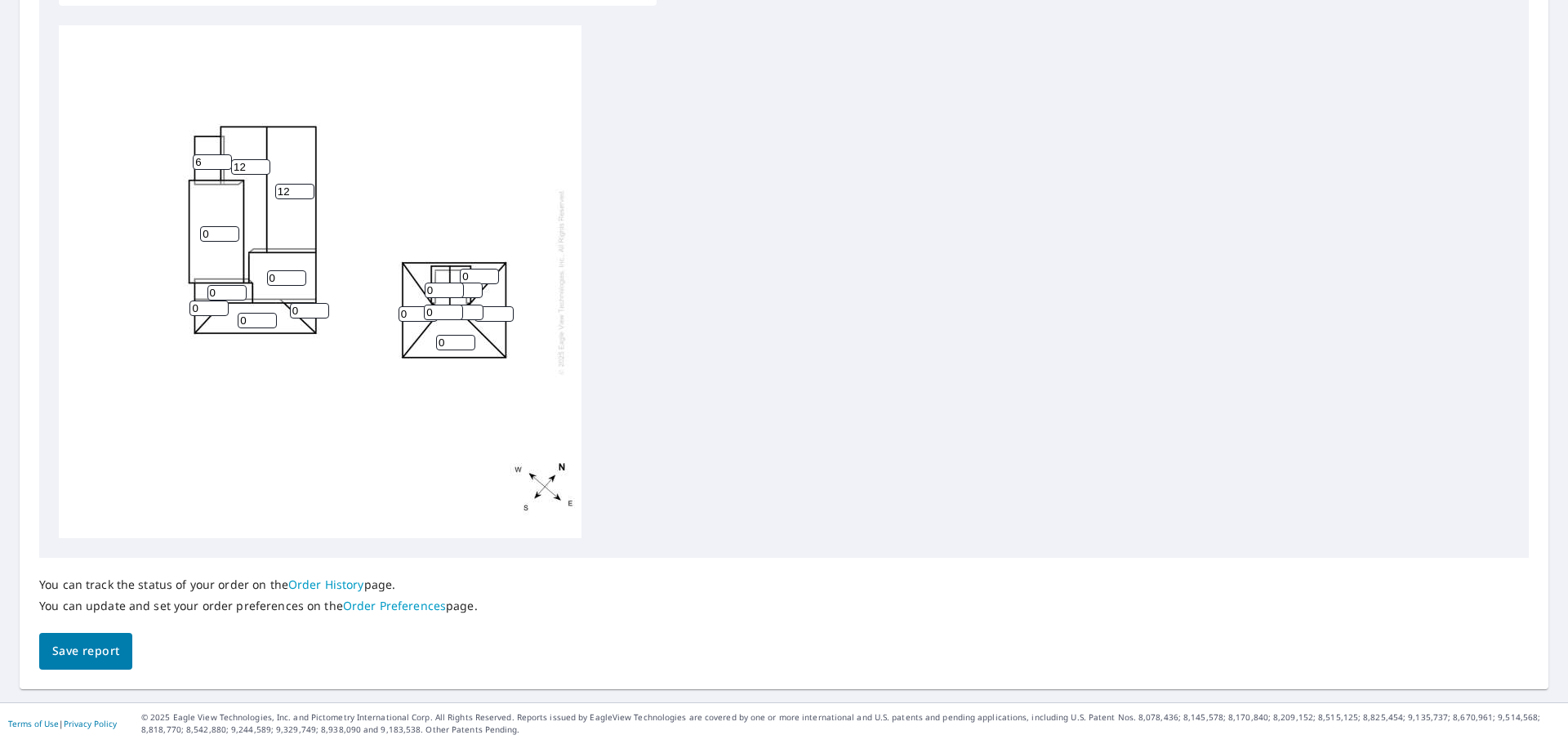
click at [307, 188] on input "12" at bounding box center [295, 191] width 39 height 15
click at [232, 228] on input "1" at bounding box center [220, 233] width 39 height 15
click at [232, 228] on input "2" at bounding box center [220, 233] width 39 height 15
click at [232, 228] on input "3" at bounding box center [220, 233] width 39 height 15
click at [232, 228] on input "4" at bounding box center [220, 233] width 39 height 15
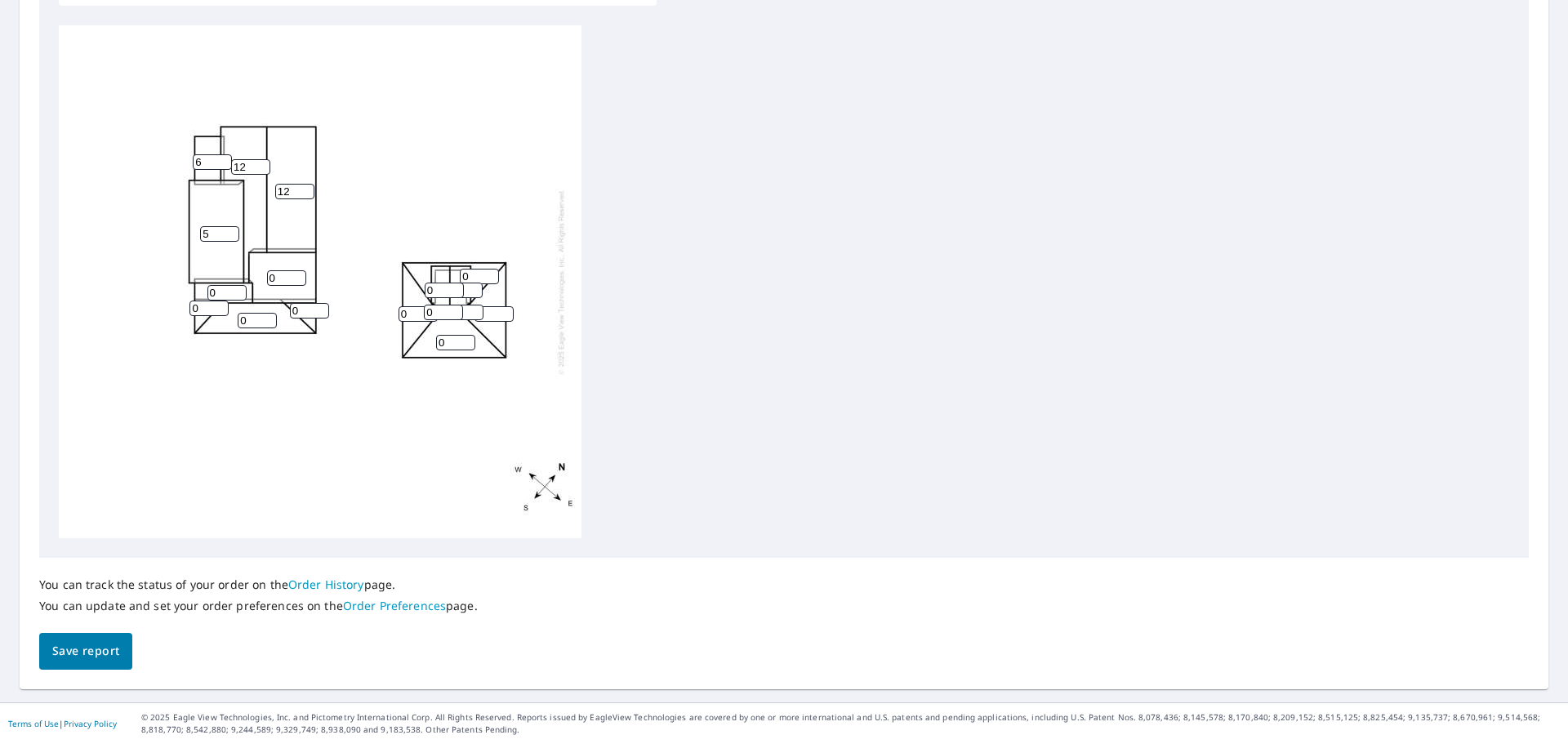
click at [232, 228] on input "5" at bounding box center [220, 233] width 39 height 15
click at [232, 228] on input "6" at bounding box center [220, 233] width 39 height 15
click at [232, 228] on input "7" at bounding box center [220, 233] width 39 height 15
click at [230, 232] on input "8" at bounding box center [220, 233] width 39 height 15
click at [231, 239] on input "7" at bounding box center [220, 233] width 39 height 15
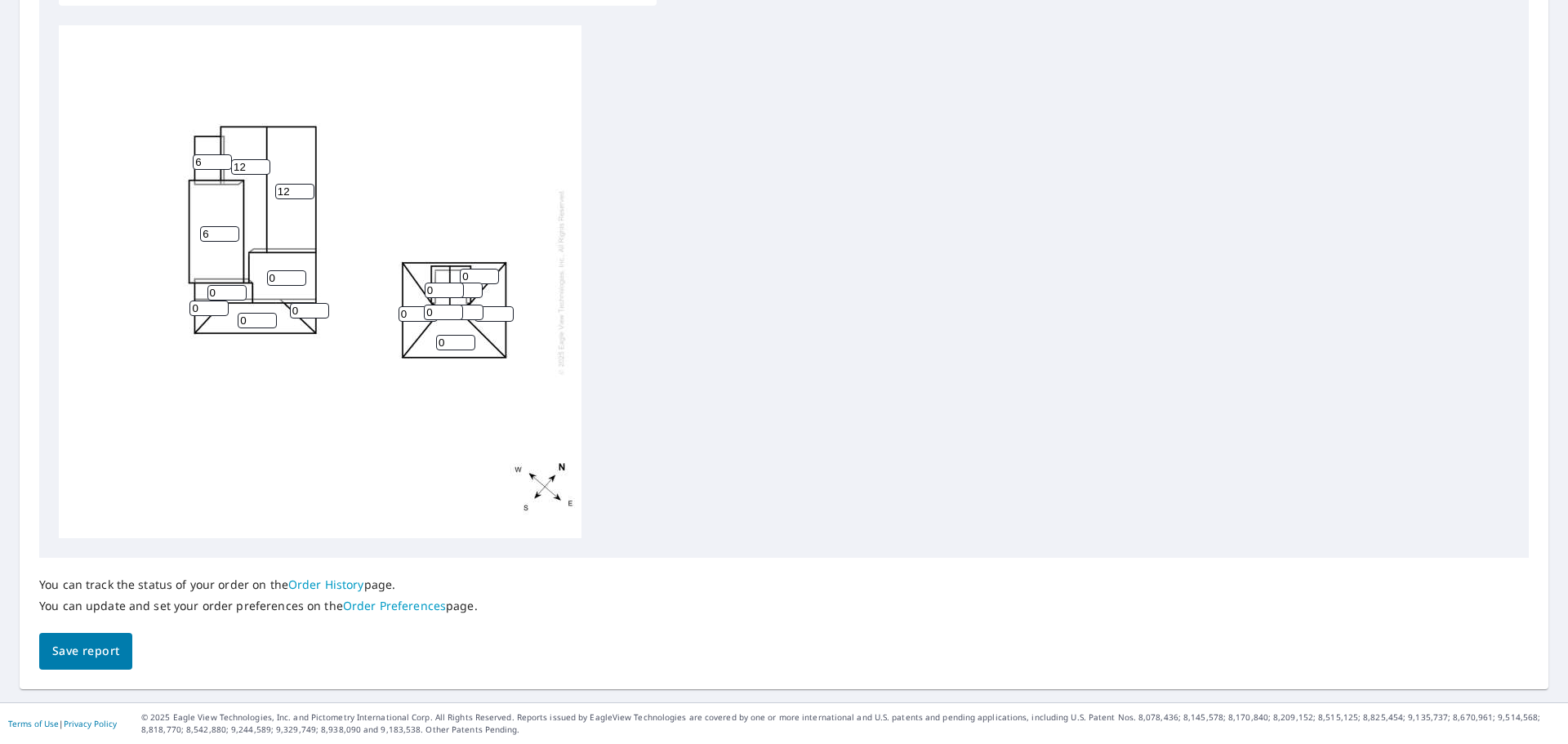
type input "6"
click at [231, 239] on input "6" at bounding box center [220, 233] width 39 height 15
click at [295, 276] on input "1" at bounding box center [287, 277] width 39 height 15
click at [295, 276] on input "2" at bounding box center [287, 277] width 39 height 15
click at [295, 276] on input "3" at bounding box center [287, 277] width 39 height 15
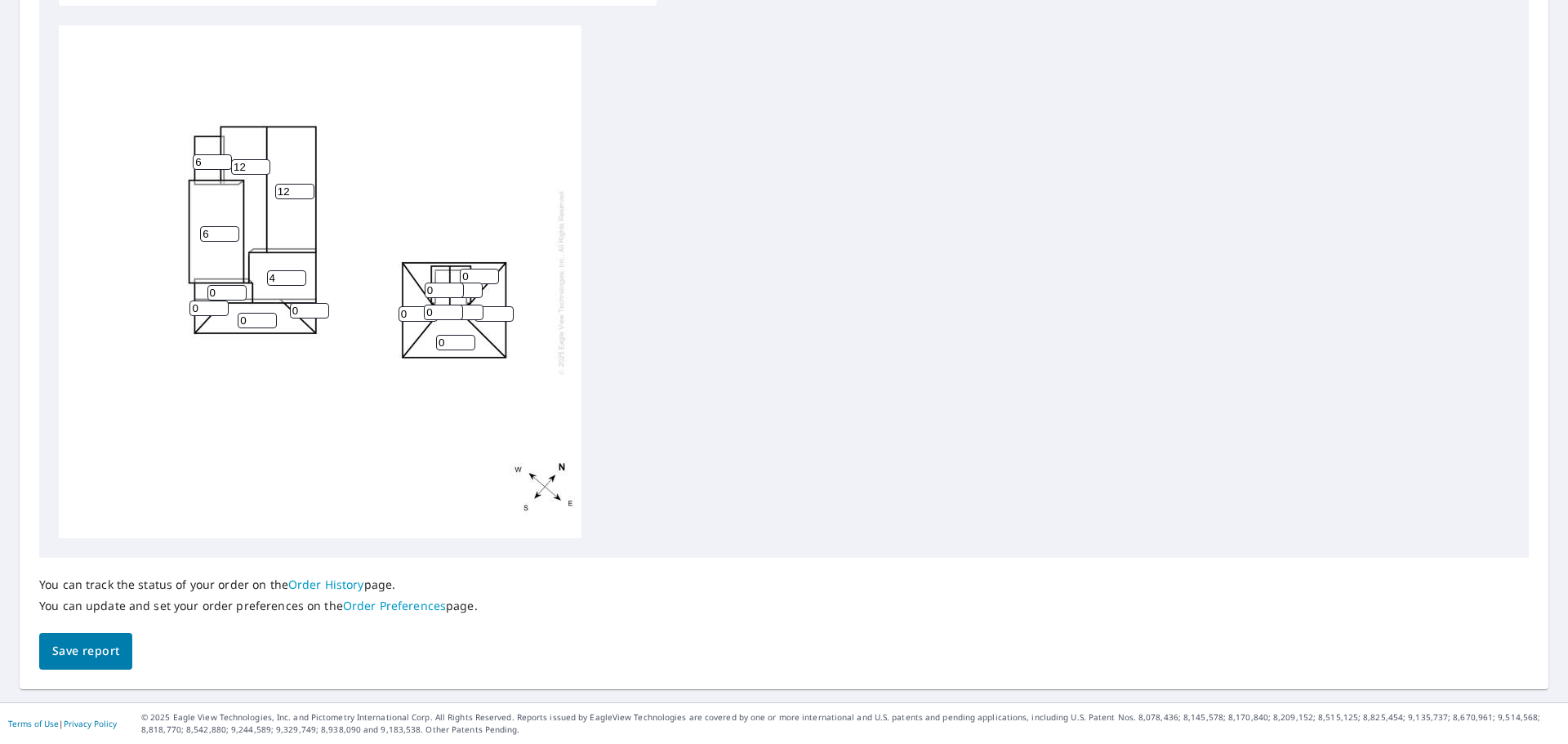
click at [295, 276] on input "4" at bounding box center [287, 277] width 39 height 15
click at [295, 276] on input "5" at bounding box center [287, 277] width 39 height 15
click at [295, 276] on input "6" at bounding box center [287, 277] width 39 height 15
click at [295, 276] on input "7" at bounding box center [287, 277] width 39 height 15
click at [295, 276] on input "8" at bounding box center [287, 277] width 39 height 15
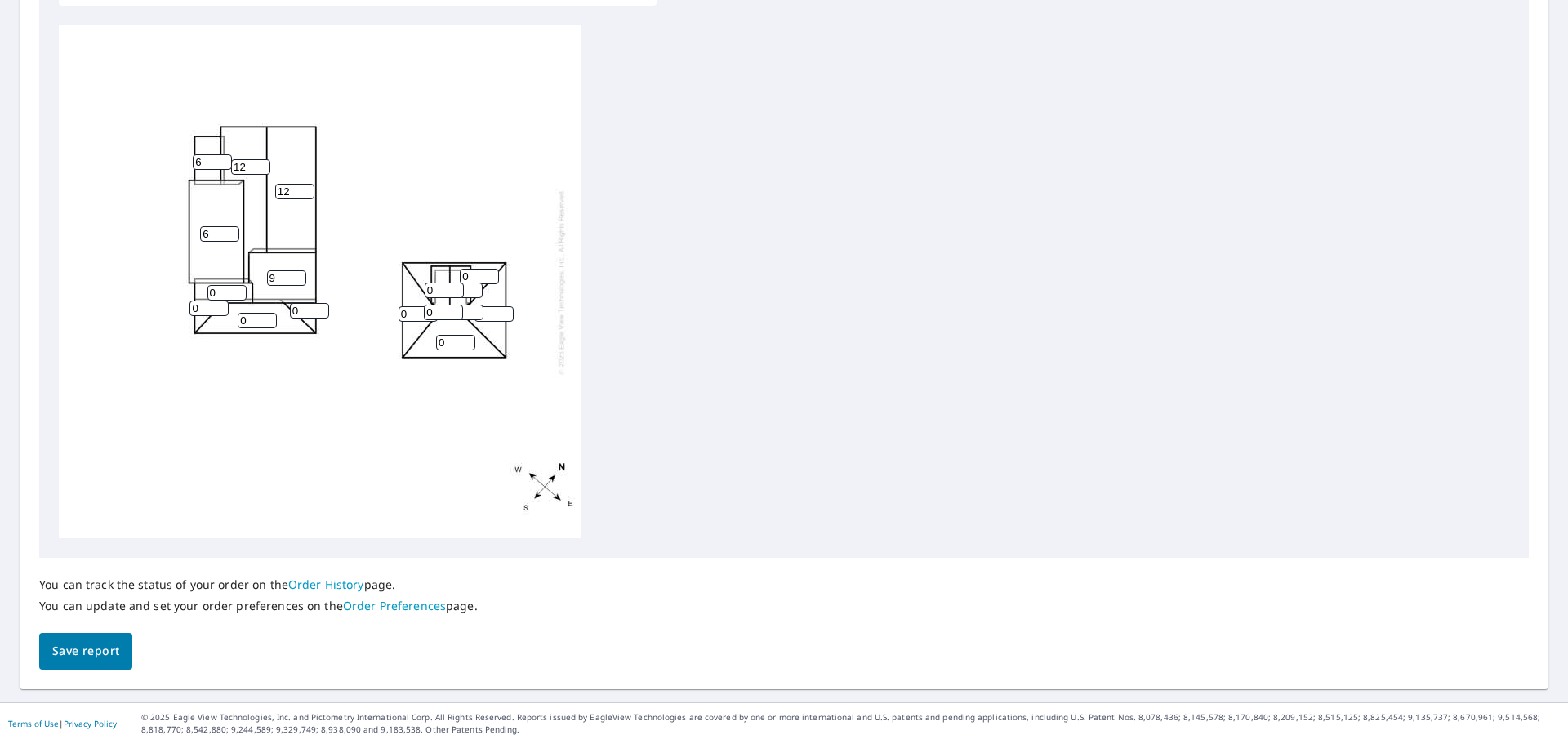
click at [295, 276] on input "9" at bounding box center [287, 277] width 39 height 15
click at [295, 276] on input "10" at bounding box center [287, 277] width 39 height 15
click at [295, 276] on input "11" at bounding box center [287, 277] width 39 height 15
type input "12"
click at [295, 276] on input "12" at bounding box center [287, 277] width 39 height 15
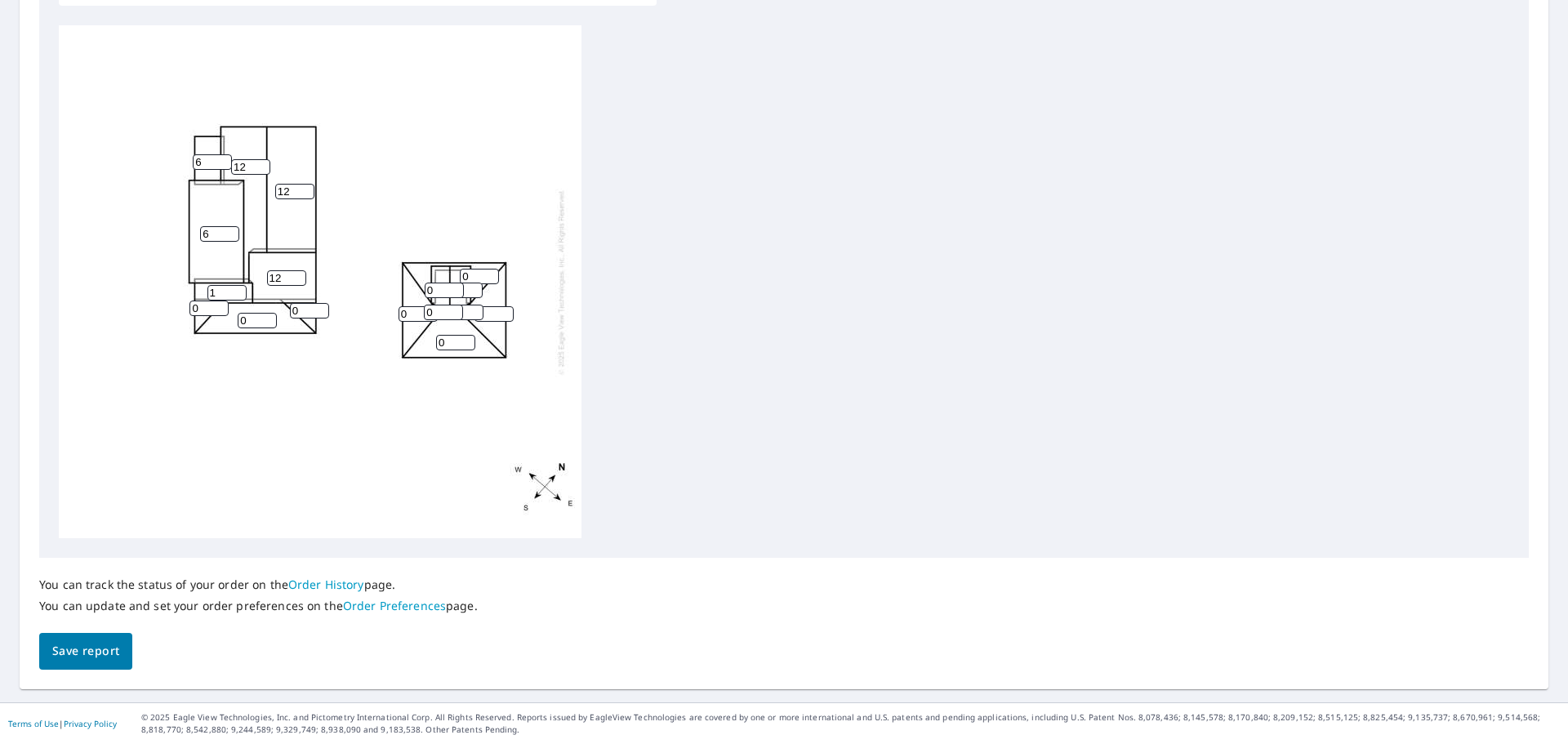
click at [241, 288] on input "1" at bounding box center [227, 293] width 39 height 15
click at [241, 288] on input "2" at bounding box center [227, 293] width 39 height 15
click at [241, 288] on input "3" at bounding box center [227, 293] width 39 height 15
click at [241, 288] on input "4" at bounding box center [227, 293] width 39 height 15
click at [241, 288] on input "5" at bounding box center [227, 293] width 39 height 15
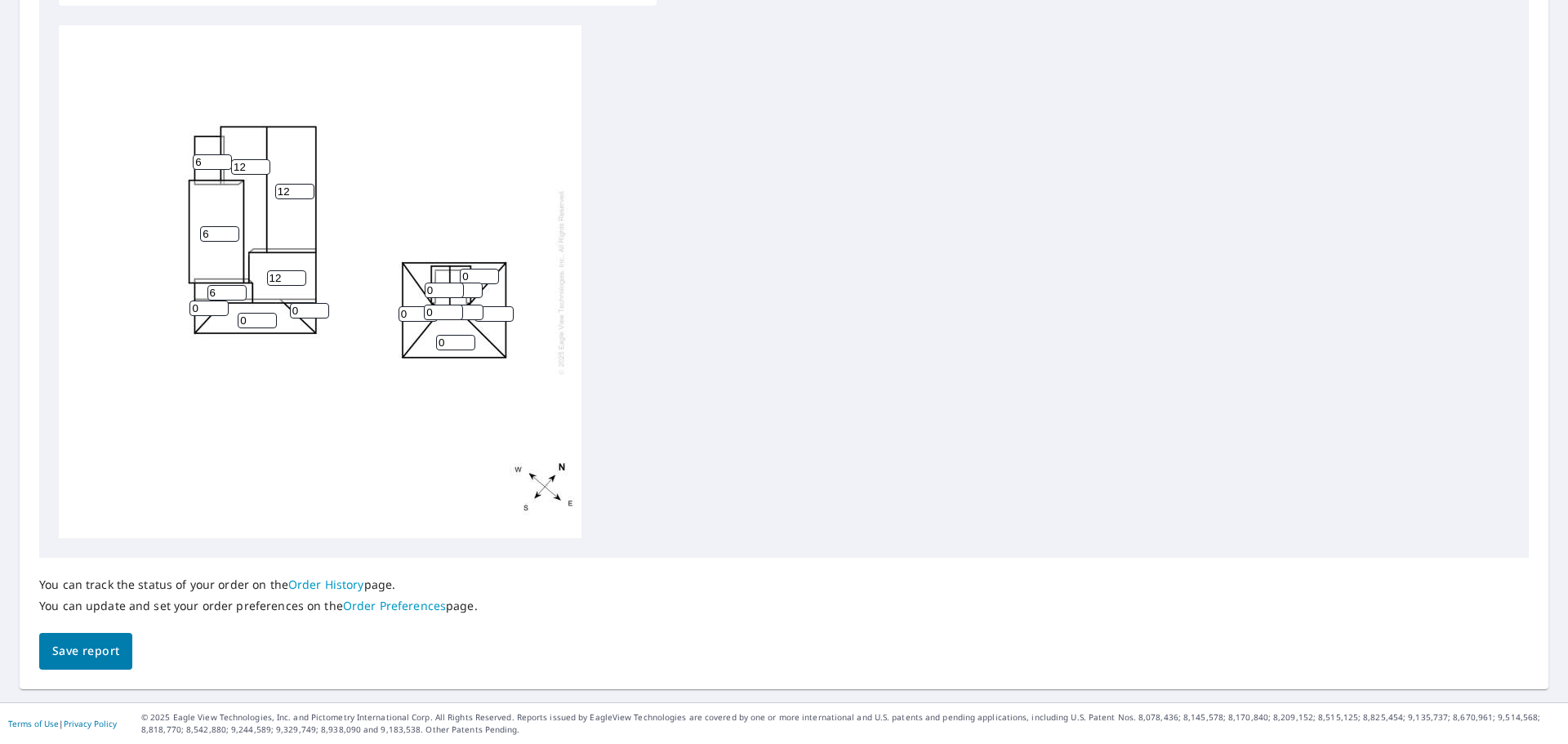
click at [241, 288] on input "6" at bounding box center [227, 293] width 39 height 15
click at [241, 288] on input "7" at bounding box center [227, 293] width 39 height 15
click at [241, 288] on input "8" at bounding box center [227, 293] width 39 height 15
click at [241, 288] on input "9" at bounding box center [227, 293] width 39 height 15
click at [241, 288] on input "10" at bounding box center [227, 293] width 39 height 15
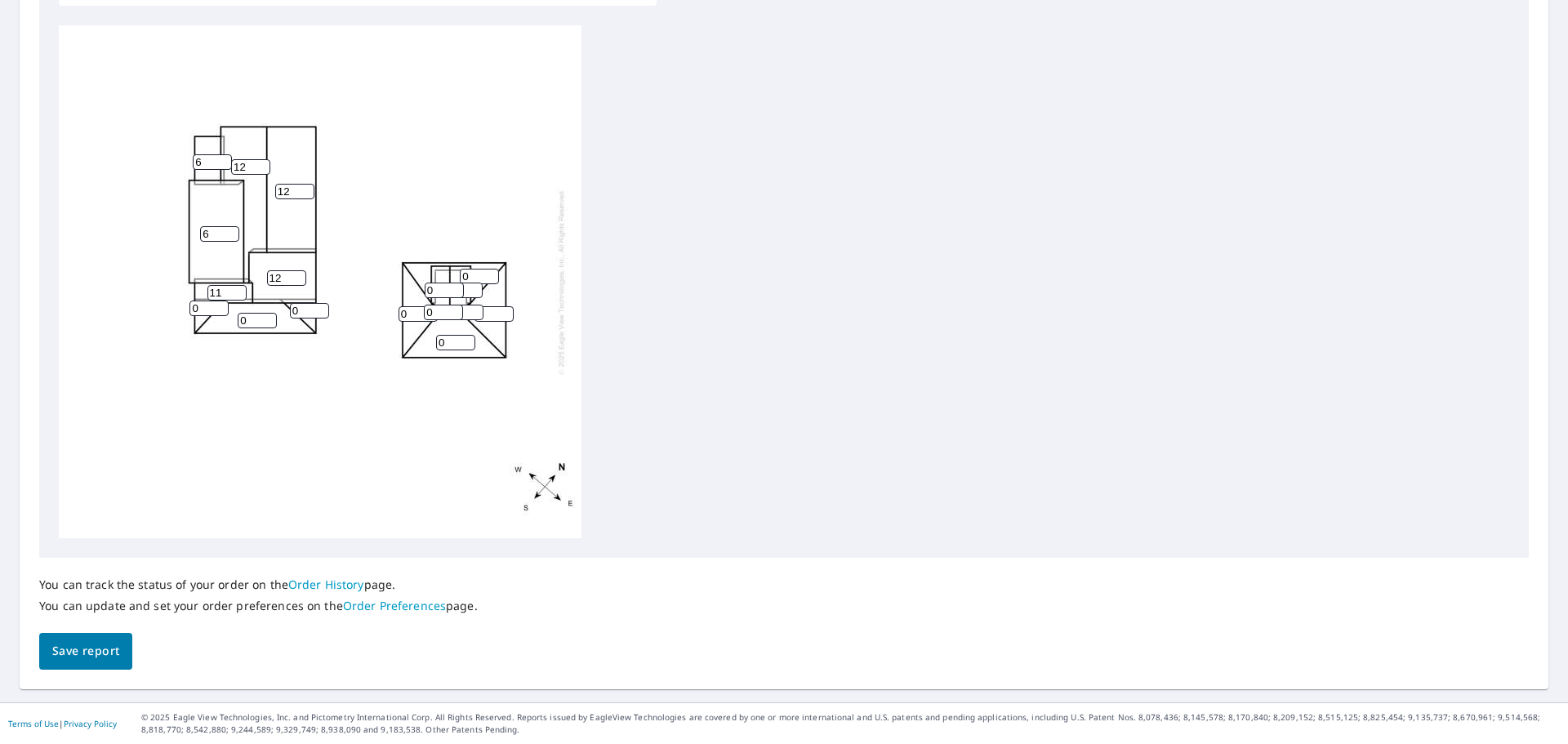
click at [241, 288] on input "11" at bounding box center [227, 293] width 39 height 15
type input "12"
click at [241, 288] on input "12" at bounding box center [227, 293] width 39 height 15
click at [223, 311] on input "0" at bounding box center [209, 308] width 39 height 15
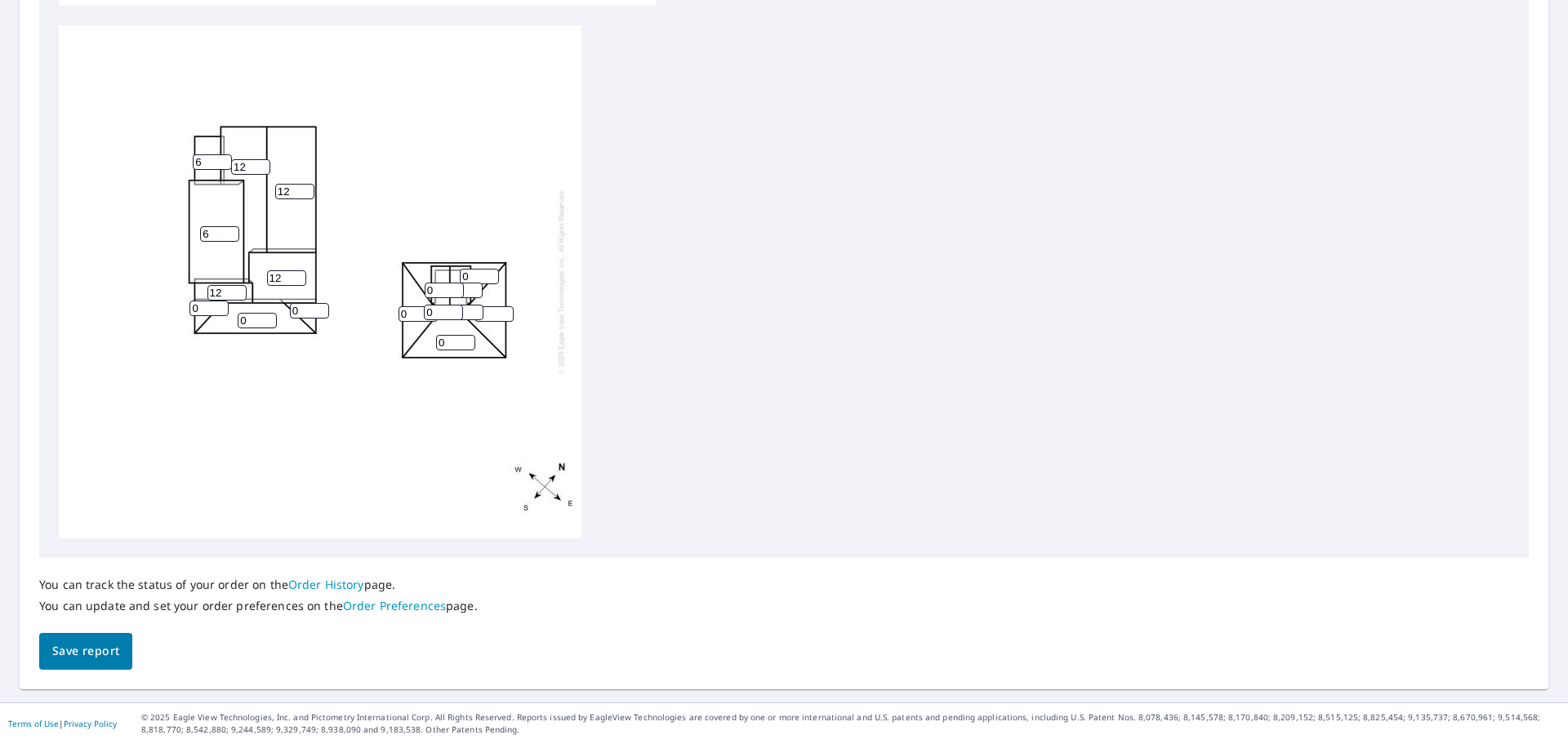
click at [223, 311] on input "0" at bounding box center [209, 308] width 39 height 15
click at [222, 304] on input "1" at bounding box center [209, 308] width 39 height 15
click at [222, 304] on input "2" at bounding box center [209, 308] width 39 height 15
click at [222, 304] on input "3" at bounding box center [209, 308] width 39 height 15
click at [222, 304] on input "4" at bounding box center [209, 308] width 39 height 15
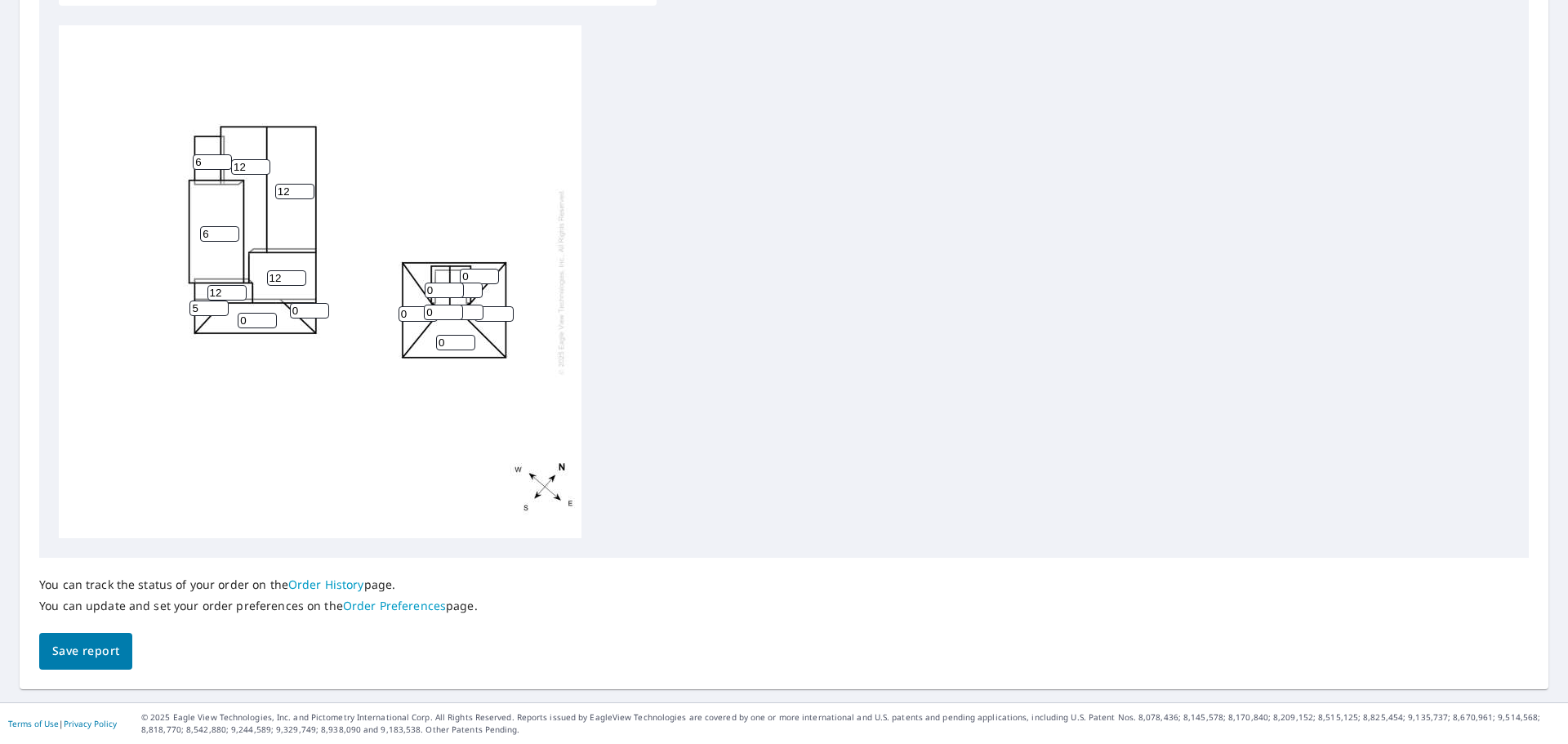
click at [222, 304] on input "5" at bounding box center [209, 308] width 39 height 15
type input "6"
click at [222, 304] on input "6" at bounding box center [209, 308] width 39 height 15
click at [269, 313] on input "1" at bounding box center [258, 319] width 39 height 15
click at [269, 313] on input "2" at bounding box center [258, 319] width 39 height 15
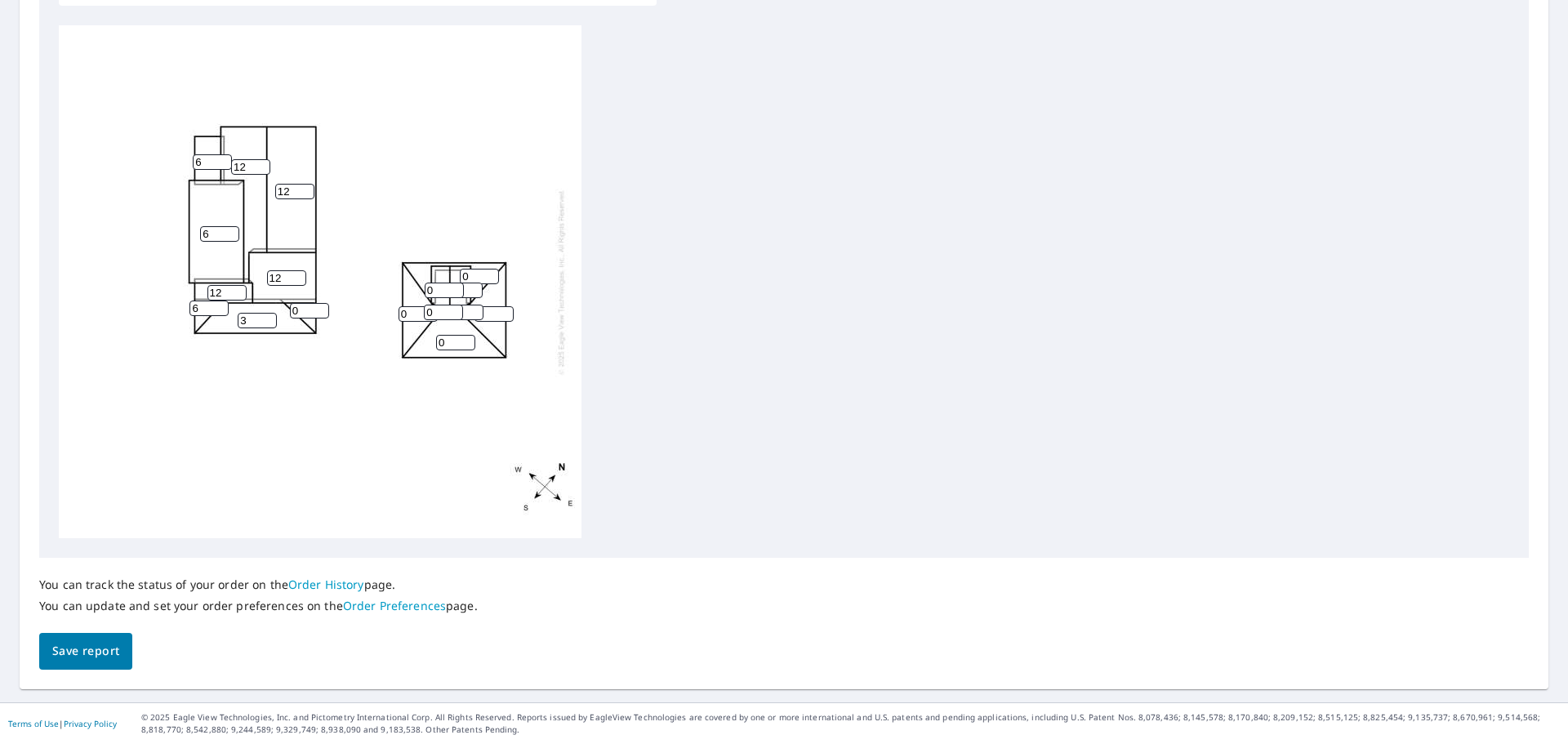
click at [269, 313] on input "3" at bounding box center [258, 319] width 39 height 15
click at [269, 313] on input "4" at bounding box center [258, 319] width 39 height 15
click at [269, 313] on input "5" at bounding box center [258, 319] width 39 height 15
type input "6"
click at [269, 313] on input "6" at bounding box center [258, 319] width 39 height 15
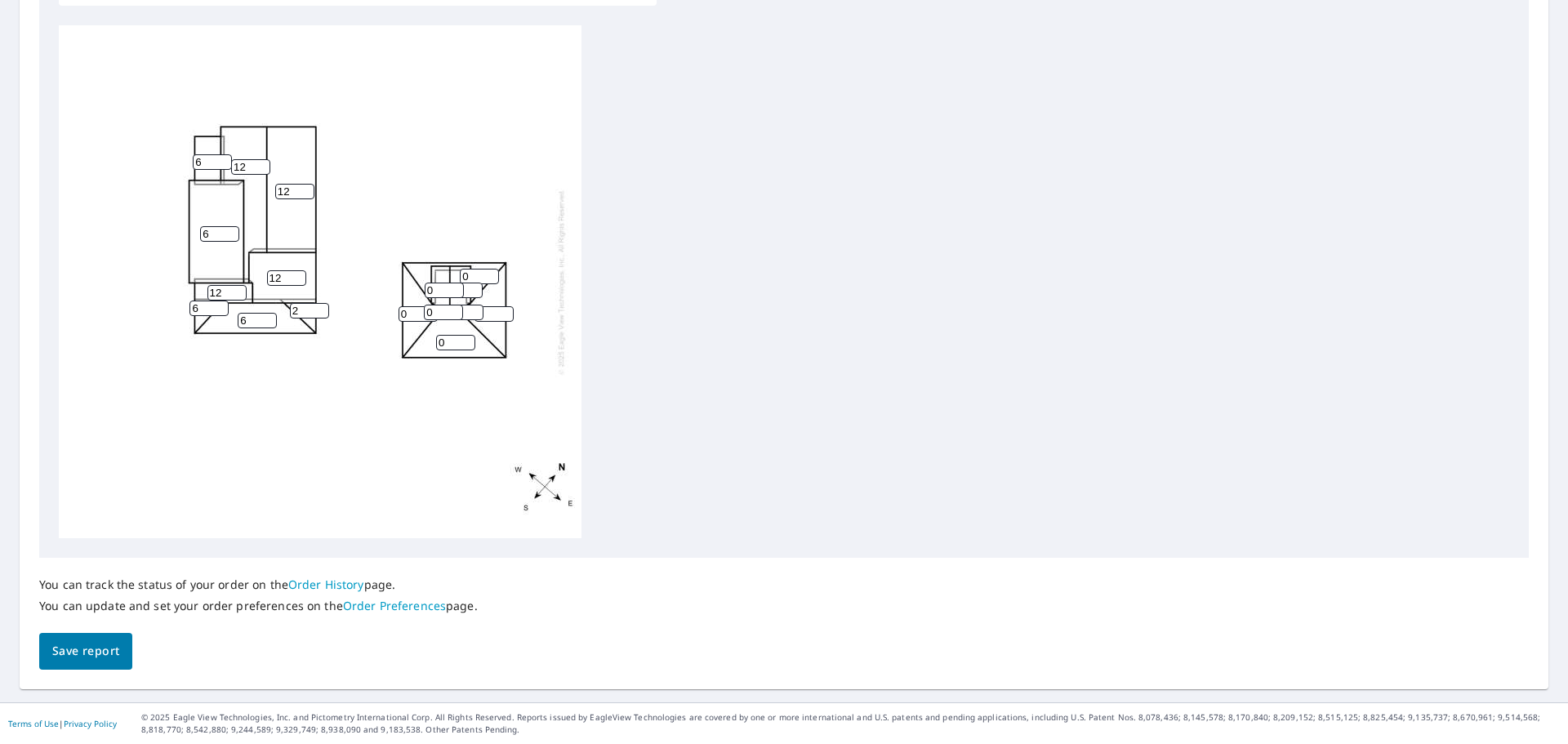
click at [319, 306] on input "2" at bounding box center [310, 311] width 39 height 15
click at [319, 306] on input "3" at bounding box center [310, 311] width 39 height 15
click at [319, 306] on input "4" at bounding box center [310, 311] width 39 height 15
click at [319, 306] on input "5" at bounding box center [310, 311] width 39 height 15
type input "6"
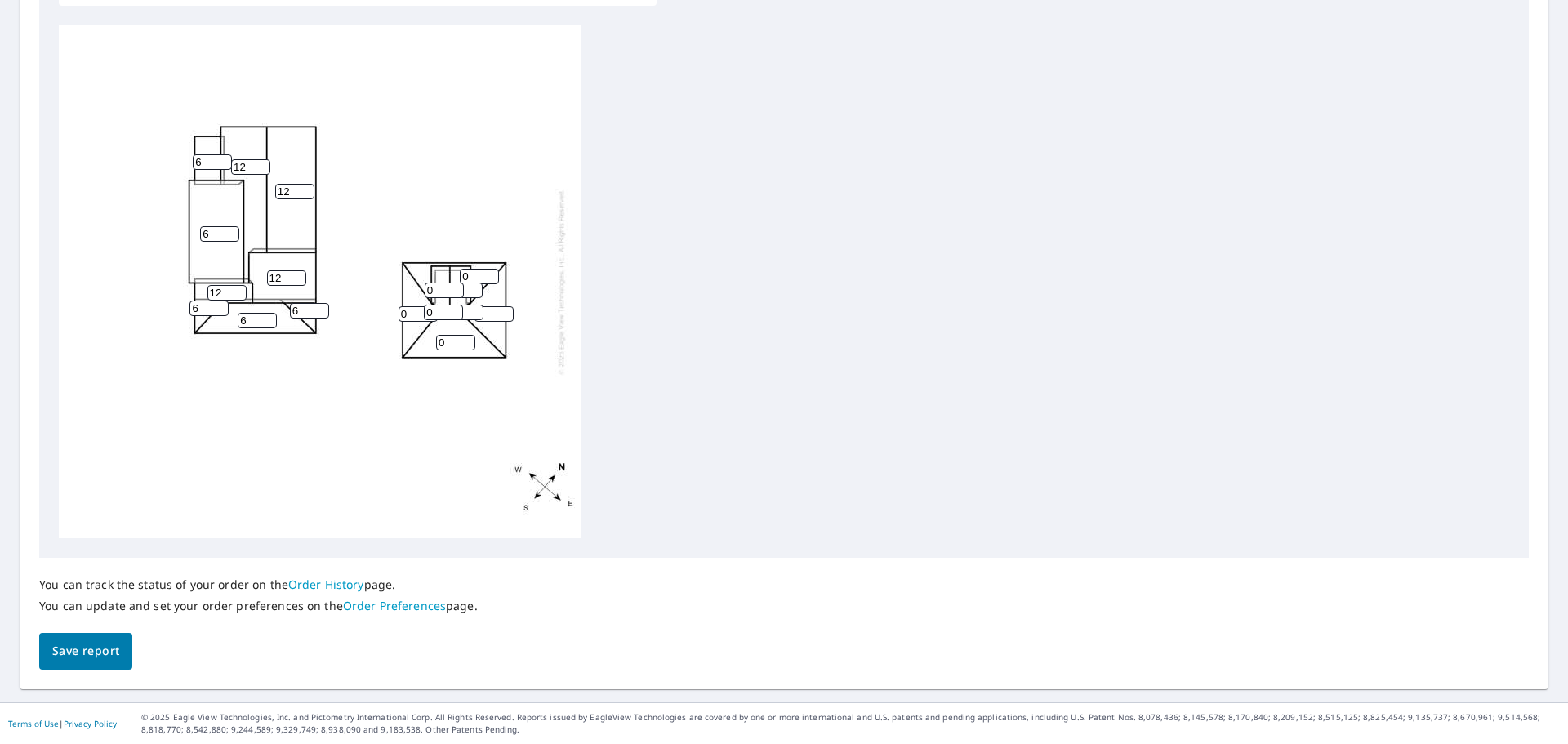
click at [319, 306] on input "6" at bounding box center [310, 311] width 39 height 15
click at [469, 340] on input "2" at bounding box center [456, 342] width 39 height 15
click at [469, 340] on input "3" at bounding box center [456, 342] width 39 height 15
click at [469, 340] on input "4" at bounding box center [456, 342] width 39 height 15
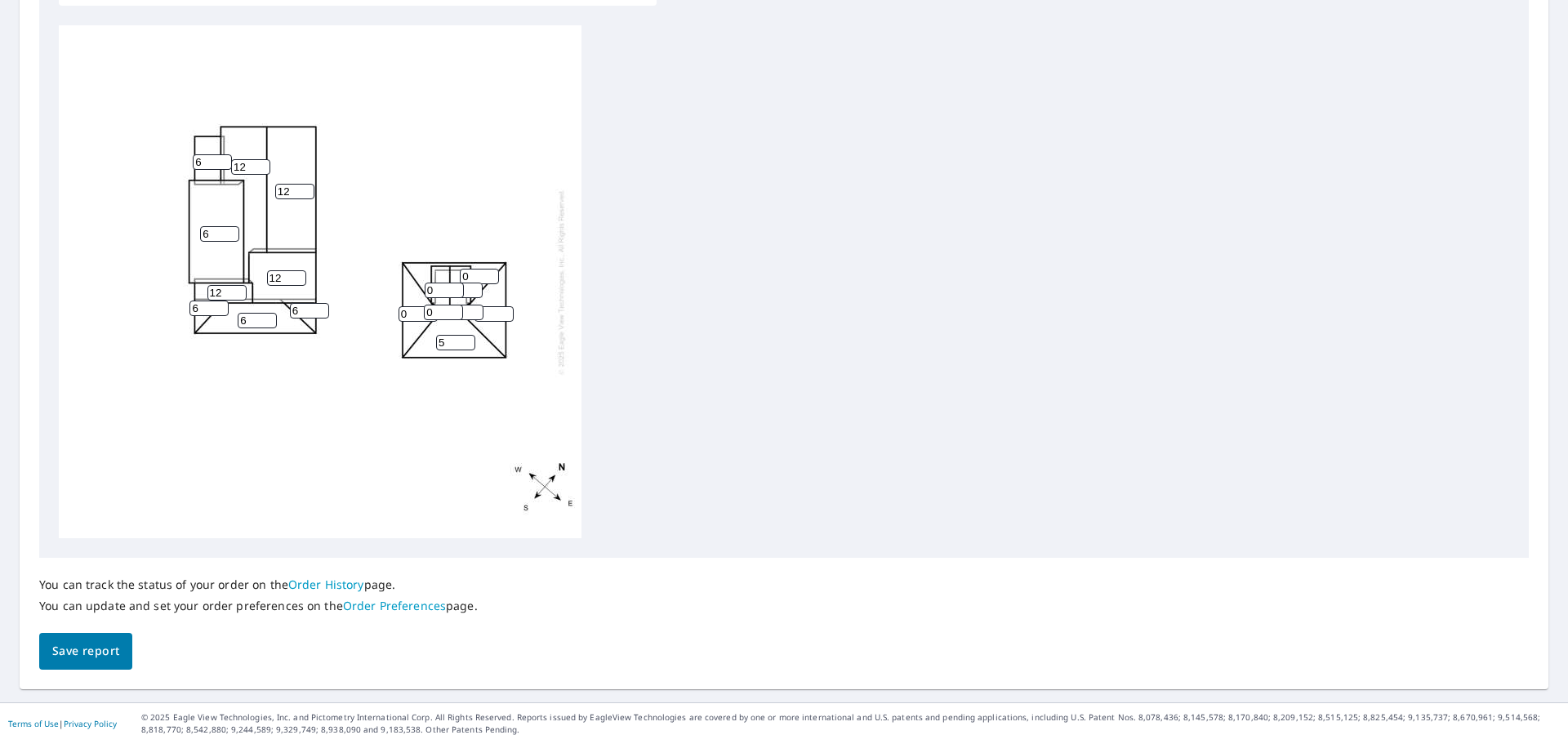
click at [469, 340] on input "5" at bounding box center [456, 342] width 39 height 15
click at [469, 340] on input "6" at bounding box center [456, 342] width 39 height 15
click at [469, 340] on input "7" at bounding box center [456, 342] width 39 height 15
type input "8"
click at [469, 340] on input "8" at bounding box center [456, 342] width 39 height 15
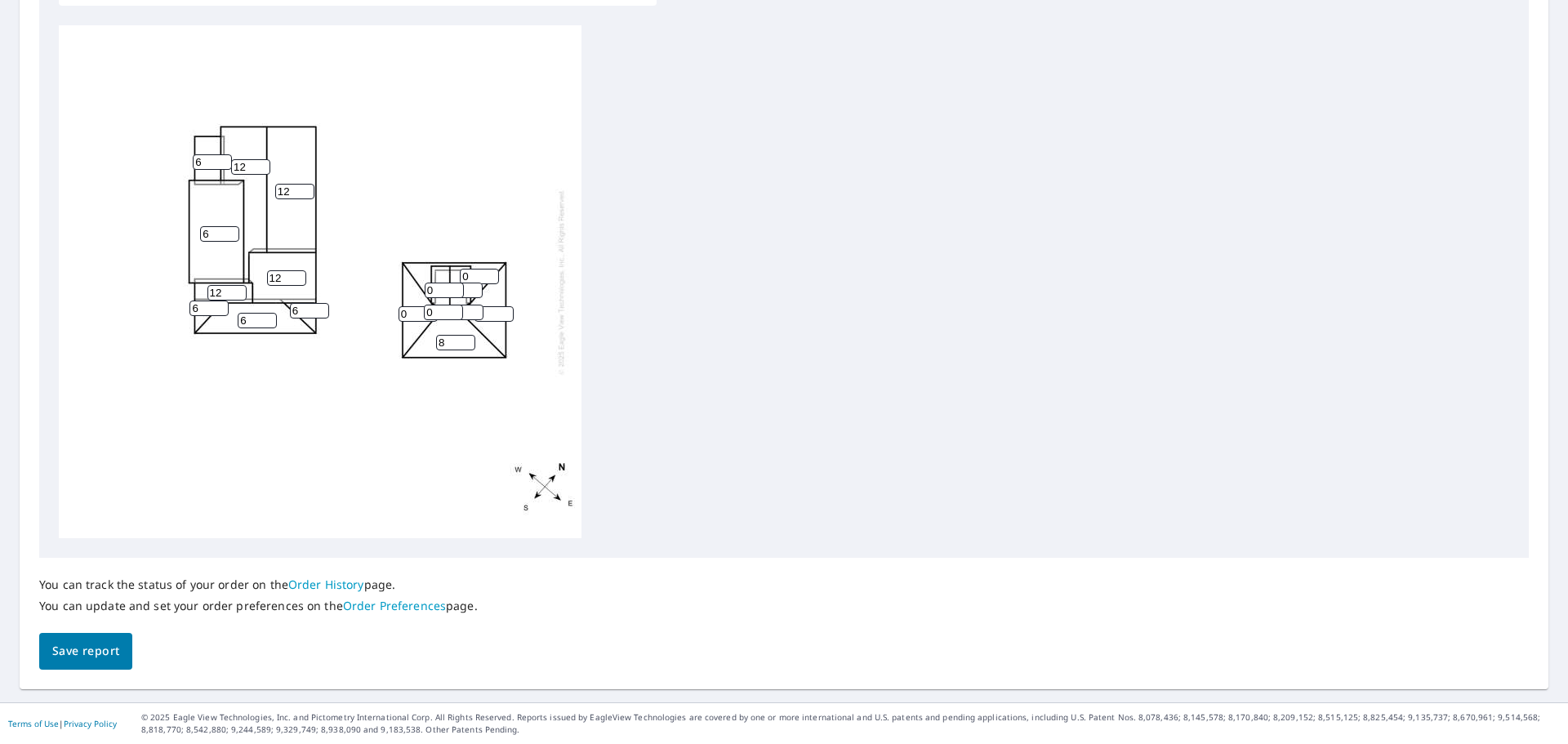
click at [507, 310] on input "1" at bounding box center [495, 313] width 39 height 15
click at [507, 310] on input "2" at bounding box center [495, 313] width 39 height 15
type input "3"
click at [507, 310] on input "3" at bounding box center [495, 313] width 39 height 15
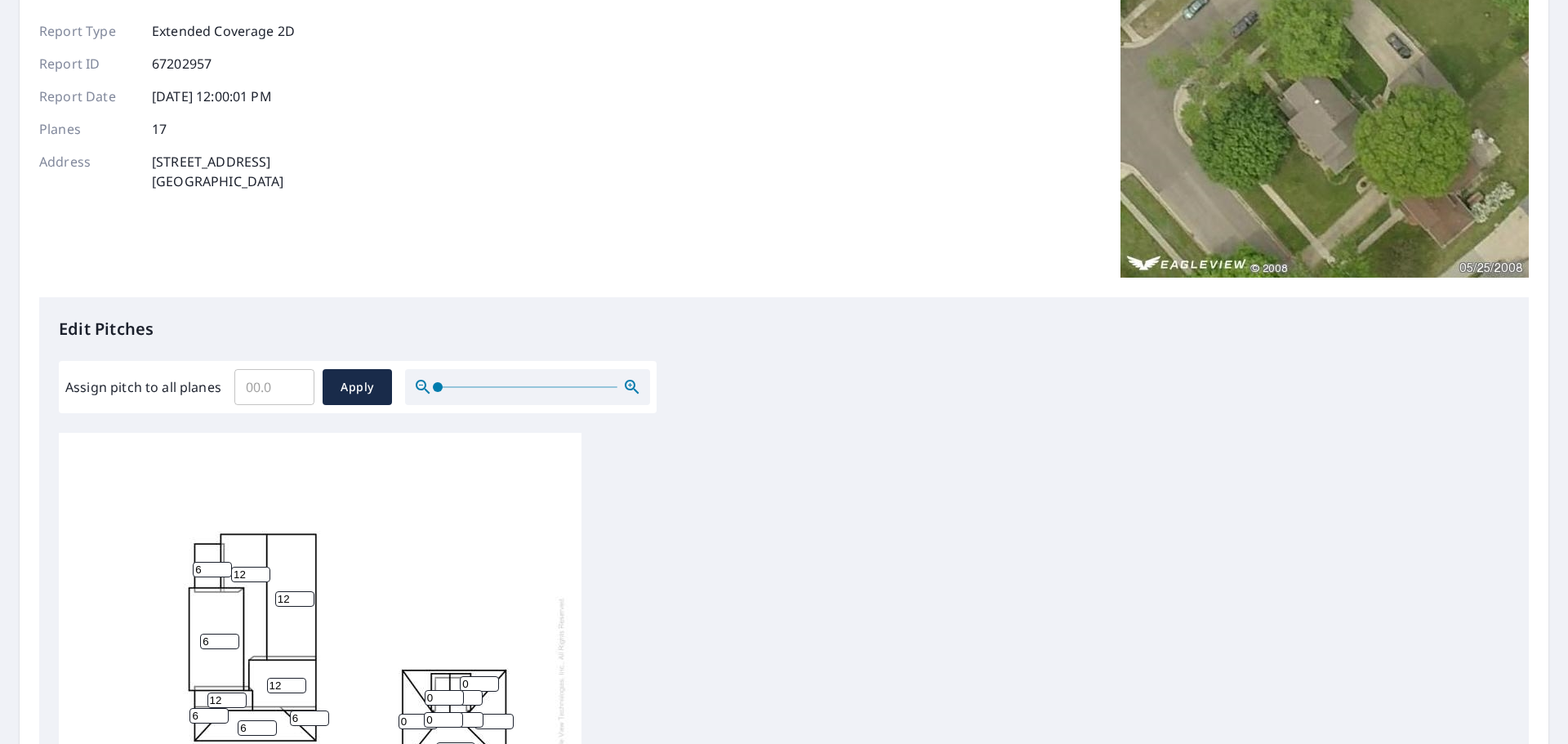
scroll to position [141, 0]
click at [632, 383] on icon "button" at bounding box center [631, 387] width 13 height 13
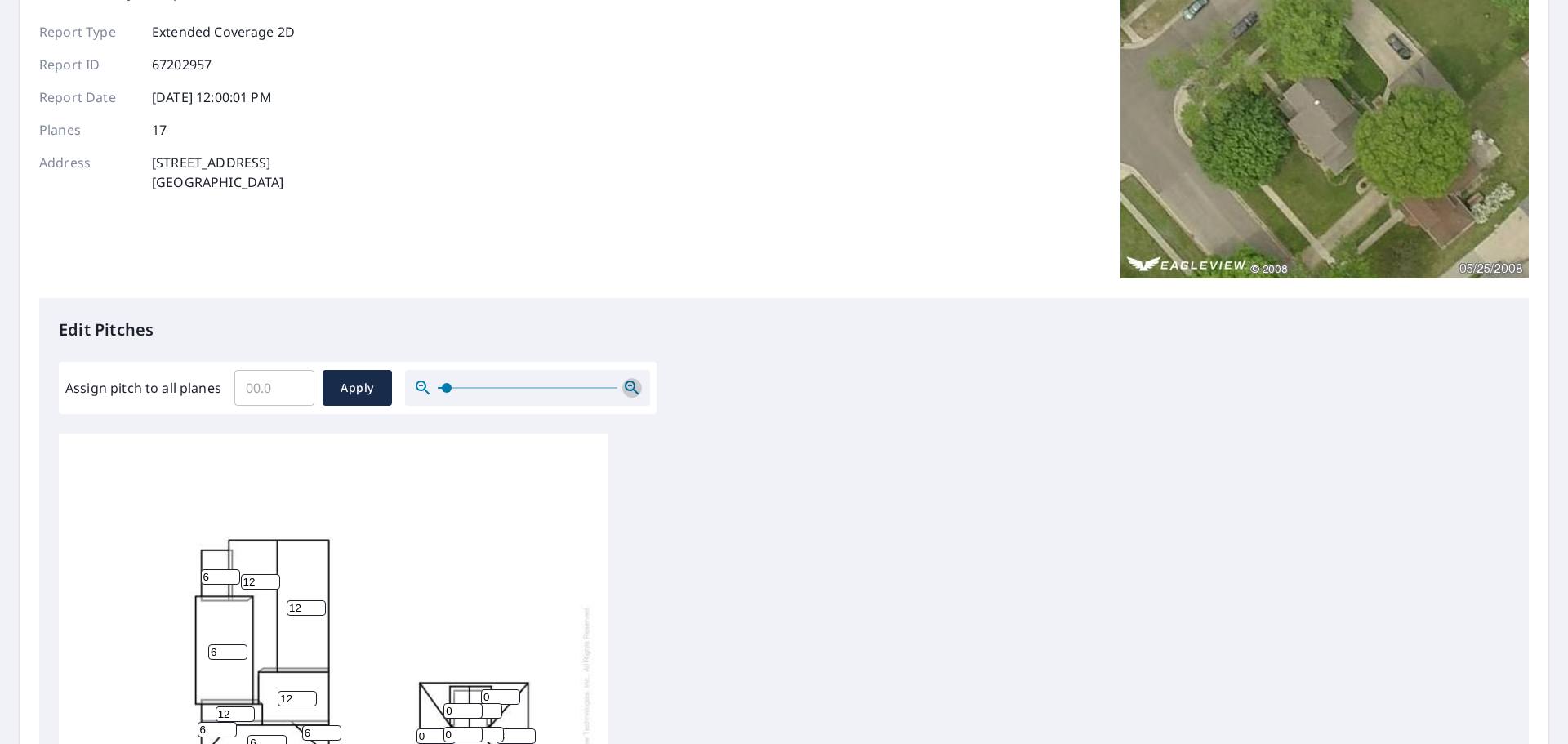
click at [632, 383] on icon "button" at bounding box center [631, 387] width 13 height 13
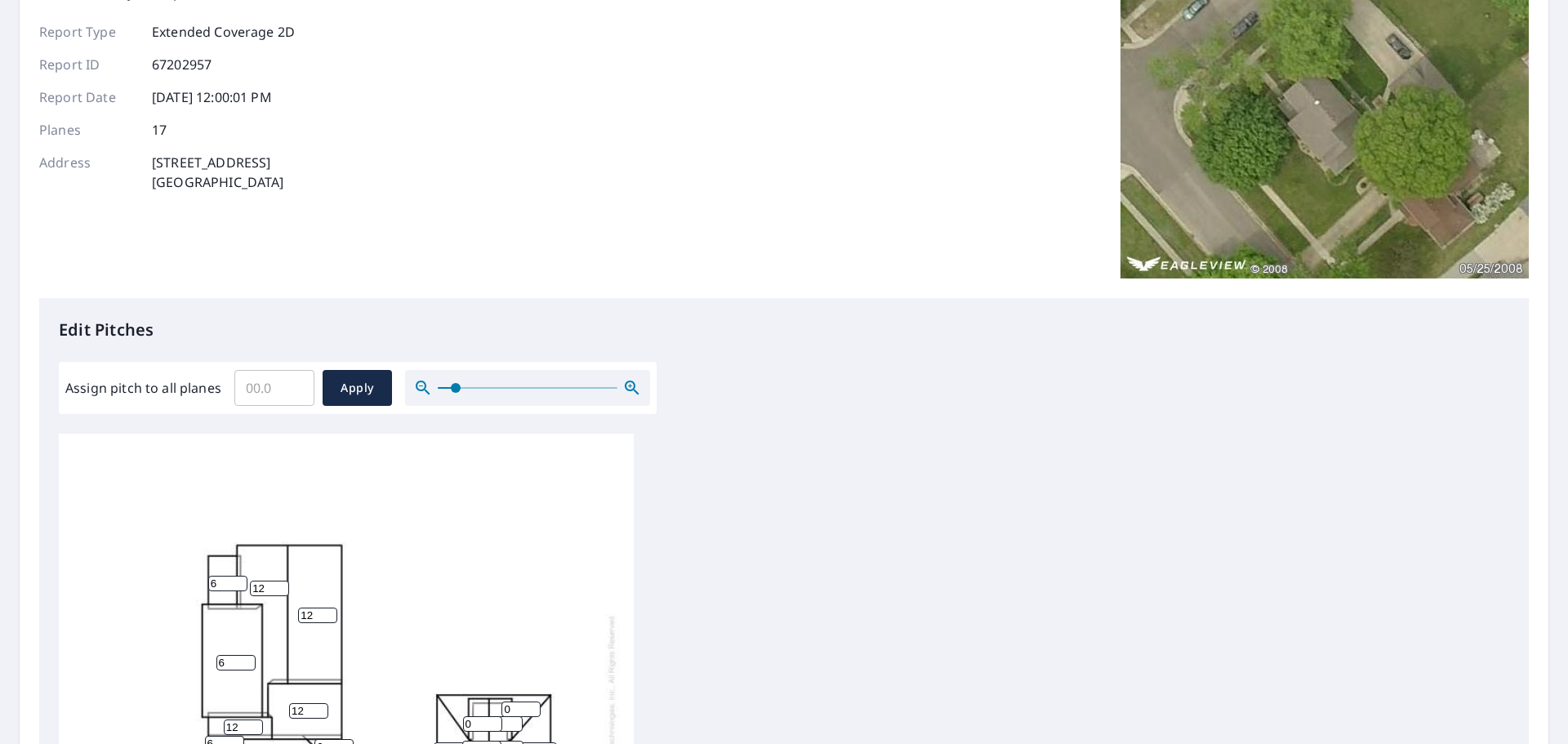
click at [632, 383] on icon "button" at bounding box center [631, 387] width 13 height 13
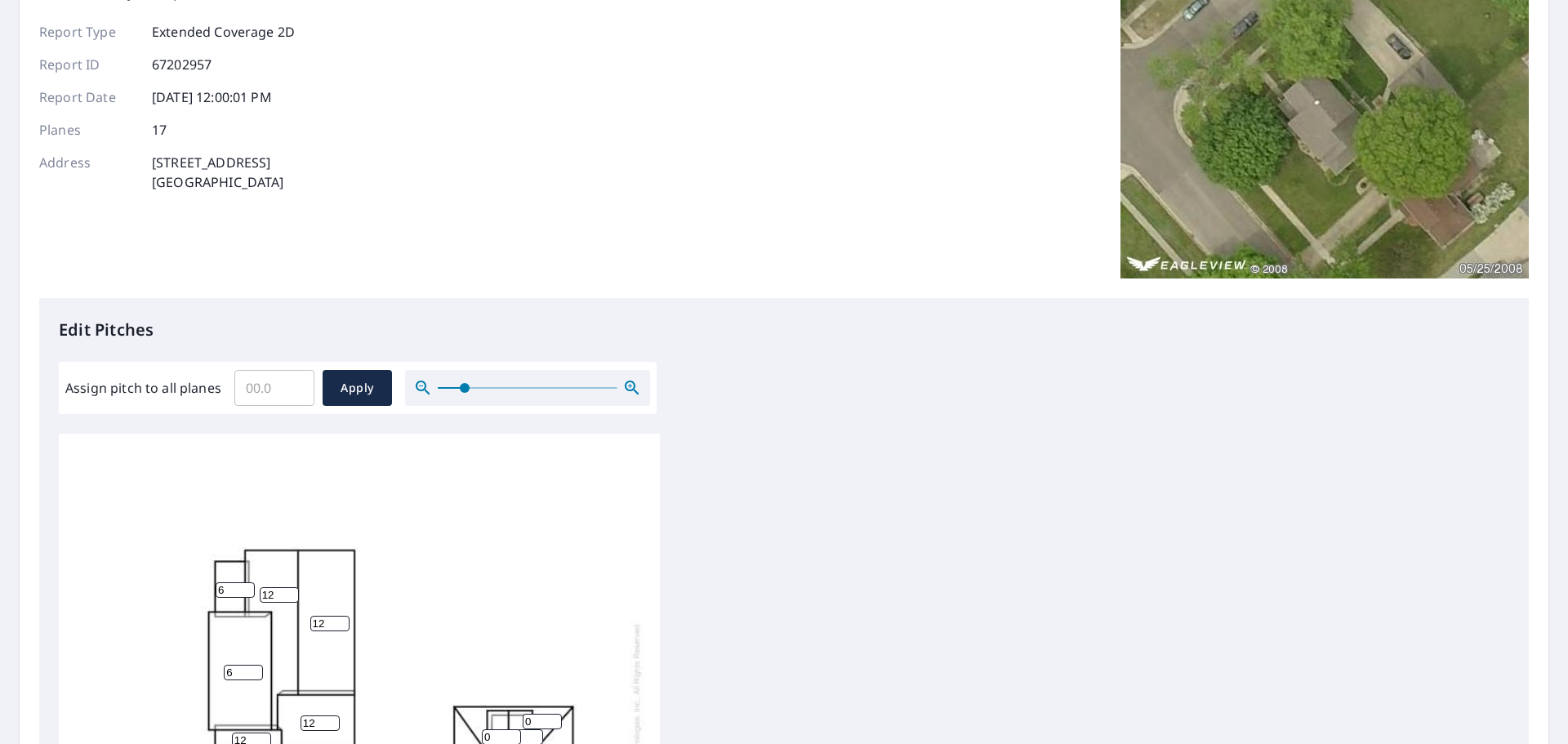
click at [632, 383] on icon "button" at bounding box center [631, 387] width 13 height 13
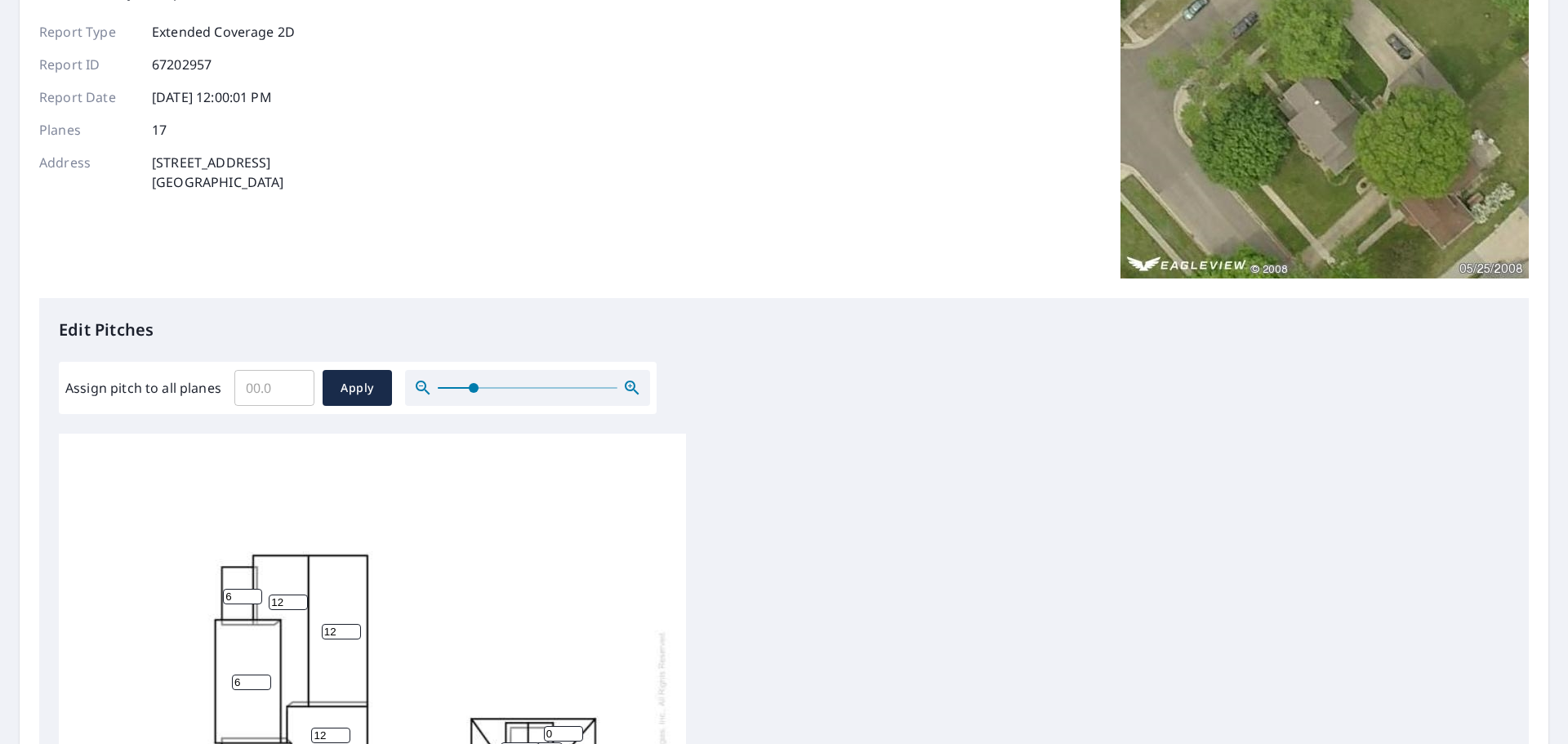
click at [632, 383] on icon "button" at bounding box center [631, 387] width 13 height 13
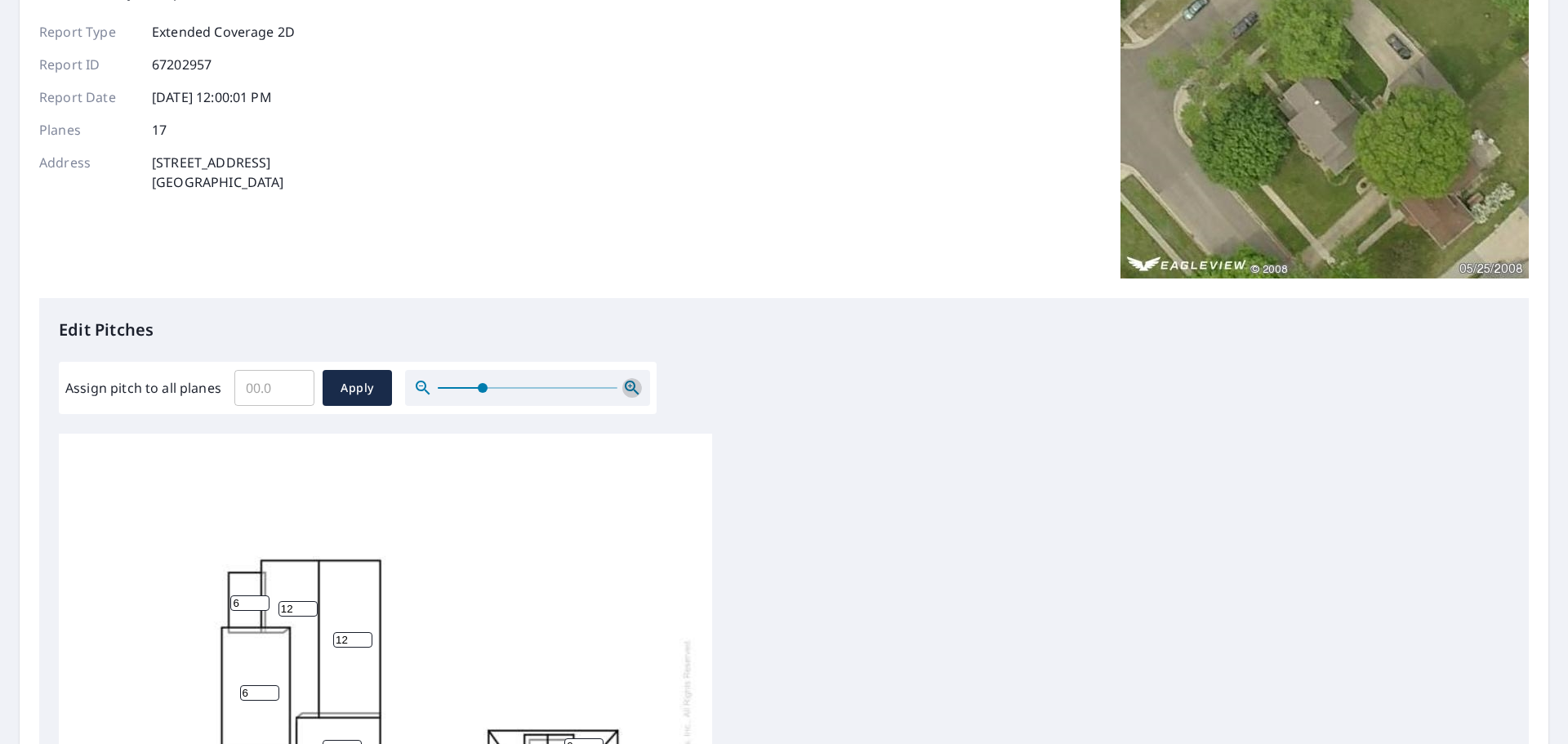
click at [632, 383] on icon "button" at bounding box center [631, 387] width 13 height 13
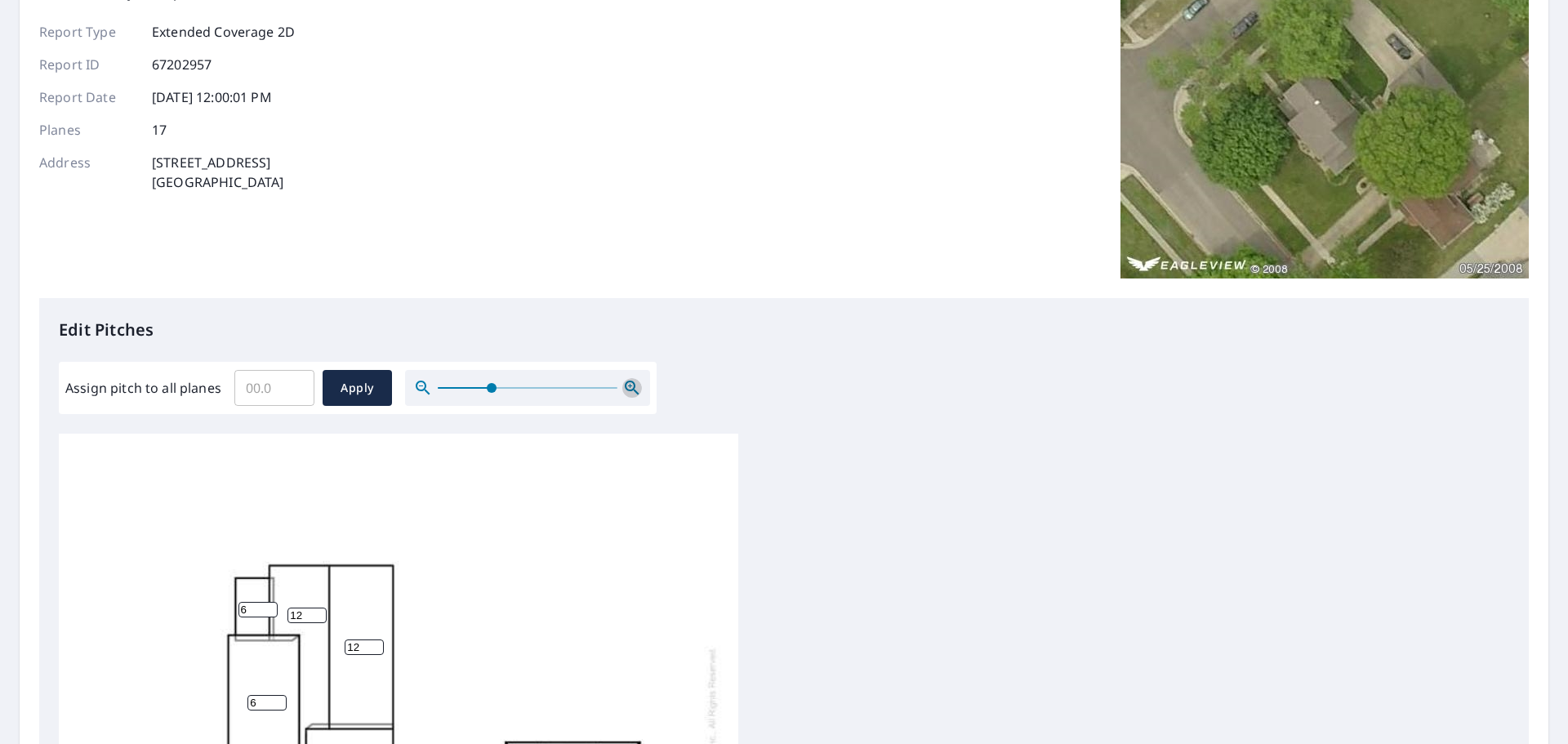
click at [632, 383] on icon "button" at bounding box center [631, 387] width 13 height 13
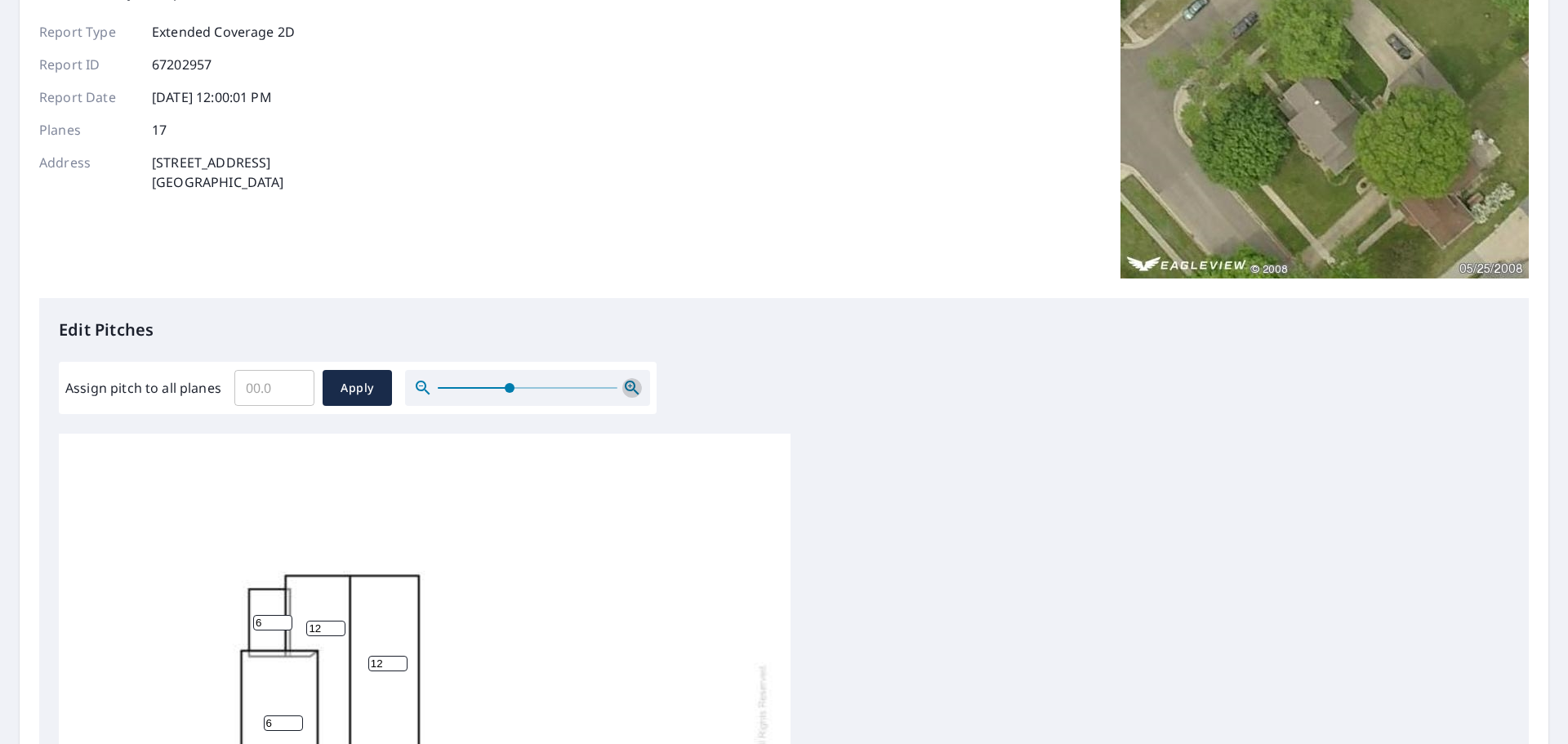
click at [632, 383] on icon "button" at bounding box center [631, 387] width 13 height 13
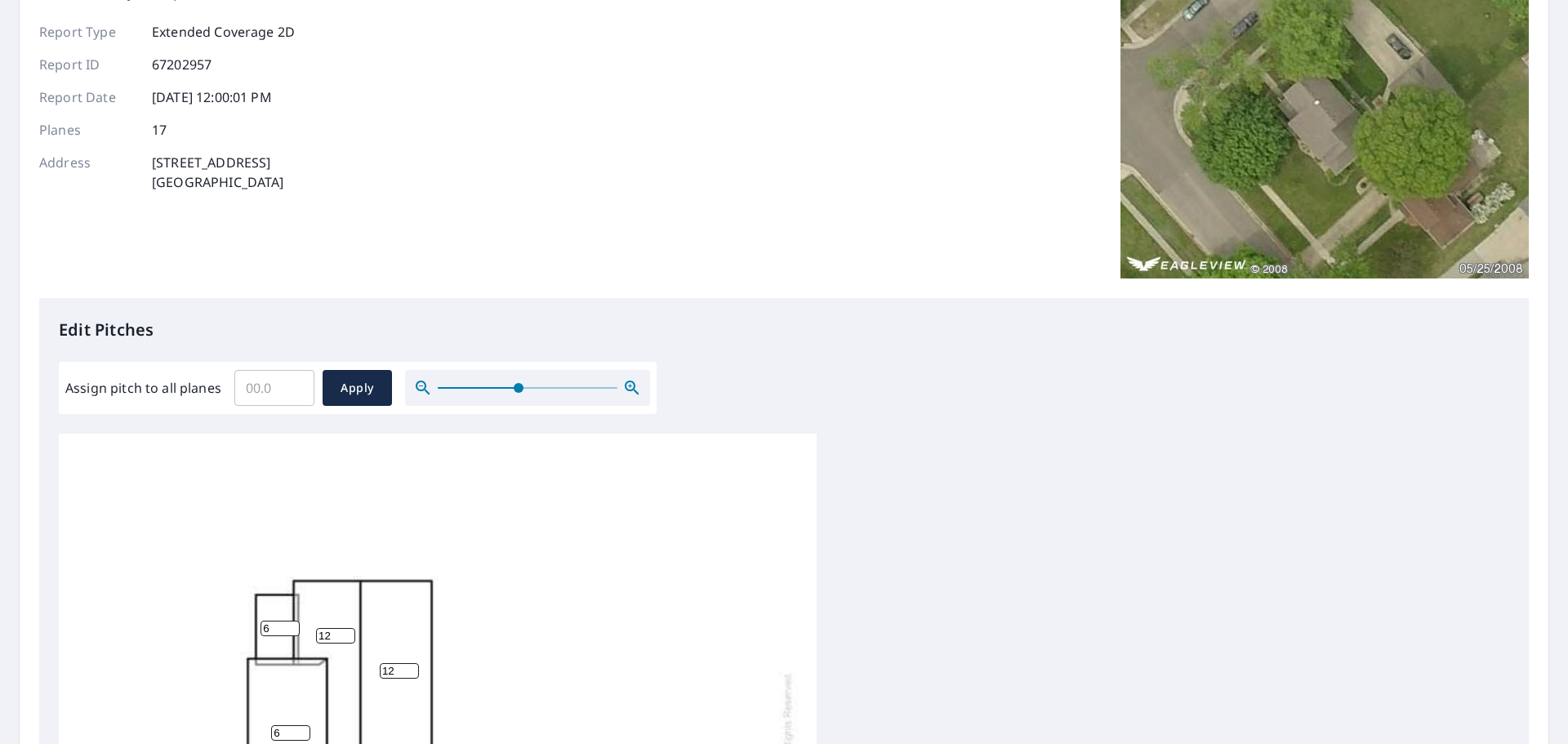
click at [632, 383] on icon "button" at bounding box center [631, 387] width 13 height 13
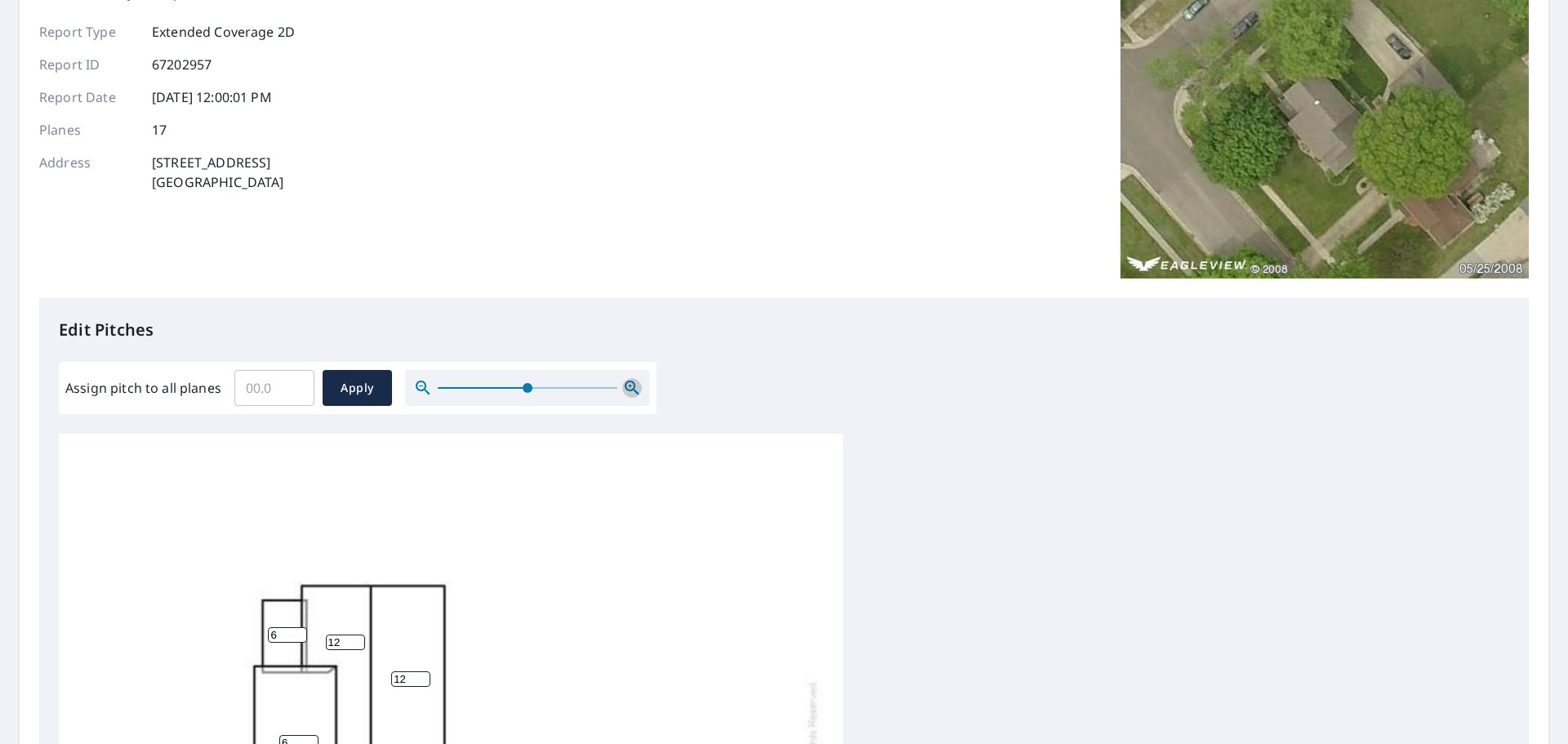
click at [632, 383] on icon "button" at bounding box center [631, 387] width 13 height 13
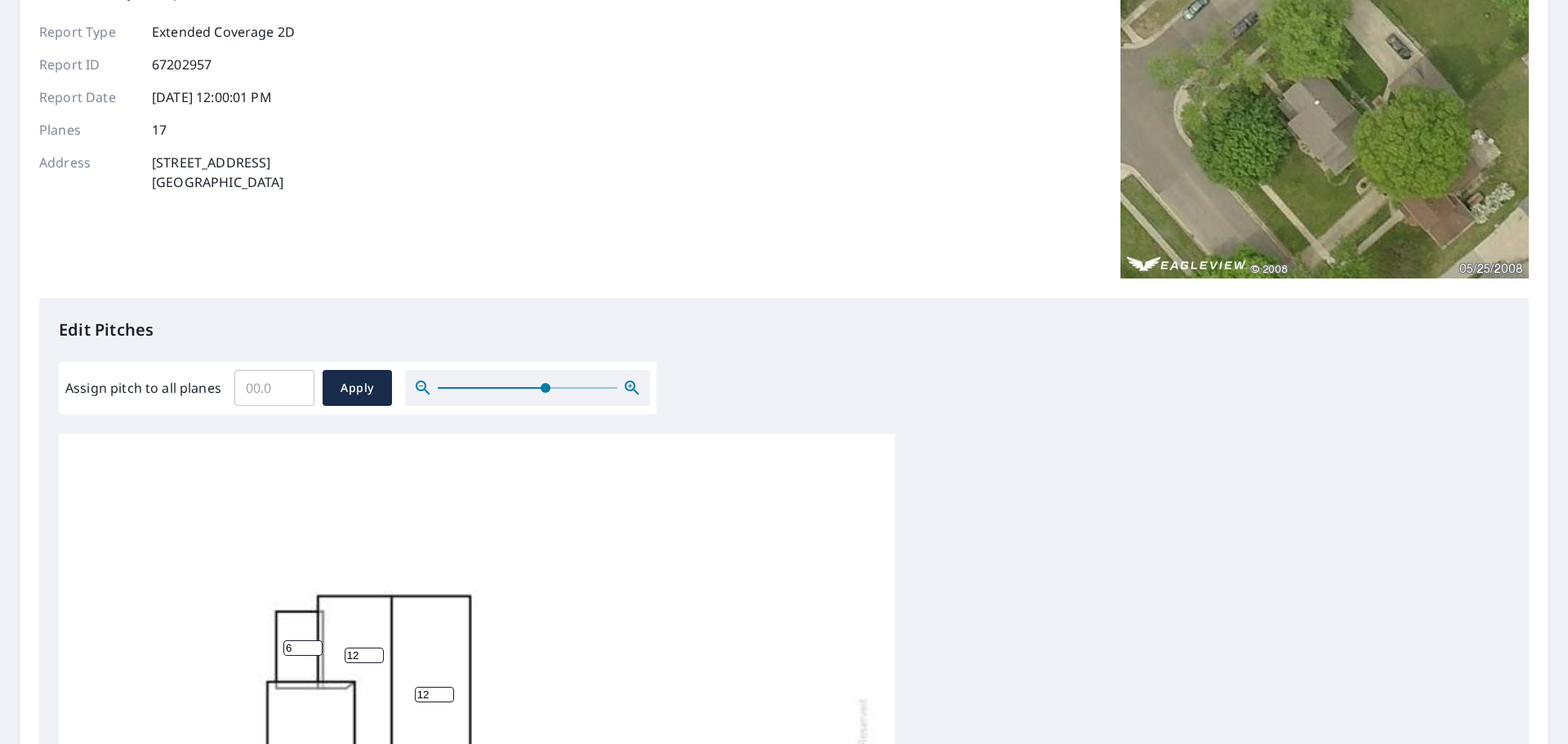
click at [632, 383] on icon "button" at bounding box center [631, 387] width 13 height 13
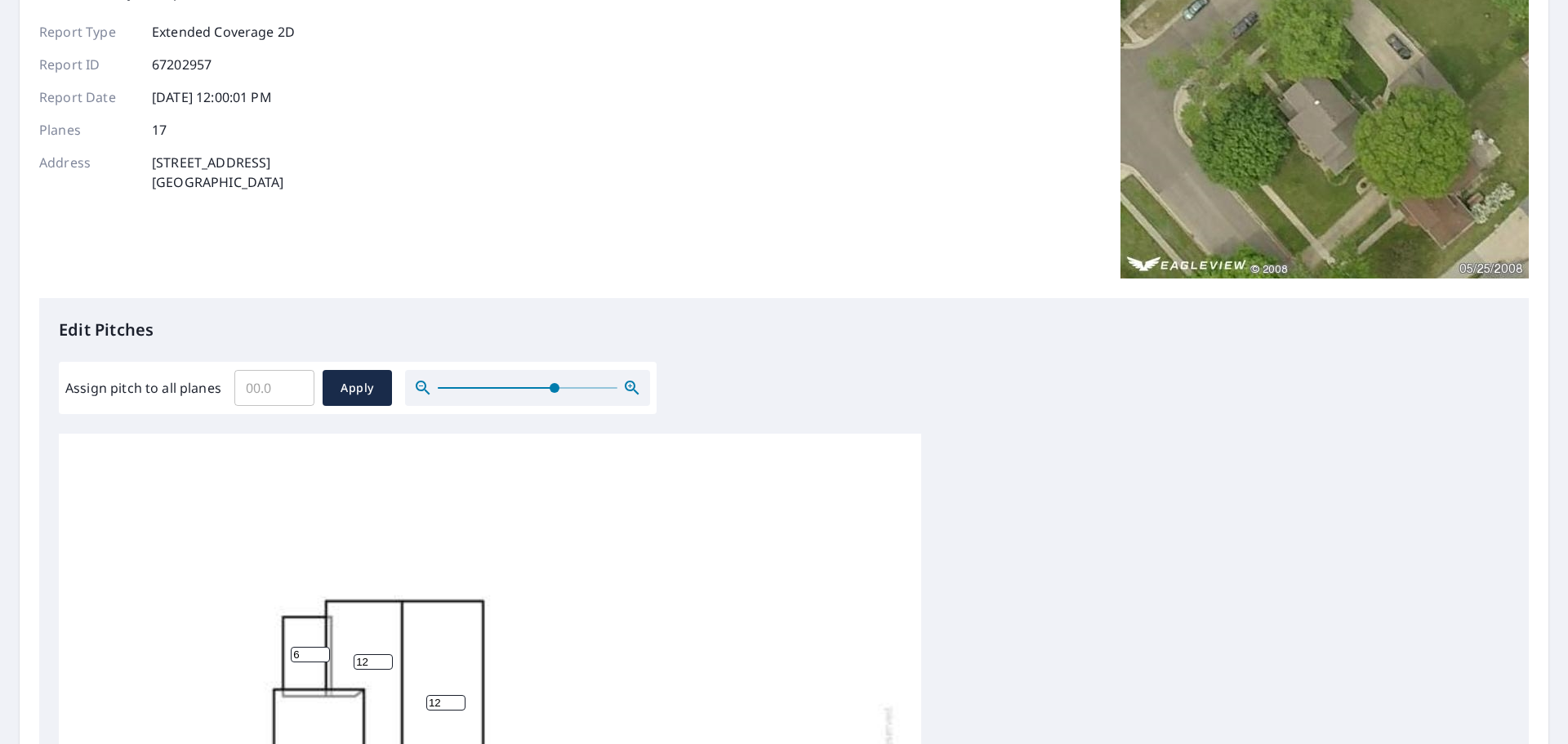
click at [632, 383] on icon "button" at bounding box center [631, 387] width 13 height 13
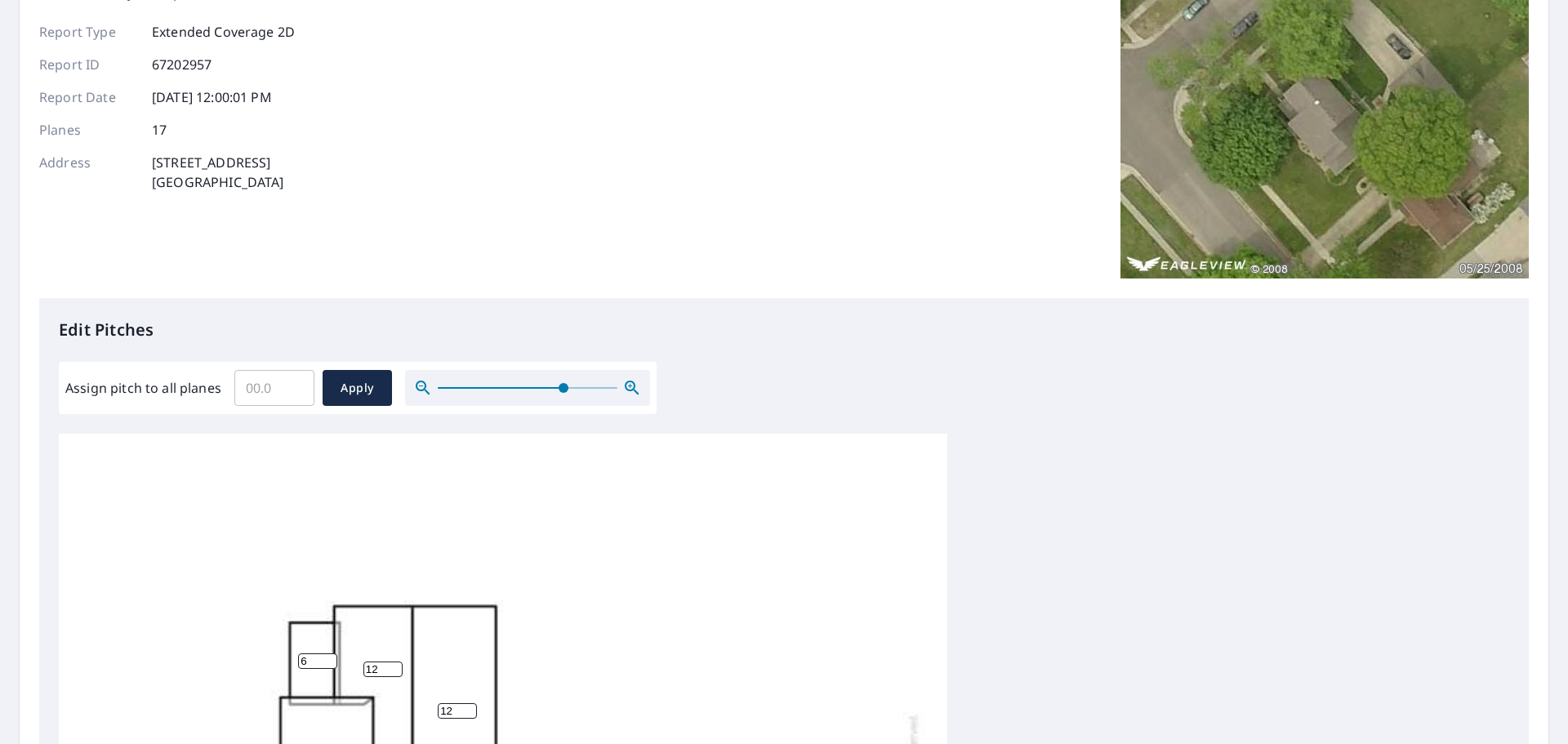
click at [632, 383] on icon "button" at bounding box center [631, 387] width 13 height 13
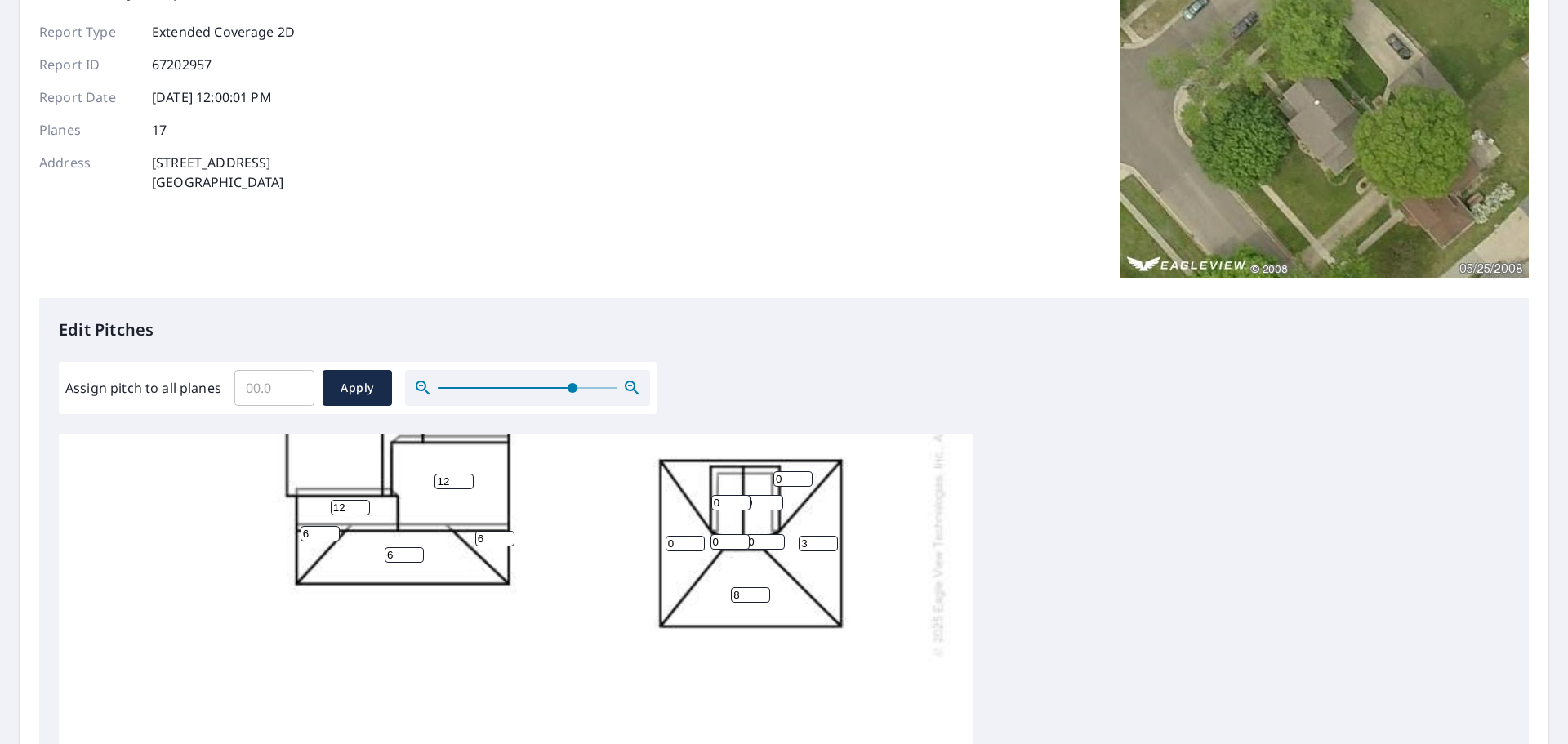
scroll to position [401, 0]
click at [623, 388] on icon "button" at bounding box center [632, 388] width 20 height 20
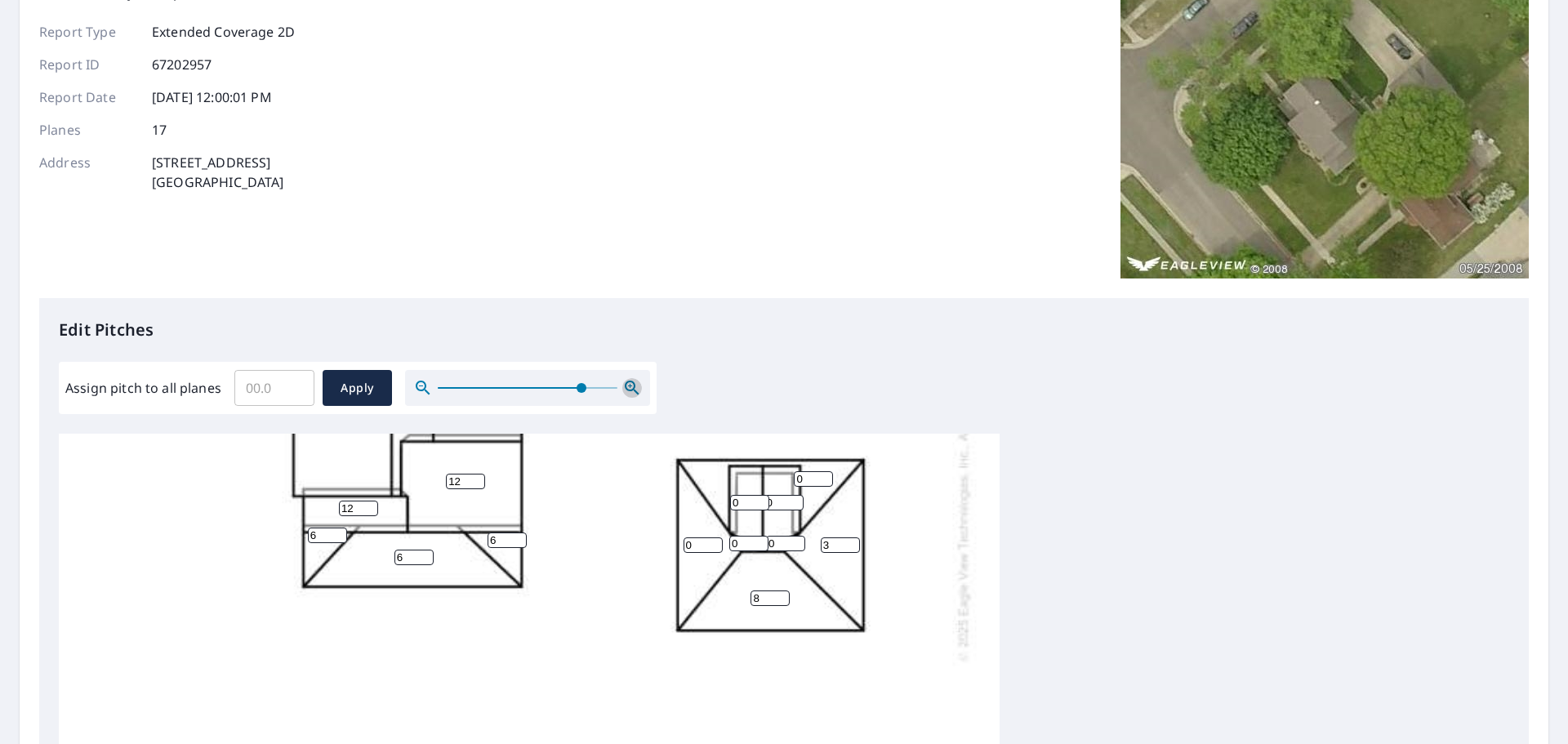
click at [623, 388] on icon "button" at bounding box center [632, 388] width 20 height 20
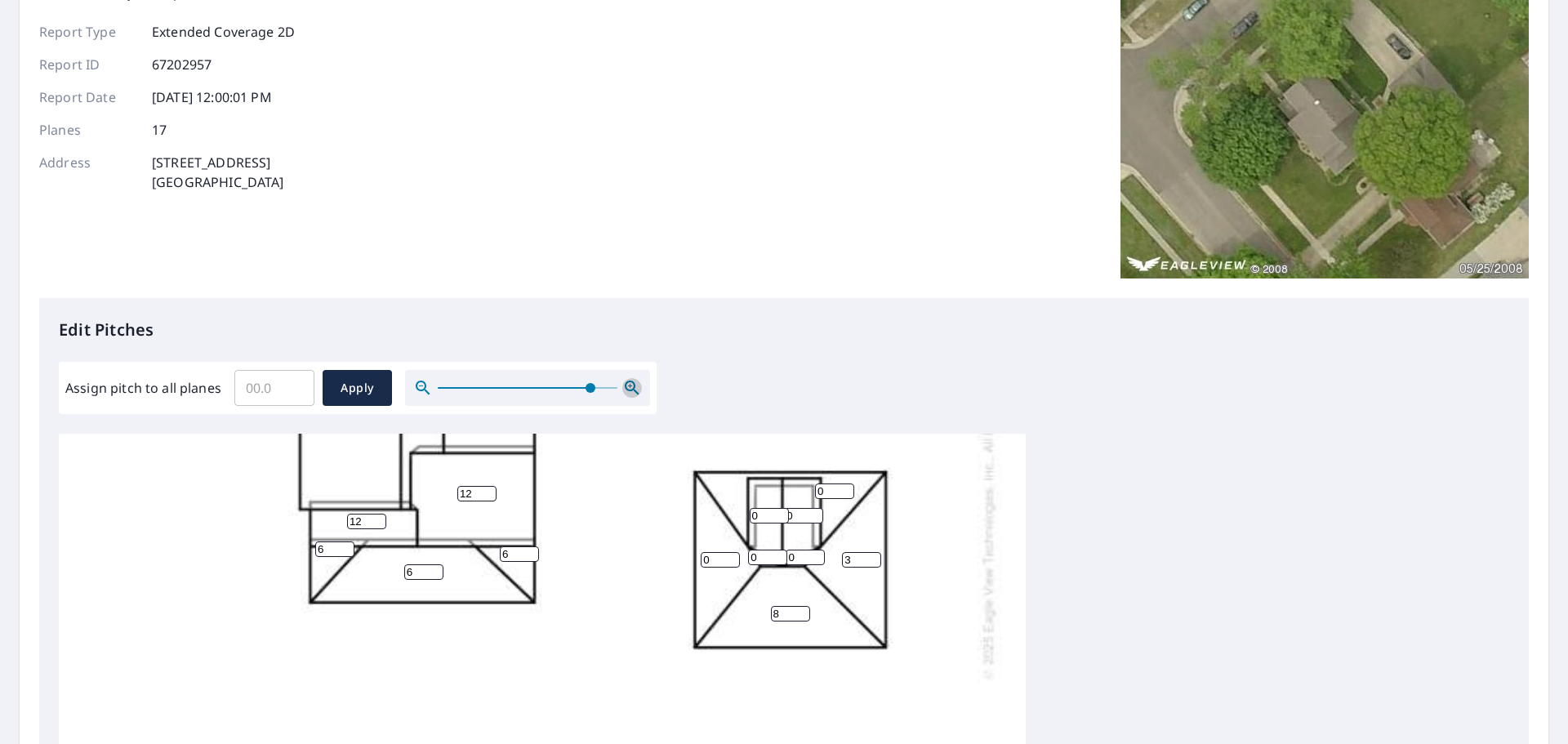
click at [623, 388] on icon "button" at bounding box center [632, 388] width 20 height 20
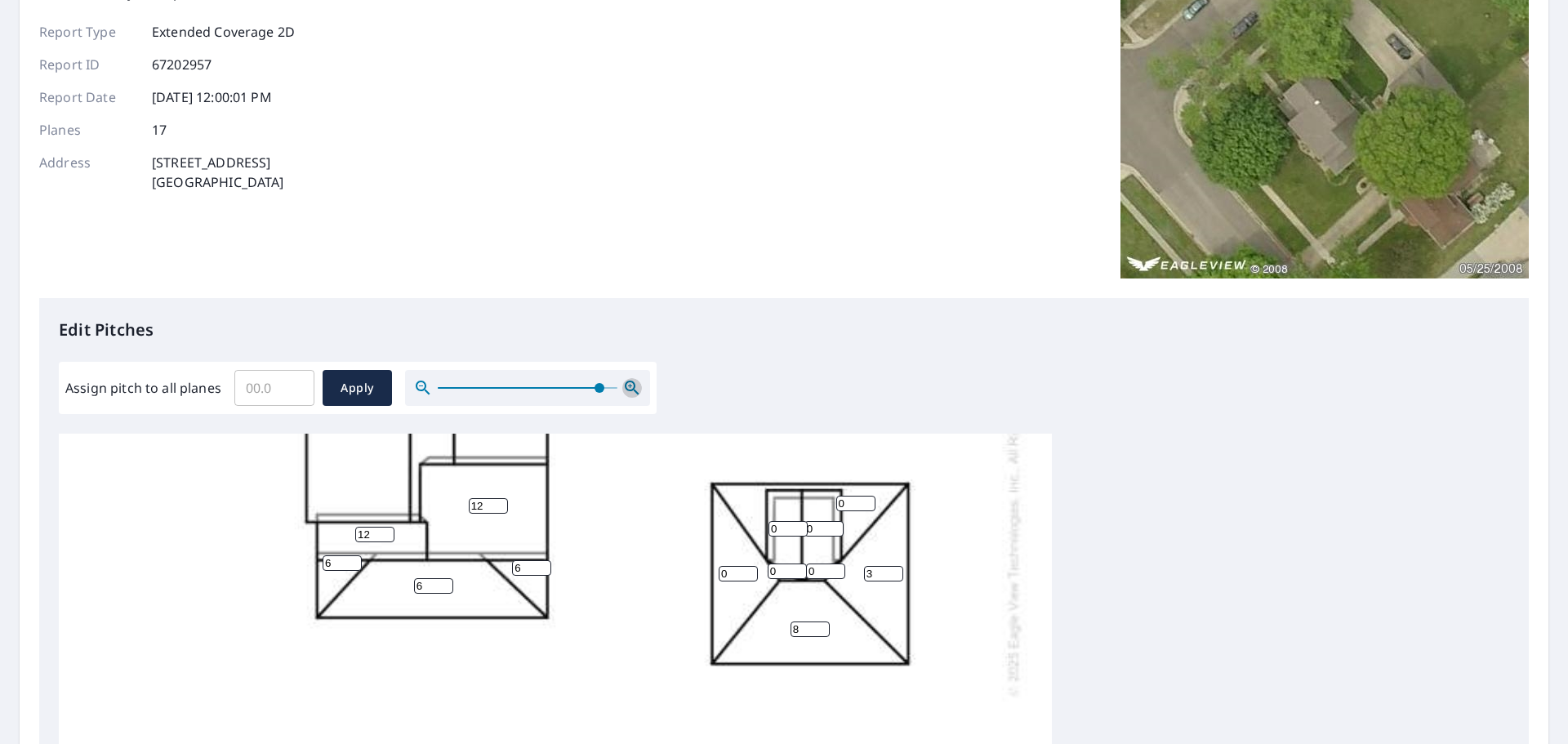
click at [623, 388] on icon "button" at bounding box center [632, 388] width 20 height 20
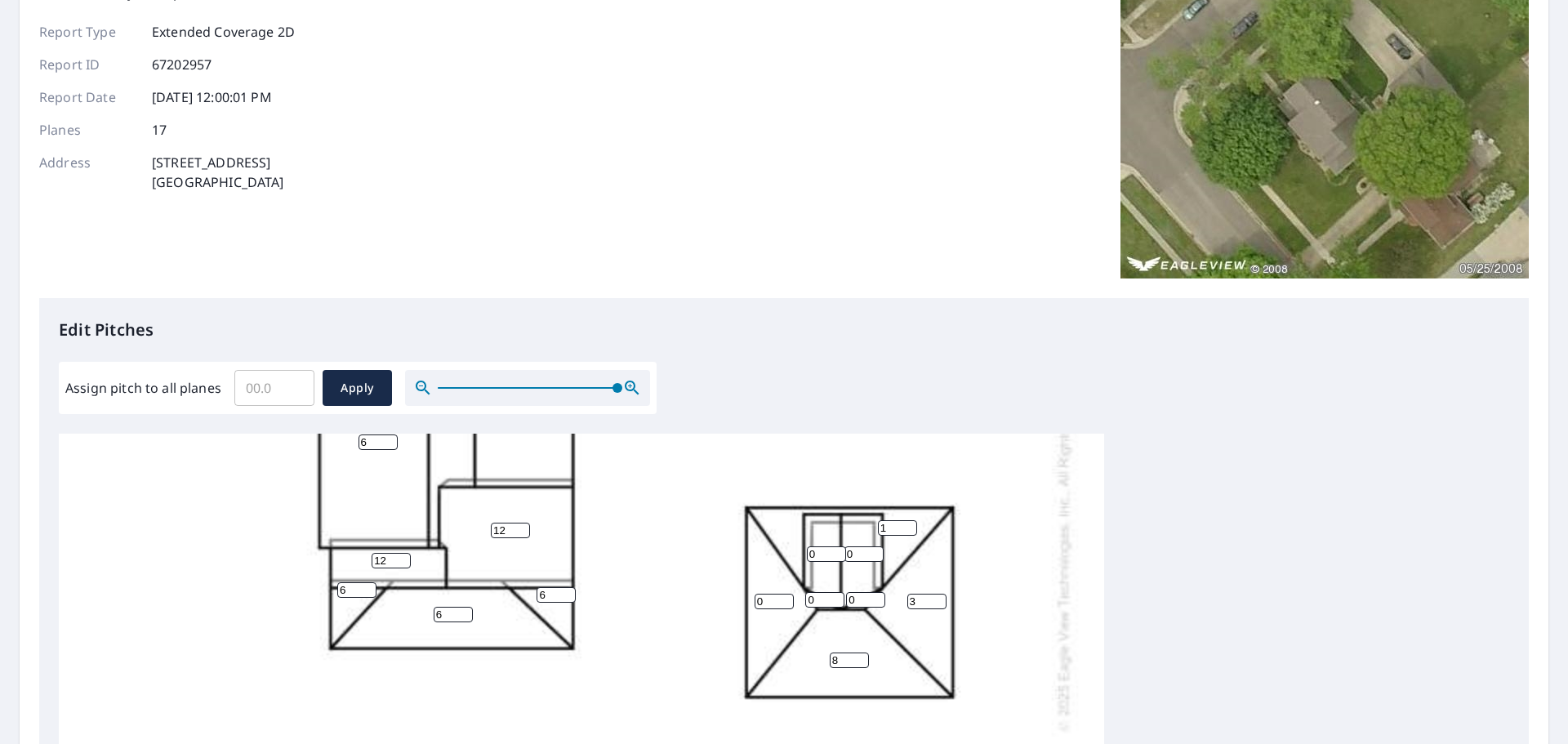
click at [912, 523] on input "1" at bounding box center [898, 528] width 39 height 15
click at [912, 523] on input "2" at bounding box center [898, 528] width 39 height 15
click at [912, 523] on input "3" at bounding box center [898, 528] width 39 height 15
click at [912, 523] on input "4" at bounding box center [898, 528] width 39 height 15
click at [912, 523] on input "5" at bounding box center [898, 528] width 39 height 15
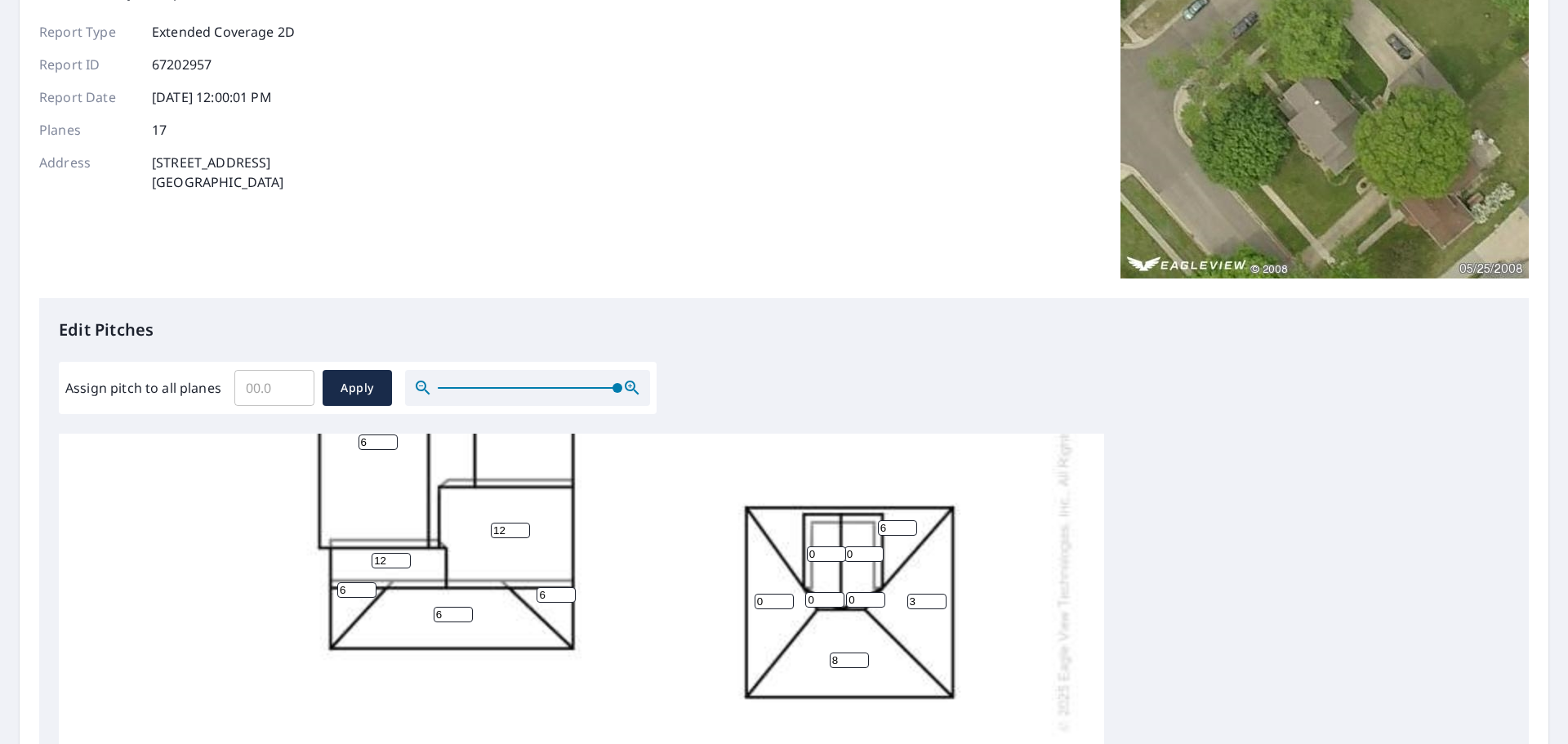
click at [912, 523] on input "6" at bounding box center [898, 528] width 39 height 15
click at [912, 523] on input "7" at bounding box center [898, 528] width 39 height 15
type input "8"
click at [912, 523] on input "8" at bounding box center [898, 528] width 39 height 15
click at [784, 598] on input "1" at bounding box center [775, 600] width 39 height 15
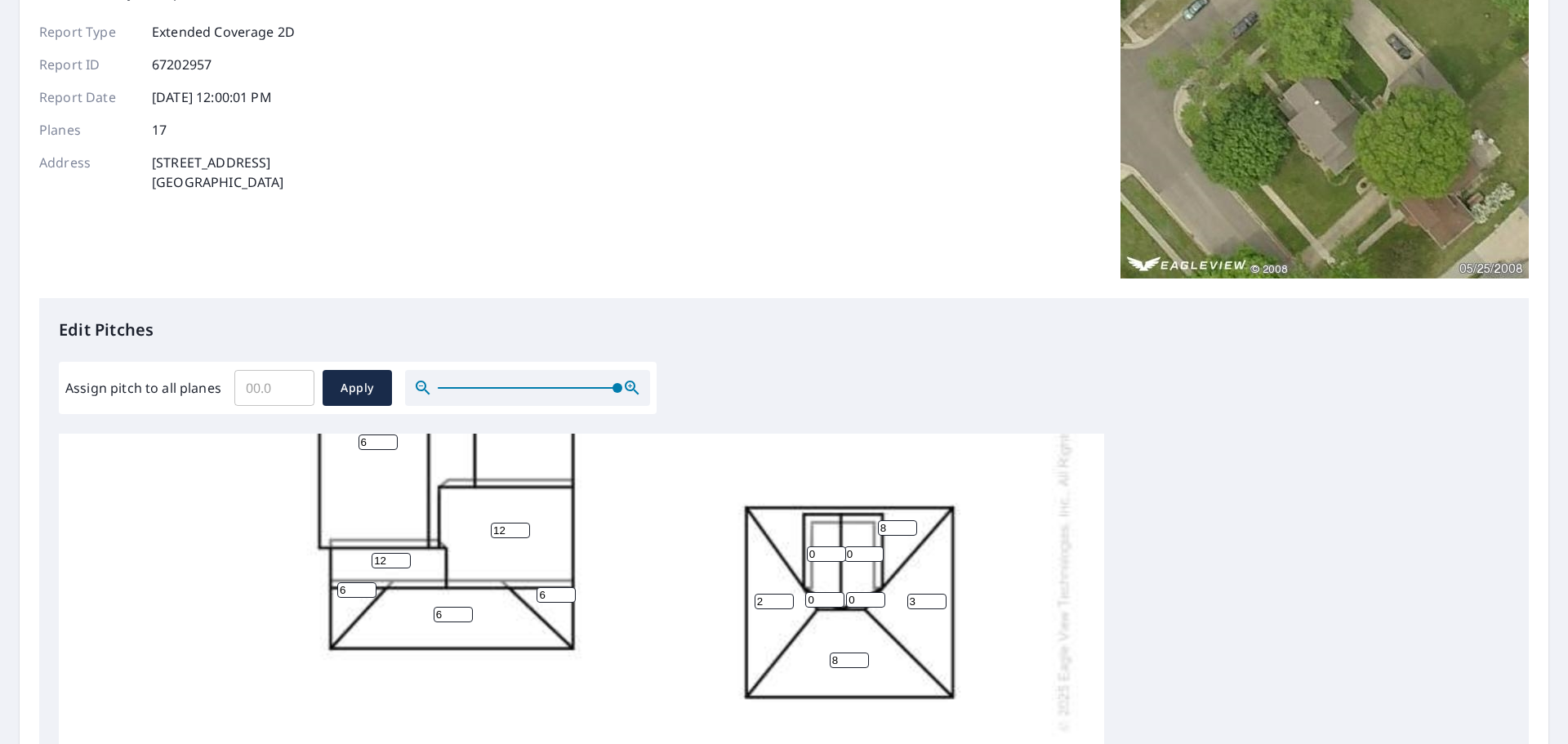
click at [784, 598] on input "2" at bounding box center [775, 600] width 39 height 15
click at [784, 598] on input "3" at bounding box center [775, 600] width 39 height 15
click at [784, 598] on input "5" at bounding box center [775, 600] width 39 height 15
click at [784, 598] on input "6" at bounding box center [775, 600] width 39 height 15
click at [784, 598] on input "7" at bounding box center [775, 600] width 39 height 15
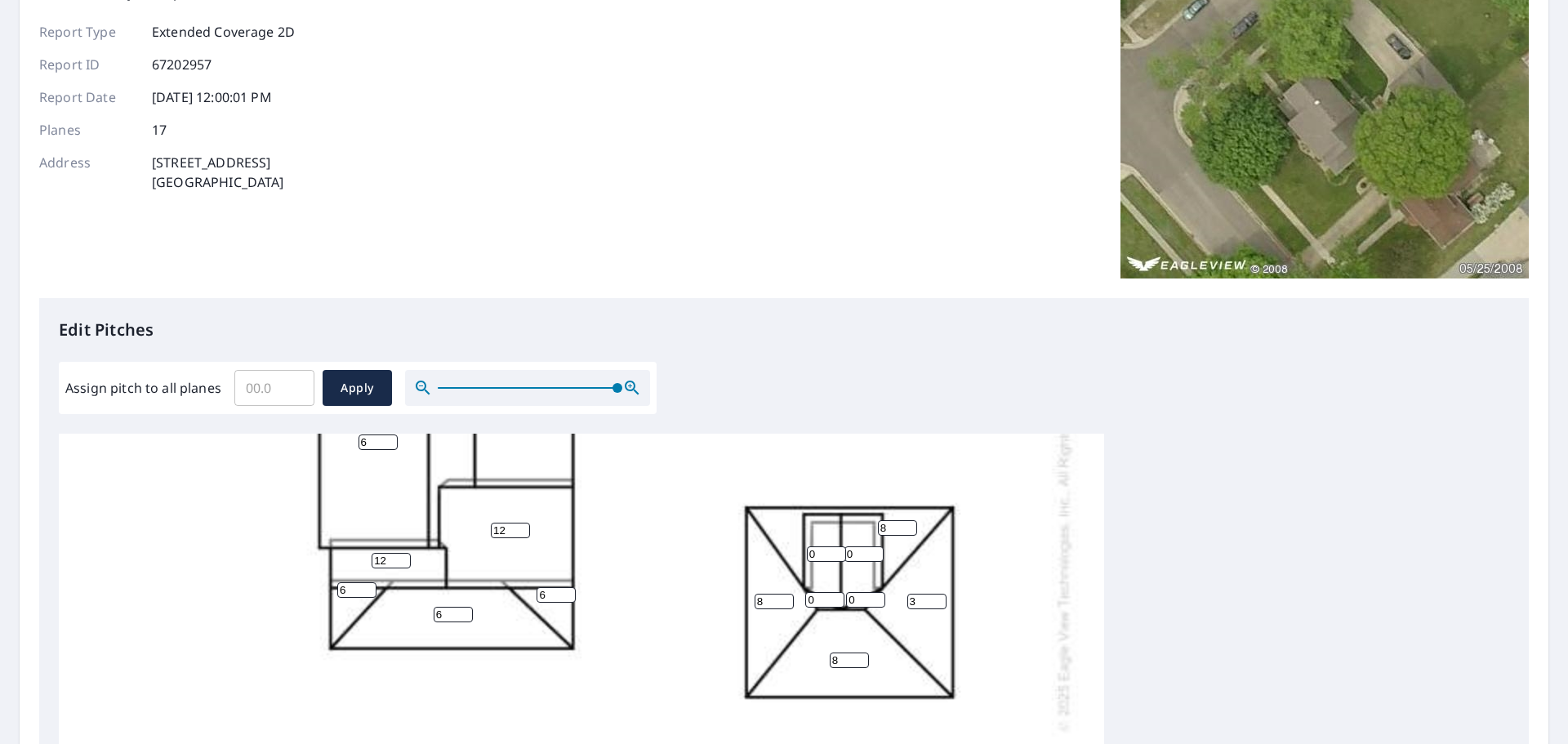
type input "8"
click at [784, 598] on input "8" at bounding box center [775, 600] width 39 height 15
click at [862, 658] on input "9" at bounding box center [849, 660] width 39 height 15
click at [862, 658] on input "10" at bounding box center [849, 660] width 39 height 15
click at [862, 658] on input "11" at bounding box center [849, 660] width 39 height 15
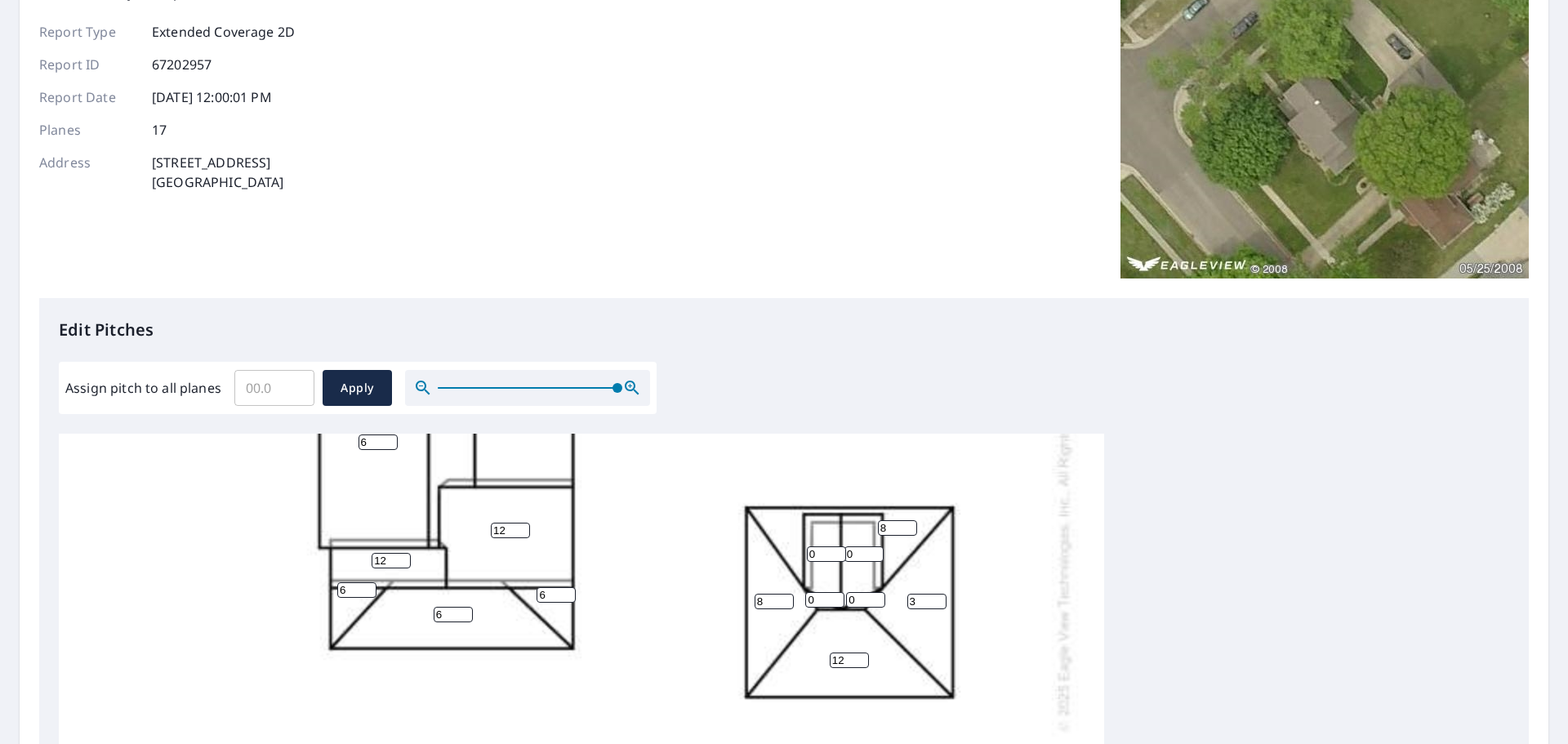
click at [862, 658] on input "12" at bounding box center [849, 660] width 39 height 15
click at [862, 658] on input "13" at bounding box center [849, 660] width 39 height 15
click at [862, 665] on input "12" at bounding box center [849, 660] width 39 height 15
click at [862, 665] on input "11" at bounding box center [849, 660] width 39 height 15
click at [862, 665] on input "10" at bounding box center [849, 660] width 39 height 15
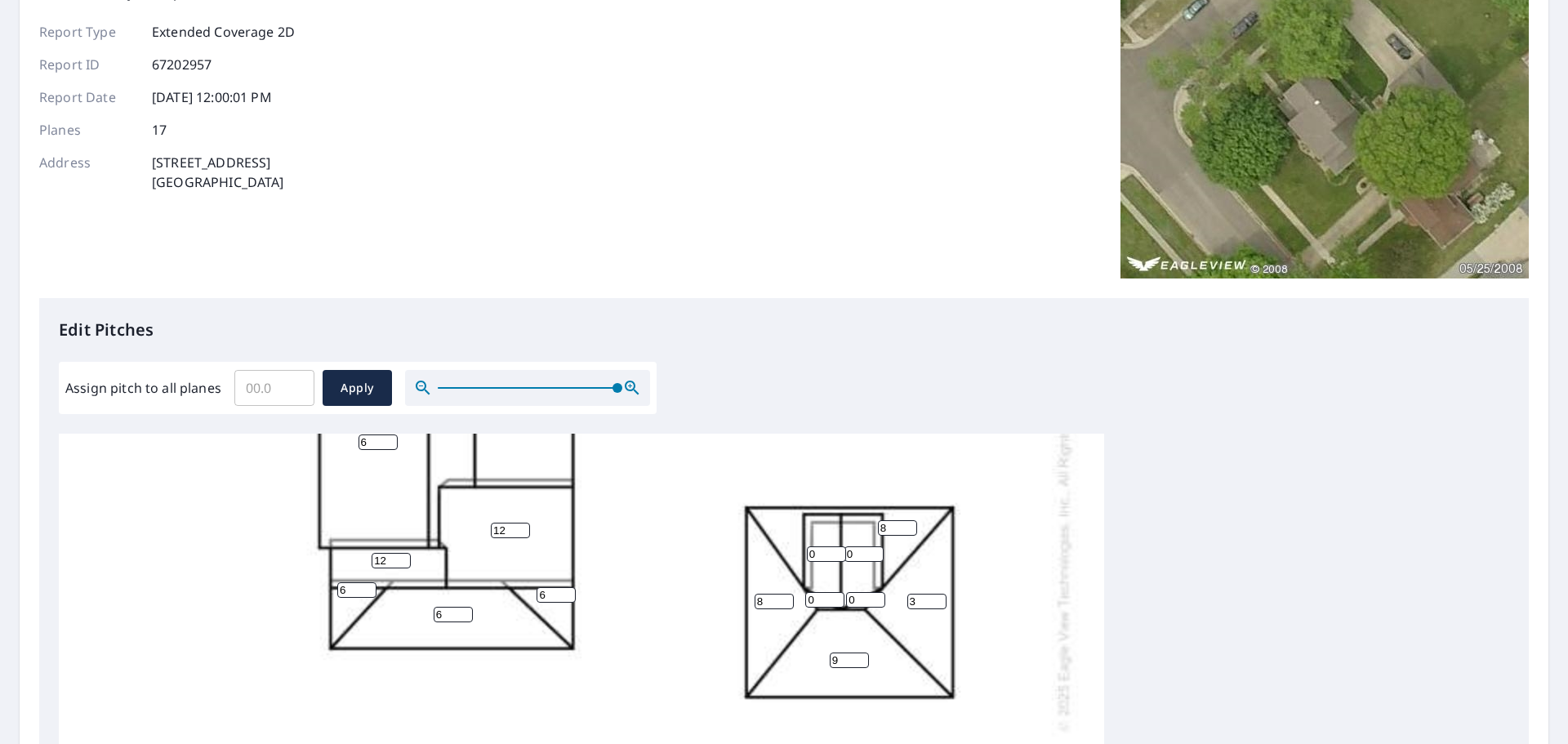
click at [862, 665] on input "9" at bounding box center [849, 660] width 39 height 15
type input "8"
click at [862, 665] on input "8" at bounding box center [849, 660] width 39 height 15
click at [939, 597] on input "4" at bounding box center [927, 600] width 39 height 15
click at [939, 597] on input "5" at bounding box center [927, 600] width 39 height 15
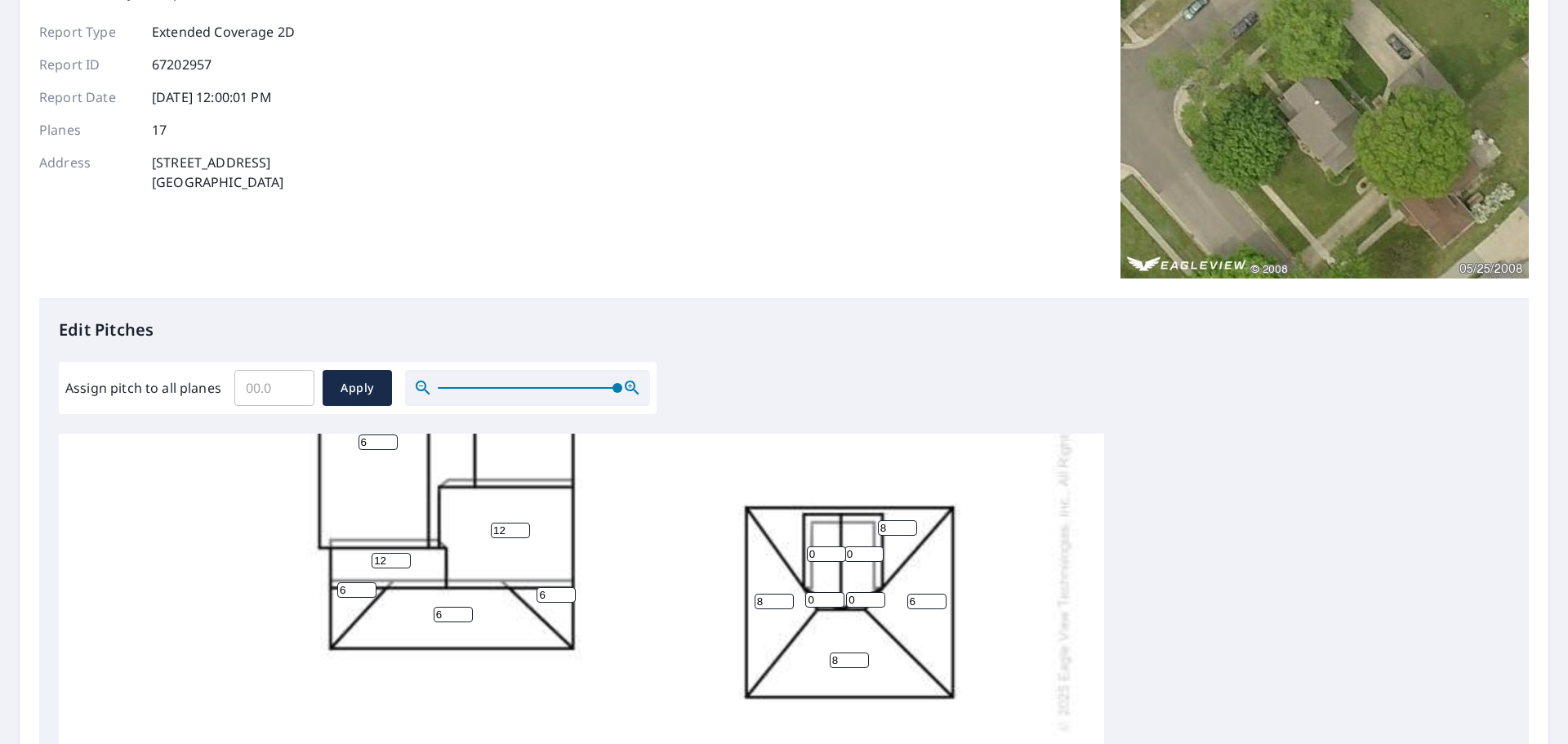
click at [939, 597] on input "6" at bounding box center [927, 600] width 39 height 15
click at [939, 597] on input "7" at bounding box center [927, 600] width 39 height 15
type input "8"
click at [939, 597] on input "8" at bounding box center [927, 600] width 39 height 15
click at [873, 553] on input "1" at bounding box center [864, 554] width 39 height 15
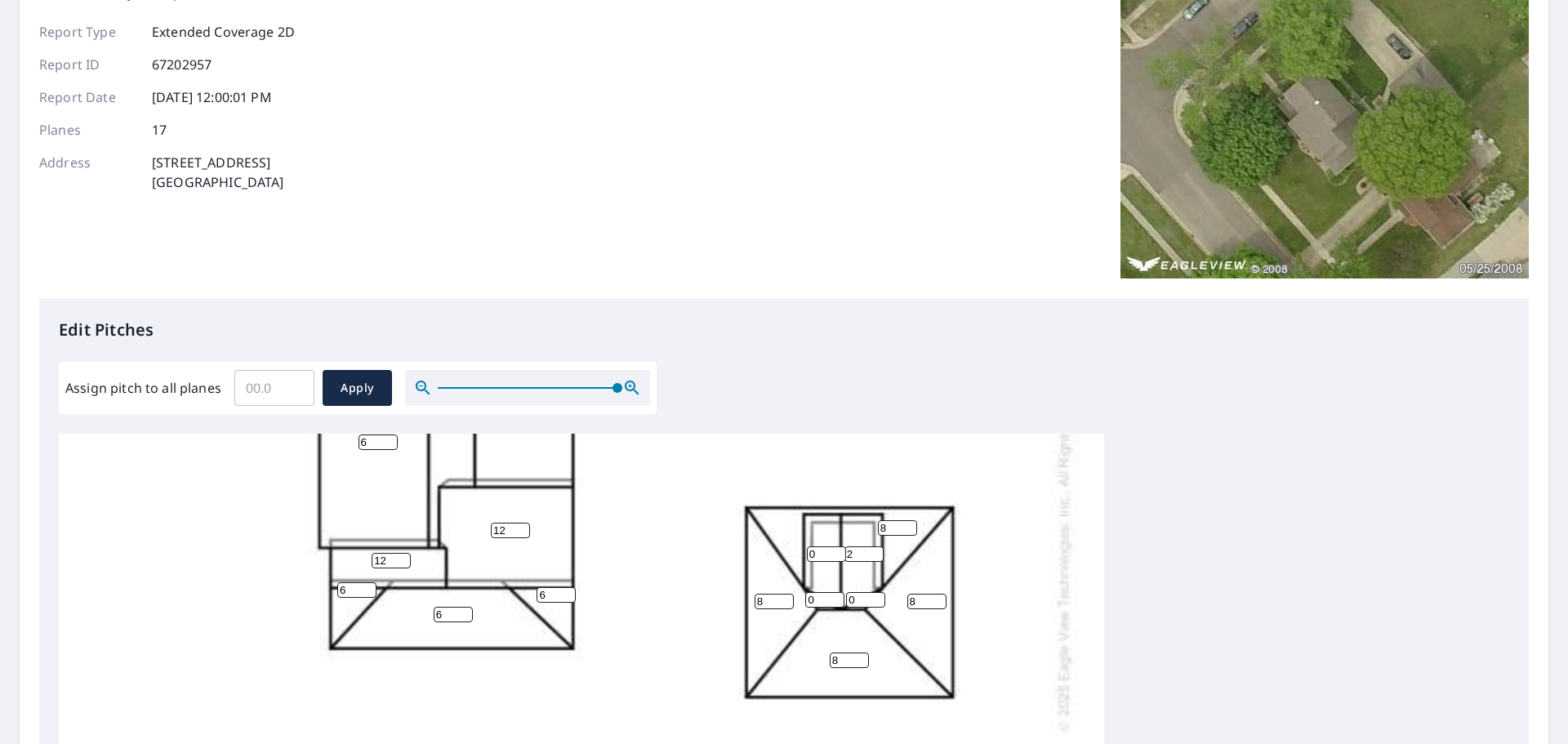
click at [873, 553] on input "2" at bounding box center [864, 554] width 39 height 15
click at [873, 553] on input "3" at bounding box center [864, 554] width 39 height 15
type input "4"
click at [873, 553] on input "4" at bounding box center [864, 554] width 39 height 15
click at [835, 552] on input "1" at bounding box center [827, 554] width 39 height 15
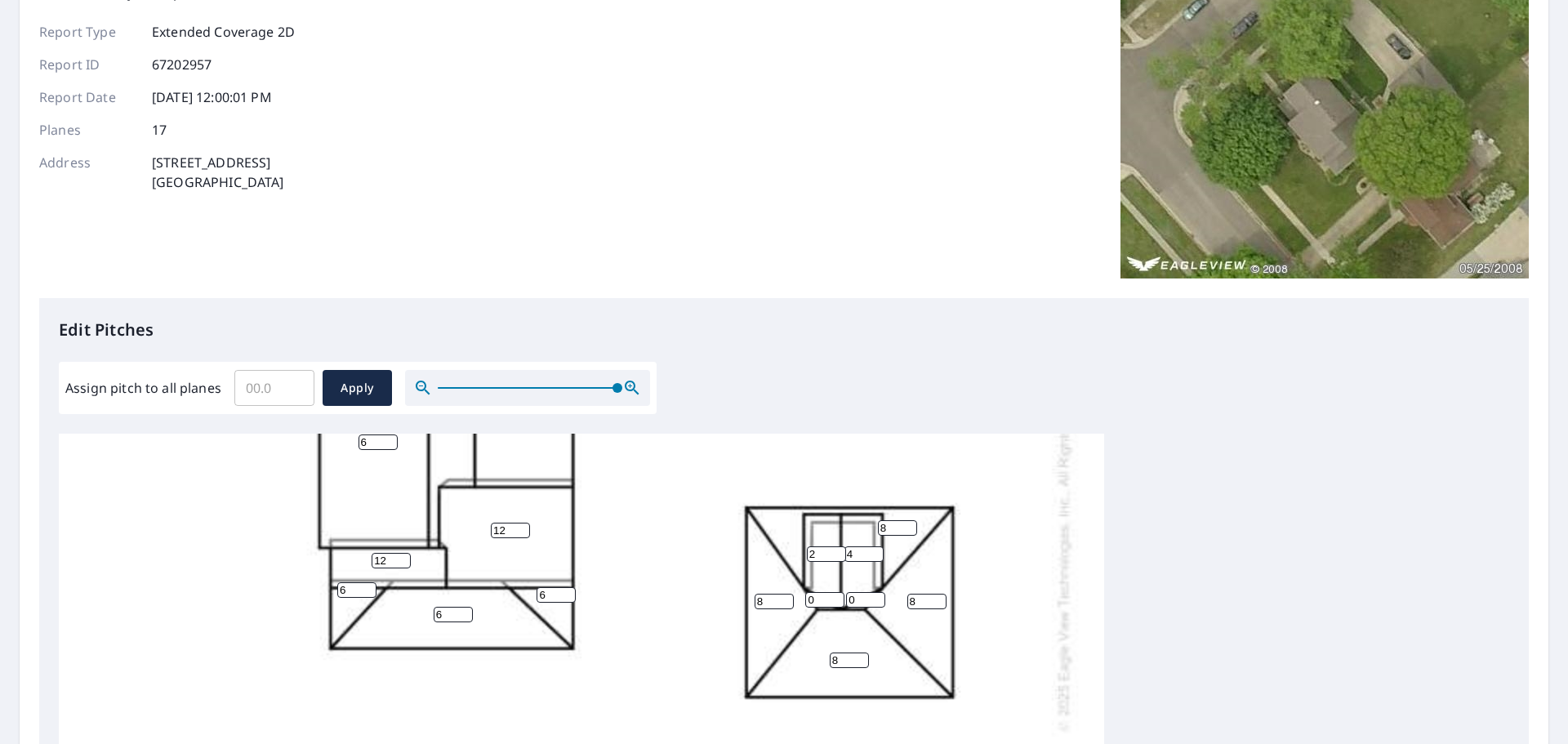
click at [835, 552] on input "2" at bounding box center [827, 554] width 39 height 15
click at [835, 552] on input "3" at bounding box center [827, 554] width 39 height 15
type input "4"
click at [835, 552] on input "4" at bounding box center [827, 554] width 39 height 15
click at [872, 596] on input "1" at bounding box center [866, 600] width 39 height 15
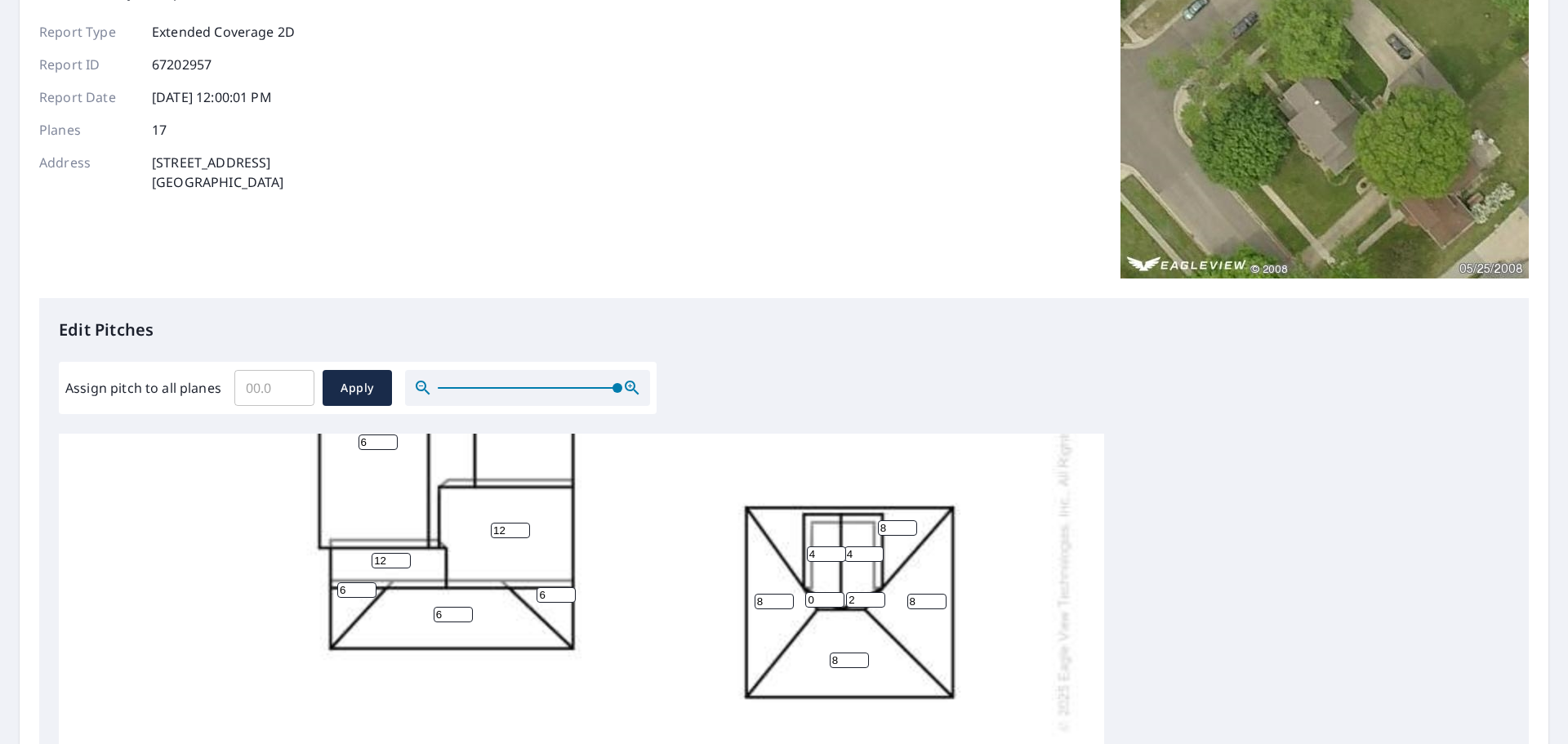
click at [872, 596] on input "2" at bounding box center [866, 600] width 39 height 15
click at [872, 596] on input "3" at bounding box center [866, 600] width 39 height 15
type input "4"
click at [872, 596] on input "4" at bounding box center [866, 600] width 39 height 15
click at [838, 596] on input "1" at bounding box center [825, 600] width 39 height 15
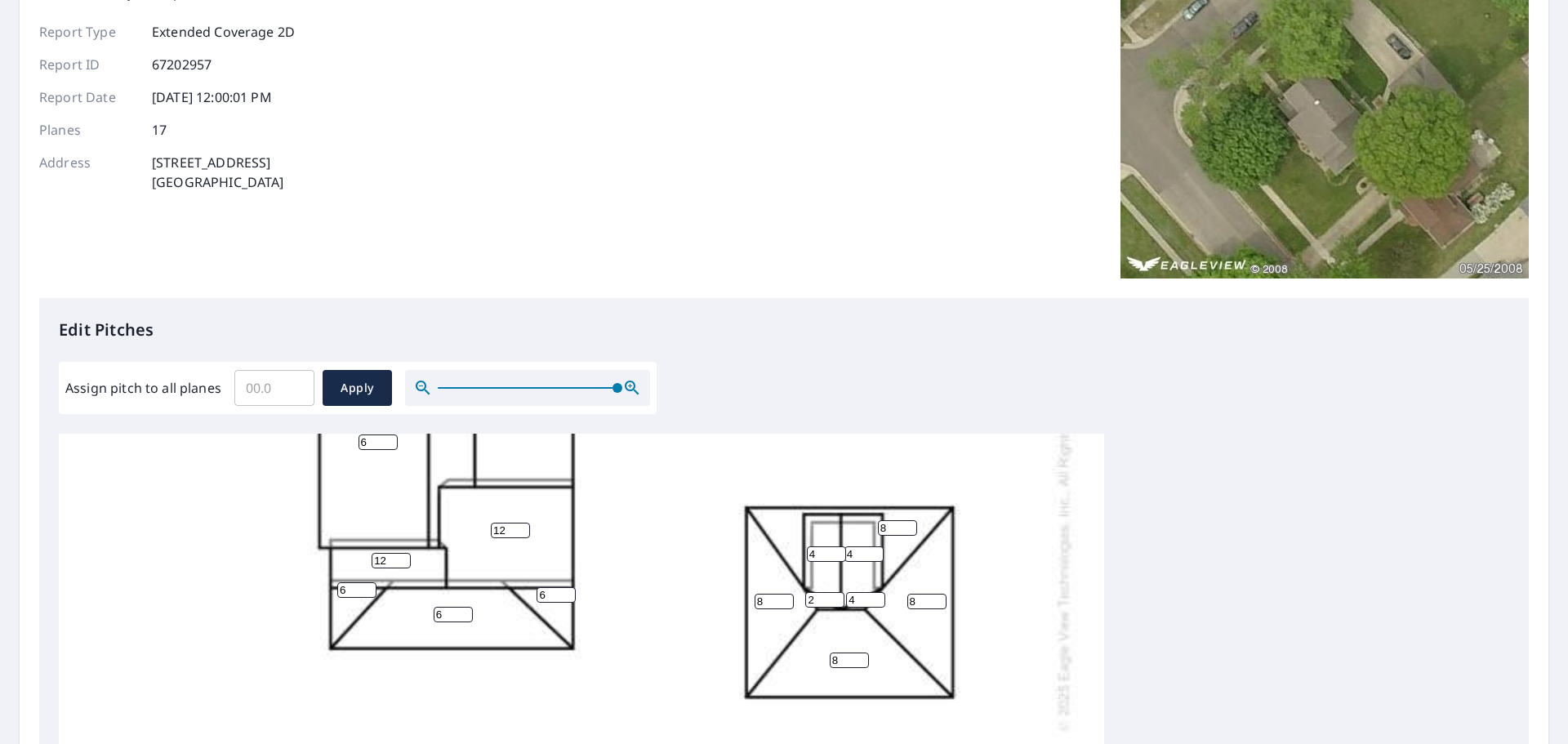
click at [838, 596] on input "2" at bounding box center [825, 600] width 39 height 15
click at [838, 596] on input "3" at bounding box center [825, 600] width 39 height 15
type input "4"
click at [838, 596] on input "4" at bounding box center [825, 600] width 39 height 15
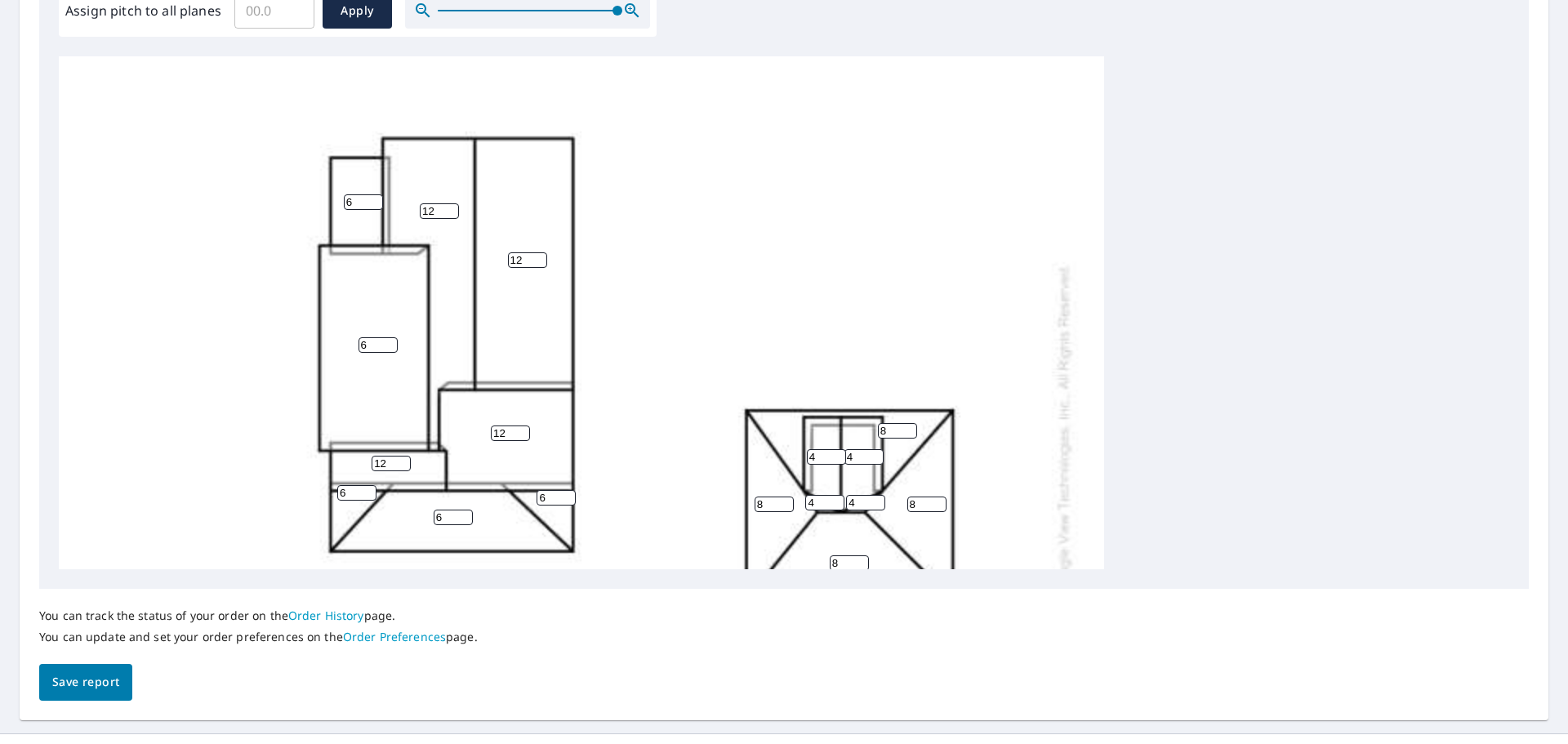
scroll to position [548, 0]
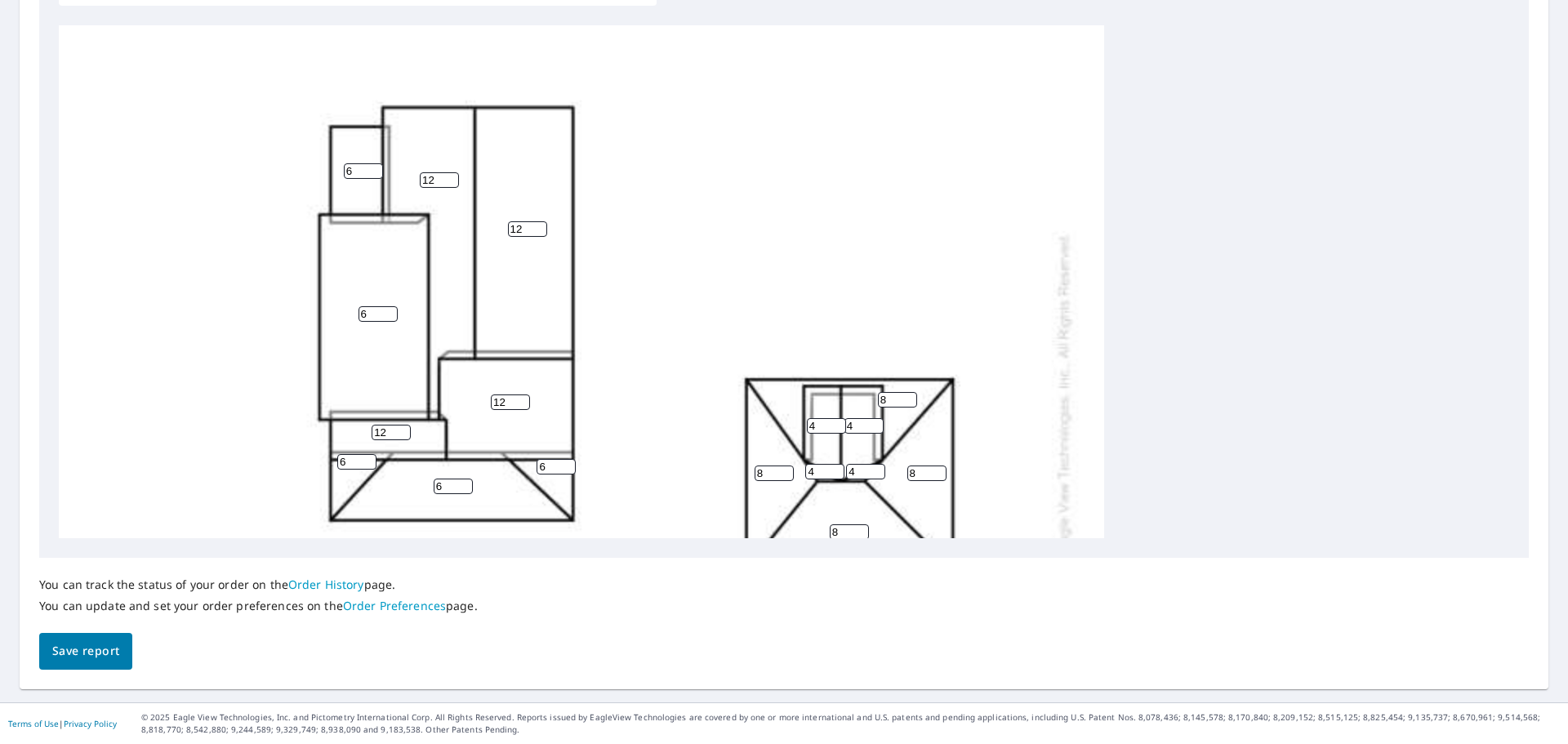
click at [109, 651] on span "Save report" at bounding box center [85, 651] width 67 height 21
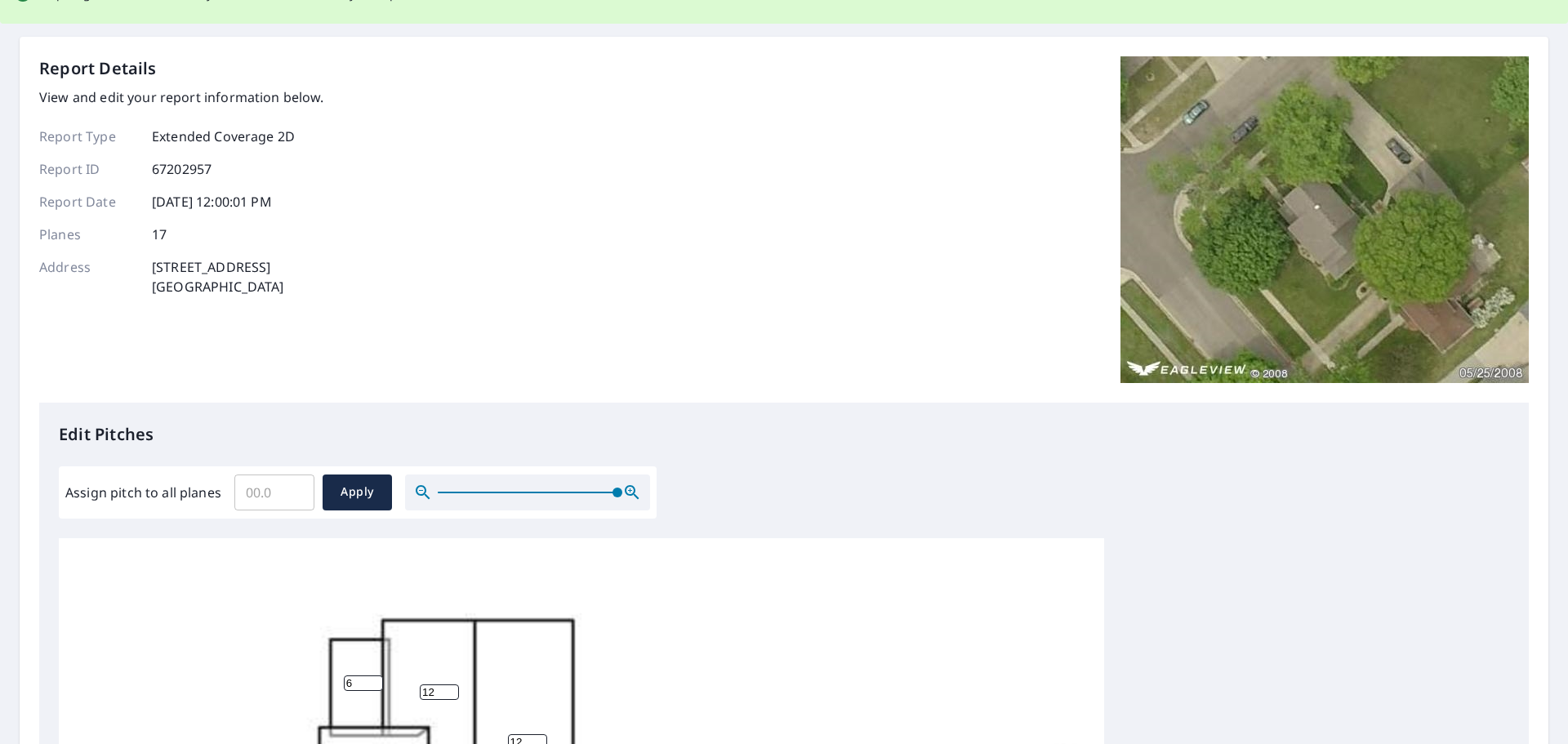
scroll to position [0, 0]
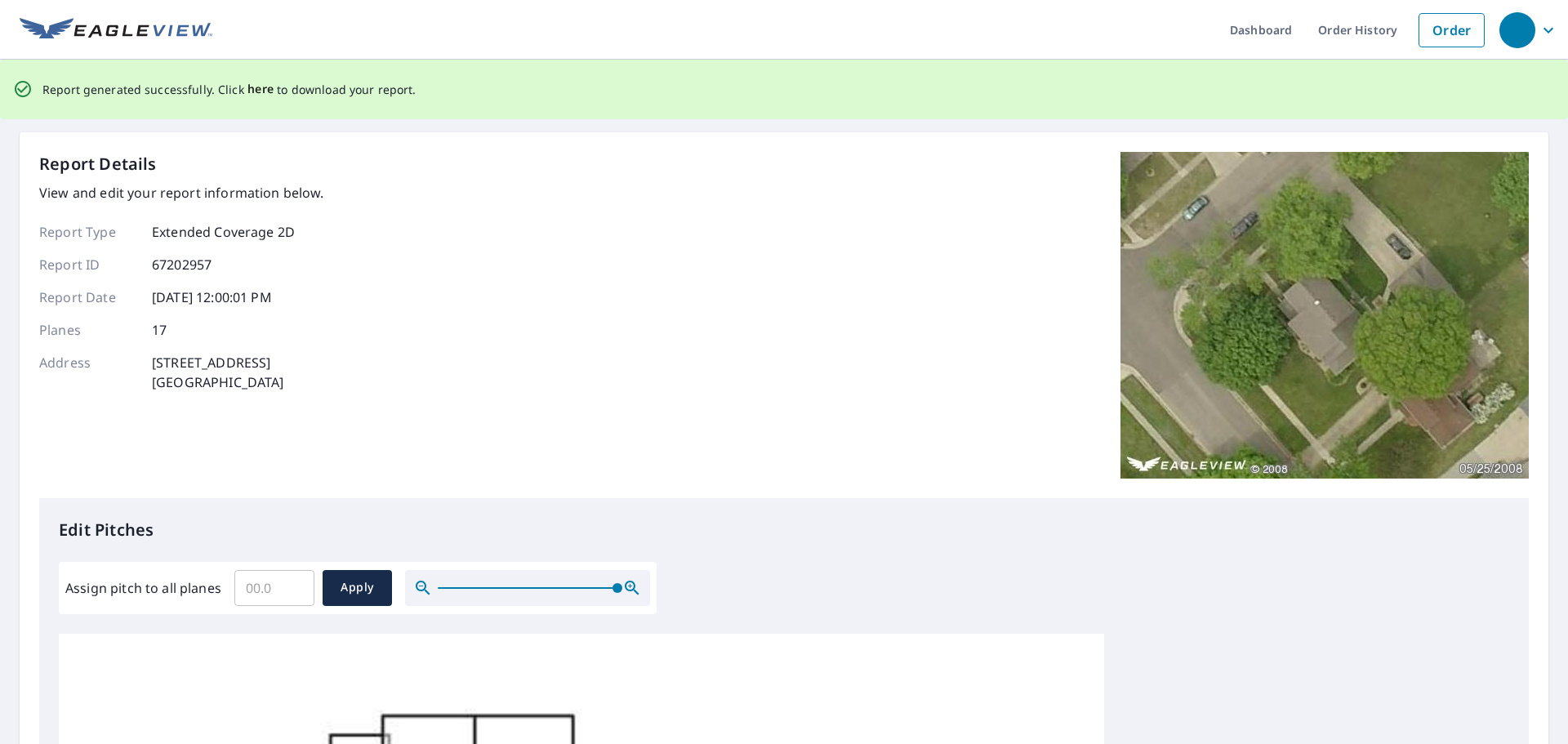
click at [266, 86] on span "here" at bounding box center [261, 89] width 27 height 21
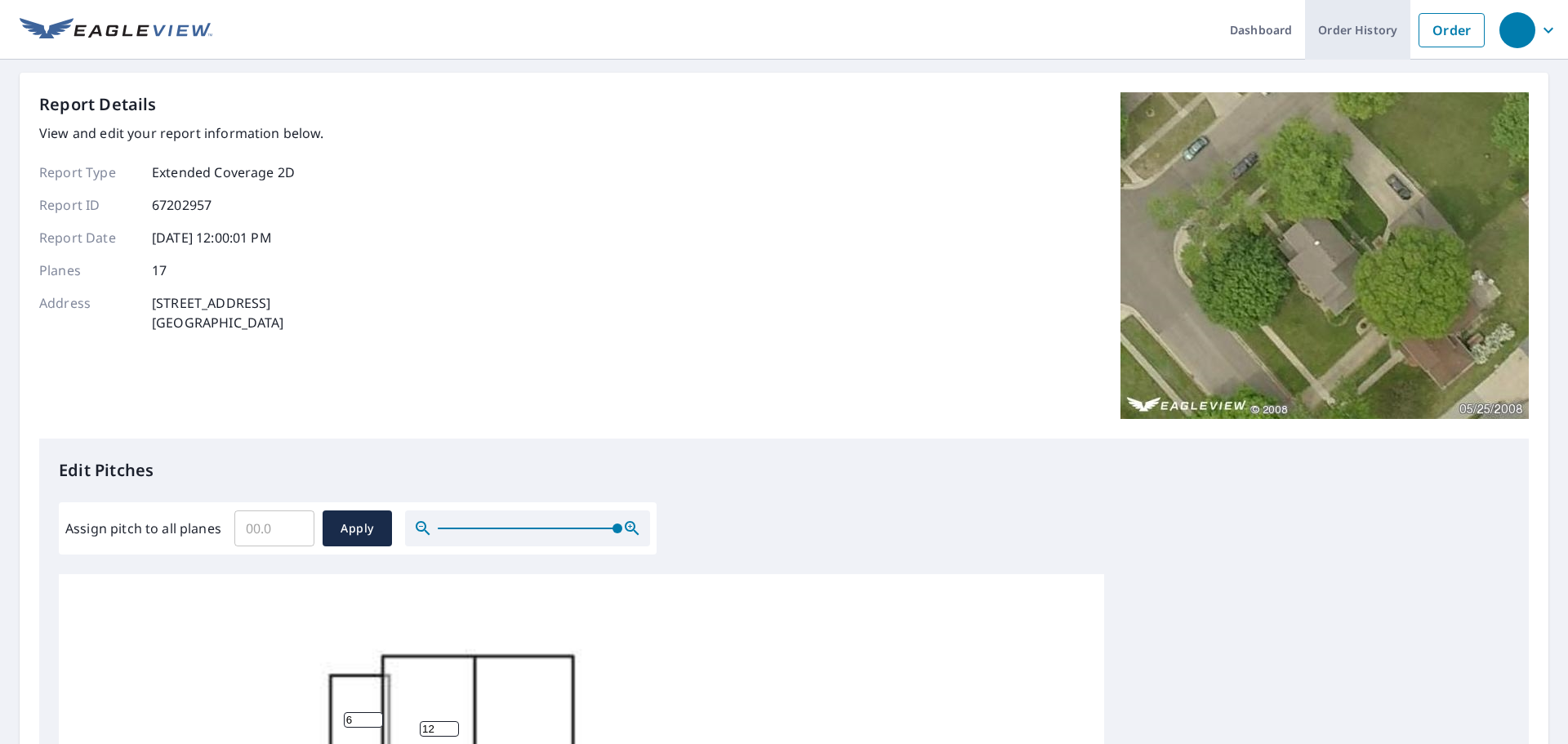
click at [1333, 31] on link "Order History" at bounding box center [1357, 30] width 105 height 59
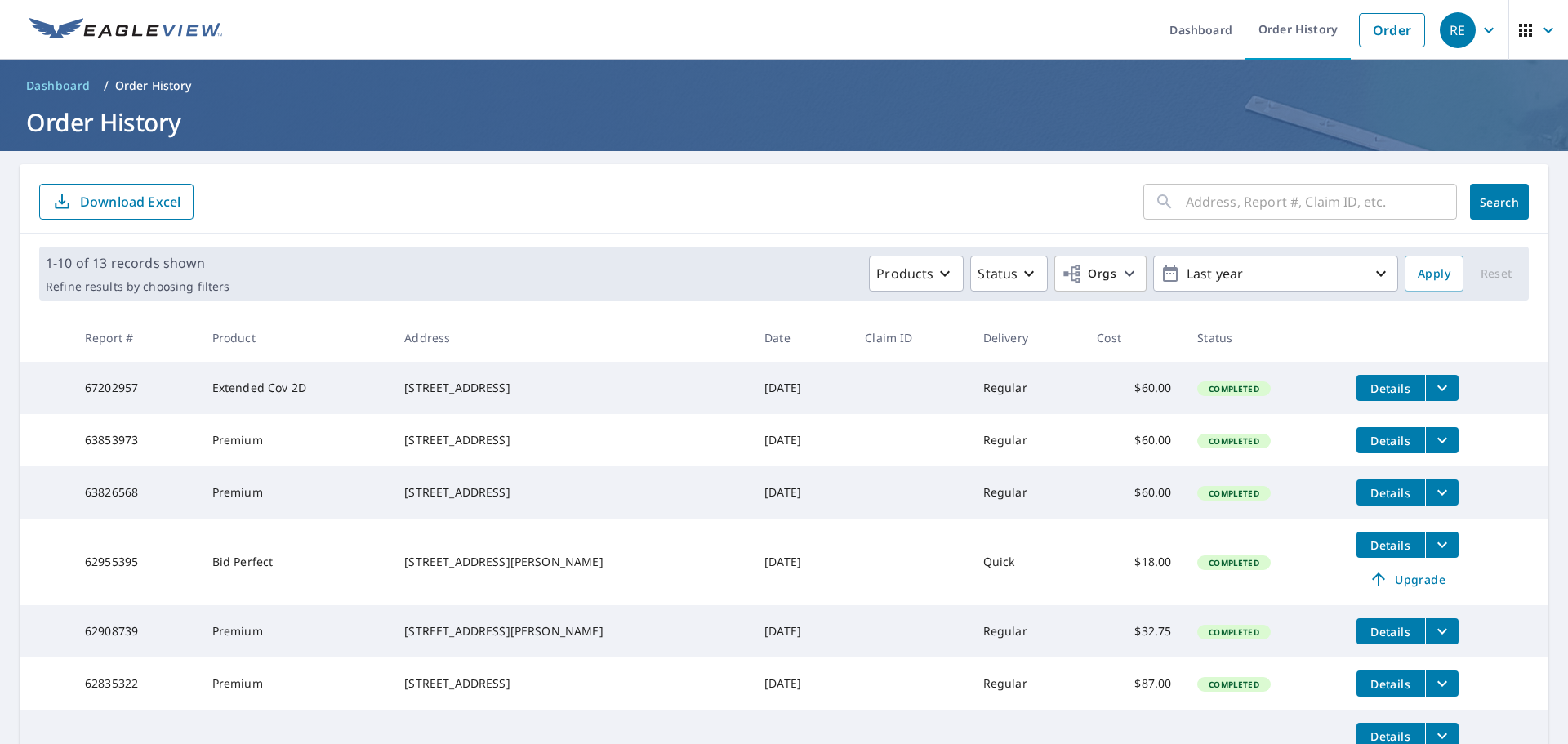
click at [1381, 387] on span "Details" at bounding box center [1390, 388] width 49 height 15
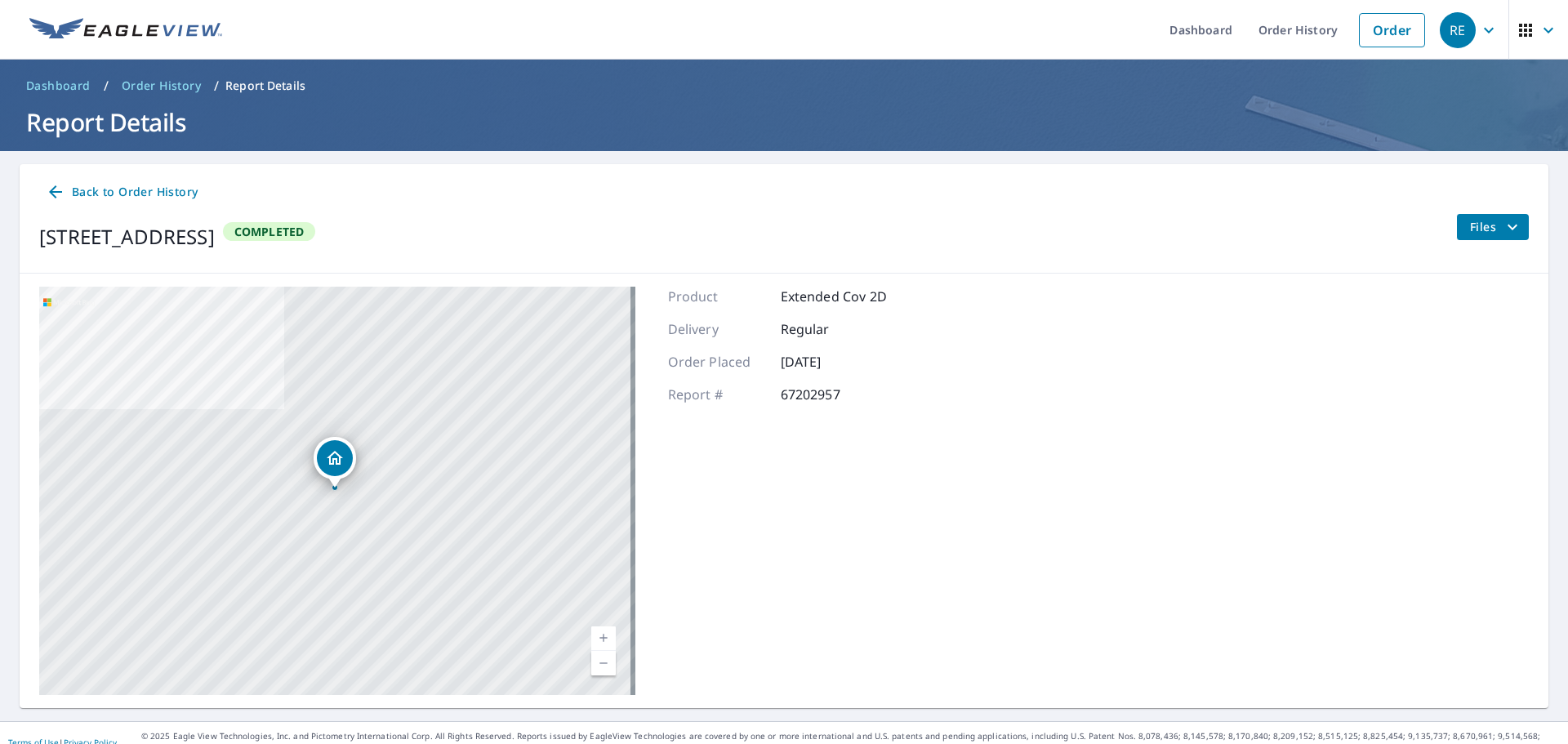
click at [95, 190] on span "Back to Order History" at bounding box center [121, 192] width 152 height 21
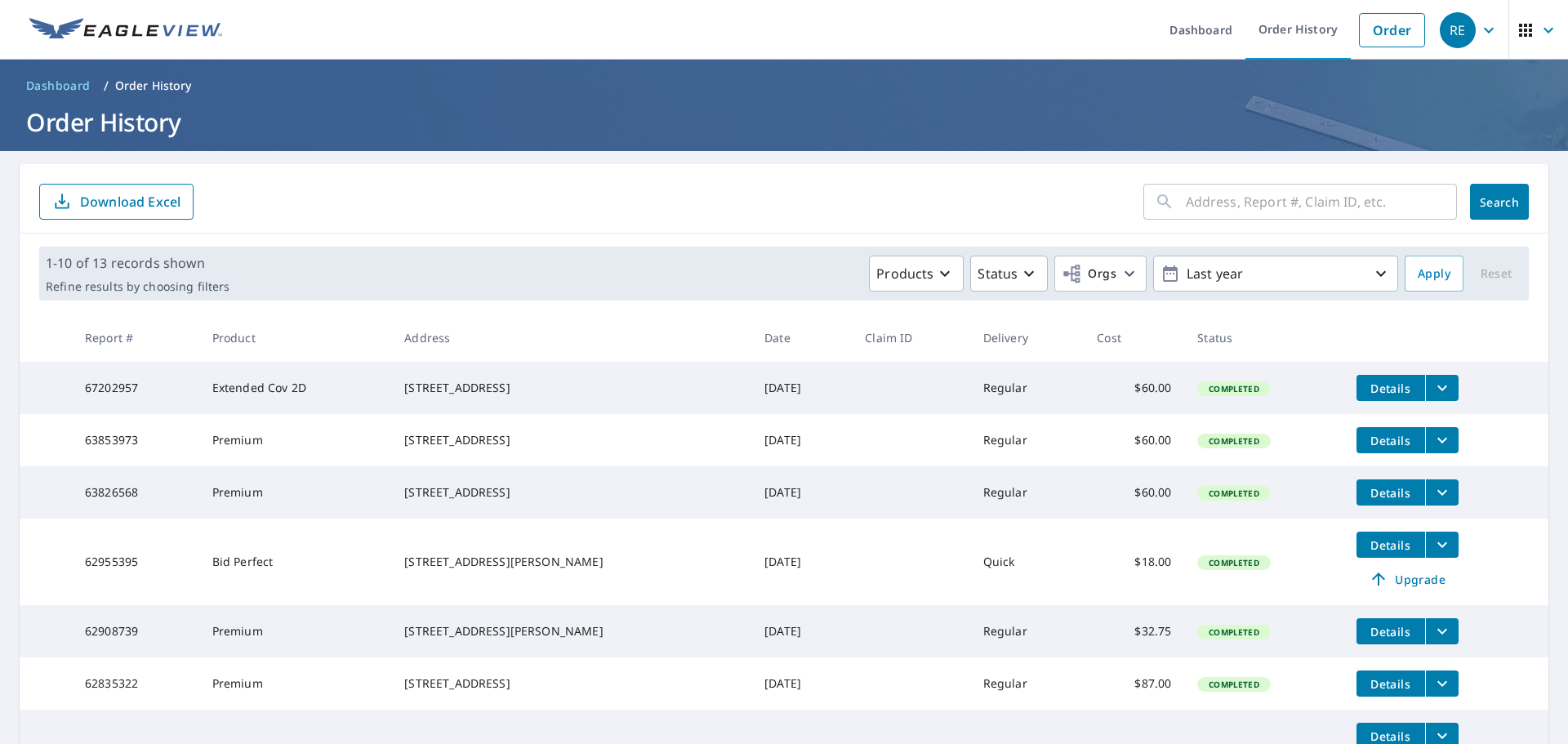
click at [1432, 394] on icon "filesDropdownBtn-67202957" at bounding box center [1442, 388] width 20 height 20
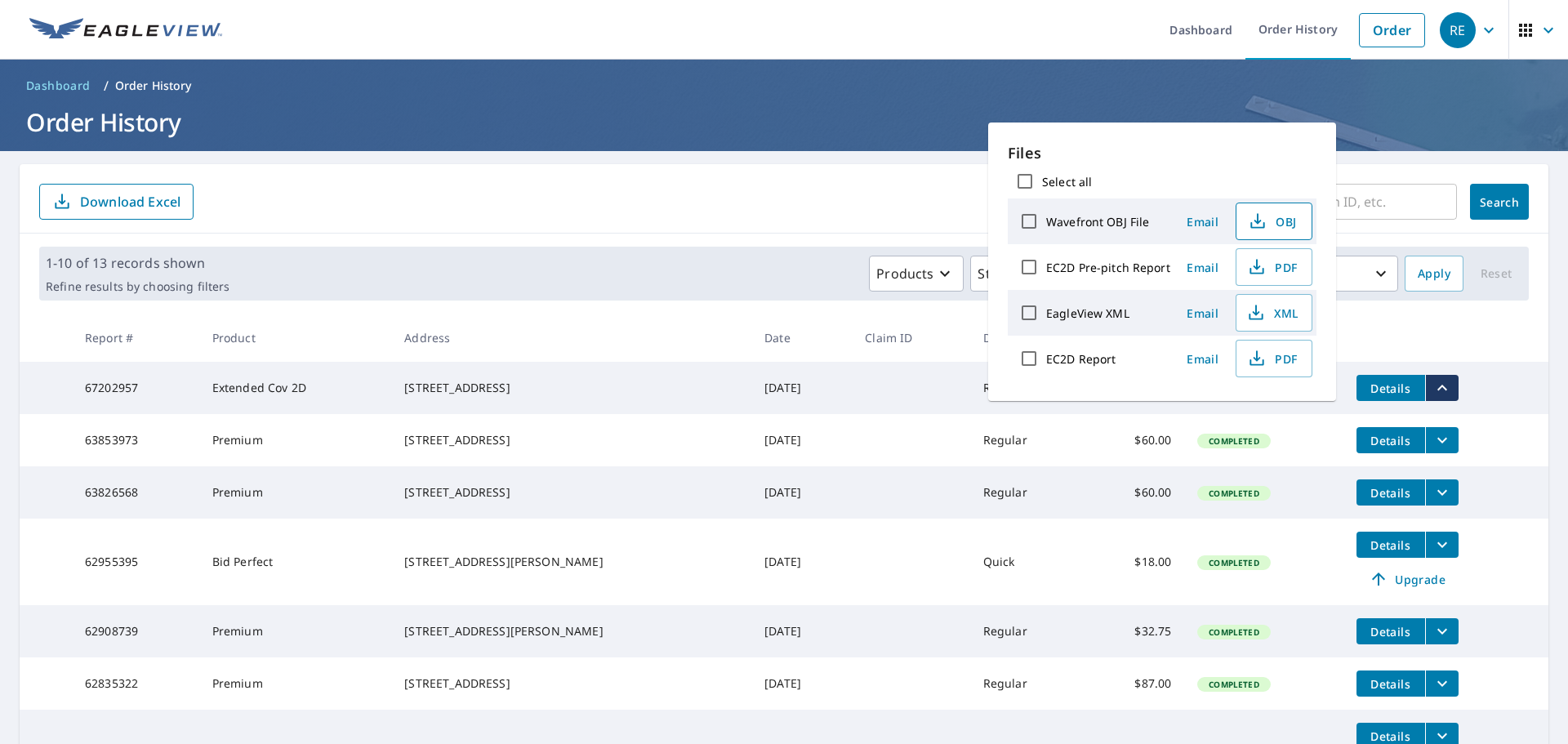
click at [1278, 217] on span "OBJ" at bounding box center [1273, 222] width 52 height 20
click at [1251, 304] on icon "button" at bounding box center [1257, 313] width 20 height 20
click at [1266, 313] on span "XML" at bounding box center [1273, 313] width 52 height 20
click at [865, 224] on div "​ Search Download Excel" at bounding box center [784, 198] width 1529 height 69
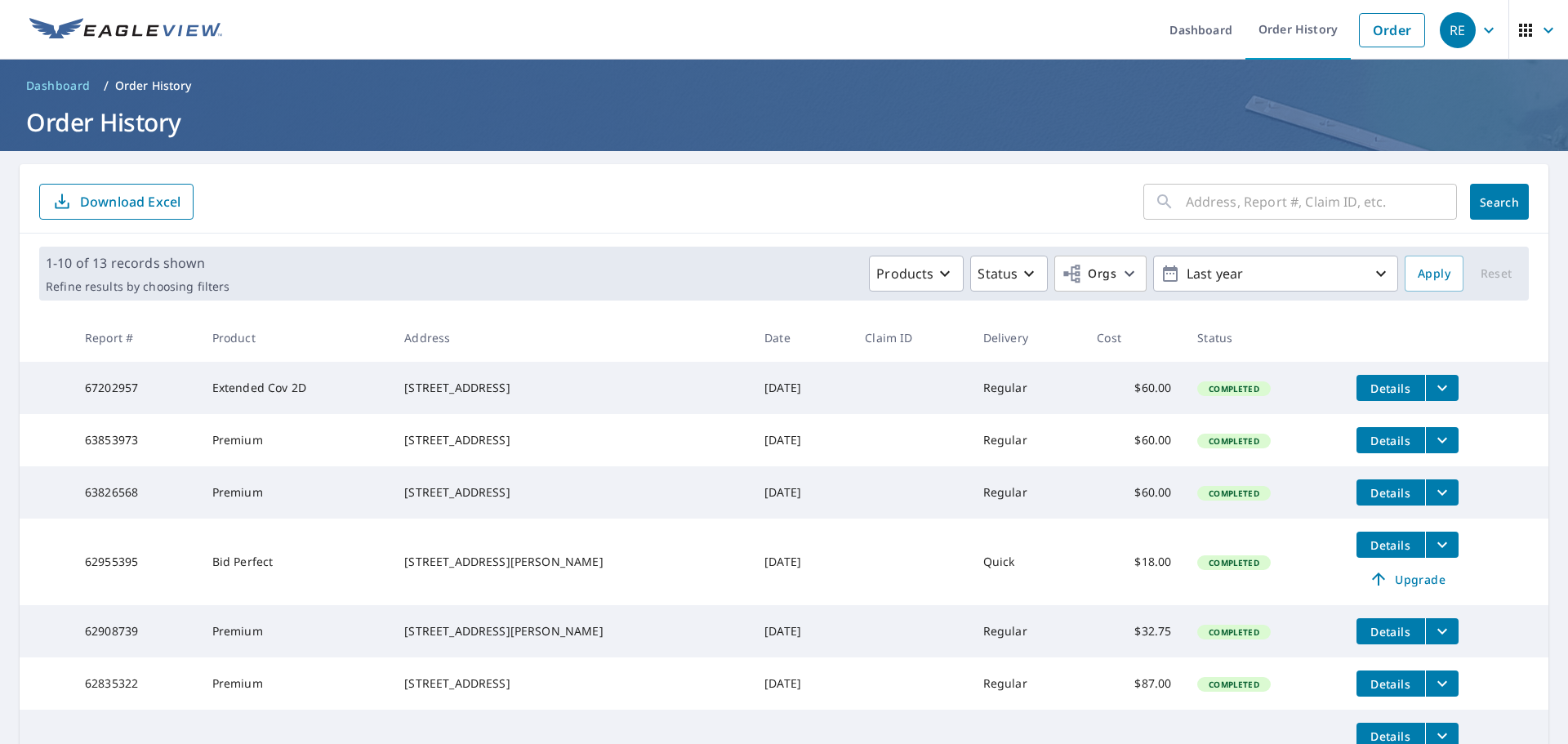
click at [1432, 387] on icon "filesDropdownBtn-67202957" at bounding box center [1442, 388] width 20 height 20
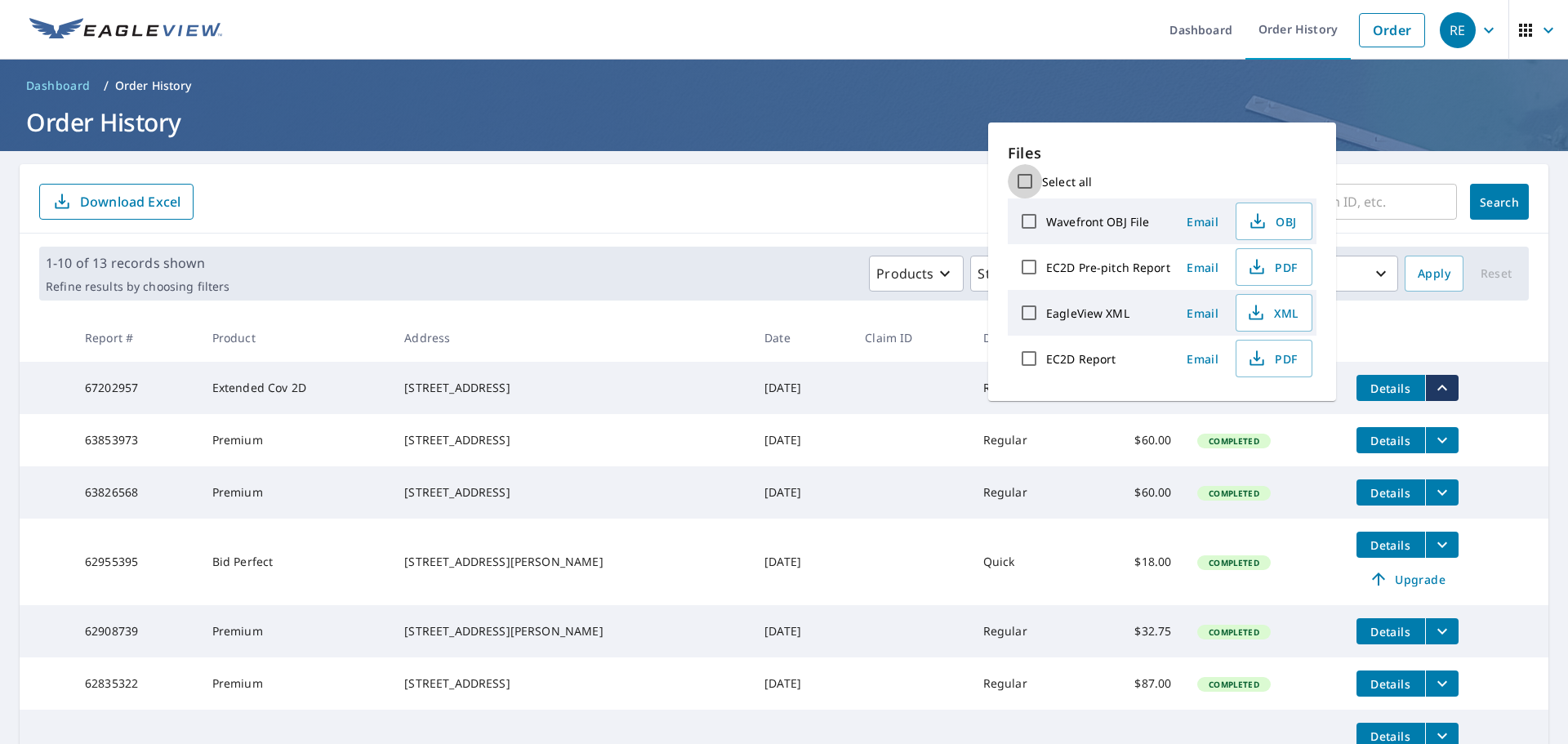
click at [1028, 176] on input "Select all" at bounding box center [1025, 181] width 34 height 34
checkbox input "true"
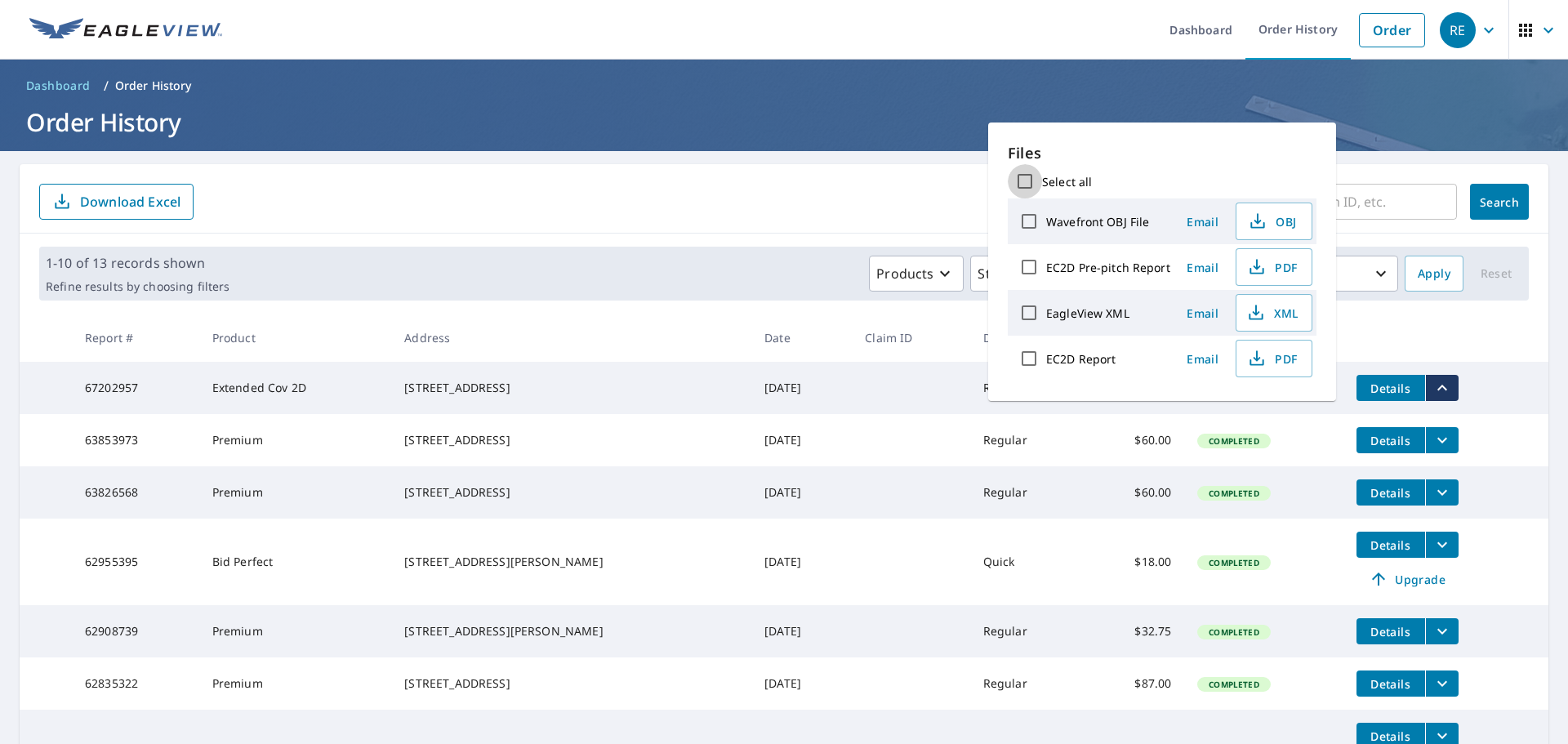
checkbox input "true"
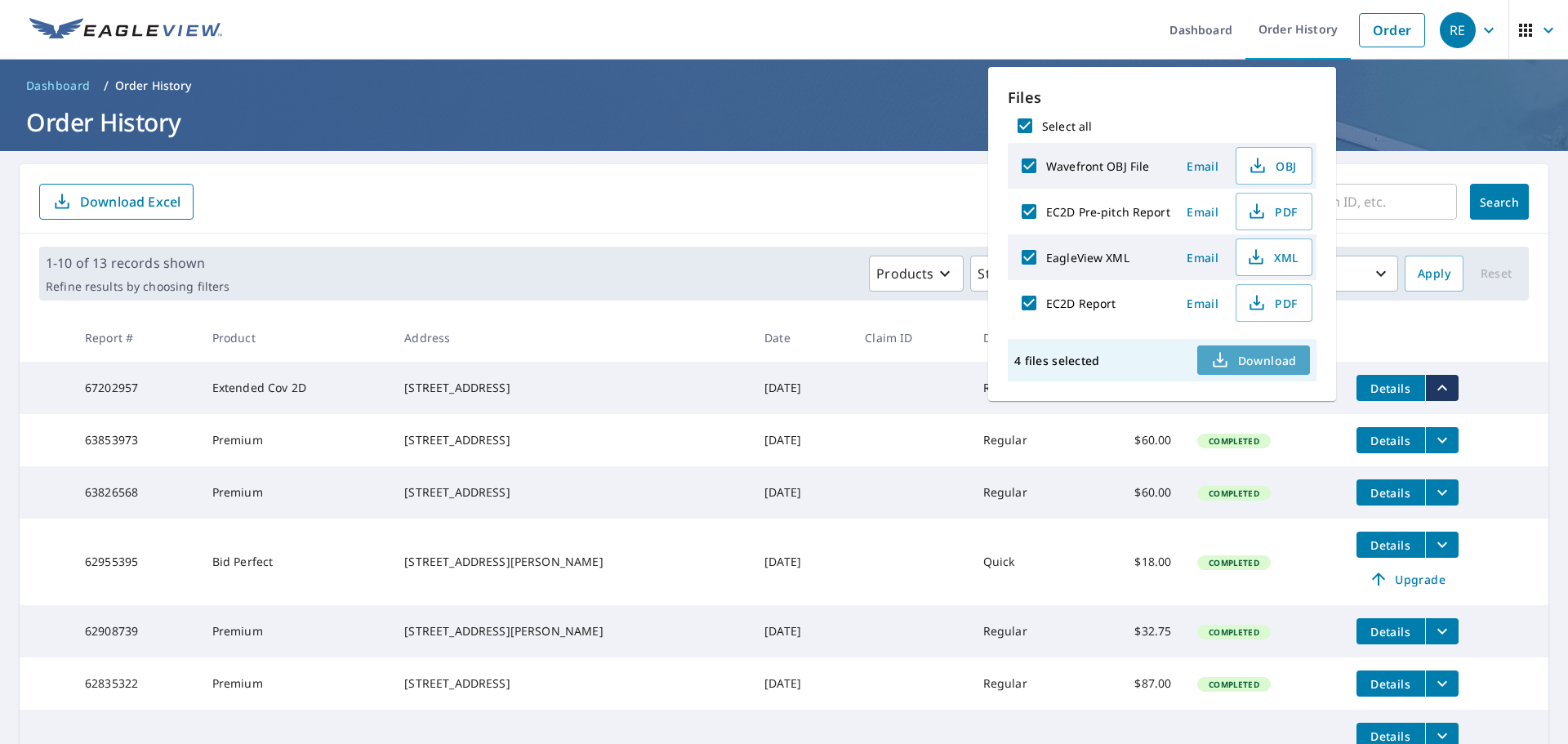
click at [1235, 350] on span "Download" at bounding box center [1253, 360] width 86 height 20
